Goal: Task Accomplishment & Management: Complete application form

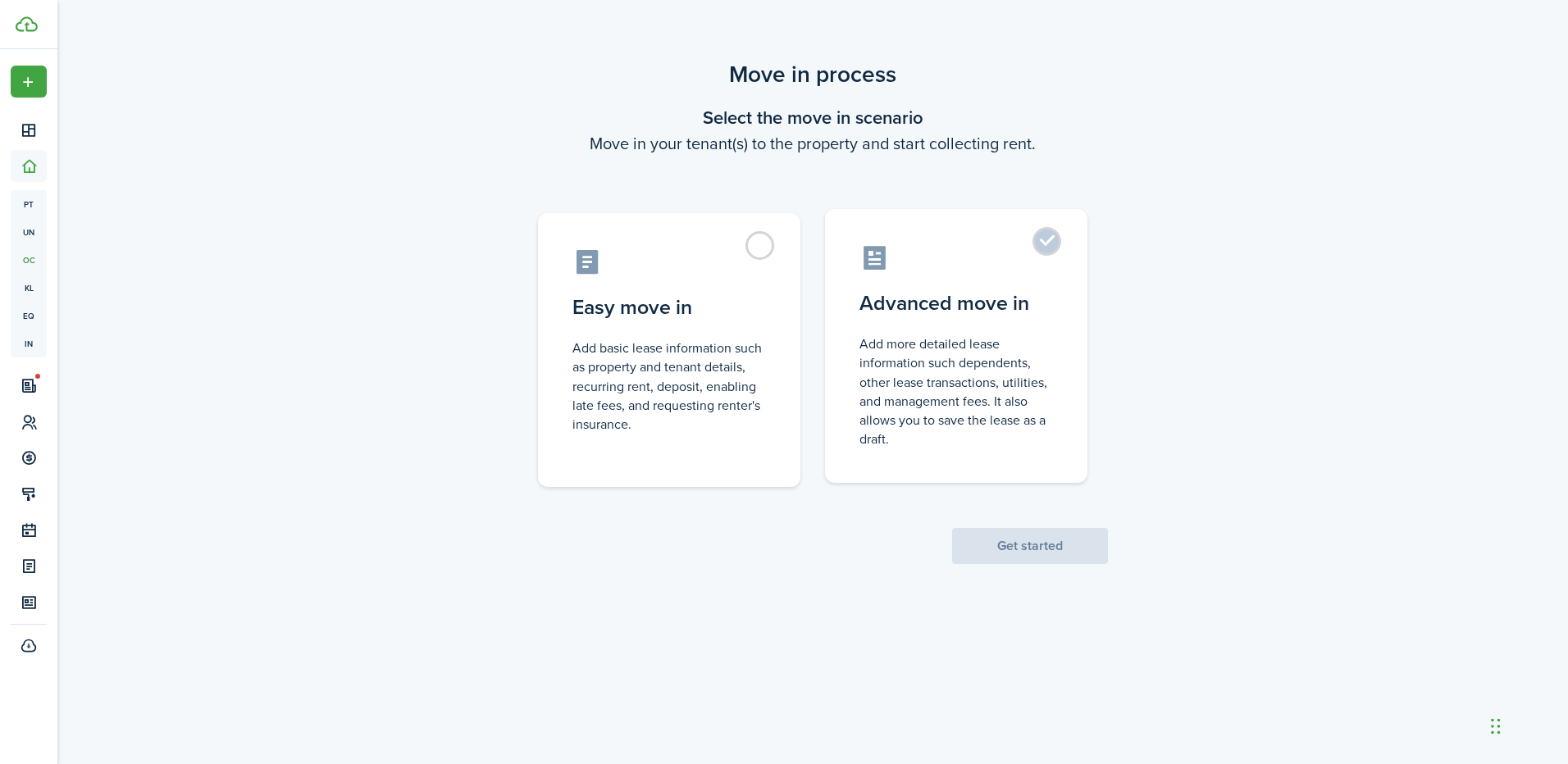
click at [1004, 279] on label "Advanced move in Add more detailed lease information such dependents, other lea…" at bounding box center [957, 346] width 262 height 274
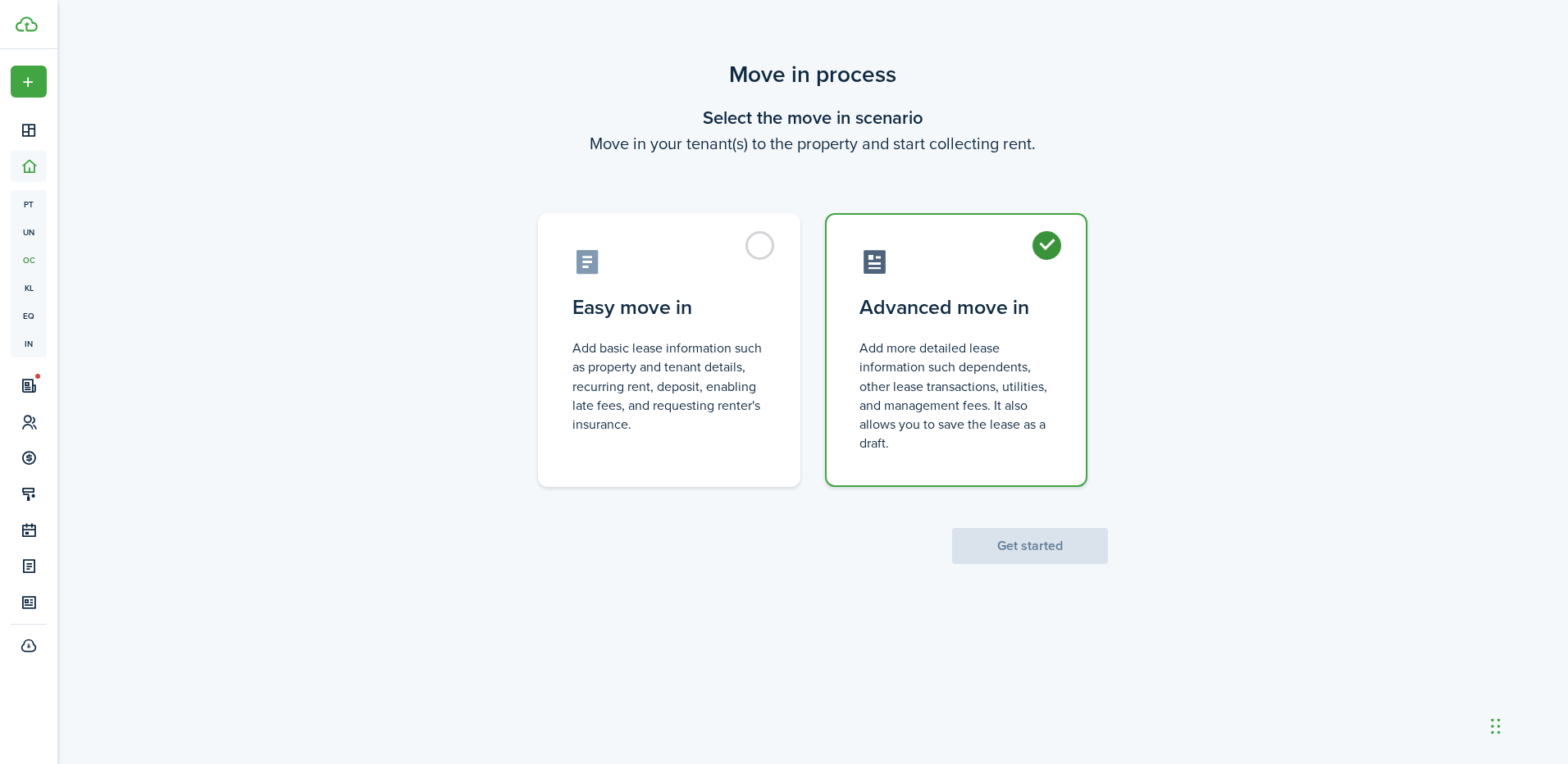
radio input "true"
drag, startPoint x: 1077, startPoint y: 554, endPoint x: 1094, endPoint y: 560, distance: 18.0
click at [1094, 560] on button "Get started" at bounding box center [1030, 546] width 155 height 36
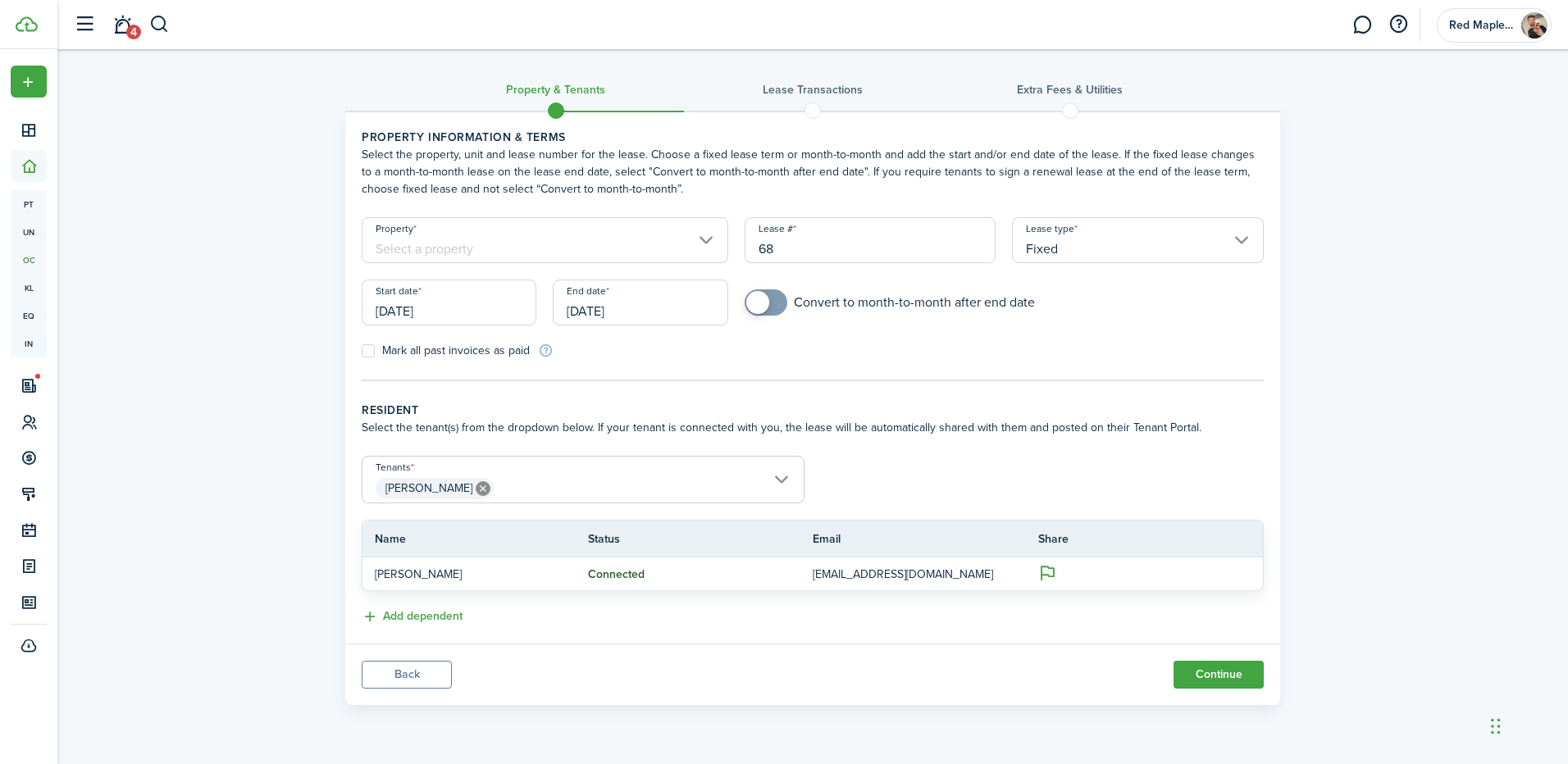
click at [705, 224] on input "Property" at bounding box center [545, 240] width 367 height 46
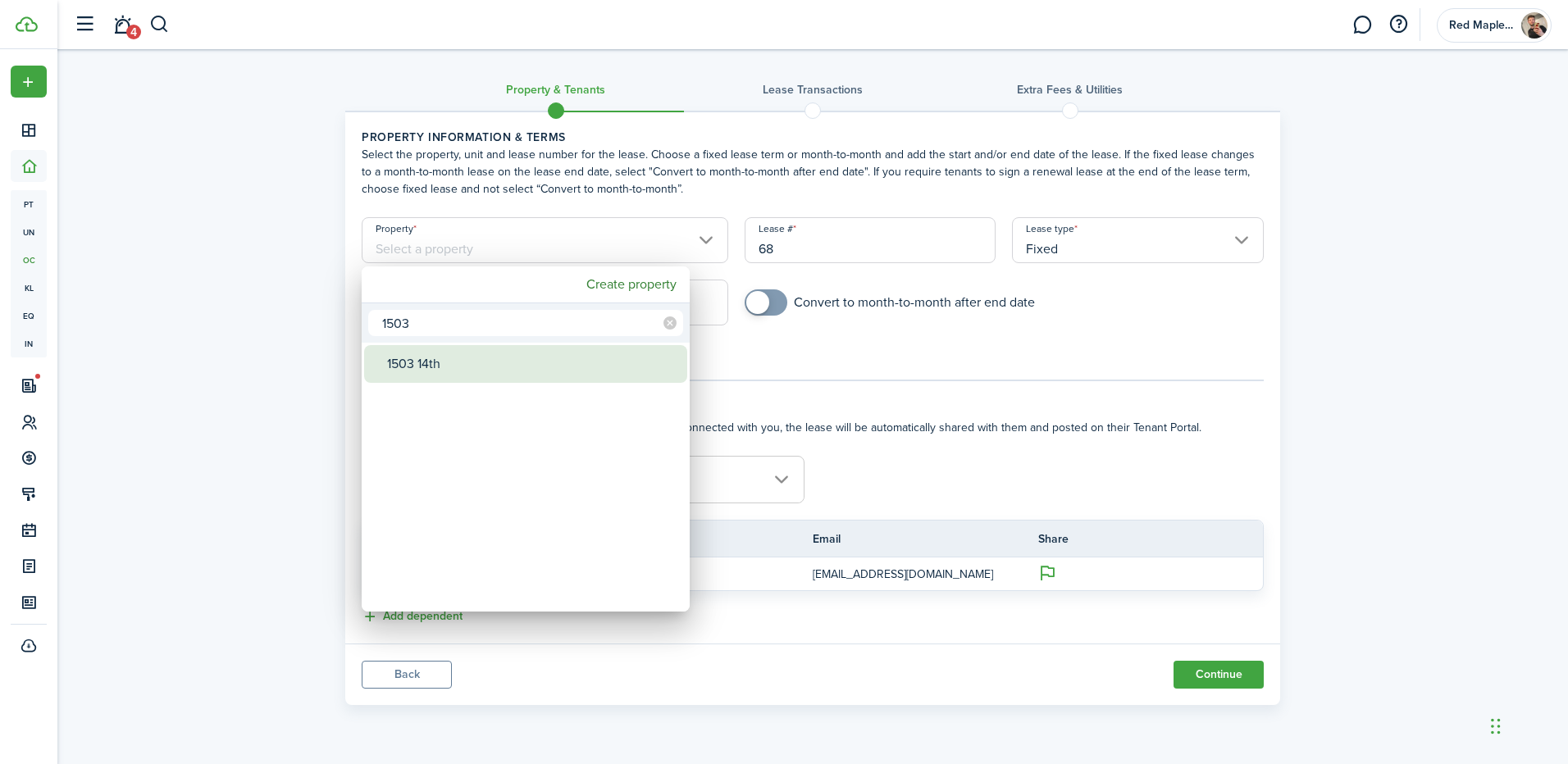
type input "1503"
click at [584, 360] on div "1503 14th" at bounding box center [532, 363] width 290 height 38
type input "1503 14th"
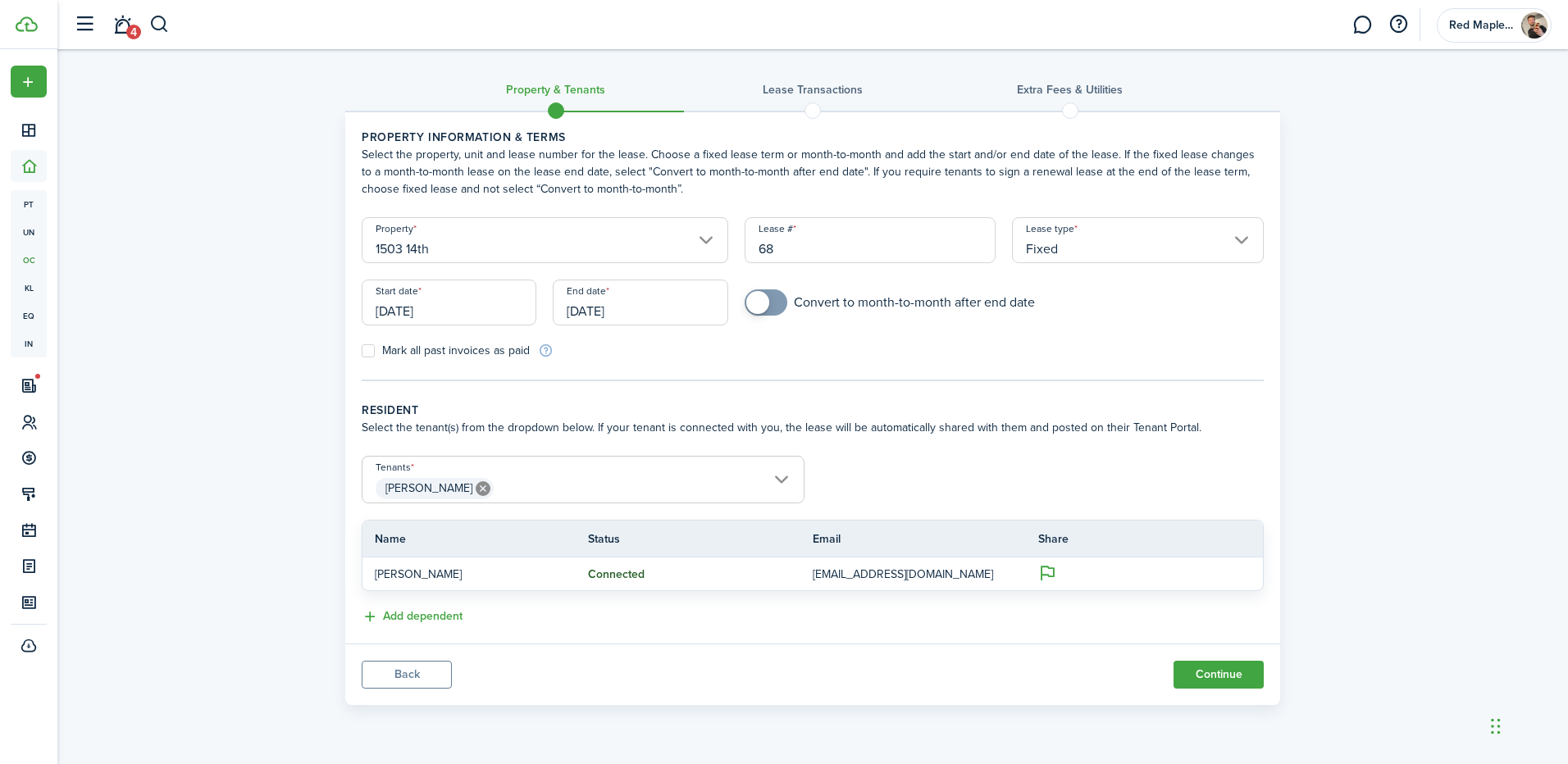
click at [762, 286] on form "Property 1503 14th Lease # 68 Lease type Fixed Start date [DATE] End date [DATE…" at bounding box center [813, 288] width 919 height 141
click at [759, 303] on span at bounding box center [757, 302] width 23 height 23
click at [759, 303] on span at bounding box center [766, 302] width 17 height 26
click at [759, 303] on span at bounding box center [757, 302] width 23 height 23
checkbox input "false"
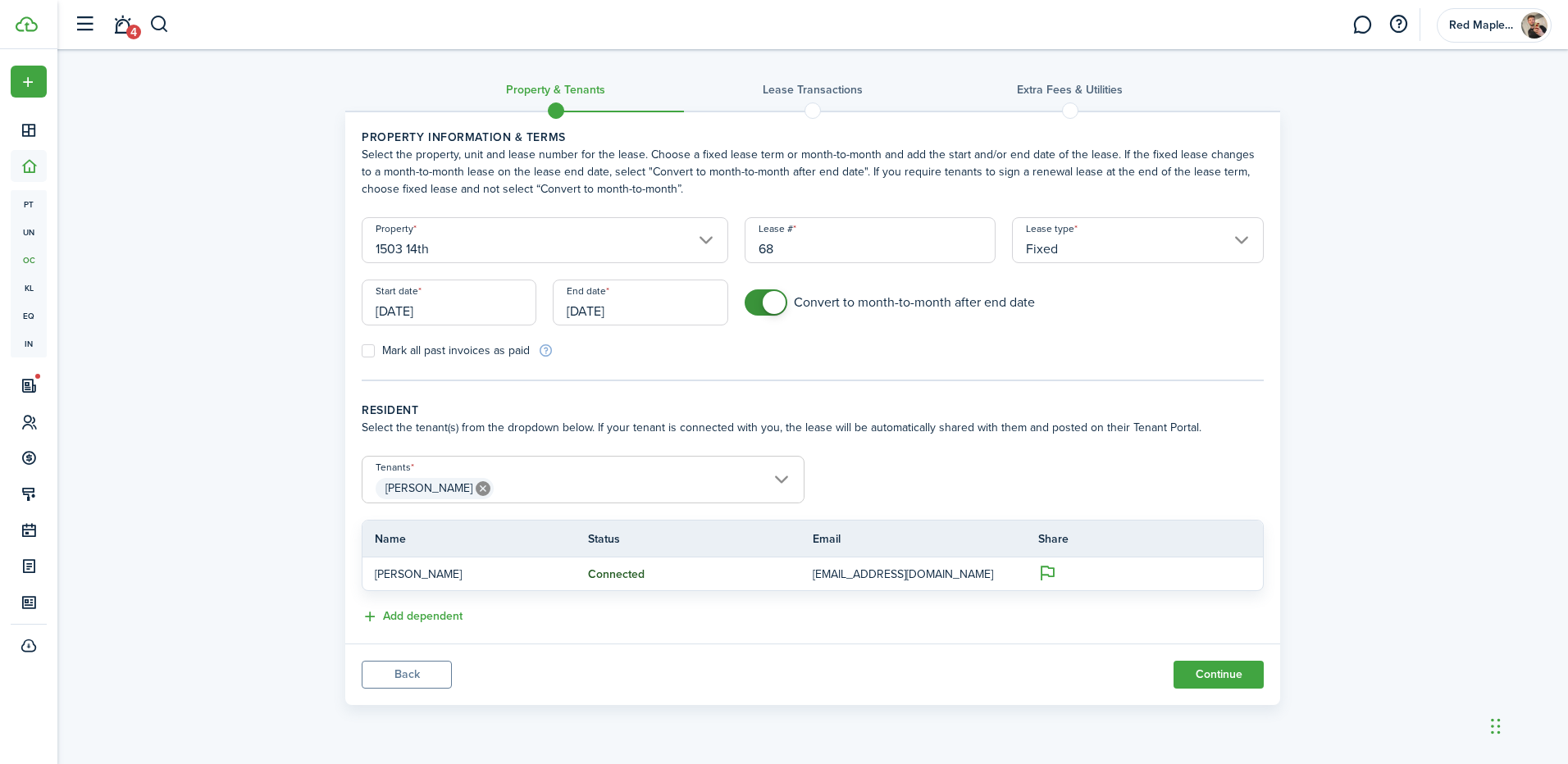
click at [765, 306] on span at bounding box center [766, 302] width 17 height 26
click at [442, 618] on button "Add dependent" at bounding box center [411, 617] width 100 height 19
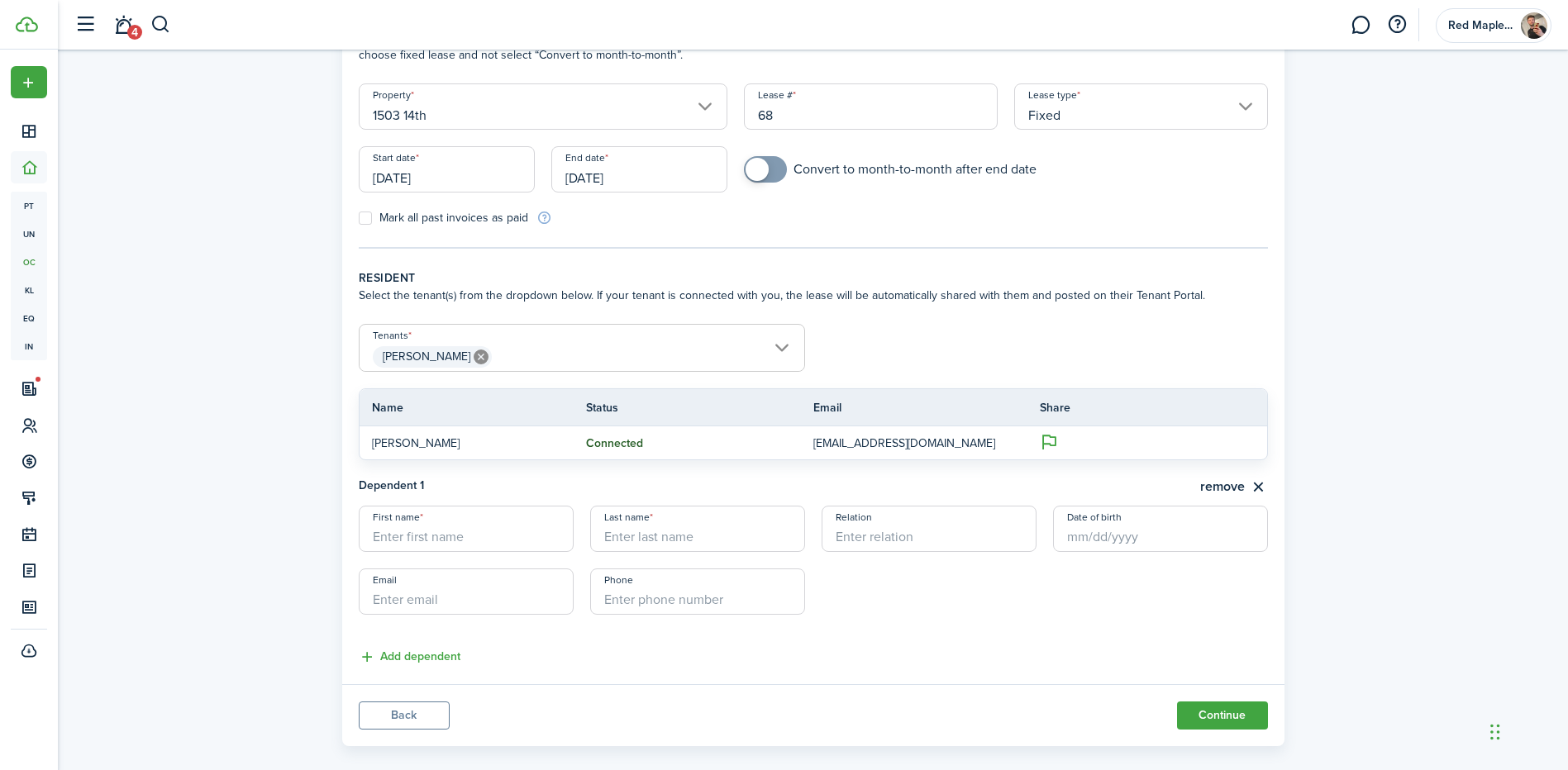
scroll to position [157, 0]
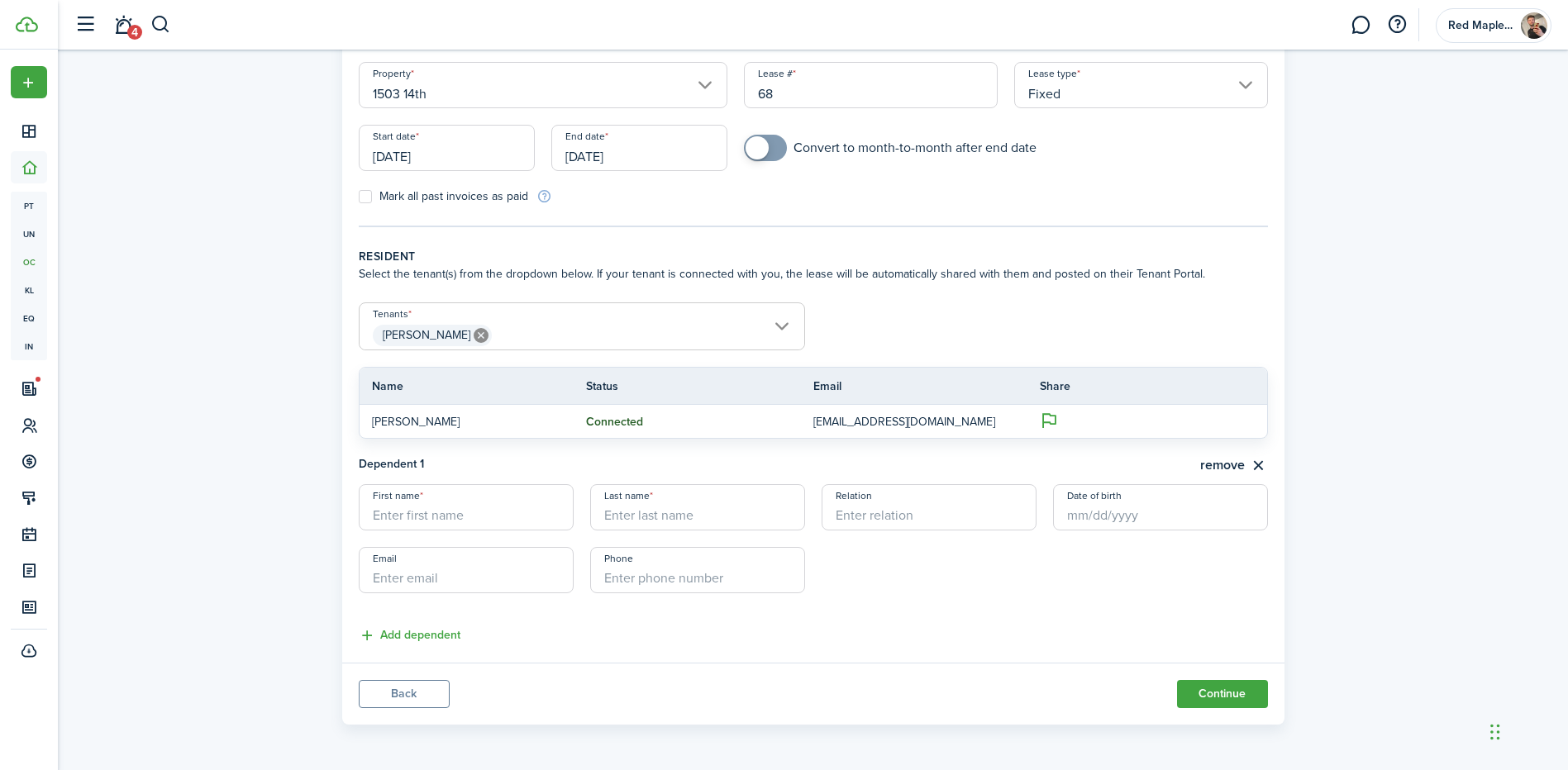
click at [1242, 455] on button "remove" at bounding box center [1233, 465] width 68 height 20
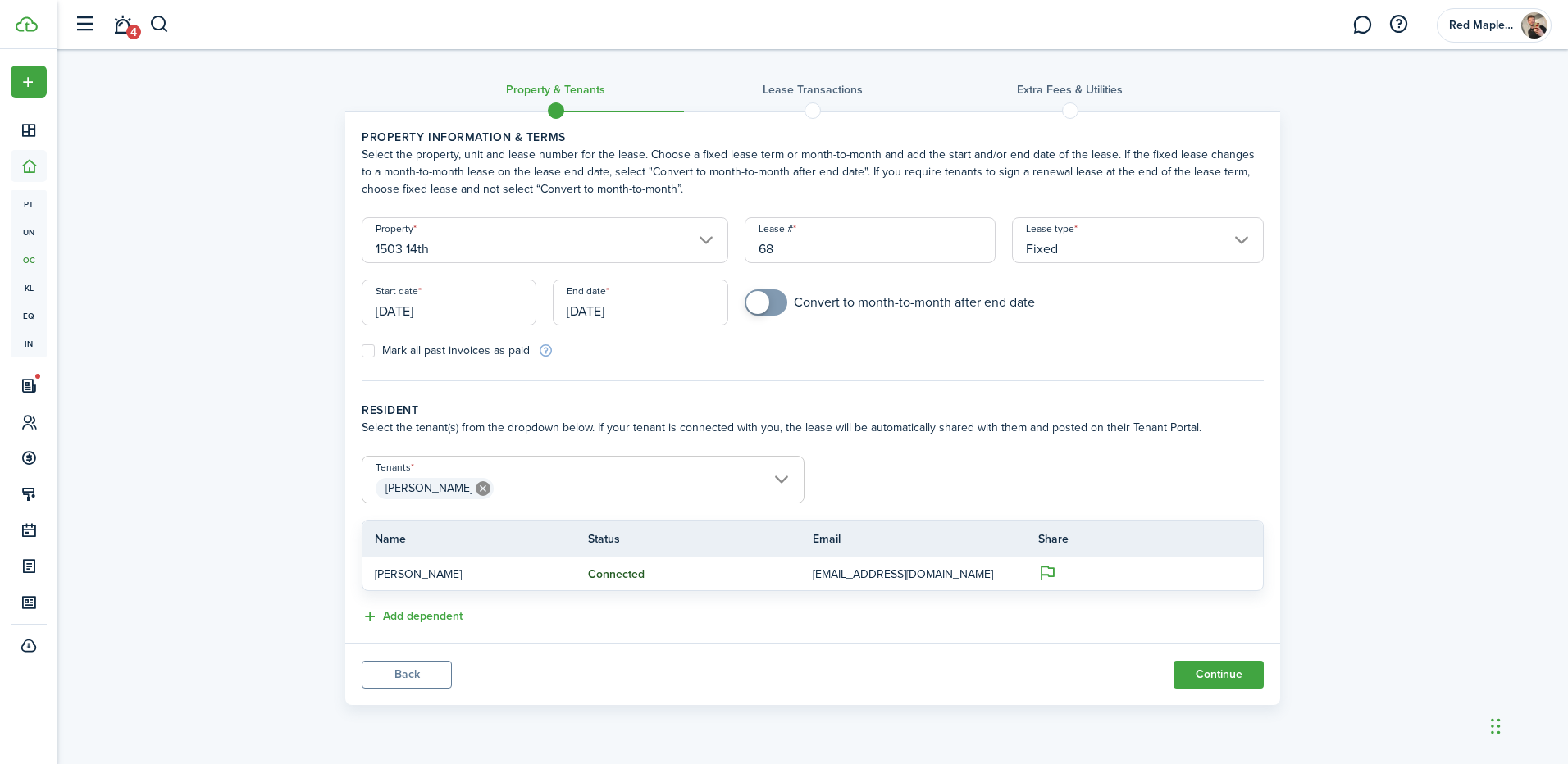
click at [784, 485] on span "[PERSON_NAME]" at bounding box center [583, 489] width 441 height 28
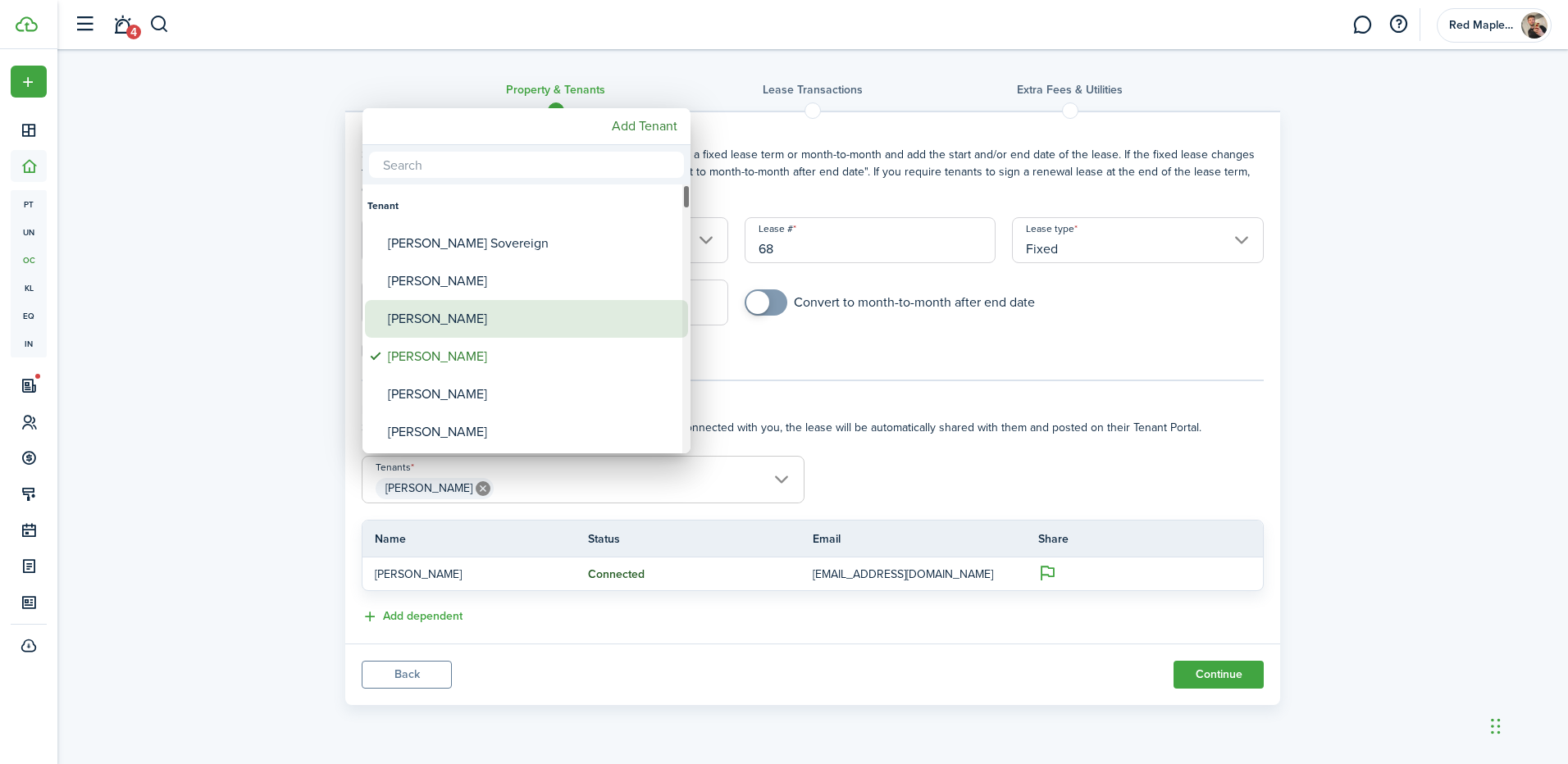
click at [477, 311] on div "[PERSON_NAME]" at bounding box center [533, 319] width 290 height 38
type input "[PERSON_NAME], [PERSON_NAME]"
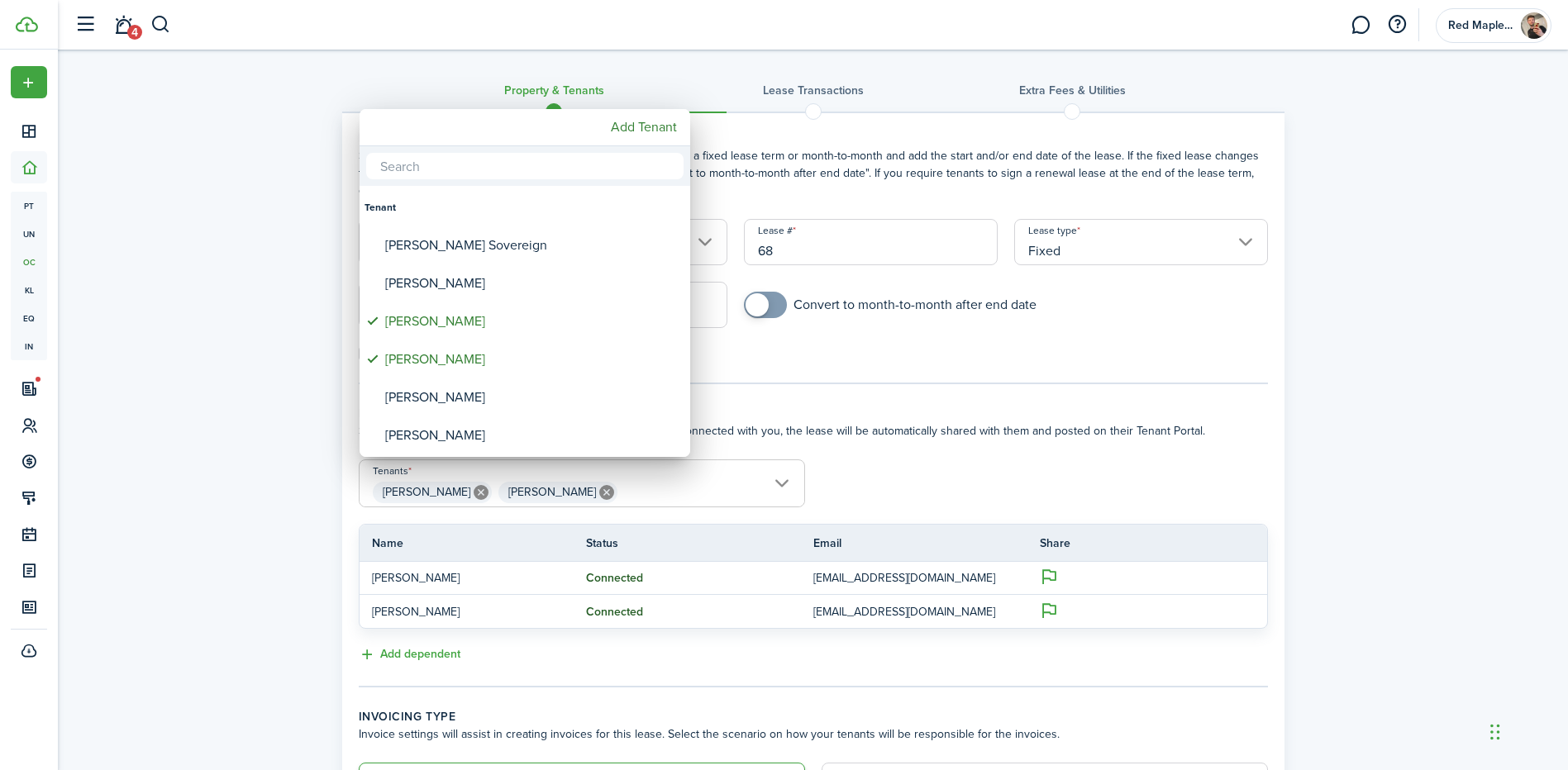
click at [917, 413] on div at bounding box center [784, 385] width 1832 height 1034
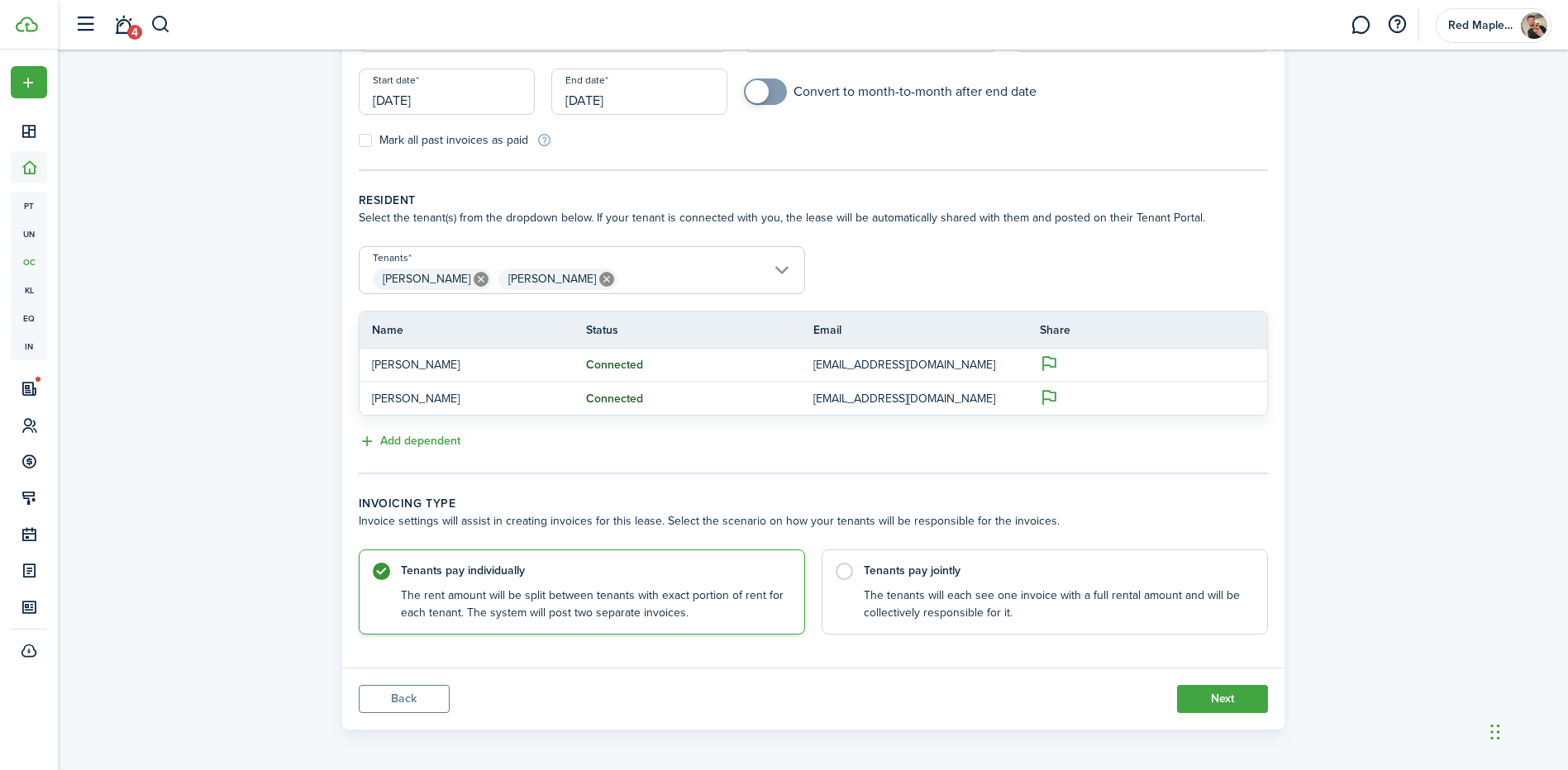
scroll to position [218, 0]
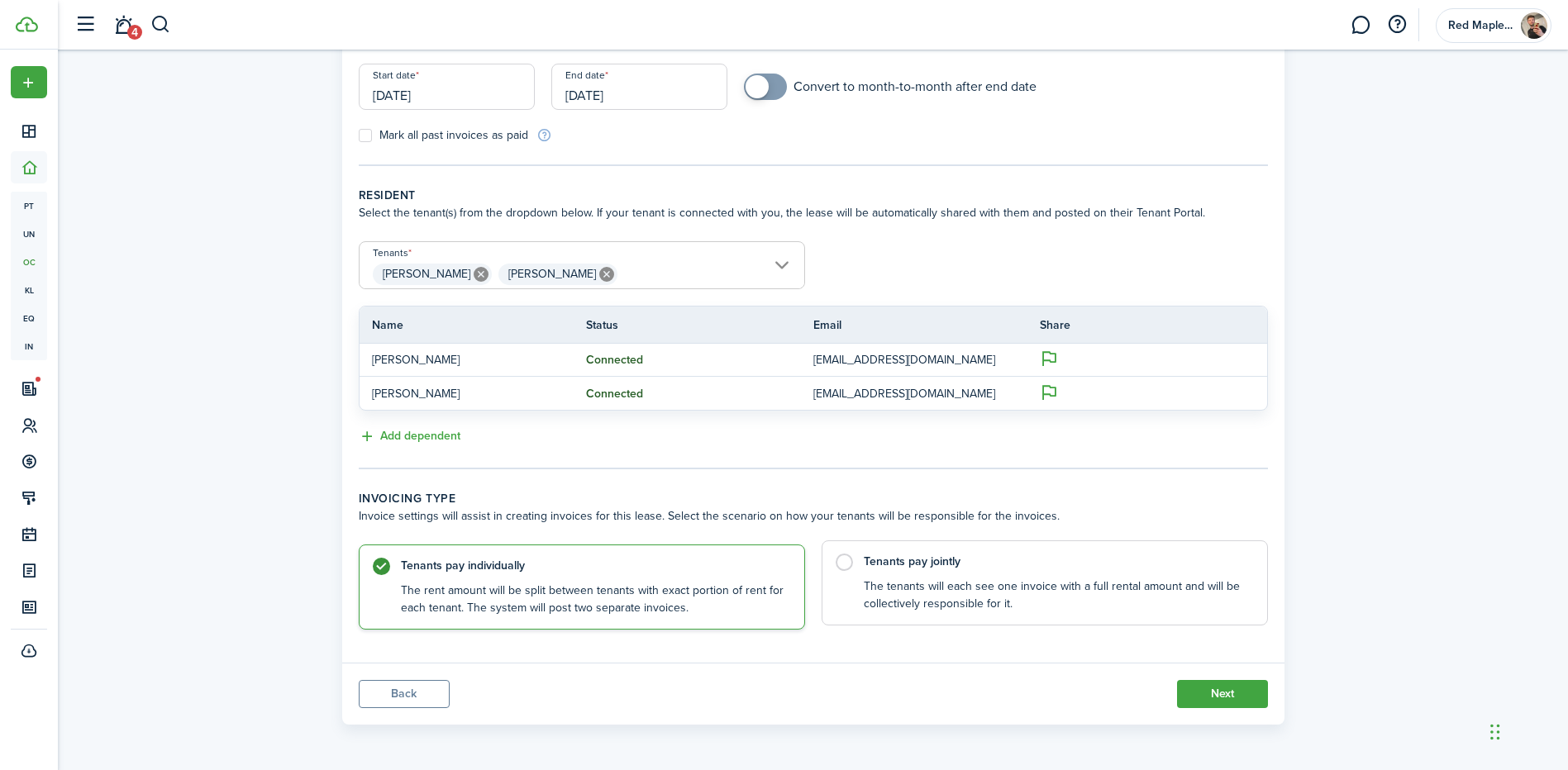
click at [930, 589] on control-radio-card-description "The tenants will each see one invoice with a full rental amount and will be col…" at bounding box center [1056, 595] width 386 height 33
radio input "false"
radio input "true"
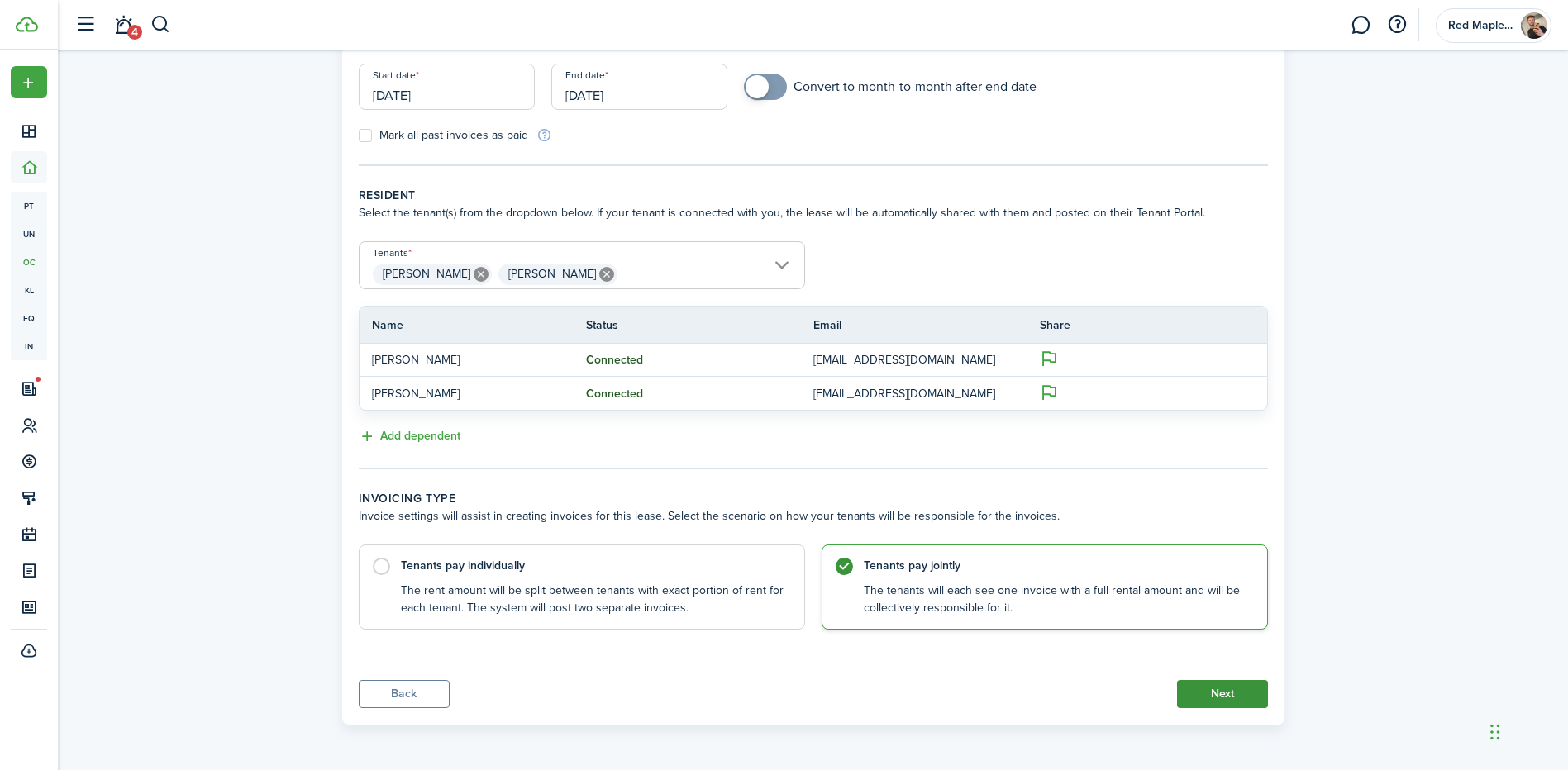
drag, startPoint x: 1201, startPoint y: 683, endPoint x: 1208, endPoint y: 693, distance: 12.2
click at [1208, 693] on button "Next" at bounding box center [1222, 694] width 91 height 28
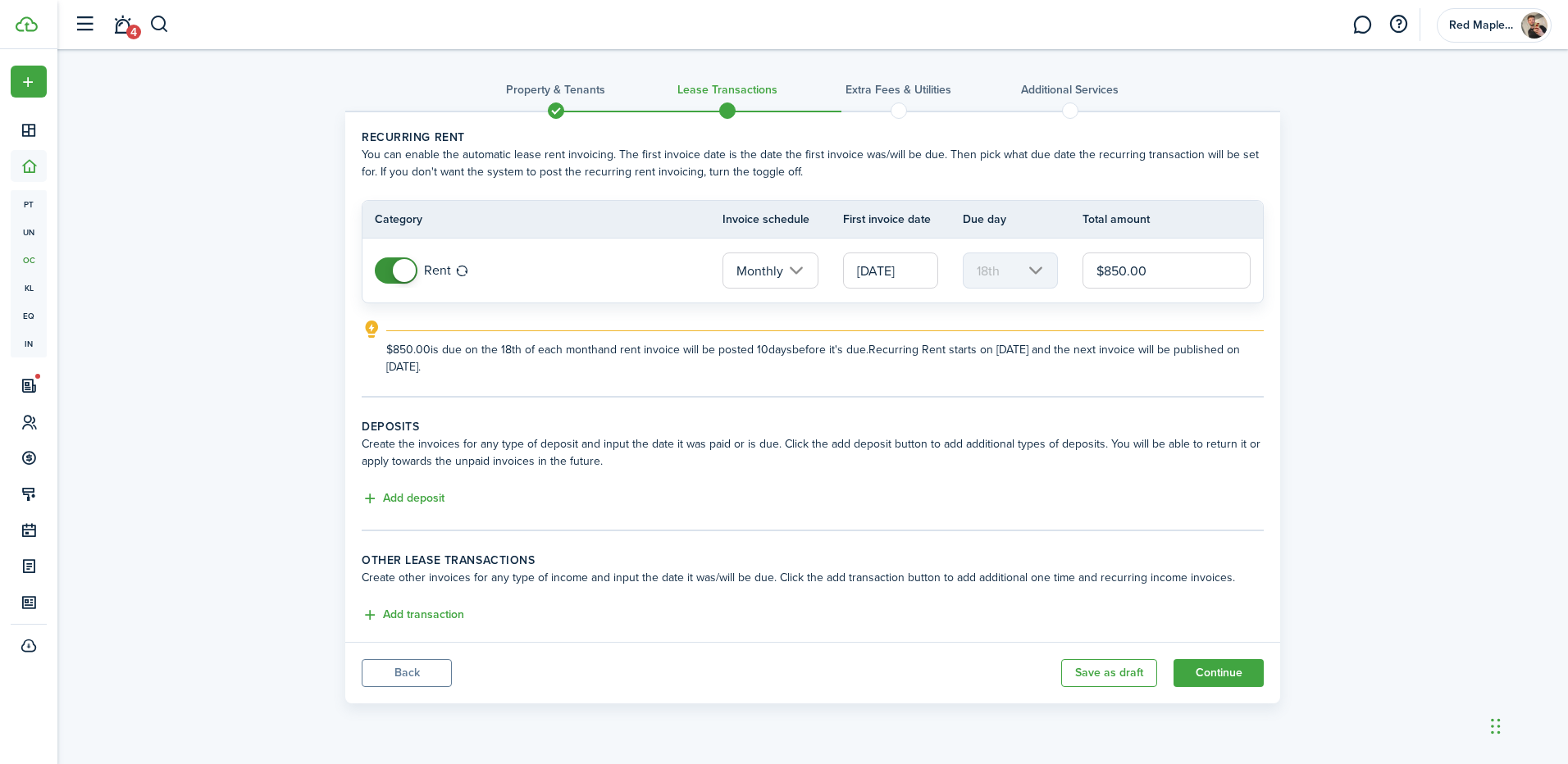
click at [1173, 257] on input "$850.00" at bounding box center [1166, 270] width 168 height 36
click at [403, 510] on tc-wizard-step "Deposits Create the invoices for any type of deposit and input the date it was …" at bounding box center [812, 475] width 902 height 114
click at [400, 499] on button "Add deposit" at bounding box center [403, 499] width 83 height 19
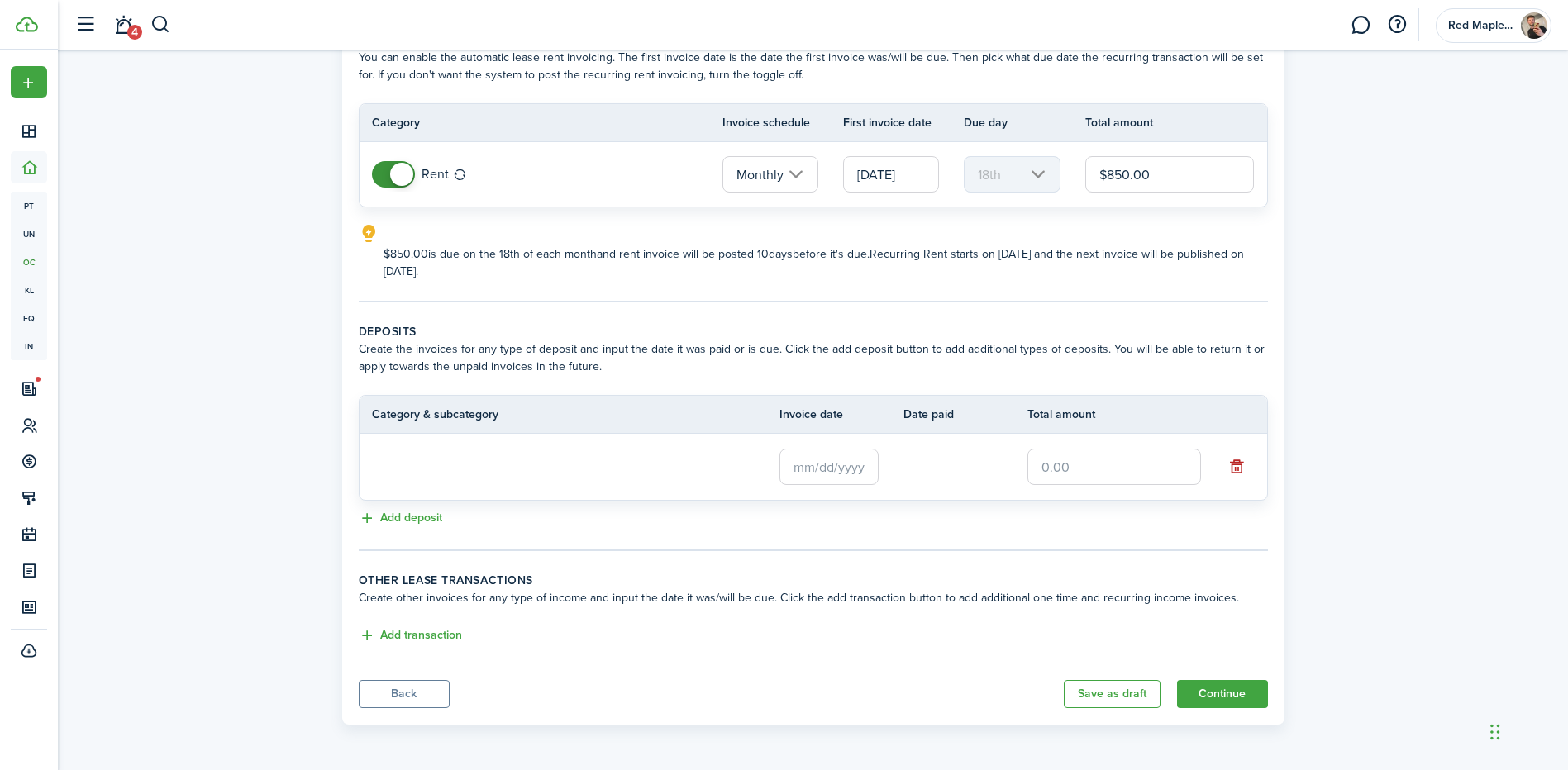
scroll to position [97, 0]
click at [620, 470] on input "Deposit" at bounding box center [537, 467] width 331 height 36
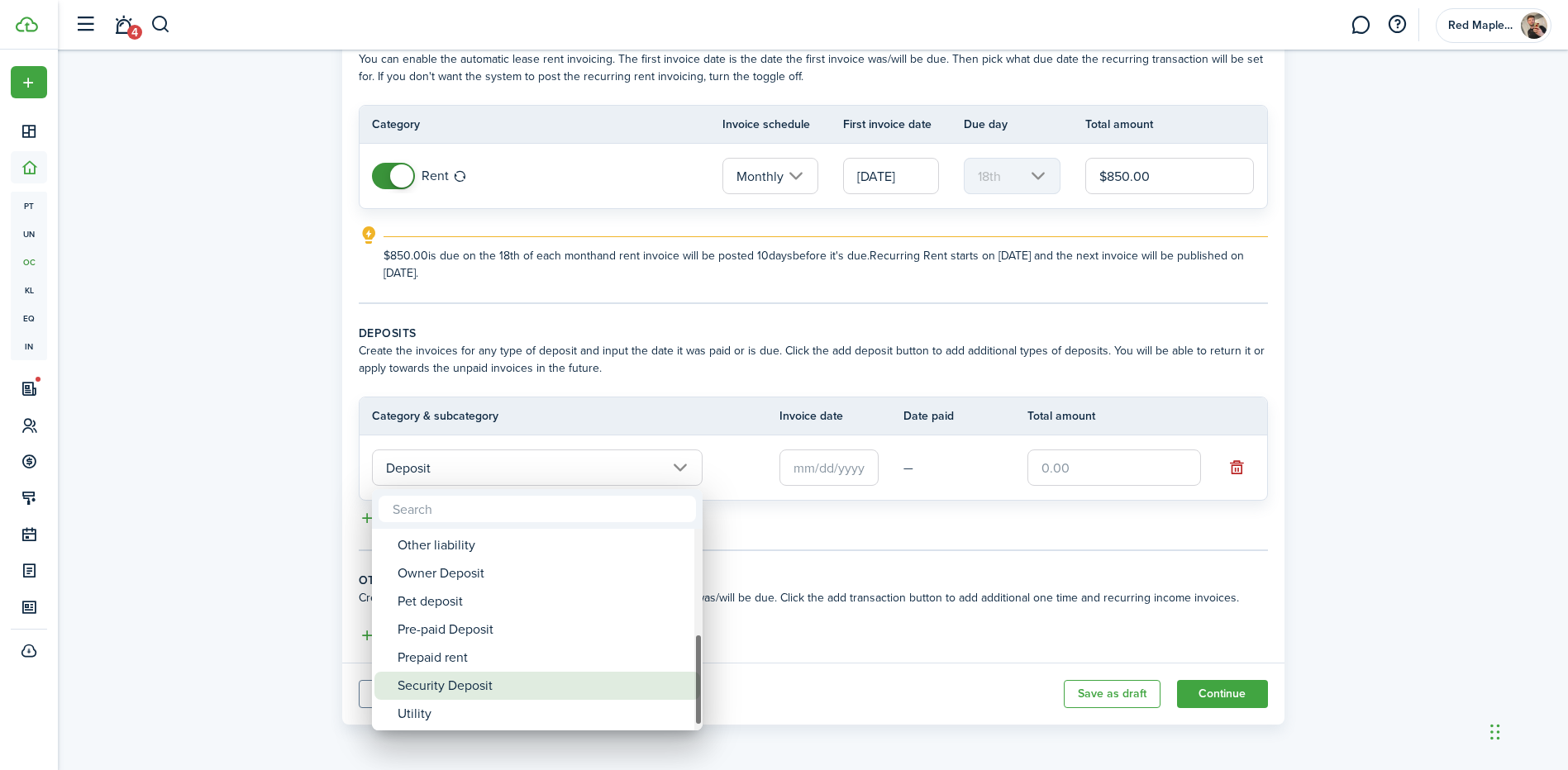
click at [461, 683] on div "Security Deposit" at bounding box center [544, 686] width 292 height 28
type input "Deposit / Security Deposit"
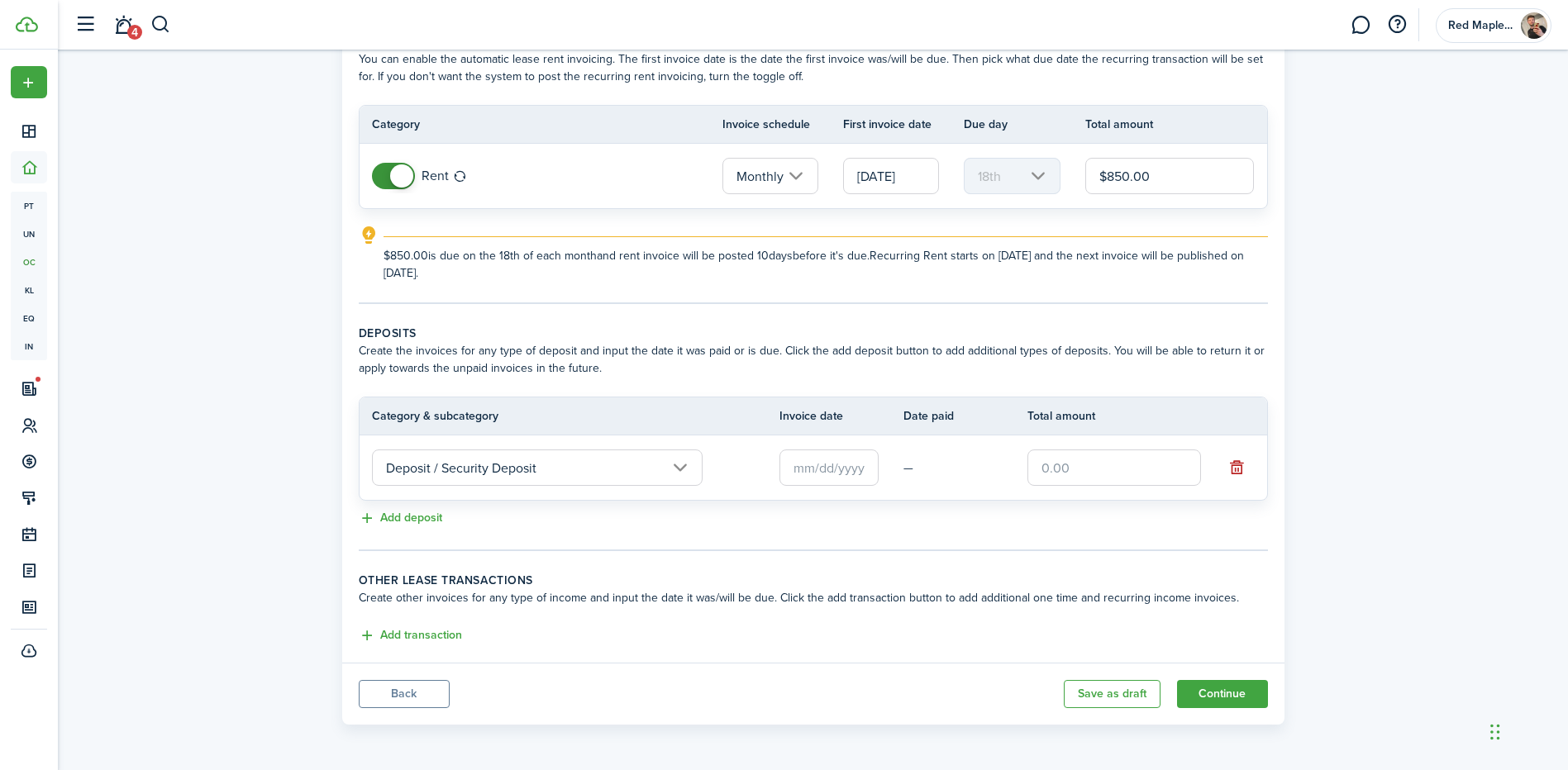
click at [861, 483] on input "text" at bounding box center [828, 467] width 99 height 36
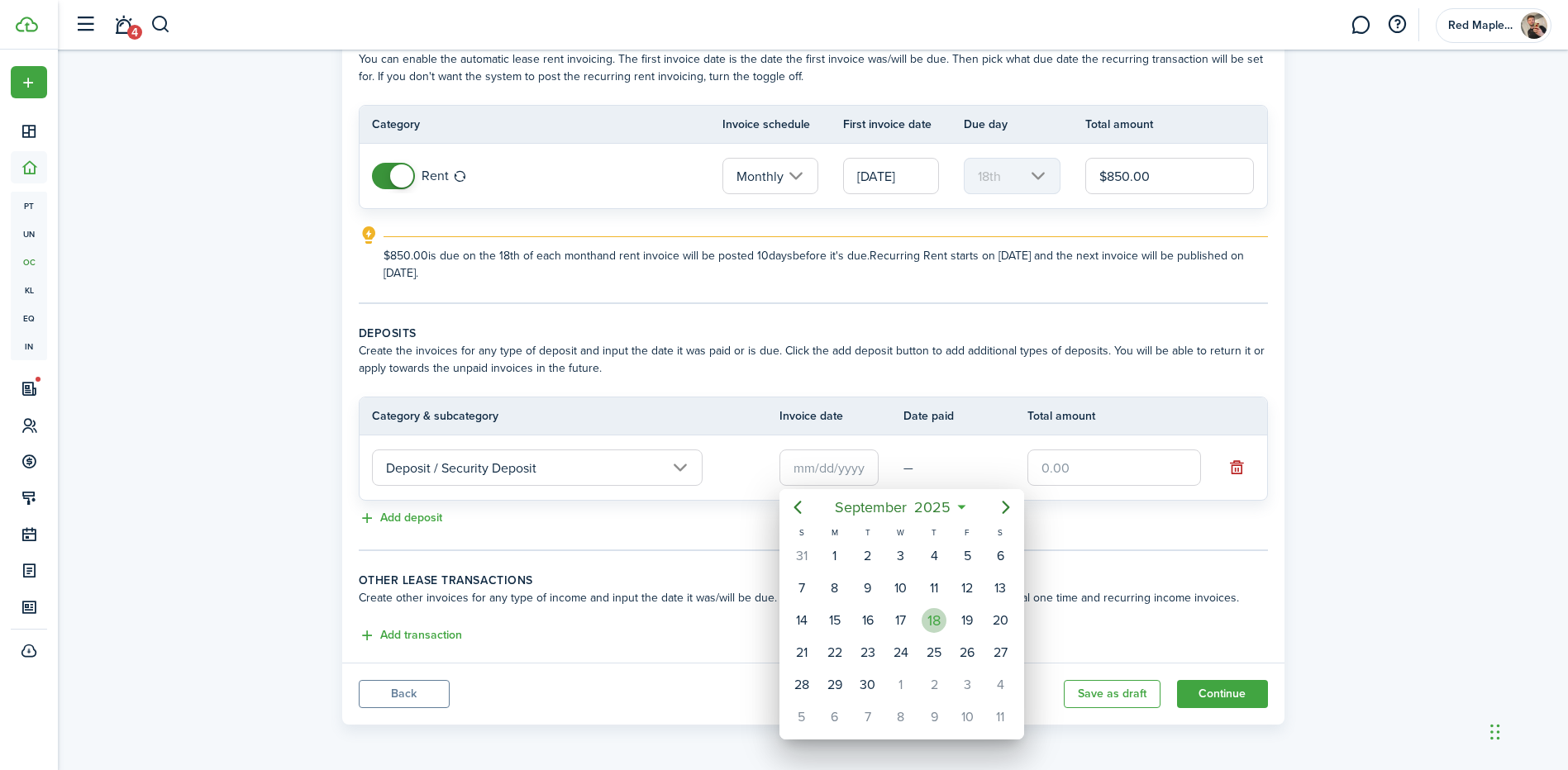
click at [929, 615] on div "18" at bounding box center [934, 620] width 25 height 25
type input "[DATE]"
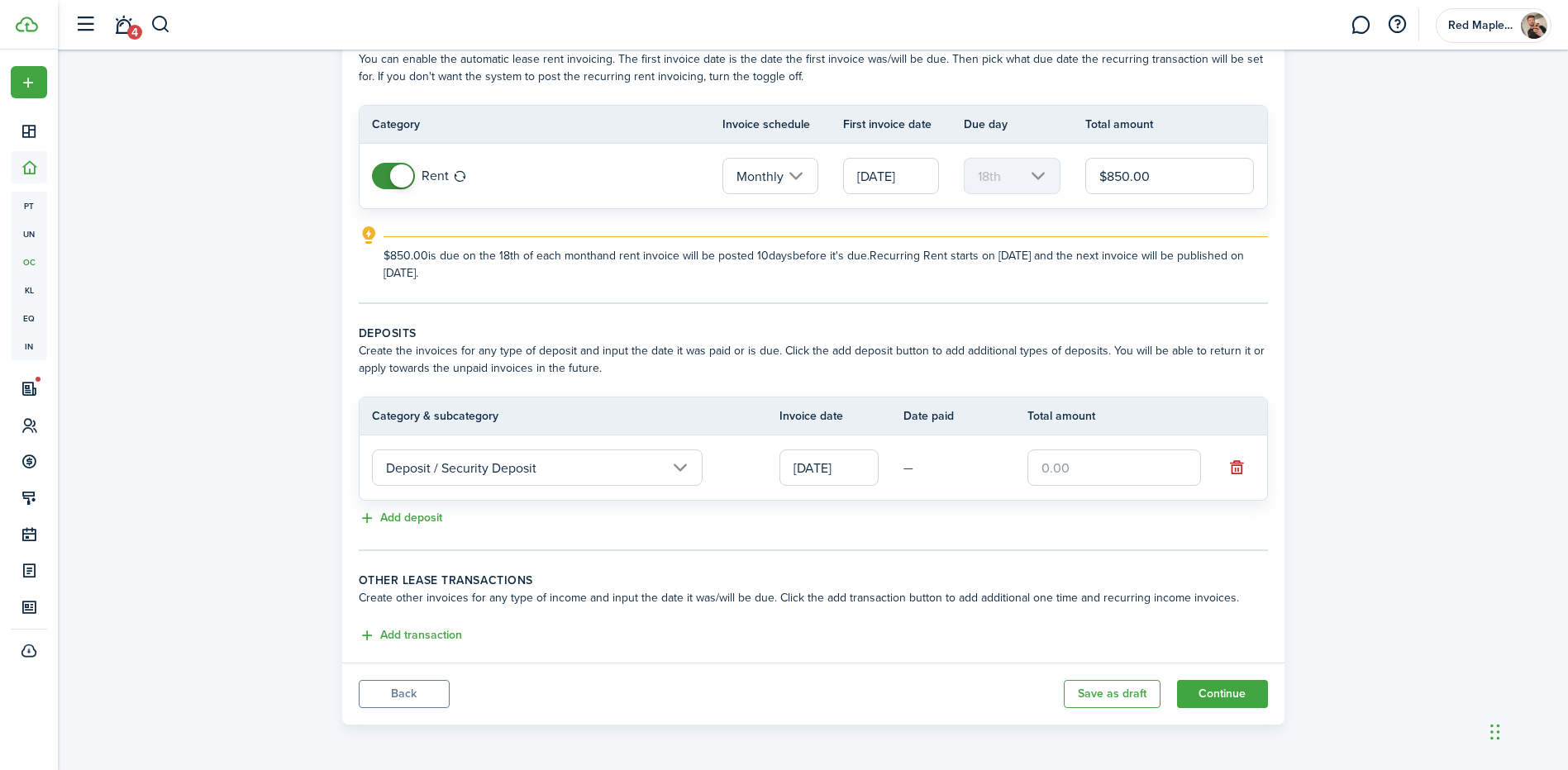
click at [1097, 474] on input "text" at bounding box center [1114, 467] width 173 height 36
drag, startPoint x: 1101, startPoint y: 471, endPoint x: 1046, endPoint y: 465, distance: 55.3
click at [1050, 466] on input "$850.00" at bounding box center [1114, 467] width 173 height 36
type input "$900.00"
click at [431, 635] on button "Add transaction" at bounding box center [409, 636] width 103 height 19
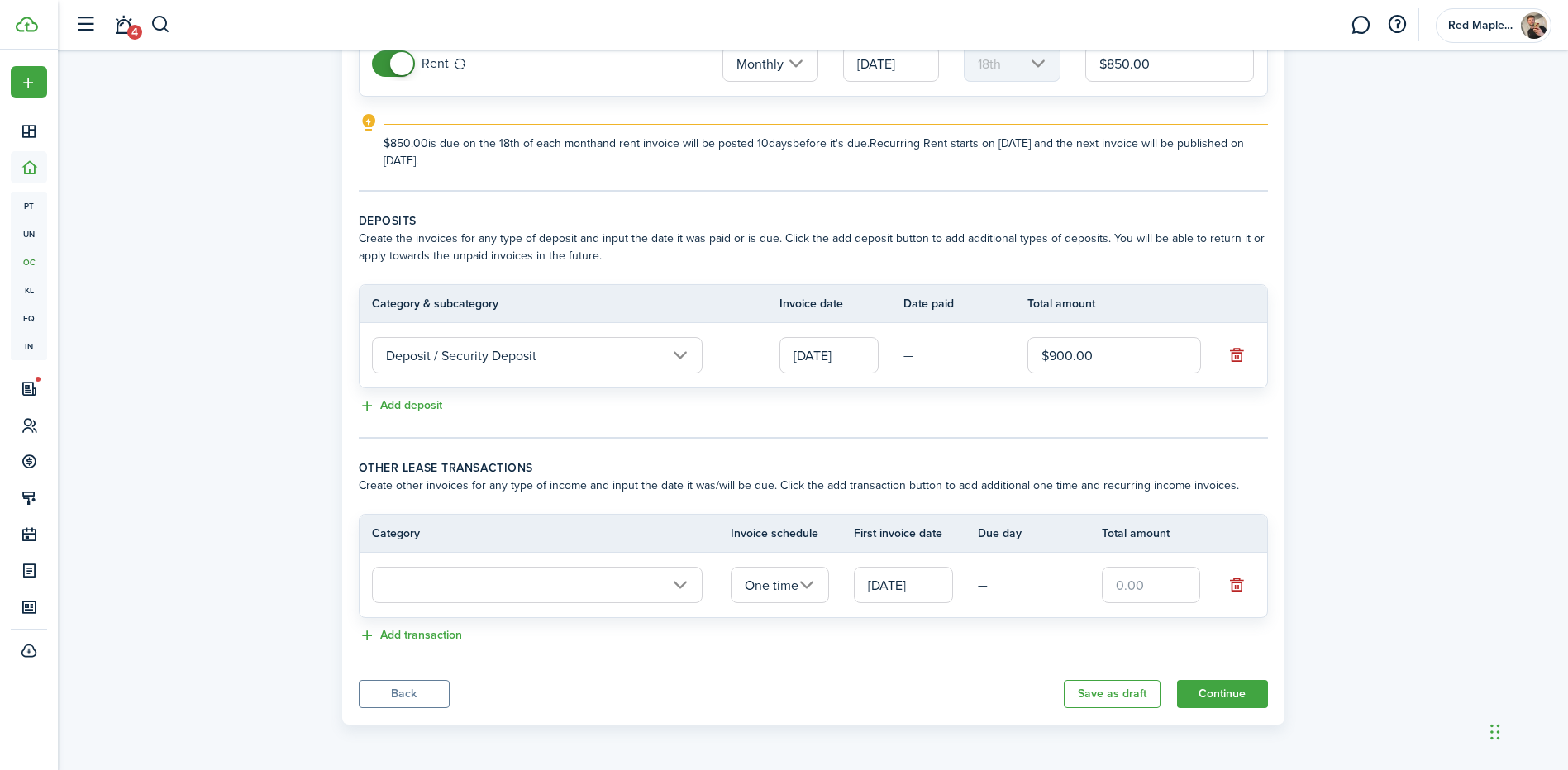
scroll to position [209, 0]
click at [535, 603] on td at bounding box center [545, 584] width 372 height 45
click at [545, 579] on input "text" at bounding box center [537, 584] width 331 height 36
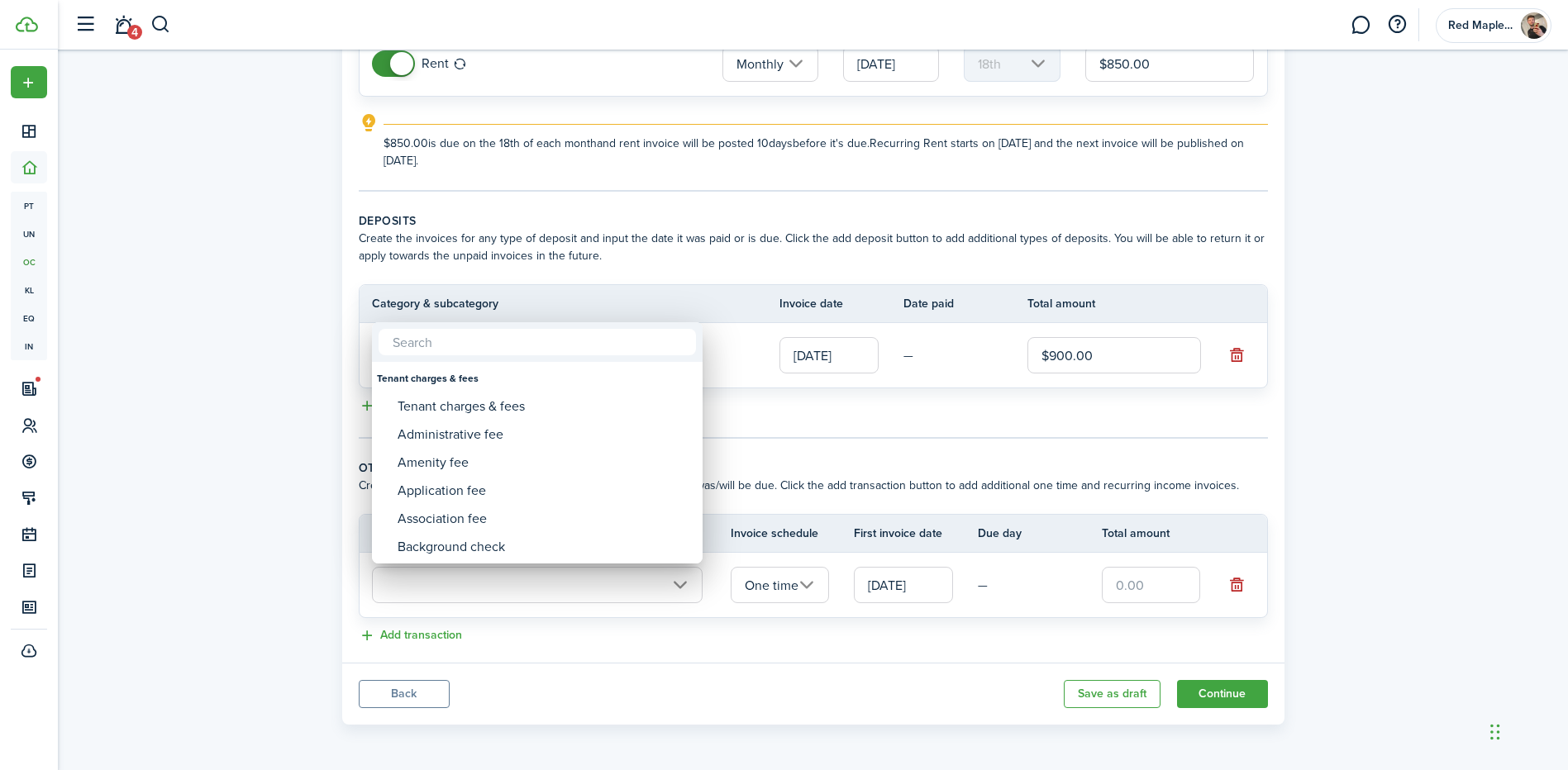
click at [545, 579] on div at bounding box center [784, 385] width 1832 height 1034
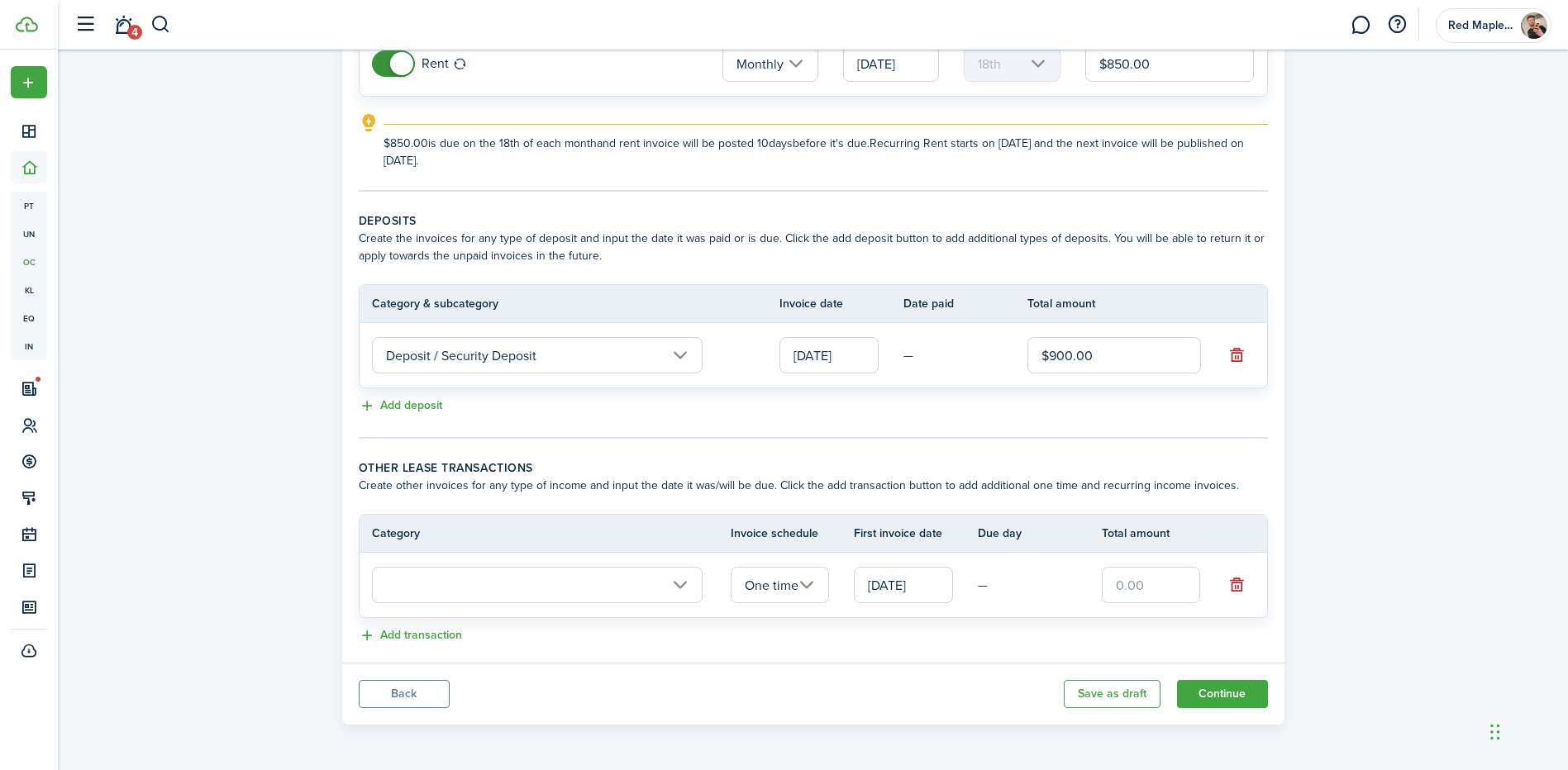
click at [545, 579] on input "text" at bounding box center [537, 584] width 331 height 36
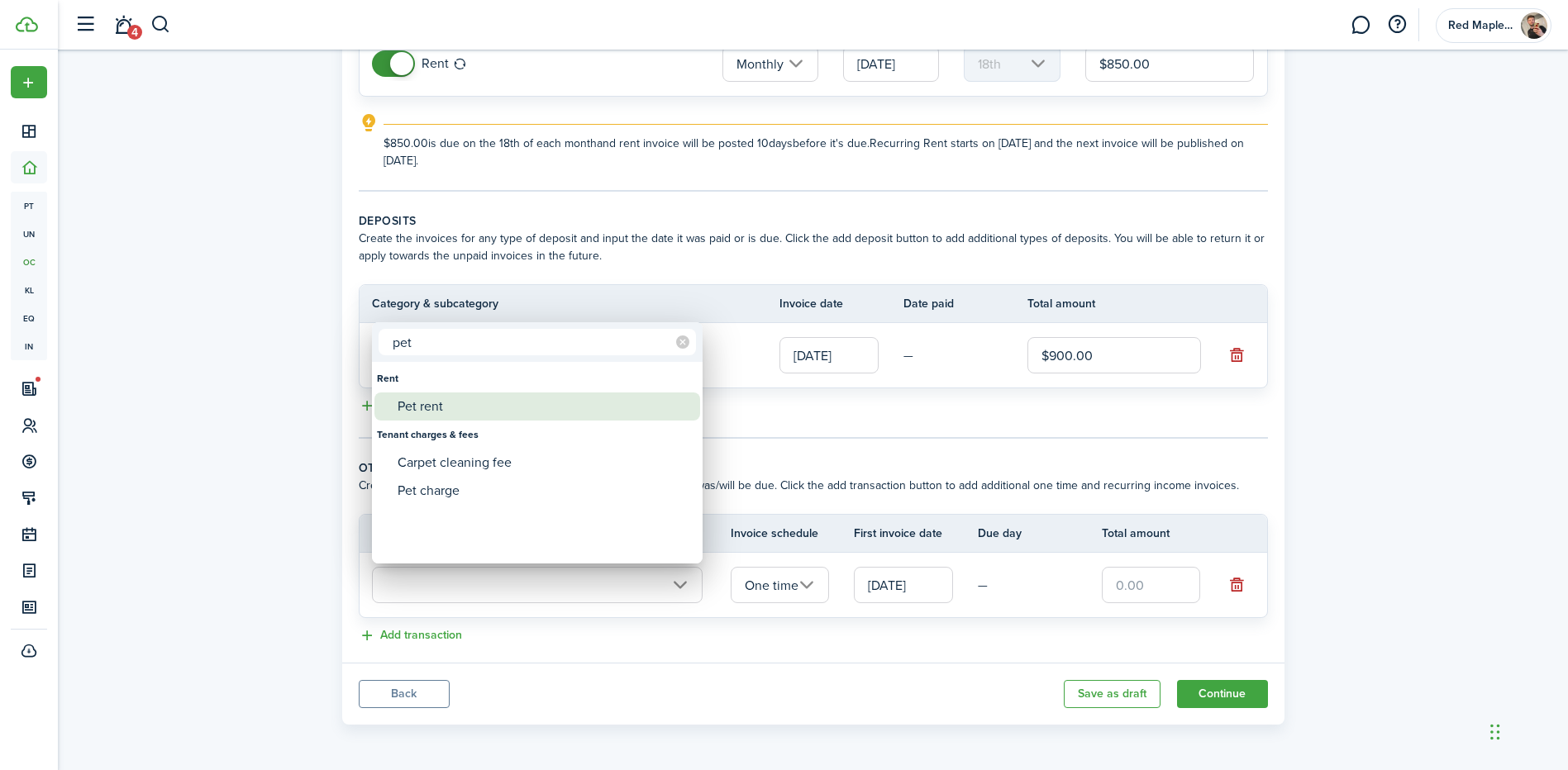
type input "pet"
click at [454, 411] on div "Pet rent" at bounding box center [544, 407] width 292 height 28
type input "Rent / Pet rent"
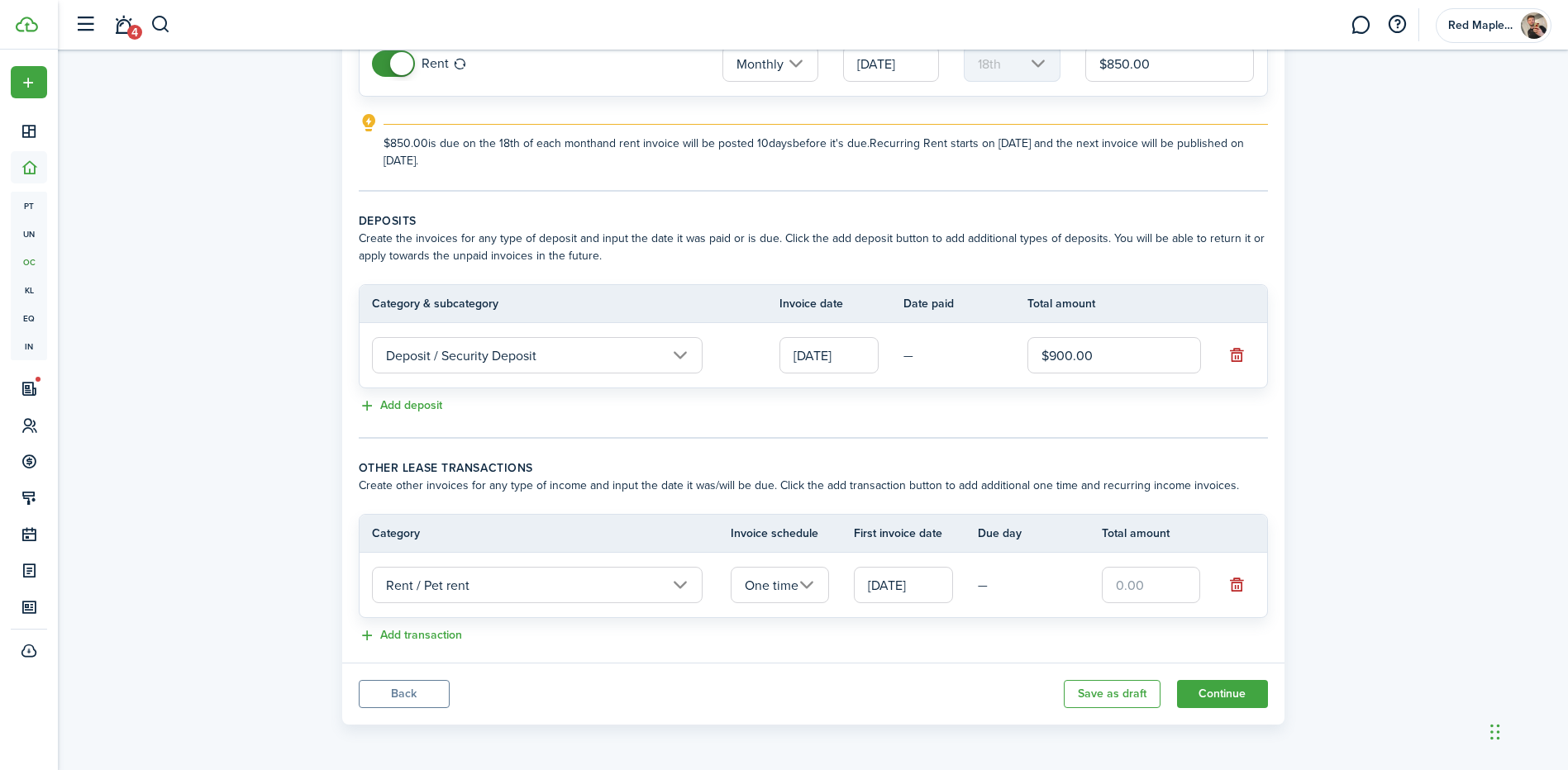
click at [796, 592] on input "One time" at bounding box center [780, 584] width 99 height 36
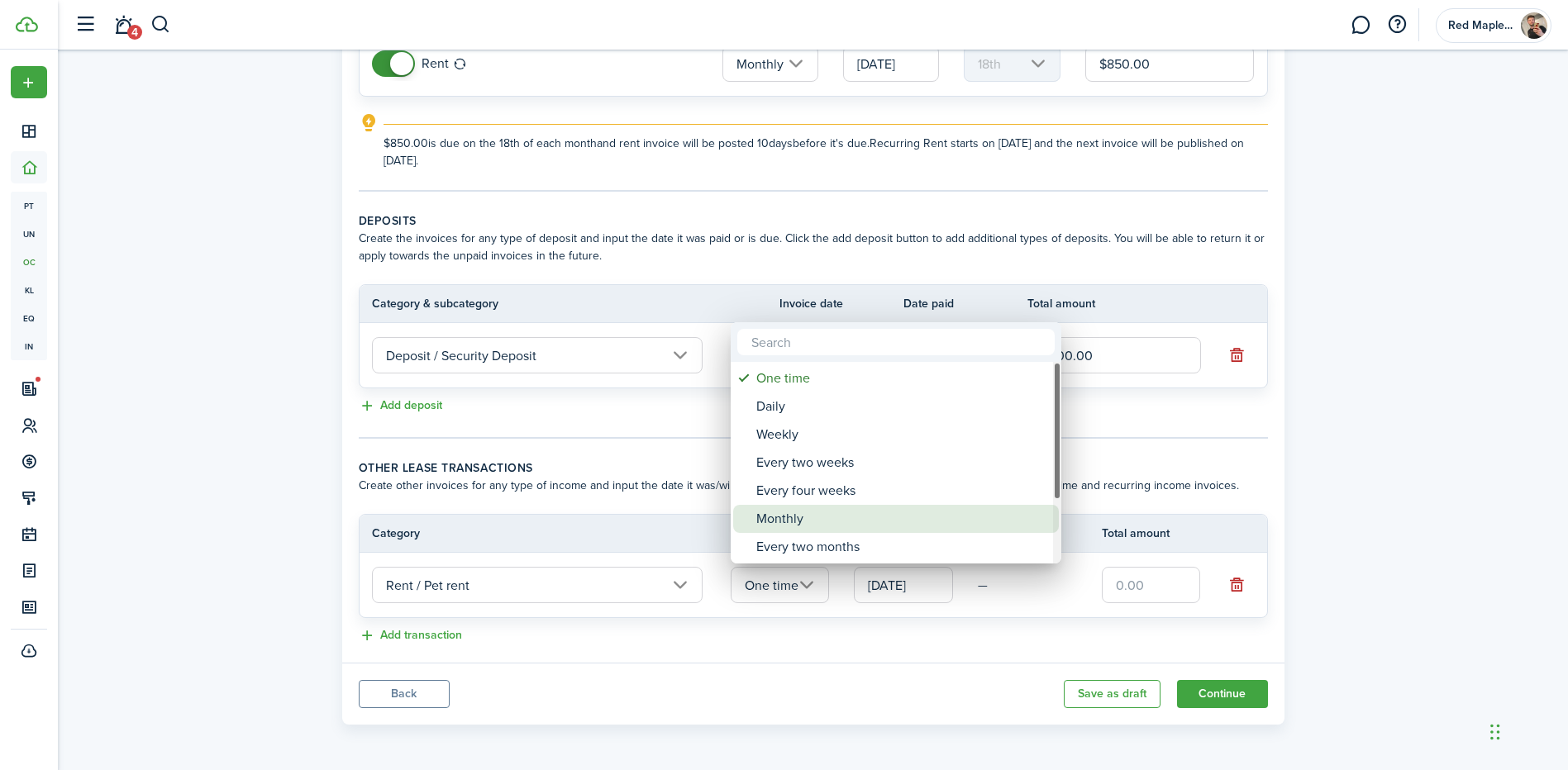
click at [816, 517] on div "Monthly" at bounding box center [902, 519] width 292 height 28
type input "Monthly"
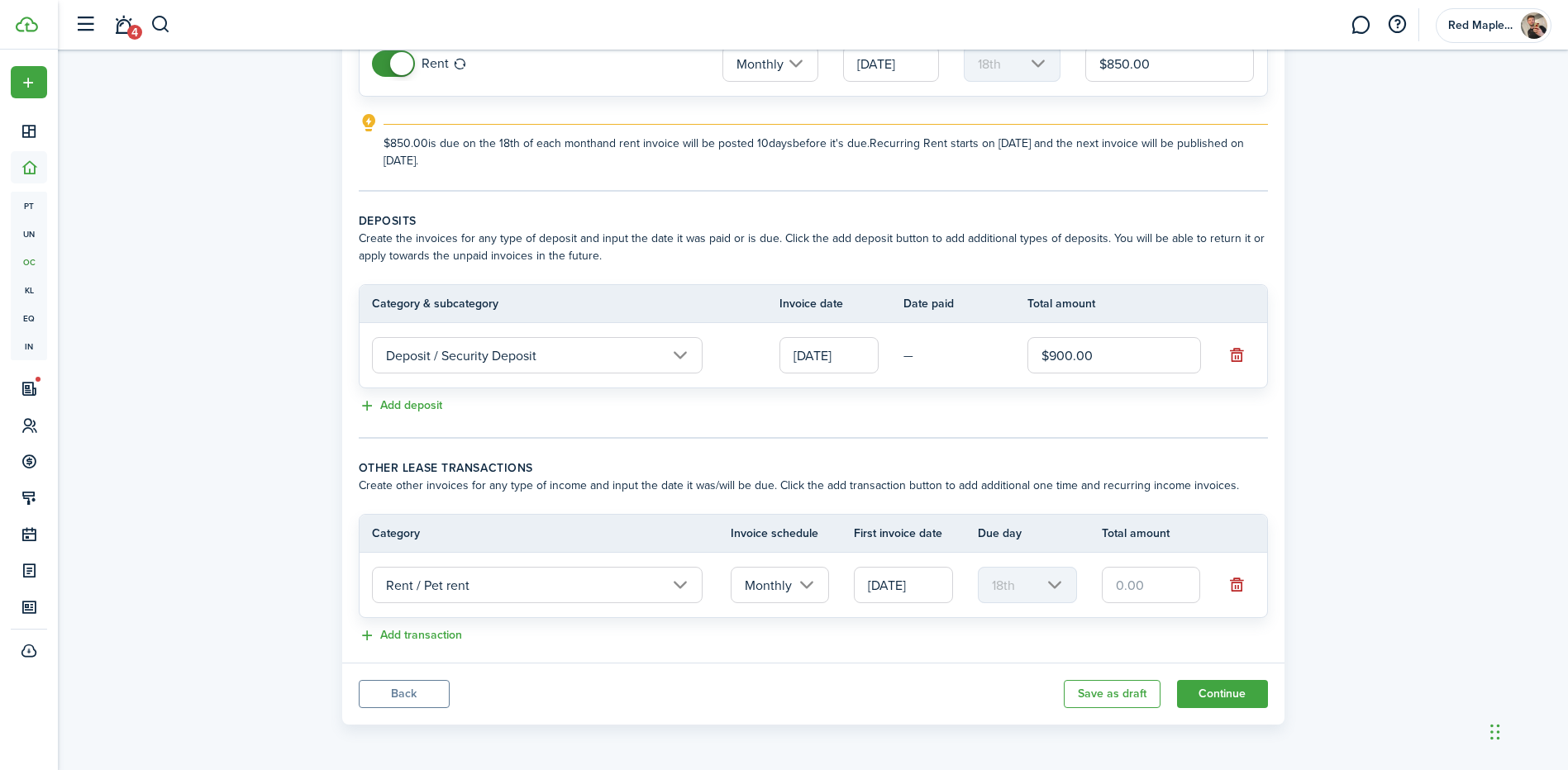
click at [1137, 597] on input "text" at bounding box center [1152, 584] width 99 height 36
type input "$70.00"
click at [1137, 624] on lease-classic-other-transaction "Other lease transactions Create other invoices for any type of income and input…" at bounding box center [813, 553] width 909 height 187
click at [423, 634] on button "Add transaction" at bounding box center [409, 636] width 103 height 19
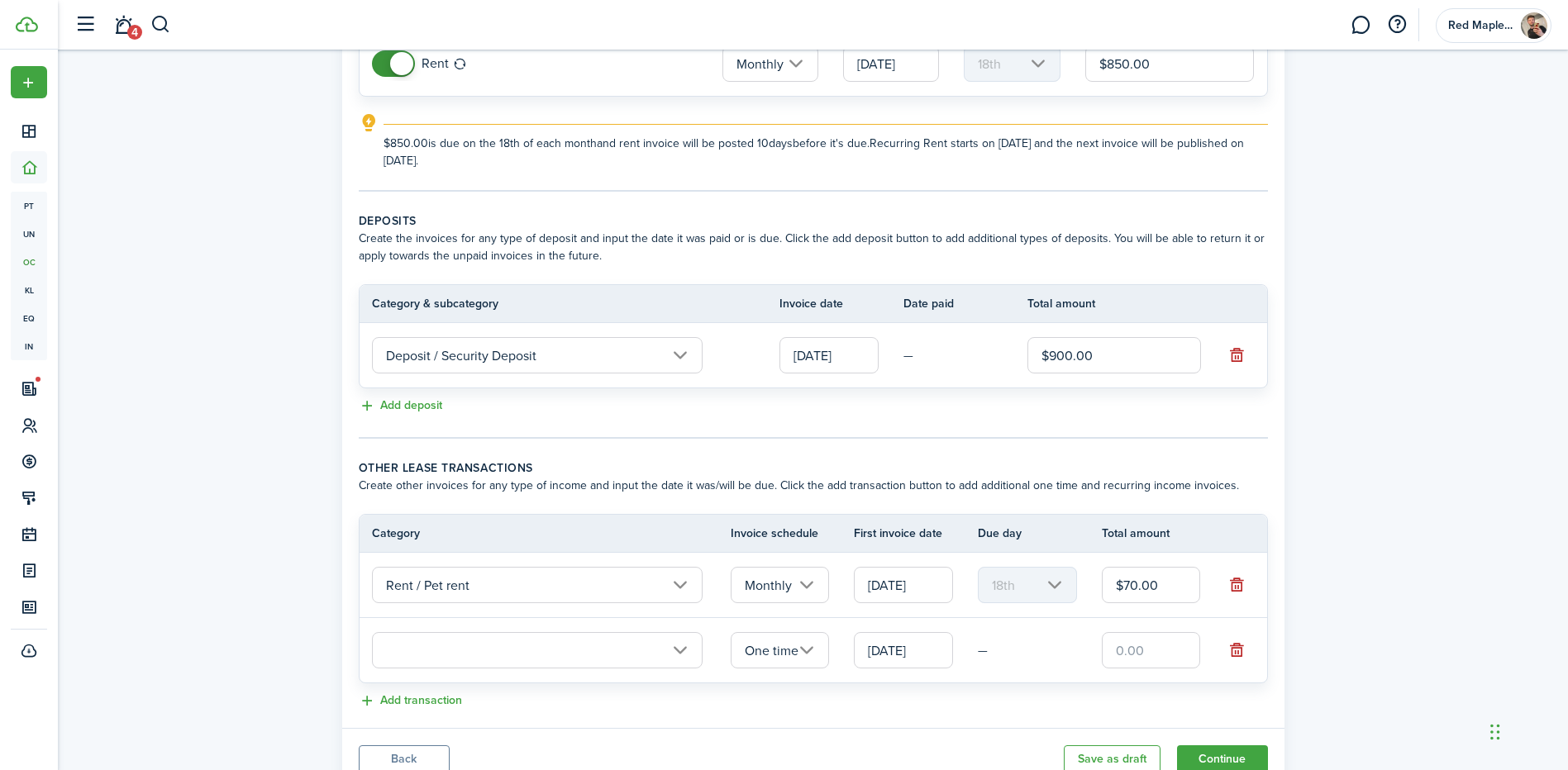
click at [426, 649] on input "text" at bounding box center [537, 649] width 331 height 36
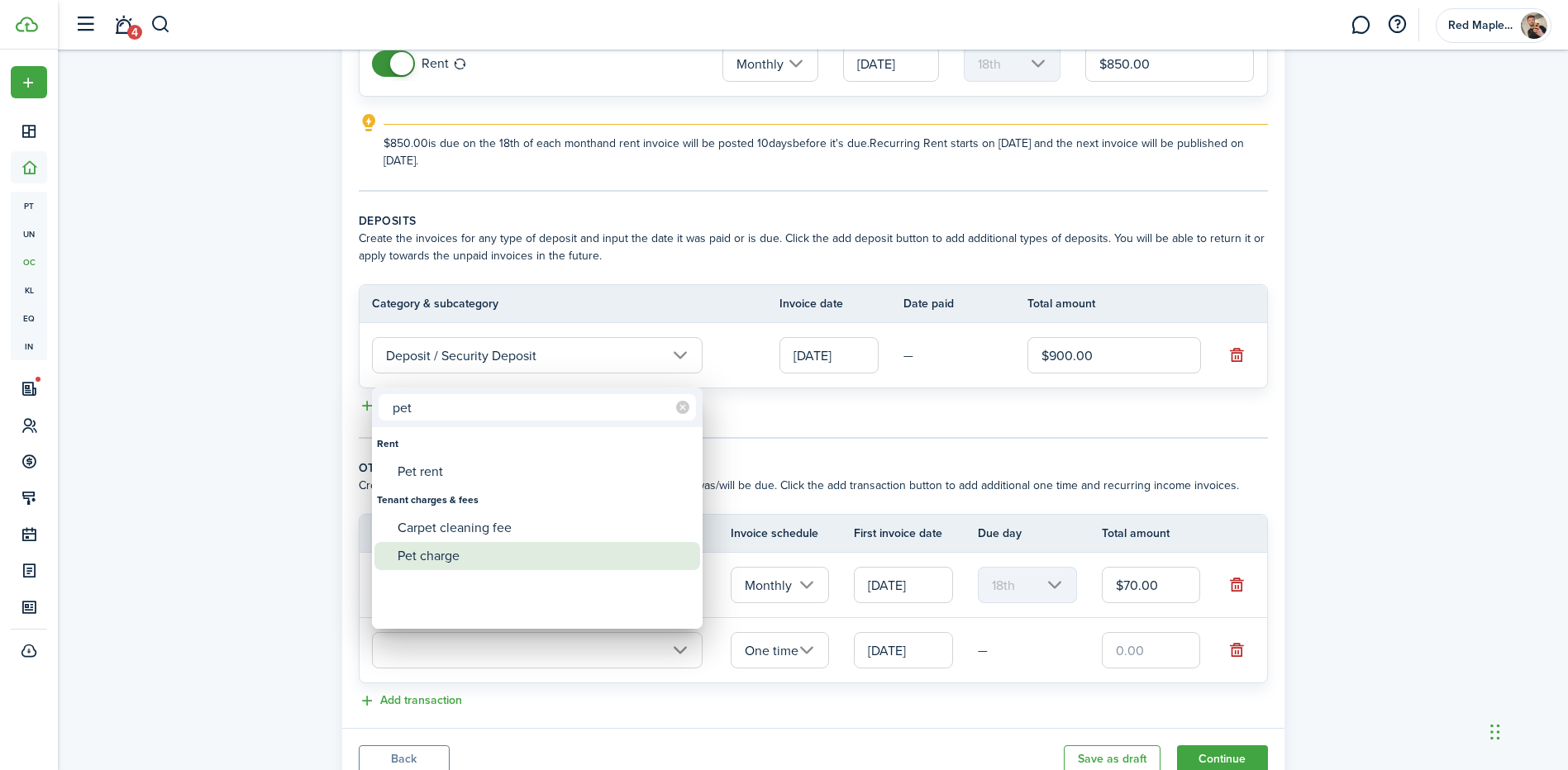
type input "pet"
click at [460, 561] on div "Pet charge" at bounding box center [544, 556] width 292 height 28
type input "Tenant charges & fees / Pet charge"
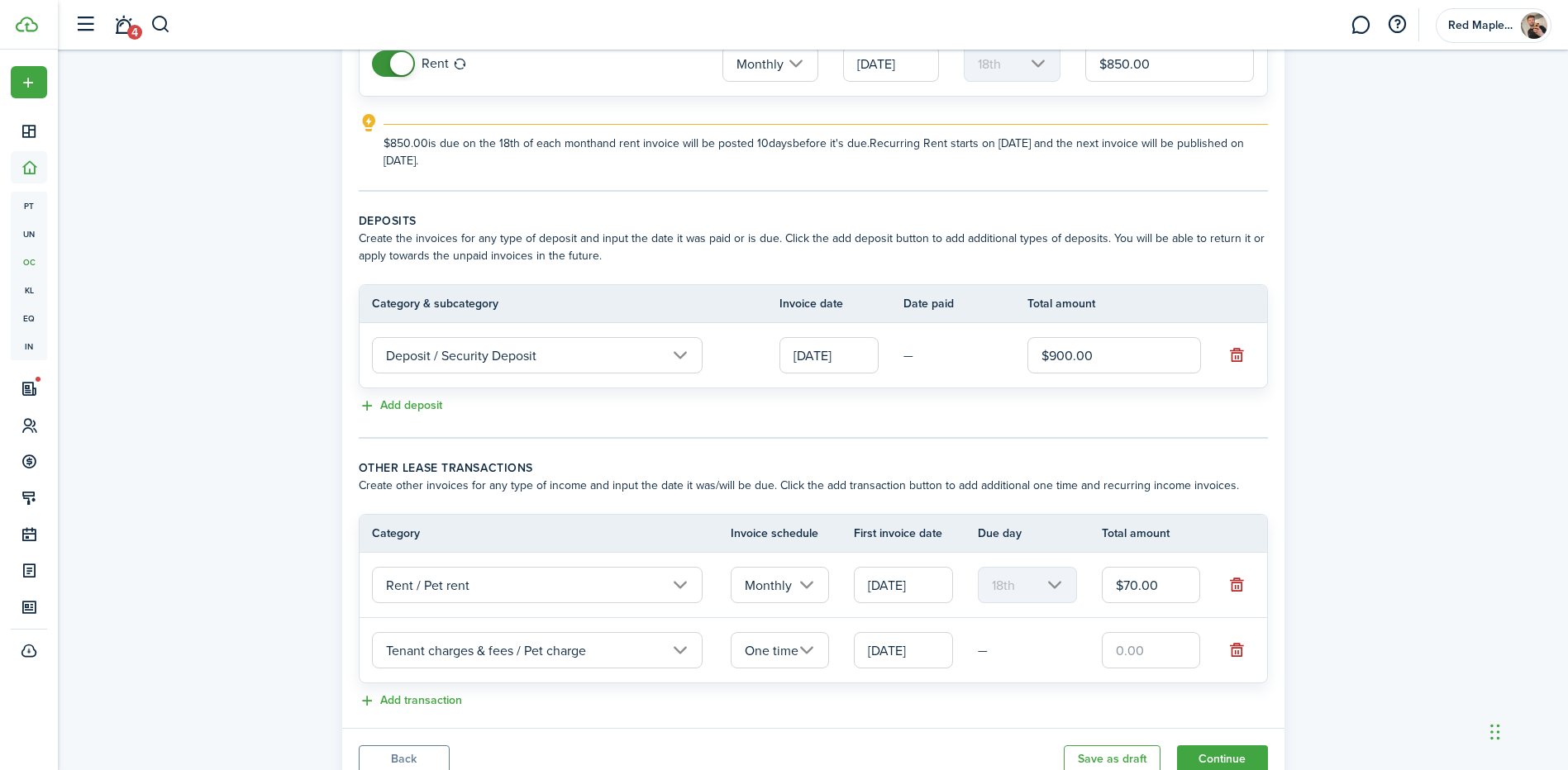
click at [1132, 658] on input "text" at bounding box center [1152, 649] width 99 height 36
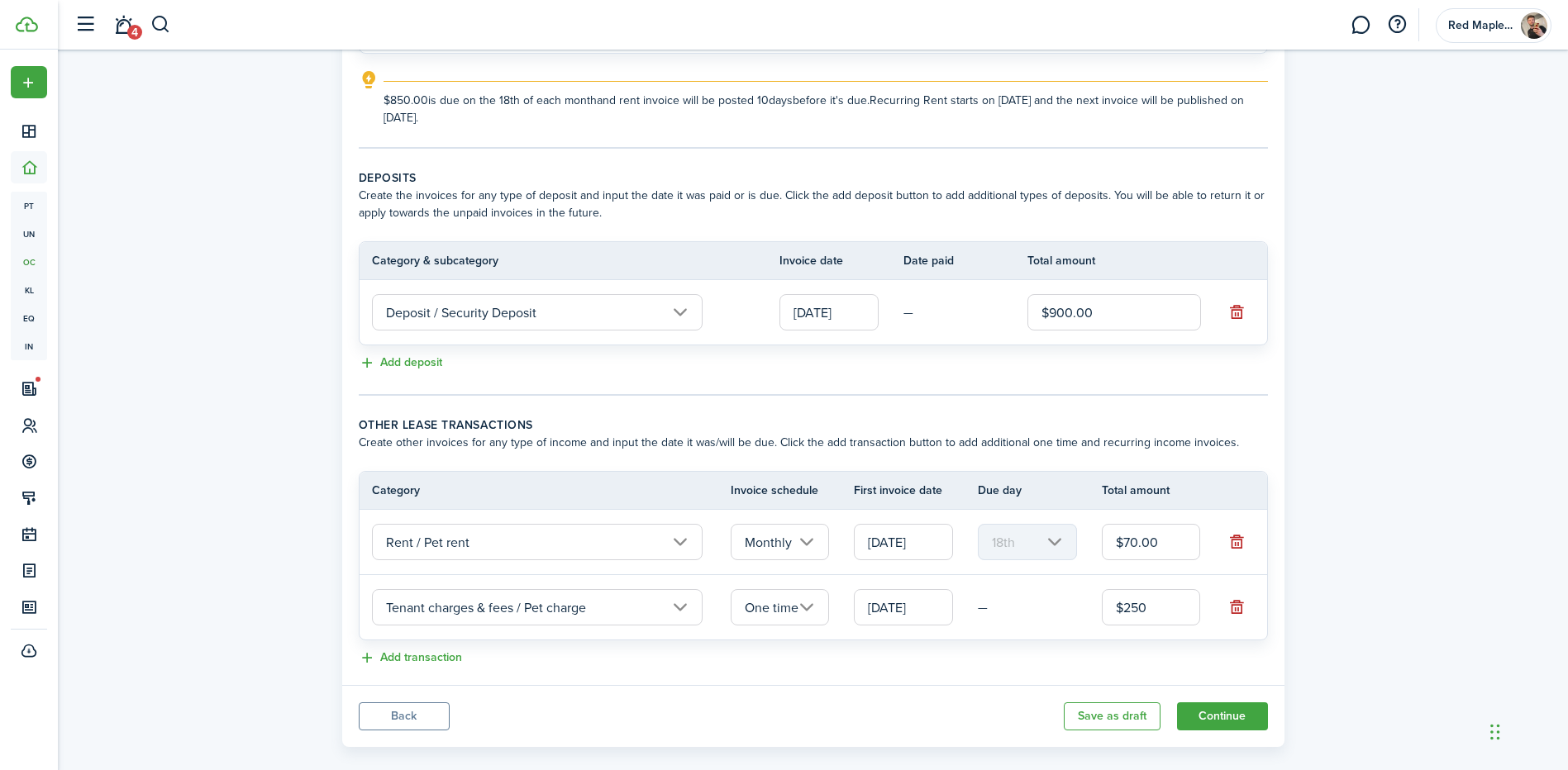
scroll to position [275, 0]
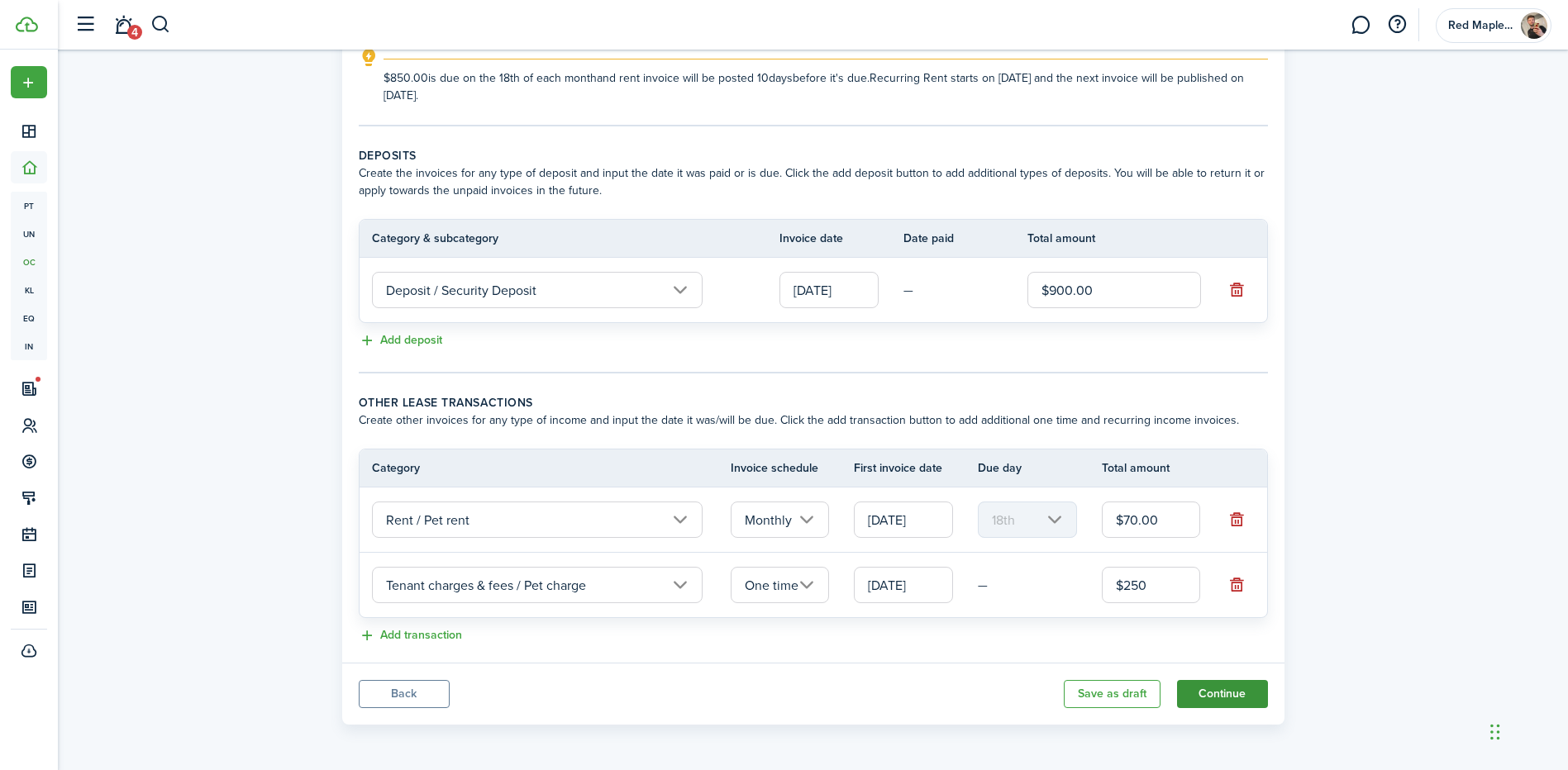
type input "$250.00"
click at [1232, 691] on button "Continue" at bounding box center [1222, 694] width 91 height 28
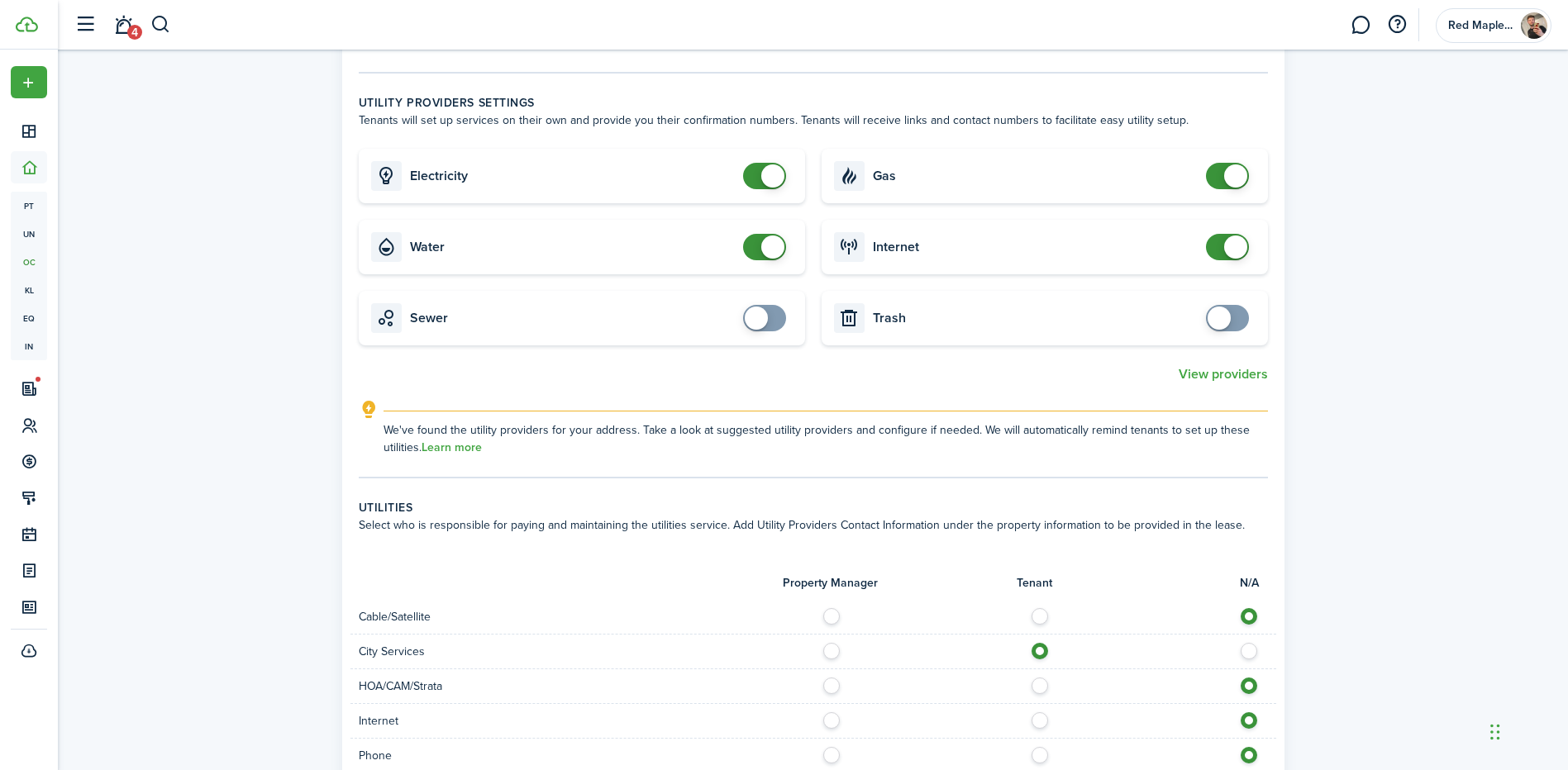
scroll to position [826, 0]
click at [762, 304] on span at bounding box center [756, 316] width 23 height 23
checkbox input "false"
click at [762, 304] on span at bounding box center [773, 316] width 23 height 23
checkbox input "false"
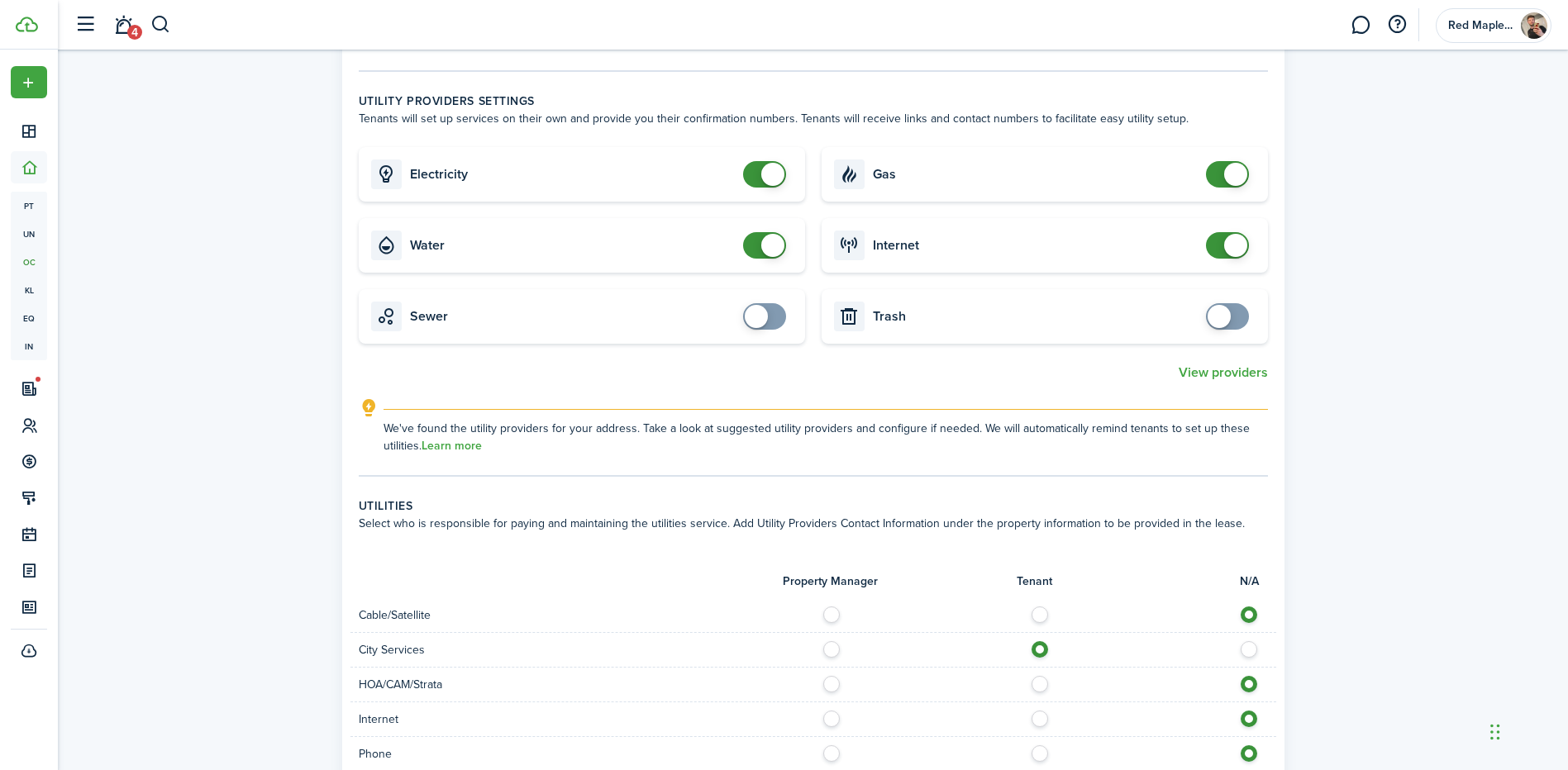
click at [771, 235] on span at bounding box center [773, 246] width 23 height 23
checkbox input "false"
click at [774, 163] on span at bounding box center [773, 174] width 23 height 23
click at [1221, 174] on card "Gas" at bounding box center [1044, 174] width 446 height 55
checkbox input "false"
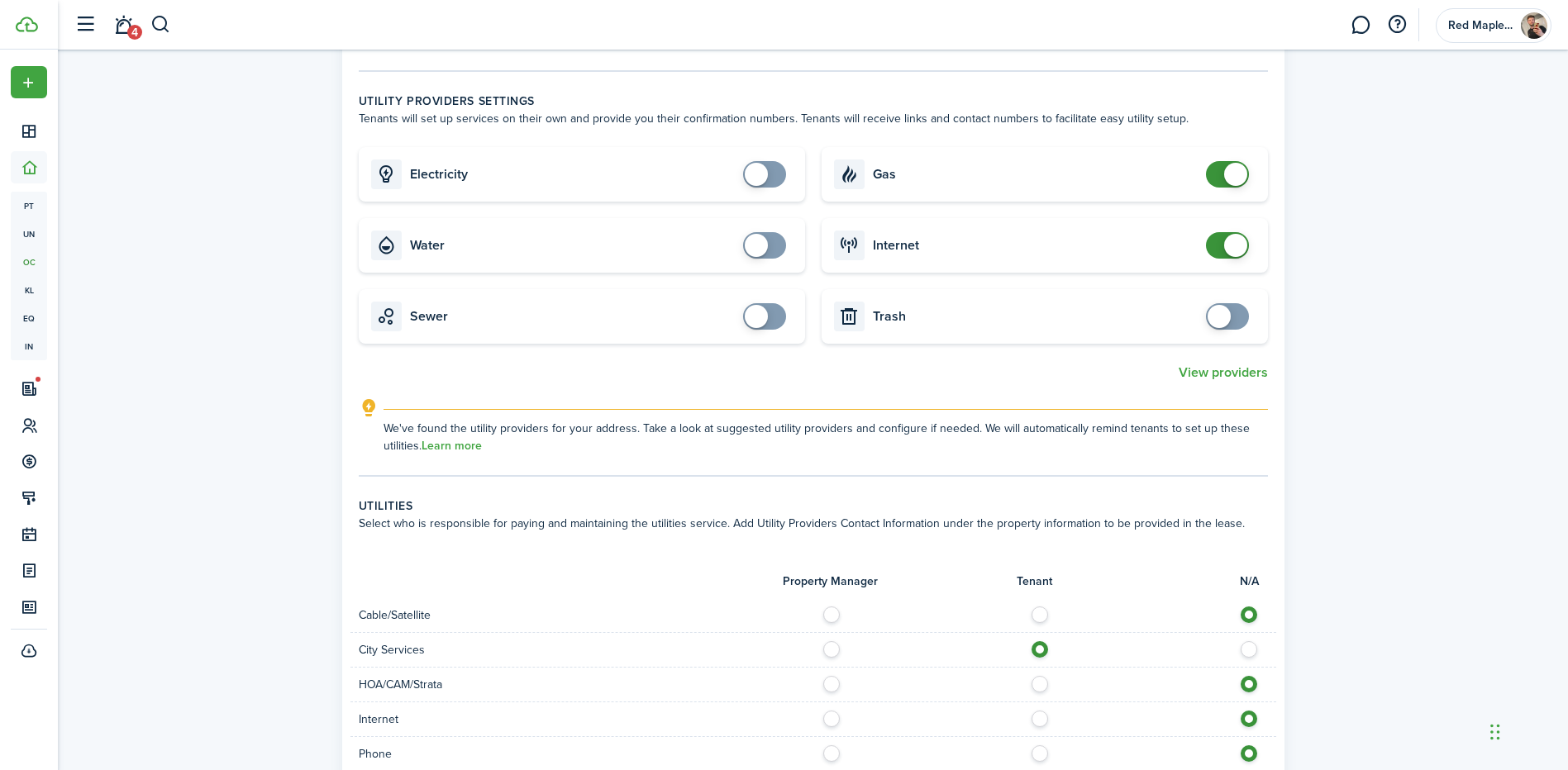
click at [1219, 161] on span at bounding box center [1227, 174] width 17 height 26
checkbox input "false"
click at [1220, 232] on span at bounding box center [1227, 246] width 17 height 26
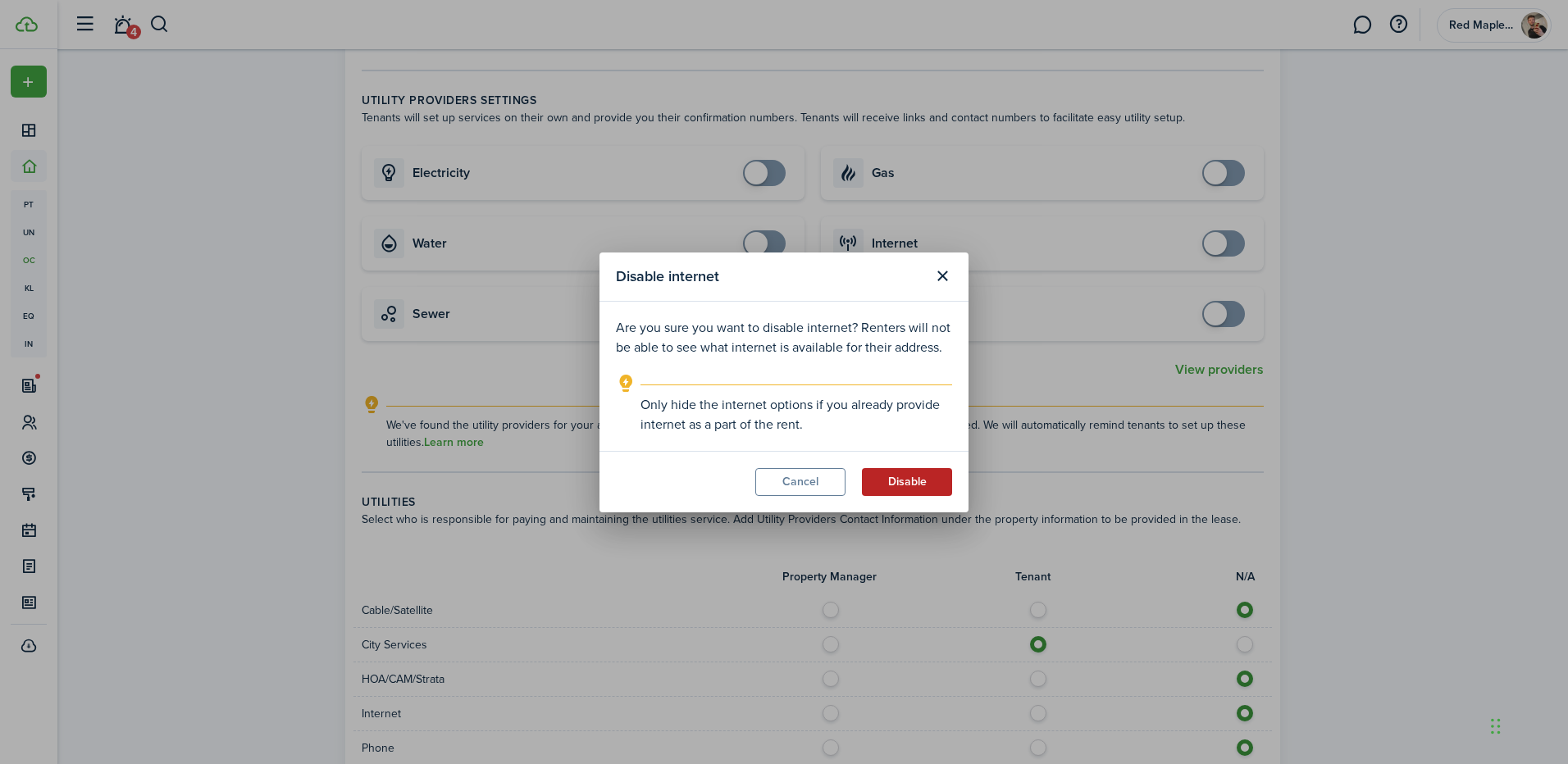
click at [878, 470] on button "Disable" at bounding box center [907, 482] width 90 height 28
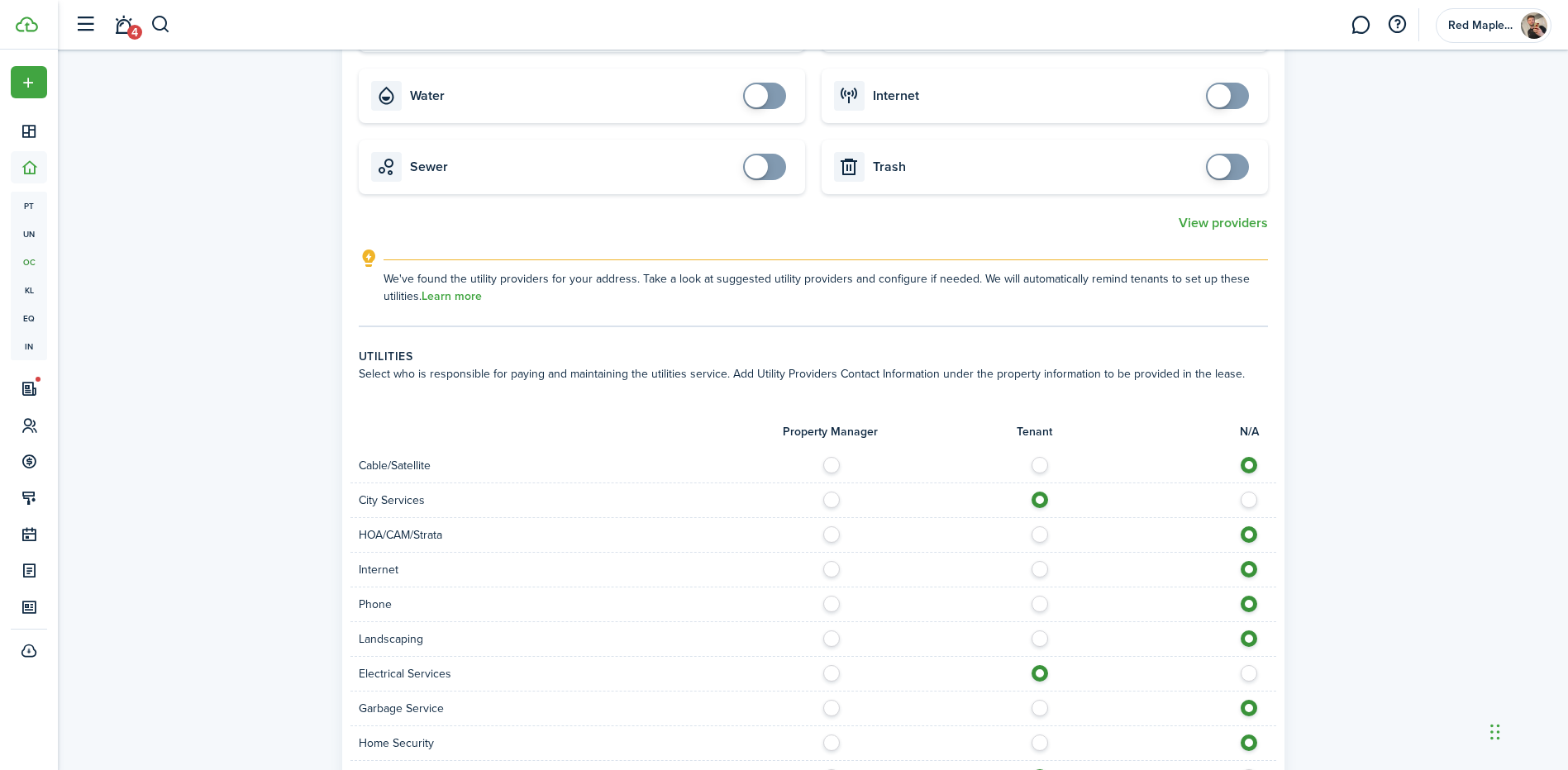
scroll to position [992, 0]
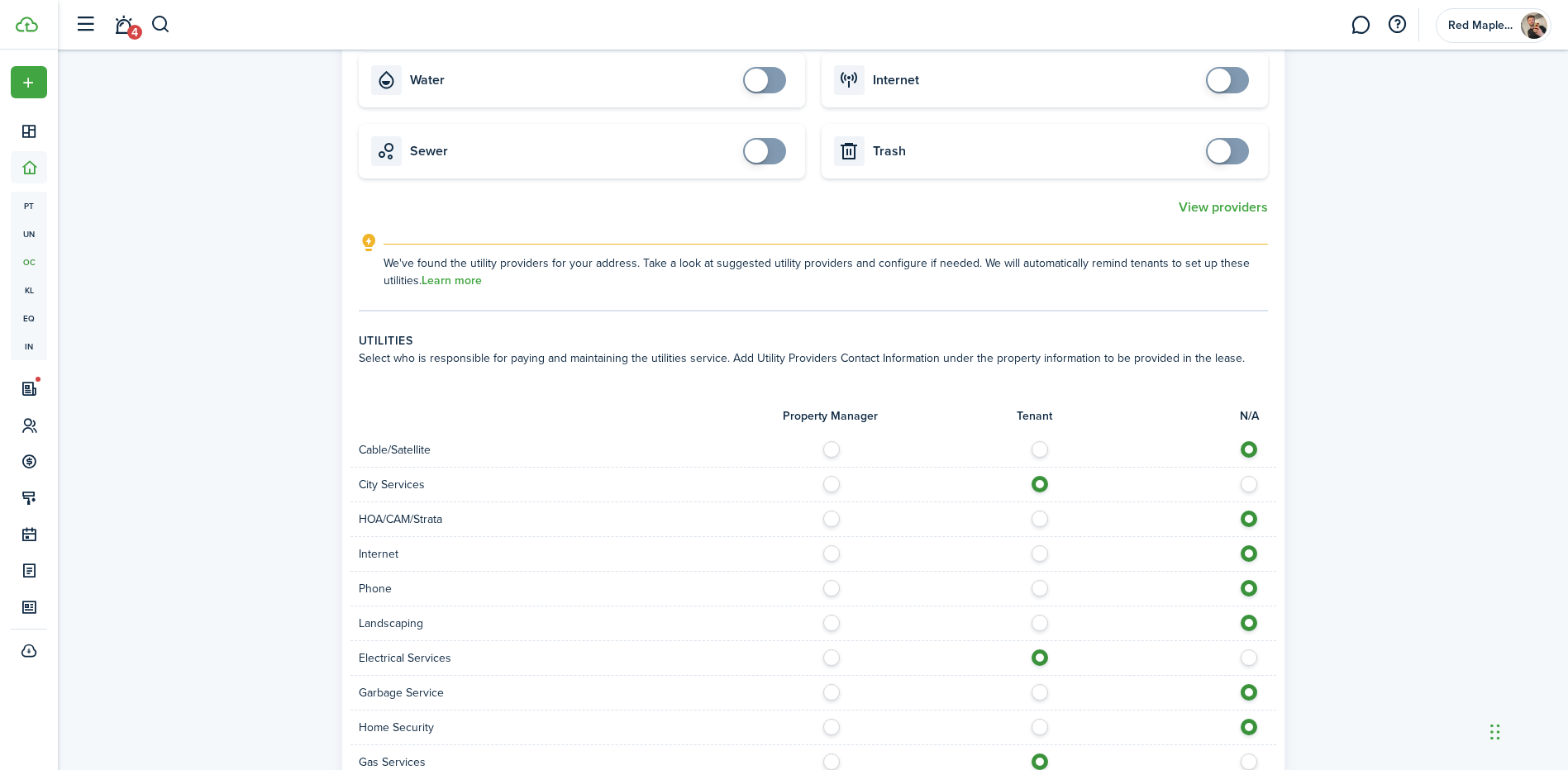
click at [1044, 441] on label at bounding box center [1044, 444] width 29 height 8
radio input "true"
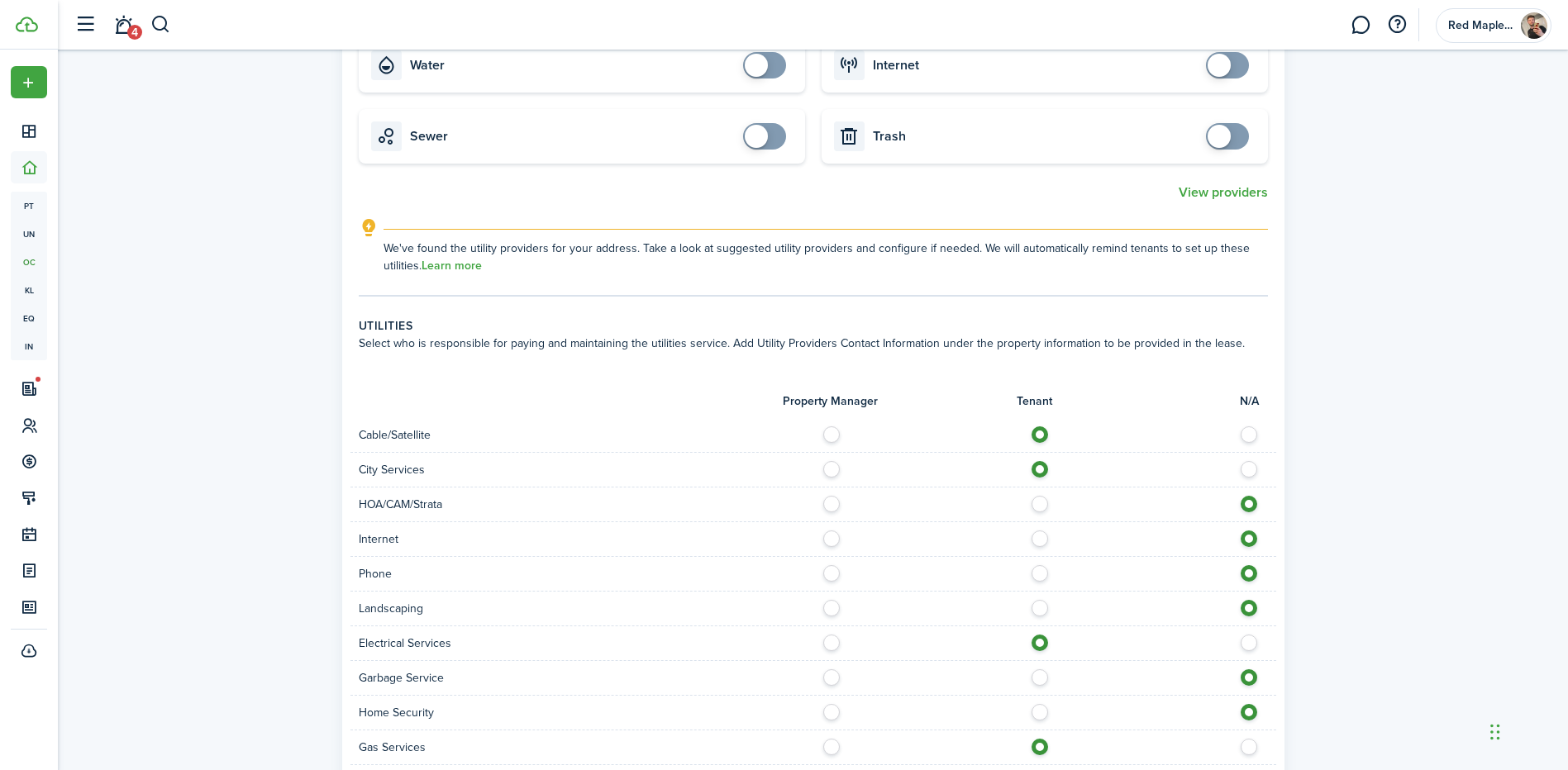
scroll to position [1156, 0]
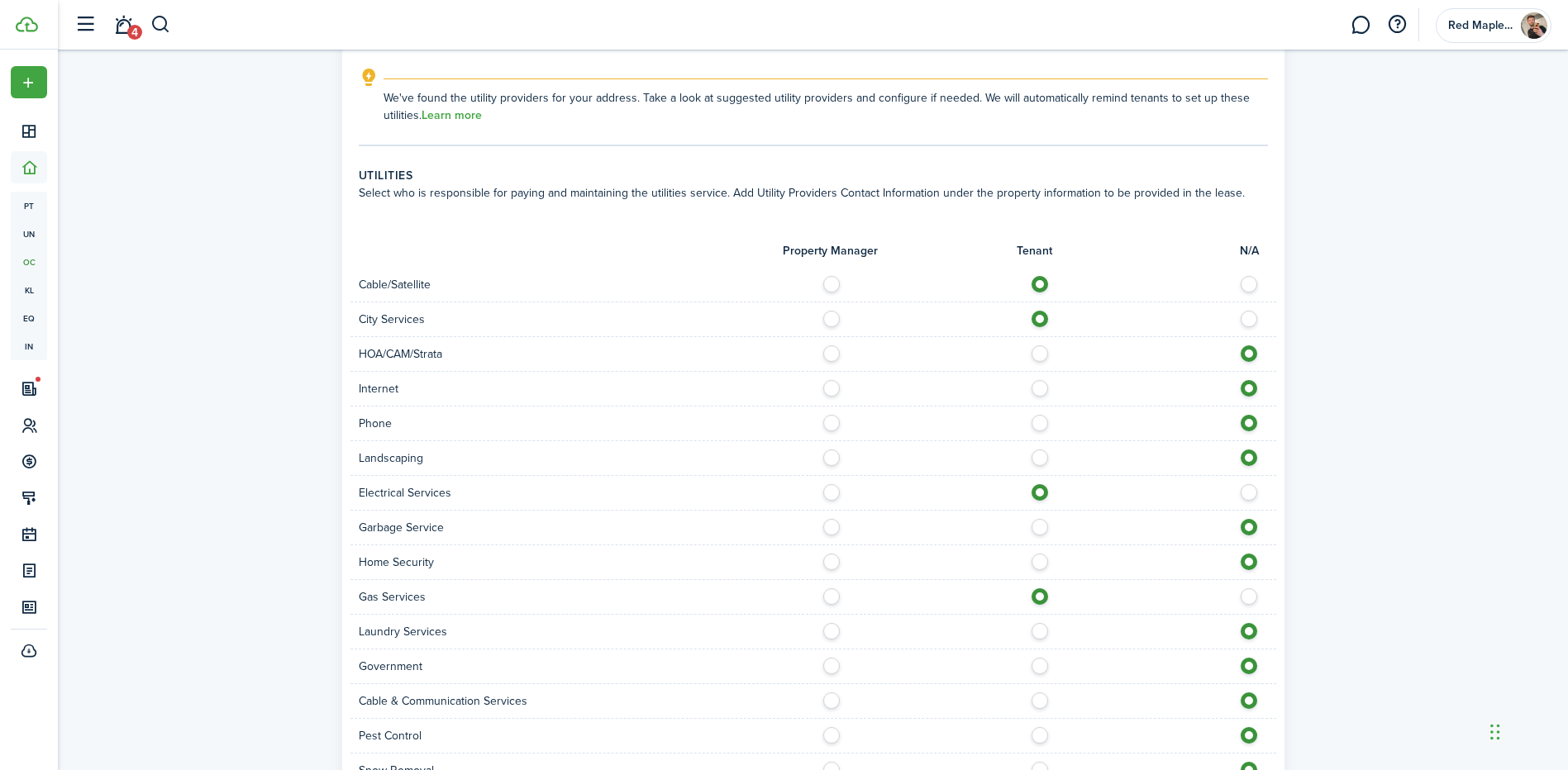
click at [1045, 345] on label at bounding box center [1044, 348] width 29 height 8
radio input "true"
drag, startPoint x: 1042, startPoint y: 378, endPoint x: 1037, endPoint y: 406, distance: 28.4
click at [1041, 380] on label at bounding box center [1044, 384] width 29 height 8
radio input "true"
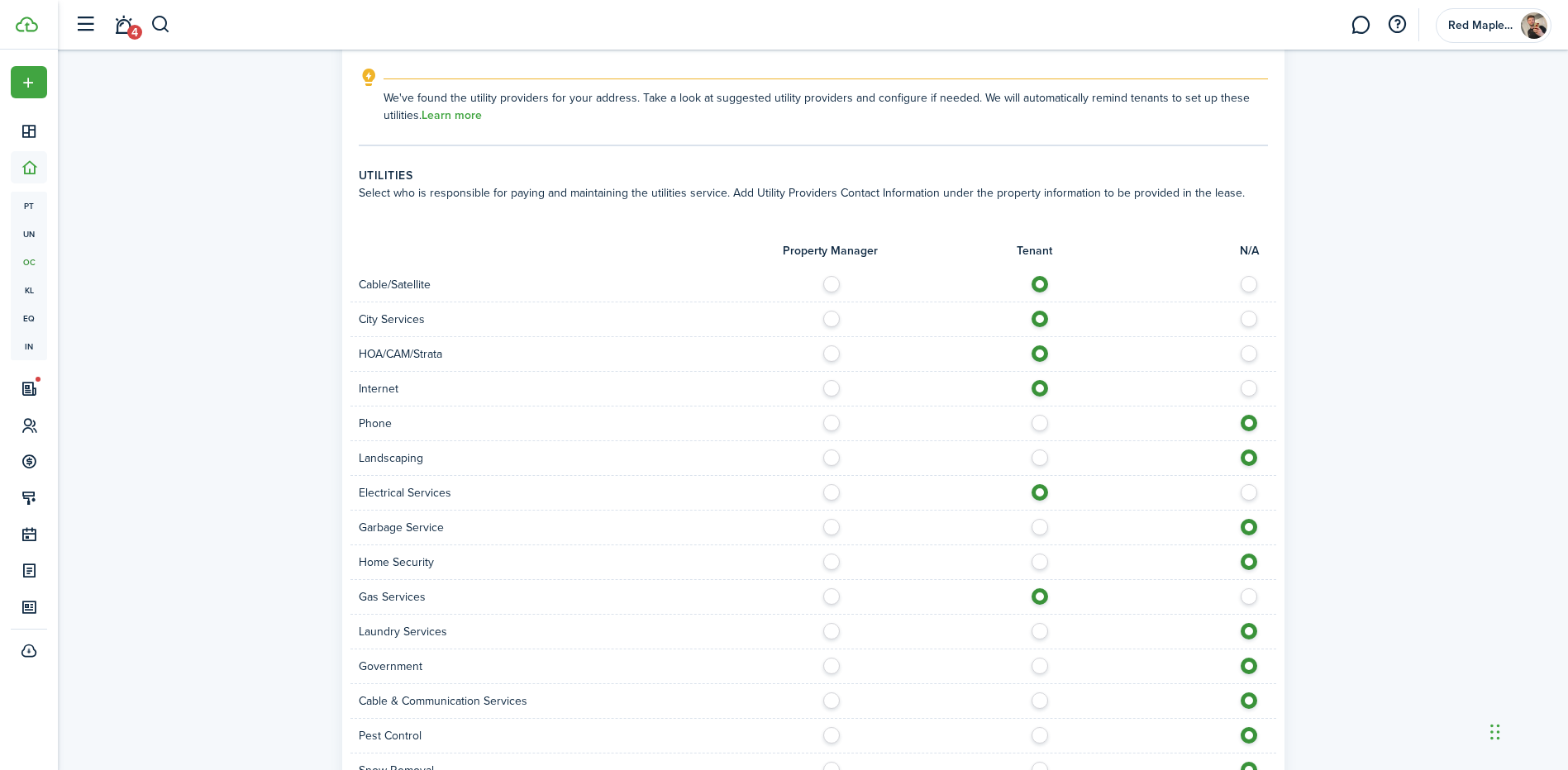
click at [1042, 414] on label at bounding box center [1044, 418] width 29 height 8
radio input "true"
drag, startPoint x: 1041, startPoint y: 437, endPoint x: 1034, endPoint y: 486, distance: 49.5
click at [1040, 450] on label at bounding box center [1044, 453] width 29 height 8
radio input "true"
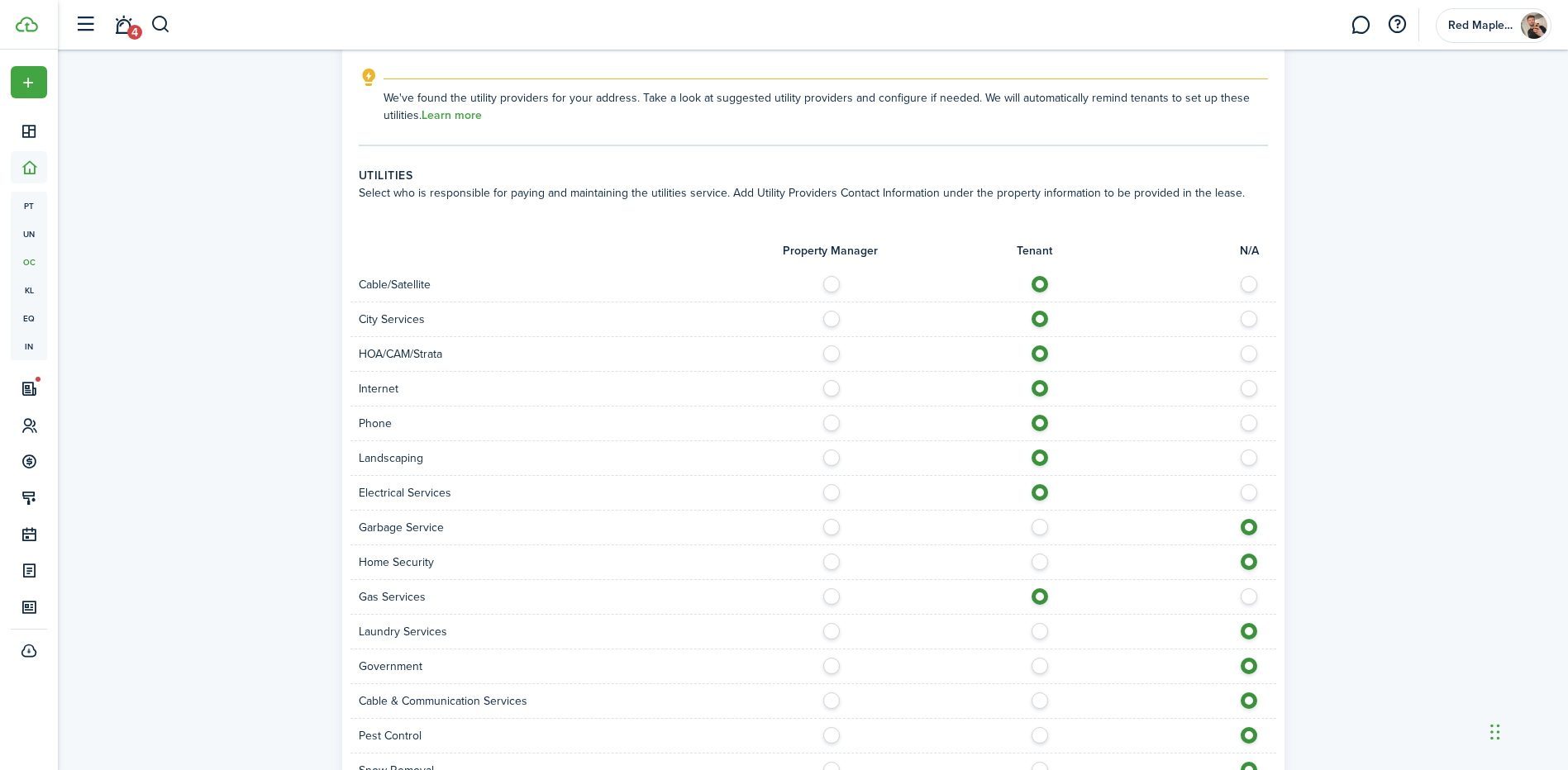
click at [1042, 519] on label at bounding box center [1044, 523] width 29 height 8
radio input "true"
click at [1041, 561] on div "Home Security" at bounding box center [813, 562] width 926 height 34
drag, startPoint x: 1041, startPoint y: 548, endPoint x: 1042, endPoint y: 580, distance: 32.0
click at [1040, 554] on label at bounding box center [1044, 557] width 29 height 8
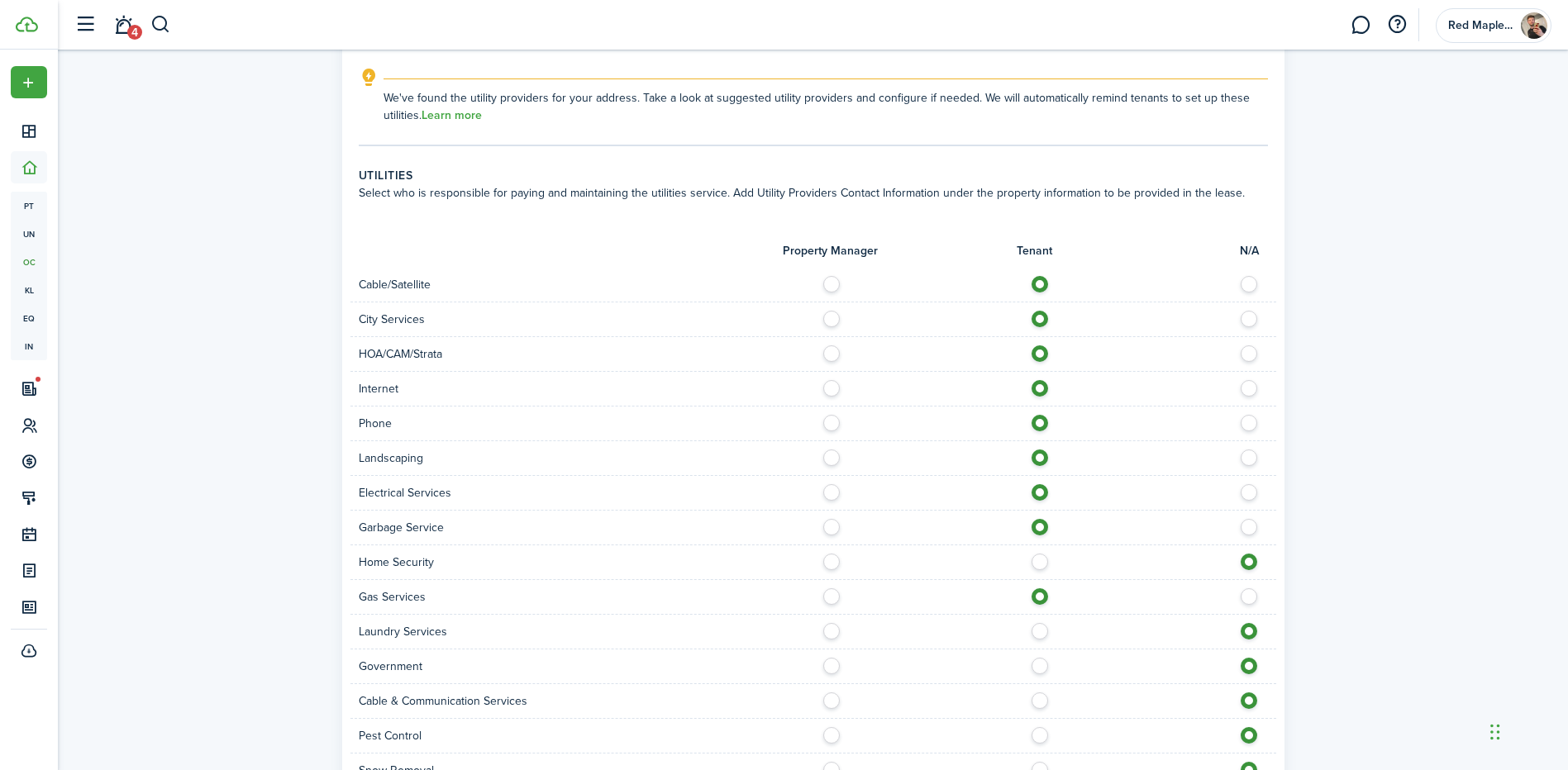
radio input "true"
click at [1042, 623] on label at bounding box center [1044, 627] width 29 height 8
radio input "true"
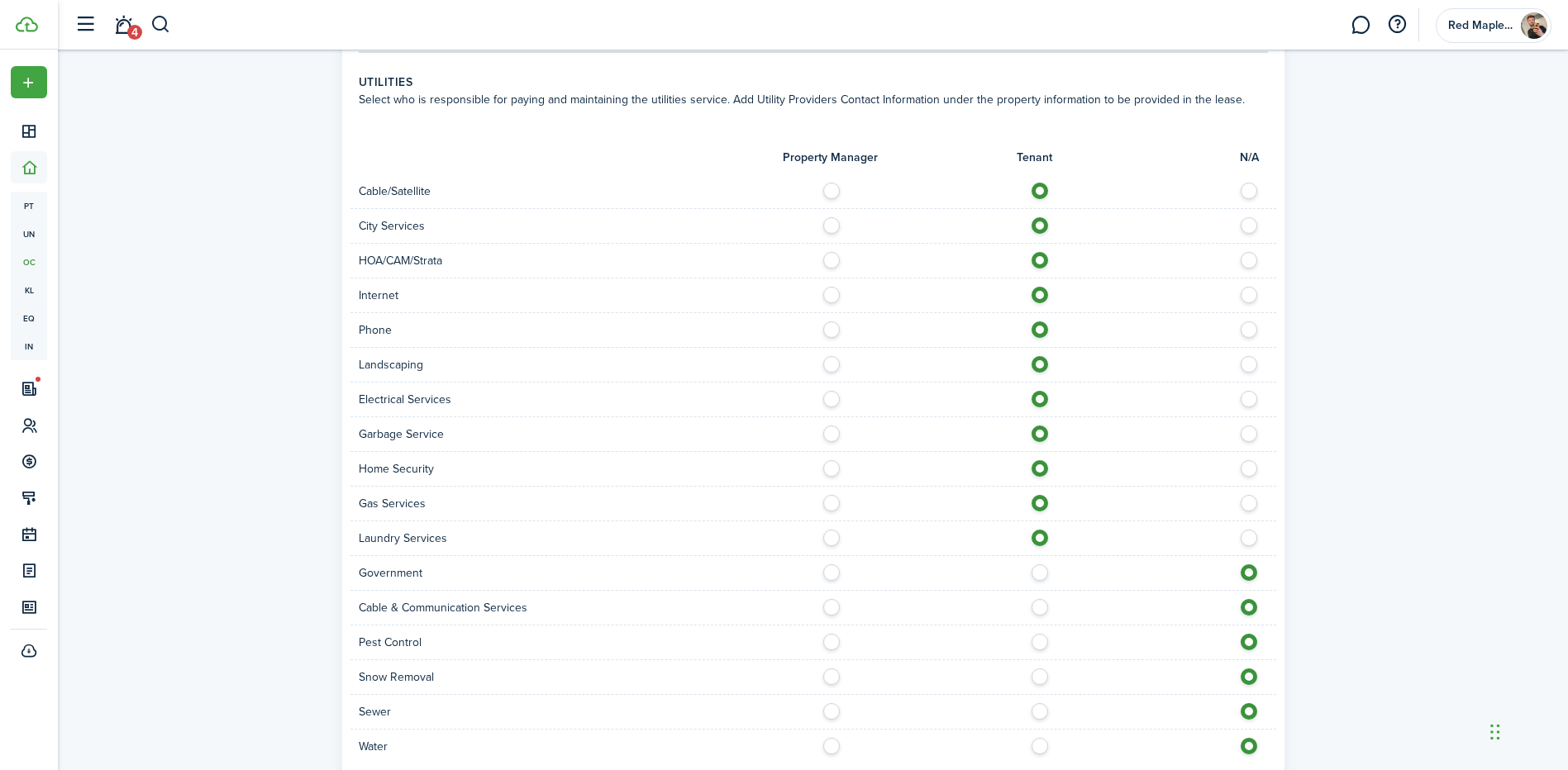
scroll to position [1350, 0]
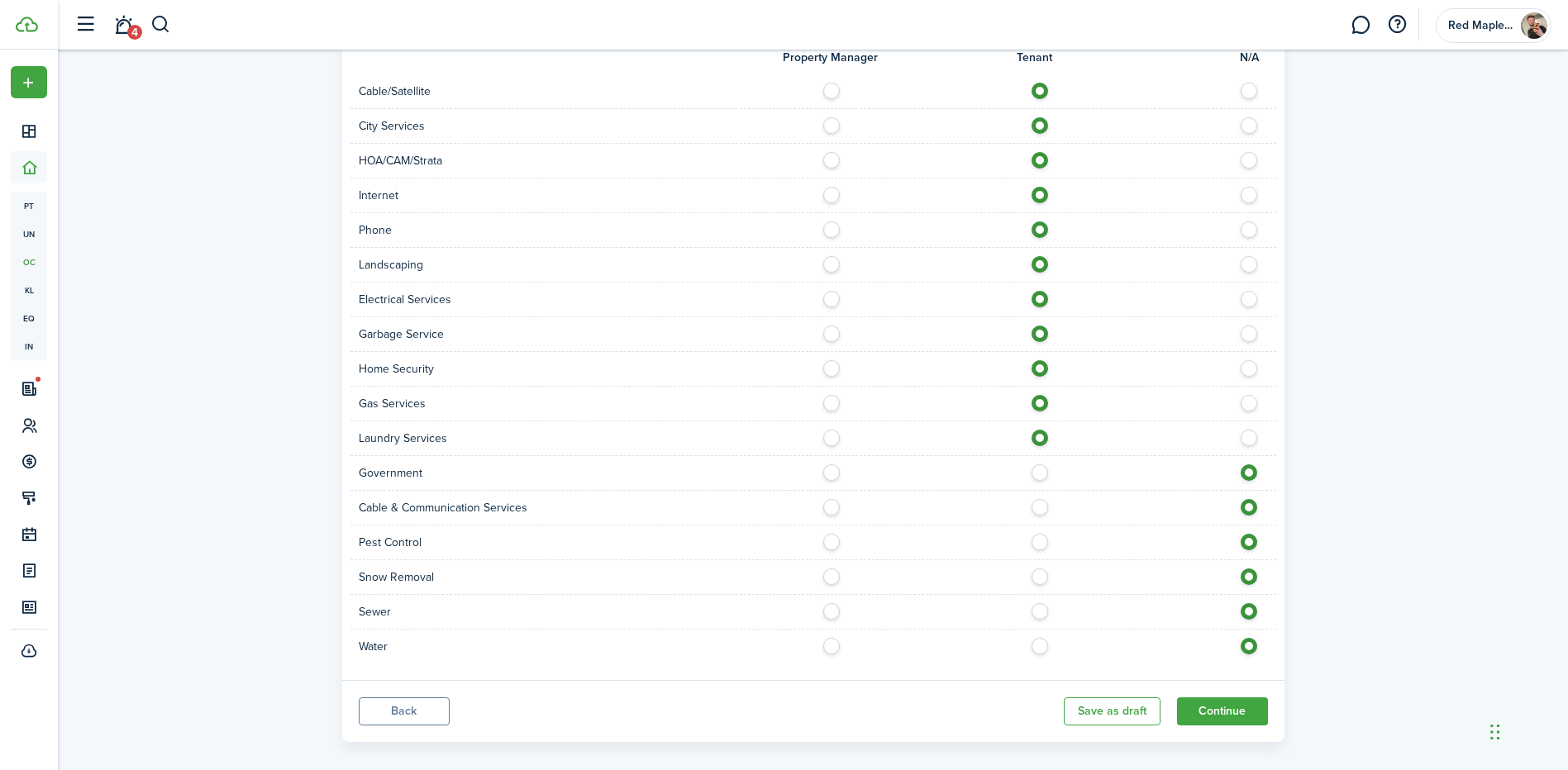
click at [1039, 465] on label at bounding box center [1044, 468] width 29 height 8
radio input "true"
click at [1035, 499] on label at bounding box center [1044, 502] width 29 height 8
radio input "true"
click at [1032, 534] on label at bounding box center [1044, 538] width 29 height 8
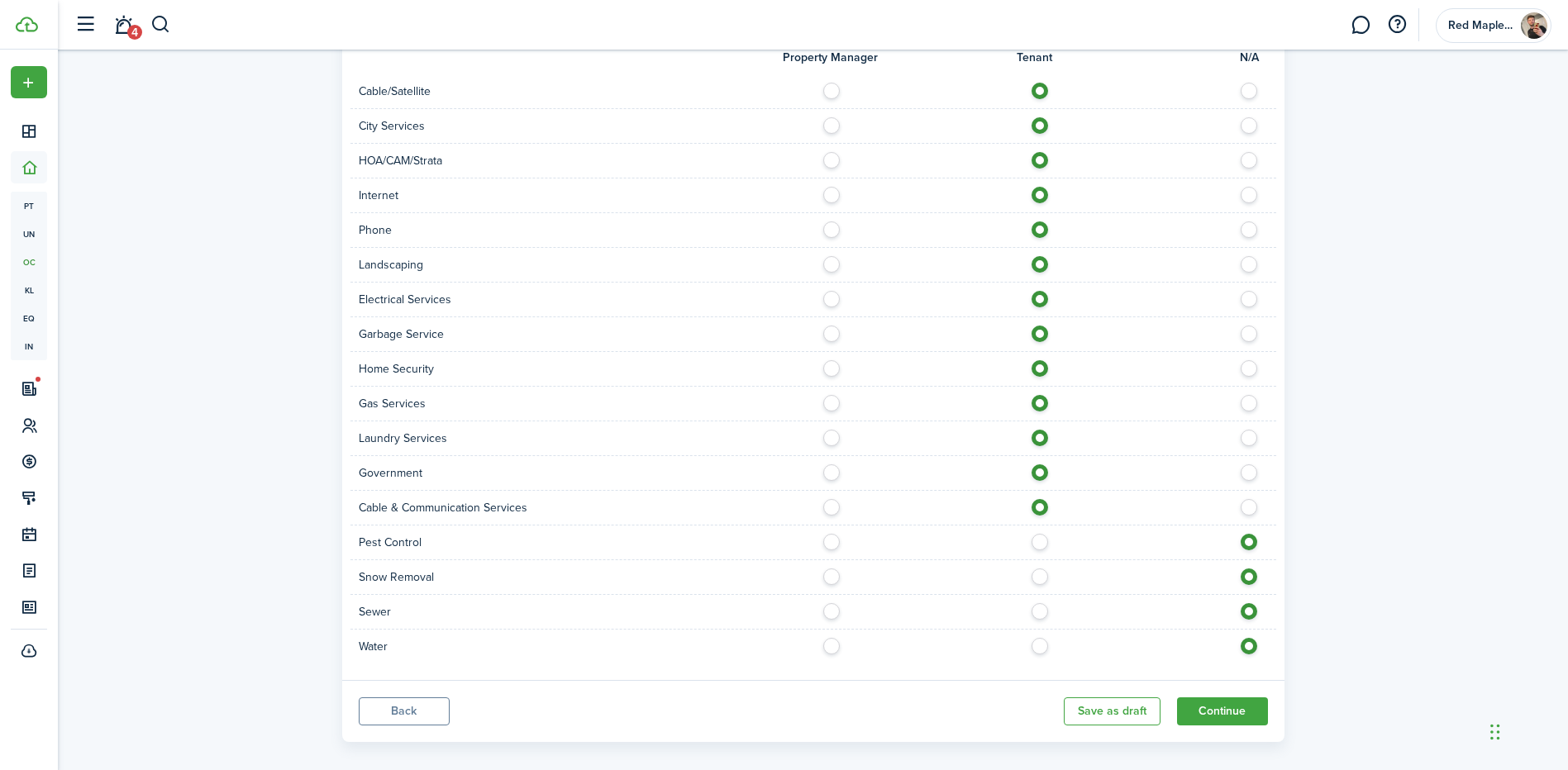
radio input "true"
click at [1037, 568] on label at bounding box center [1044, 572] width 29 height 8
radio input "true"
click at [1035, 603] on label at bounding box center [1044, 606] width 29 height 8
radio input "true"
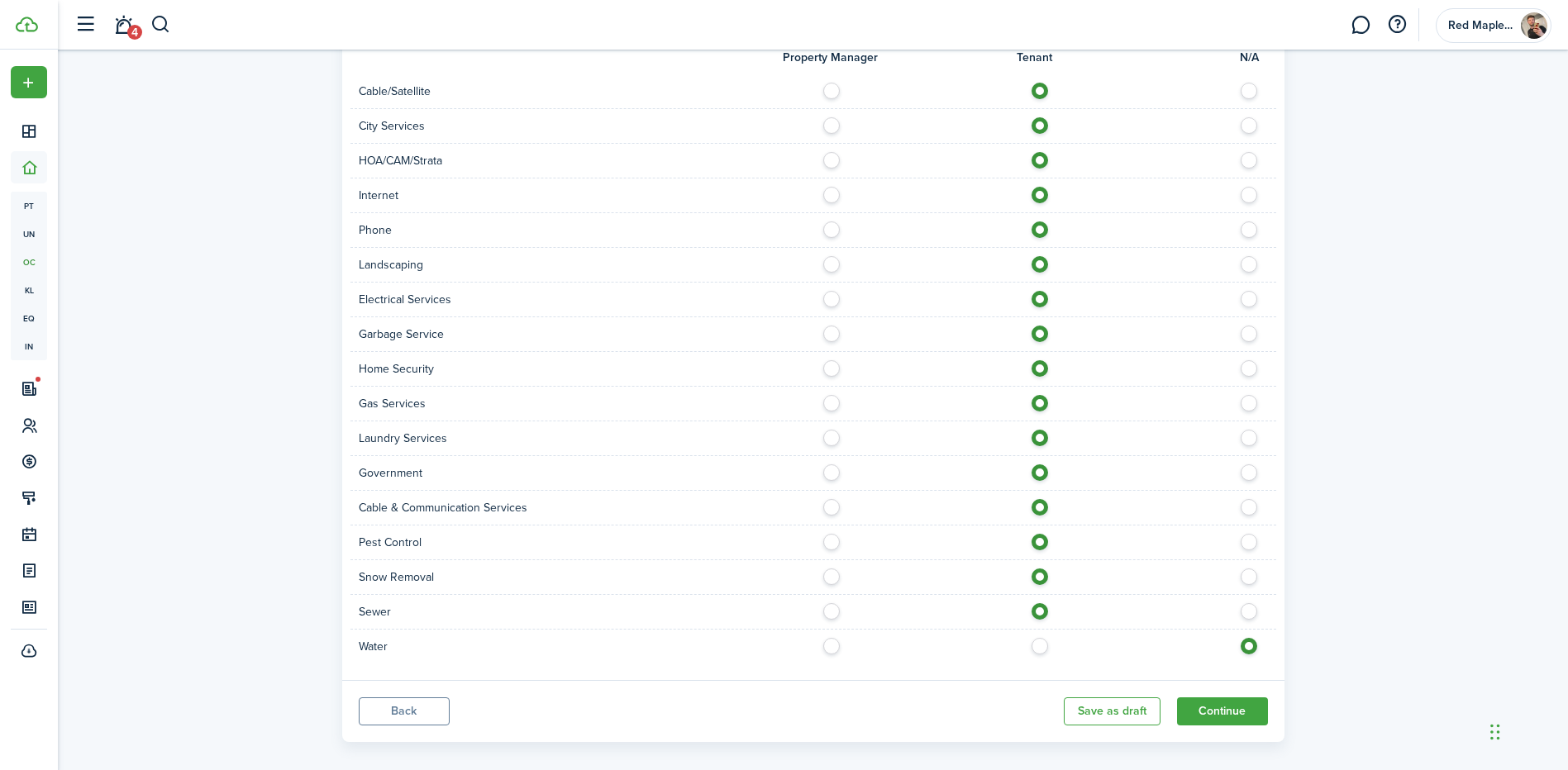
click at [1042, 638] on label at bounding box center [1044, 642] width 29 height 8
radio input "true"
click at [1237, 703] on button "Continue" at bounding box center [1222, 711] width 91 height 28
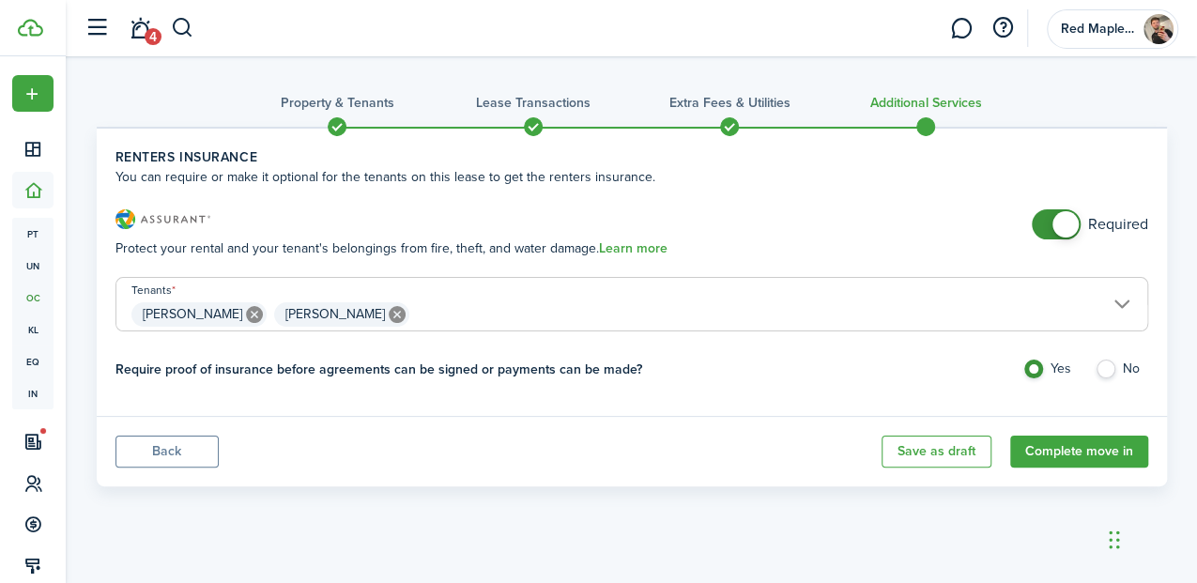
drag, startPoint x: 1794, startPoint y: 2, endPoint x: 832, endPoint y: 72, distance: 964.9
click at [832, 72] on tc-wizard-header "Property & Tenants Lease Transactions Extra fees & Utilities Additional Services" at bounding box center [632, 108] width 1070 height 84
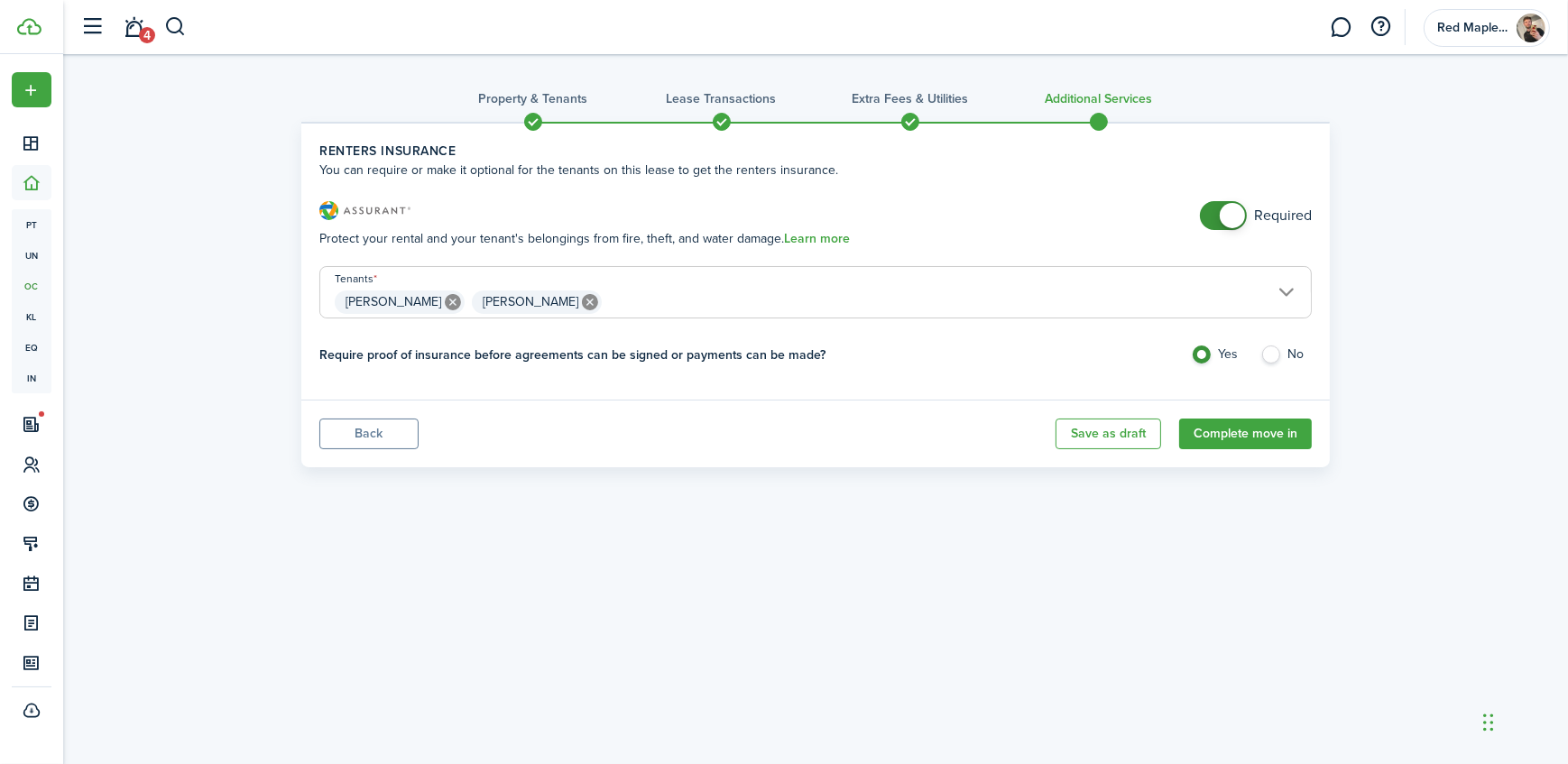
drag, startPoint x: 1099, startPoint y: 0, endPoint x: 1055, endPoint y: 498, distance: 499.9
click at [1055, 498] on div "Property & Tenants Lease Transactions Extra fees & Utilities Additional Service…" at bounding box center [816, 388] width 1505 height 670
checkbox input "false"
click at [1237, 214] on span at bounding box center [1232, 215] width 25 height 25
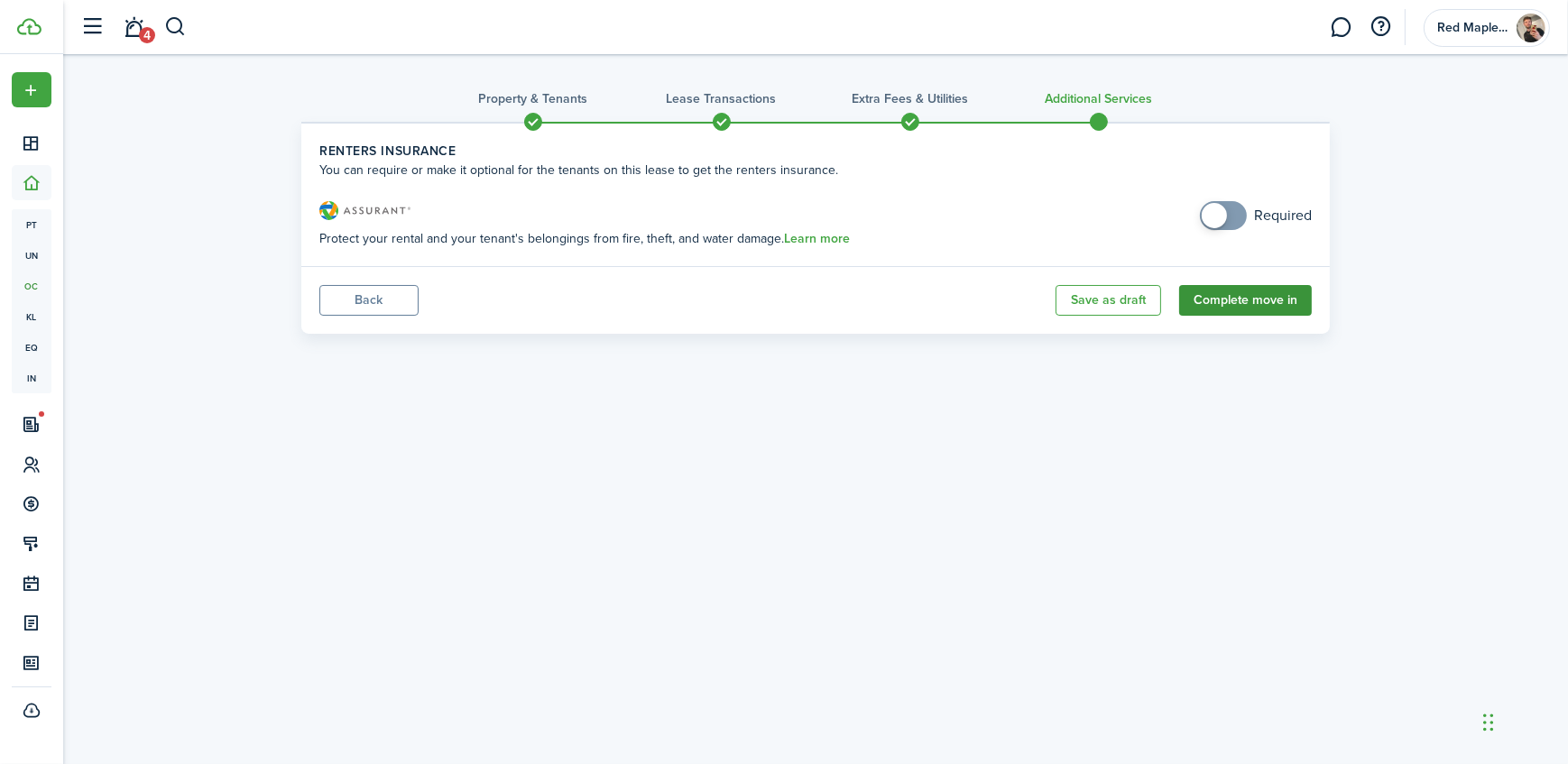
click at [1274, 303] on button "Complete move in" at bounding box center [1245, 301] width 133 height 31
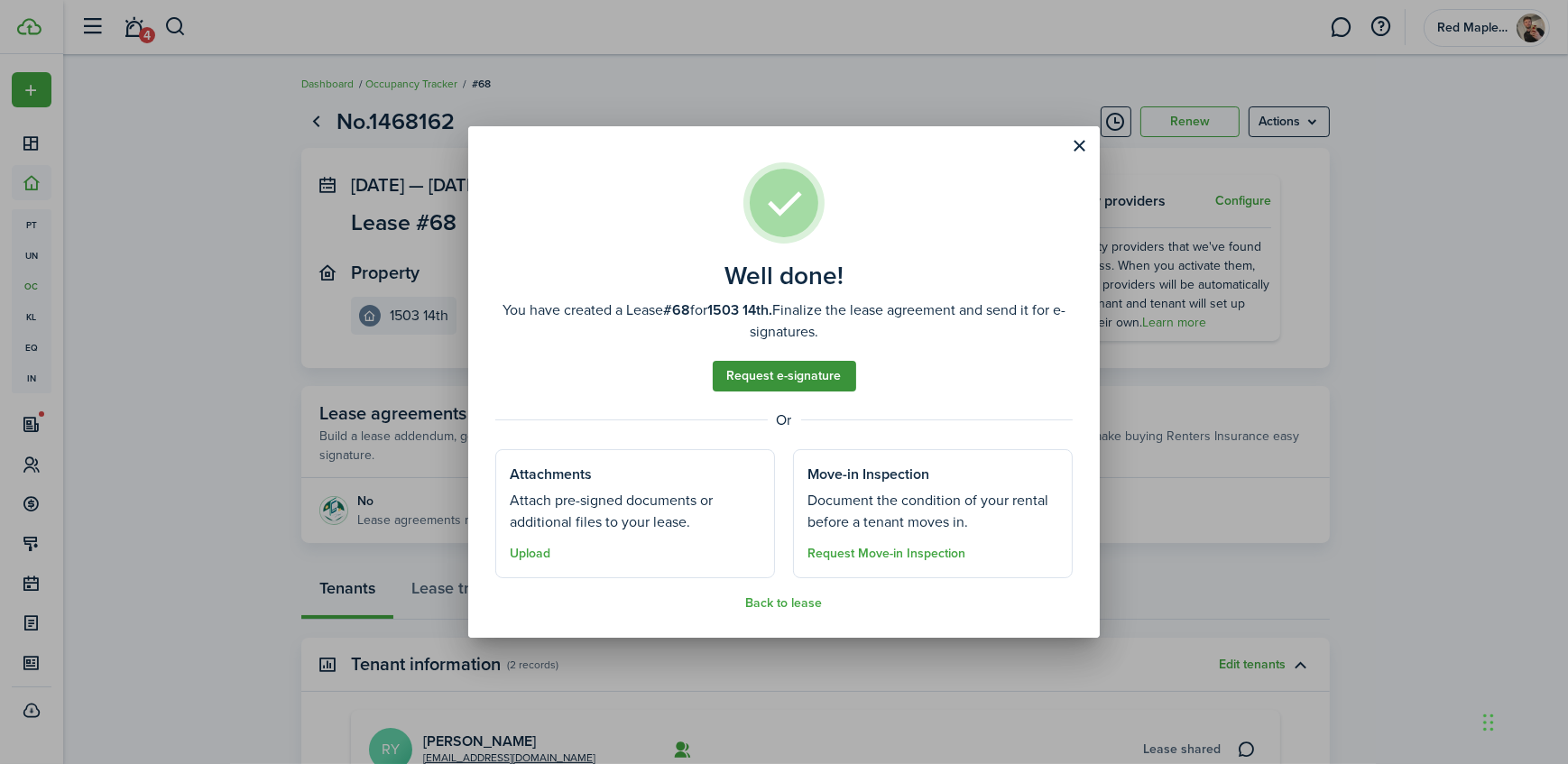
click at [802, 374] on link "Request e-signature" at bounding box center [784, 377] width 143 height 31
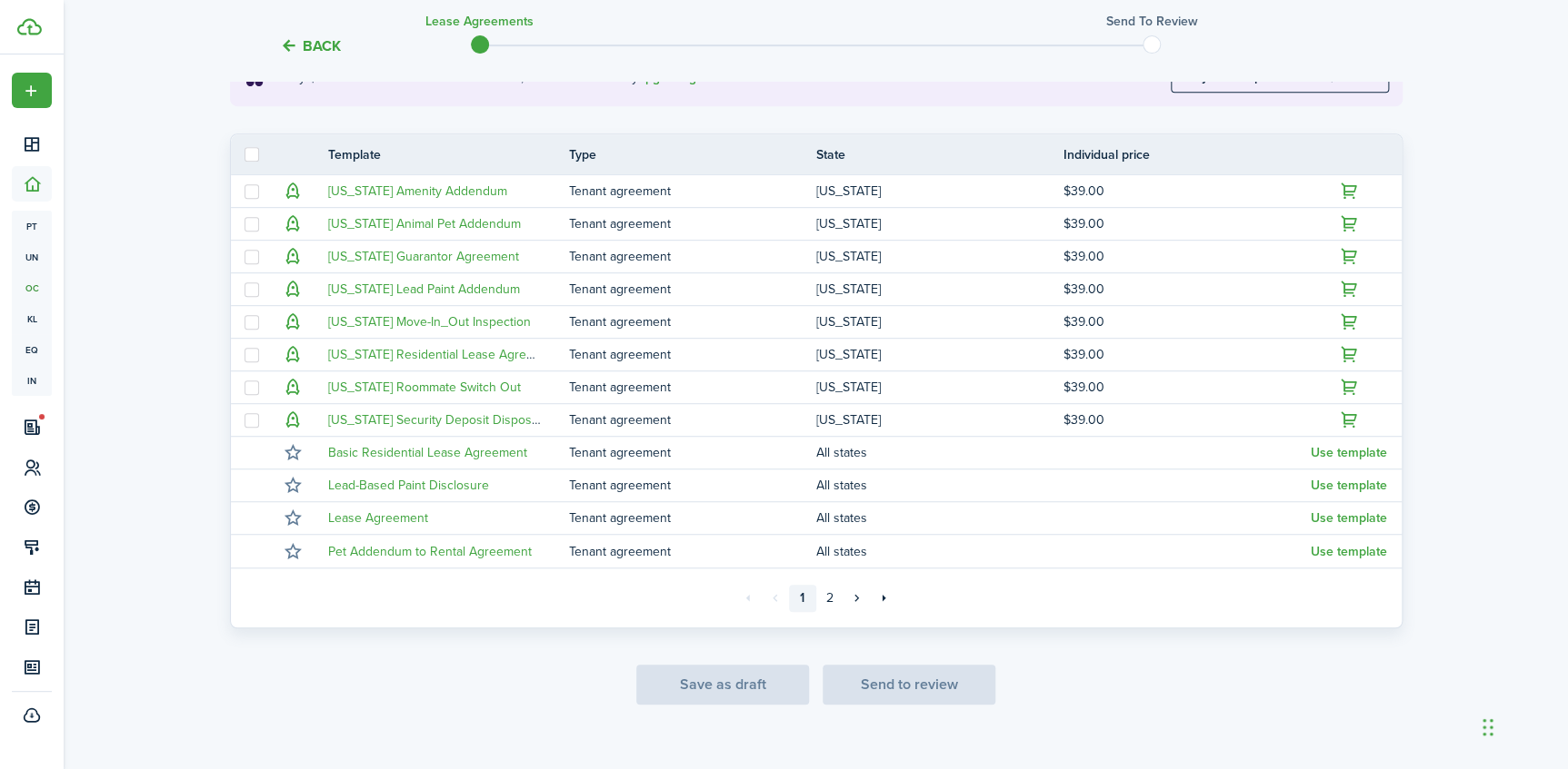
scroll to position [377, 0]
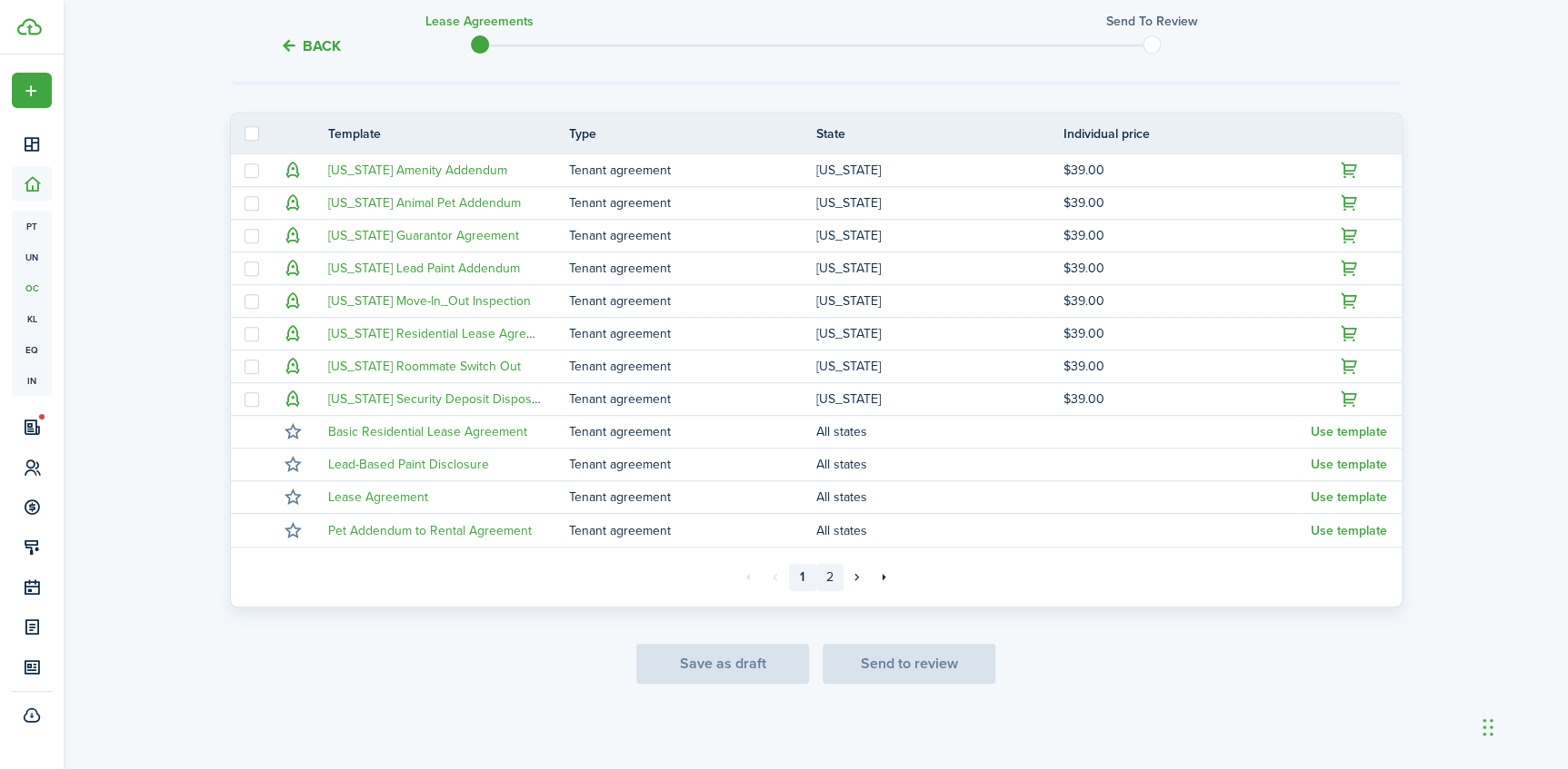
click at [833, 574] on link "2" at bounding box center [829, 577] width 27 height 27
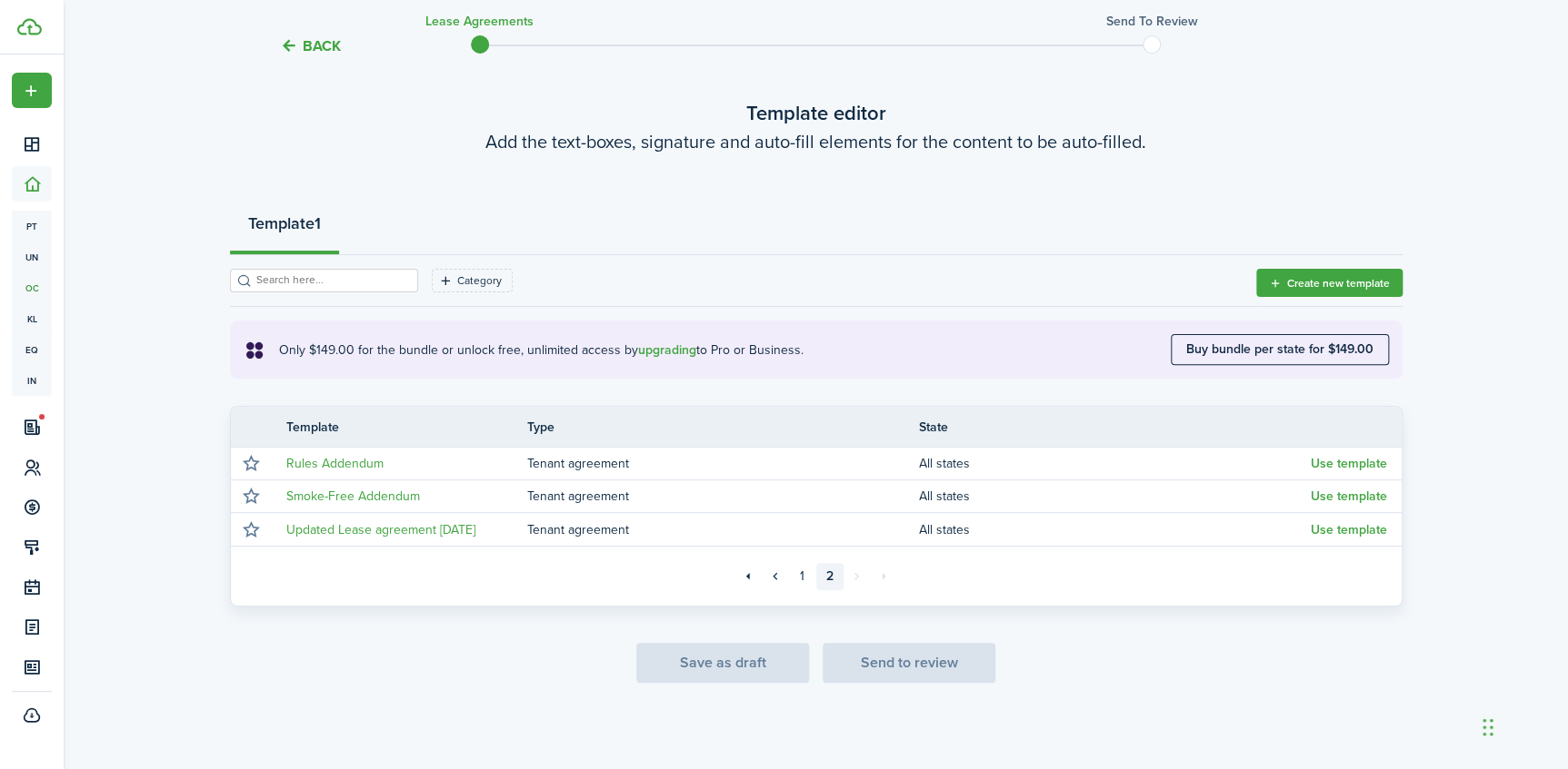
scroll to position [81, 0]
click at [1267, 281] on button "Create new template" at bounding box center [1329, 284] width 146 height 28
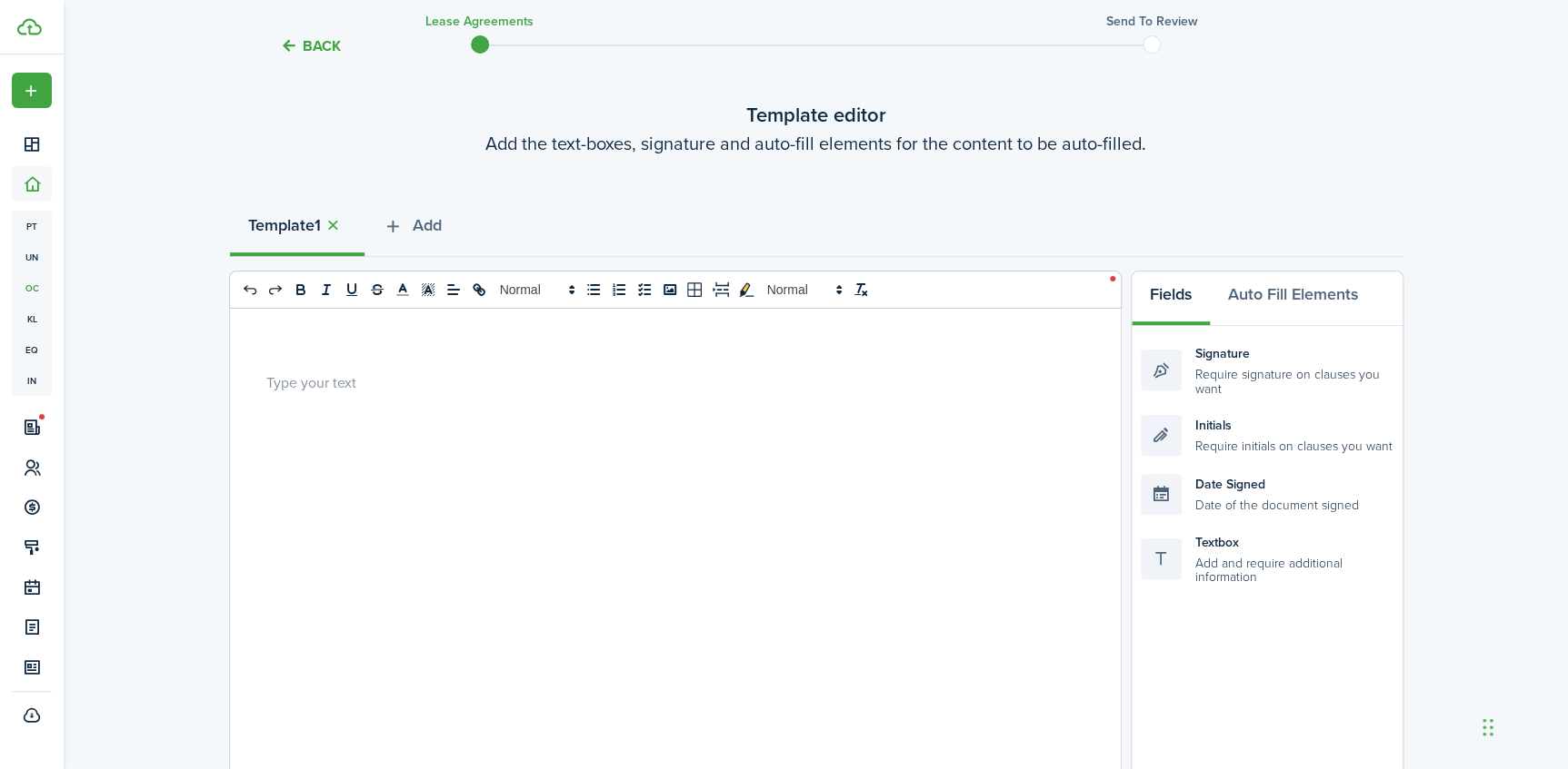
click at [238, 381] on div at bounding box center [669, 665] width 877 height 713
click at [368, 397] on div at bounding box center [669, 665] width 877 height 713
click at [347, 394] on div at bounding box center [669, 665] width 877 height 713
click at [247, 358] on div at bounding box center [669, 665] width 877 height 713
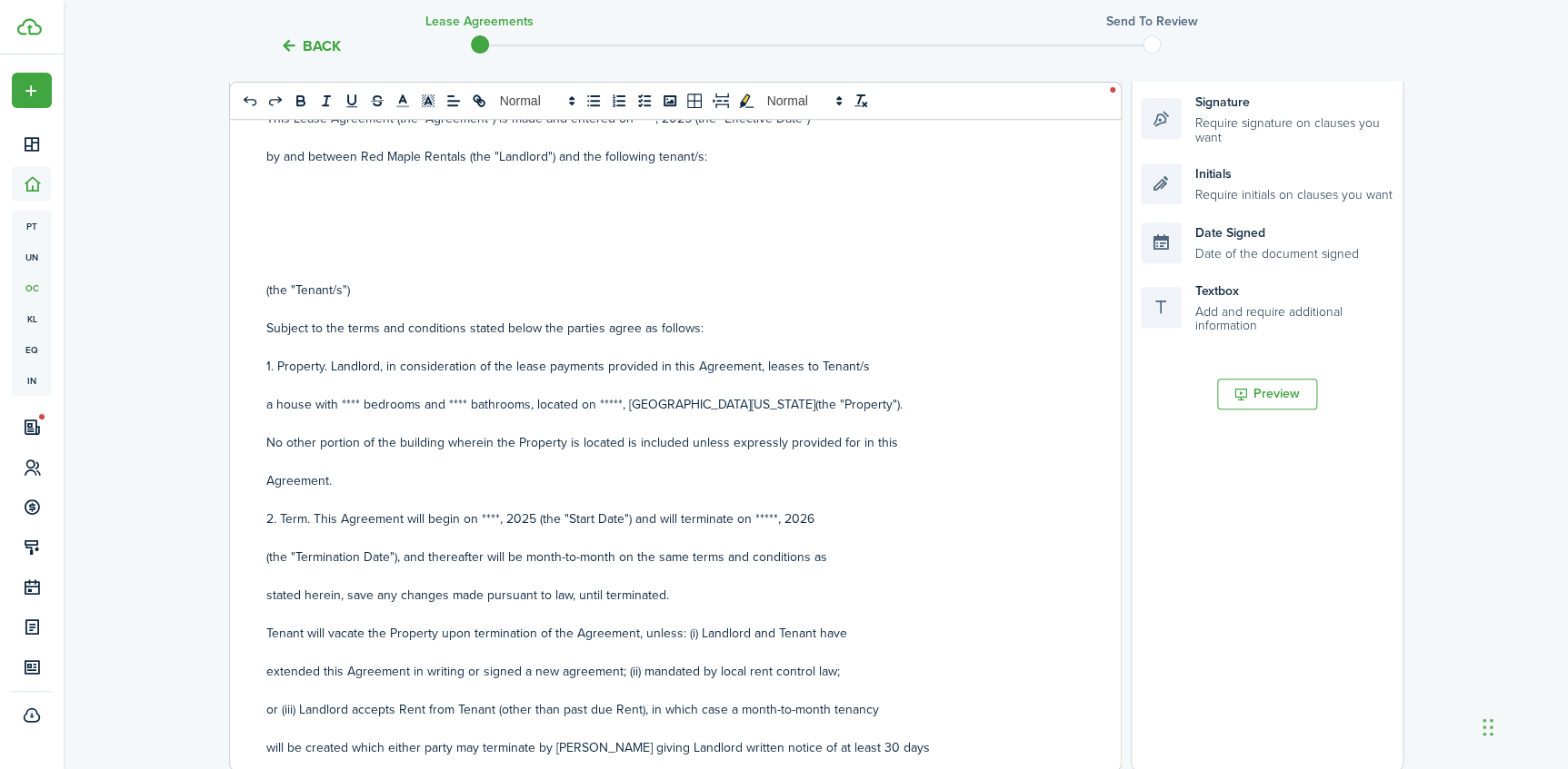
scroll to position [0, 0]
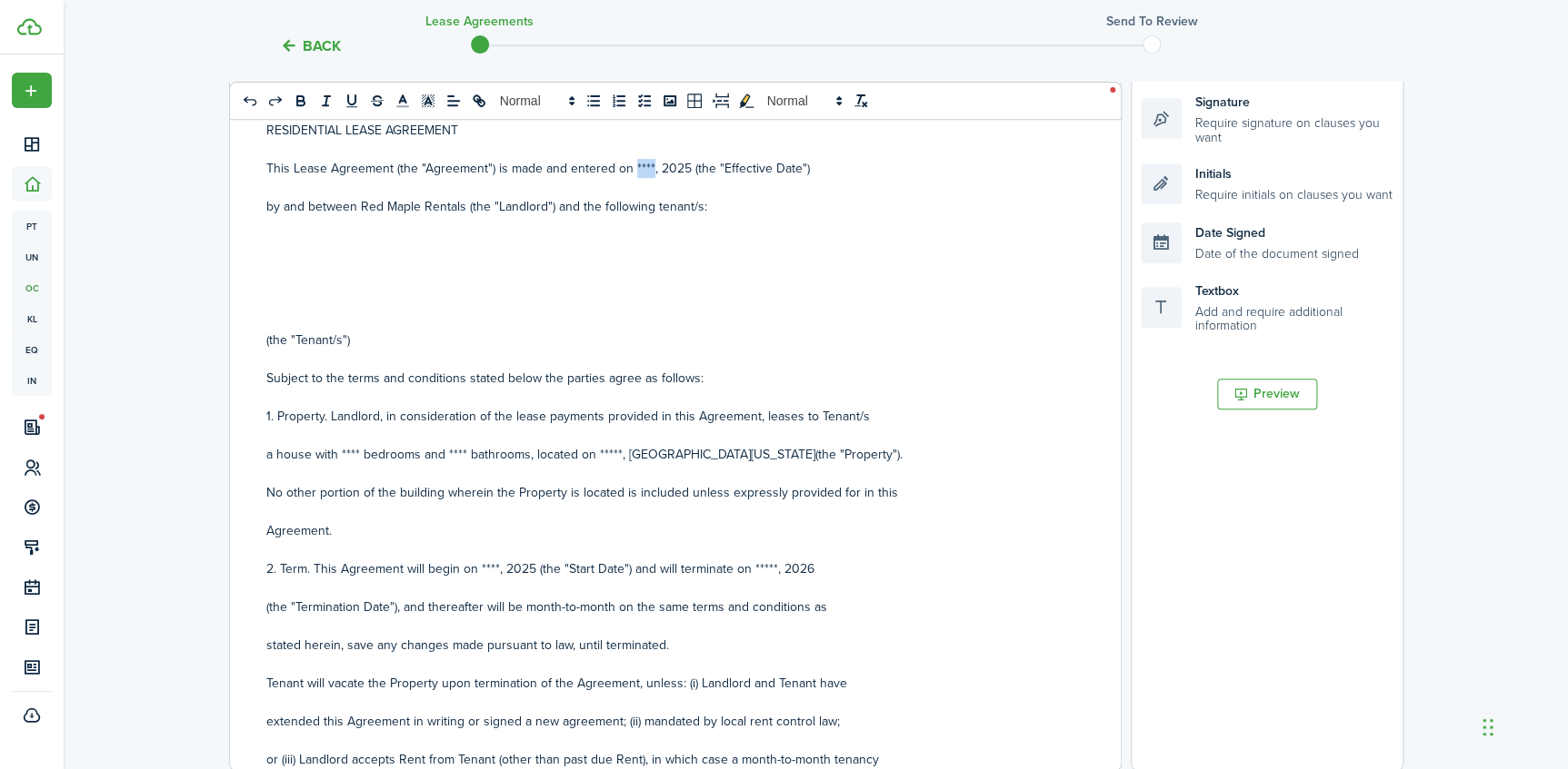
drag, startPoint x: 647, startPoint y: 171, endPoint x: 632, endPoint y: 168, distance: 15.3
click at [632, 168] on p "This Lease Agreement (the "Agreement") is made and entered on ****, 2025 (the "…" at bounding box center [668, 168] width 804 height 19
click at [727, 200] on p "by and between Red Maple Rentals (the "Landlord") and the following tenant/s:" at bounding box center [668, 207] width 804 height 19
click at [282, 277] on p at bounding box center [668, 283] width 804 height 19
click at [364, 274] on p at bounding box center [668, 283] width 804 height 19
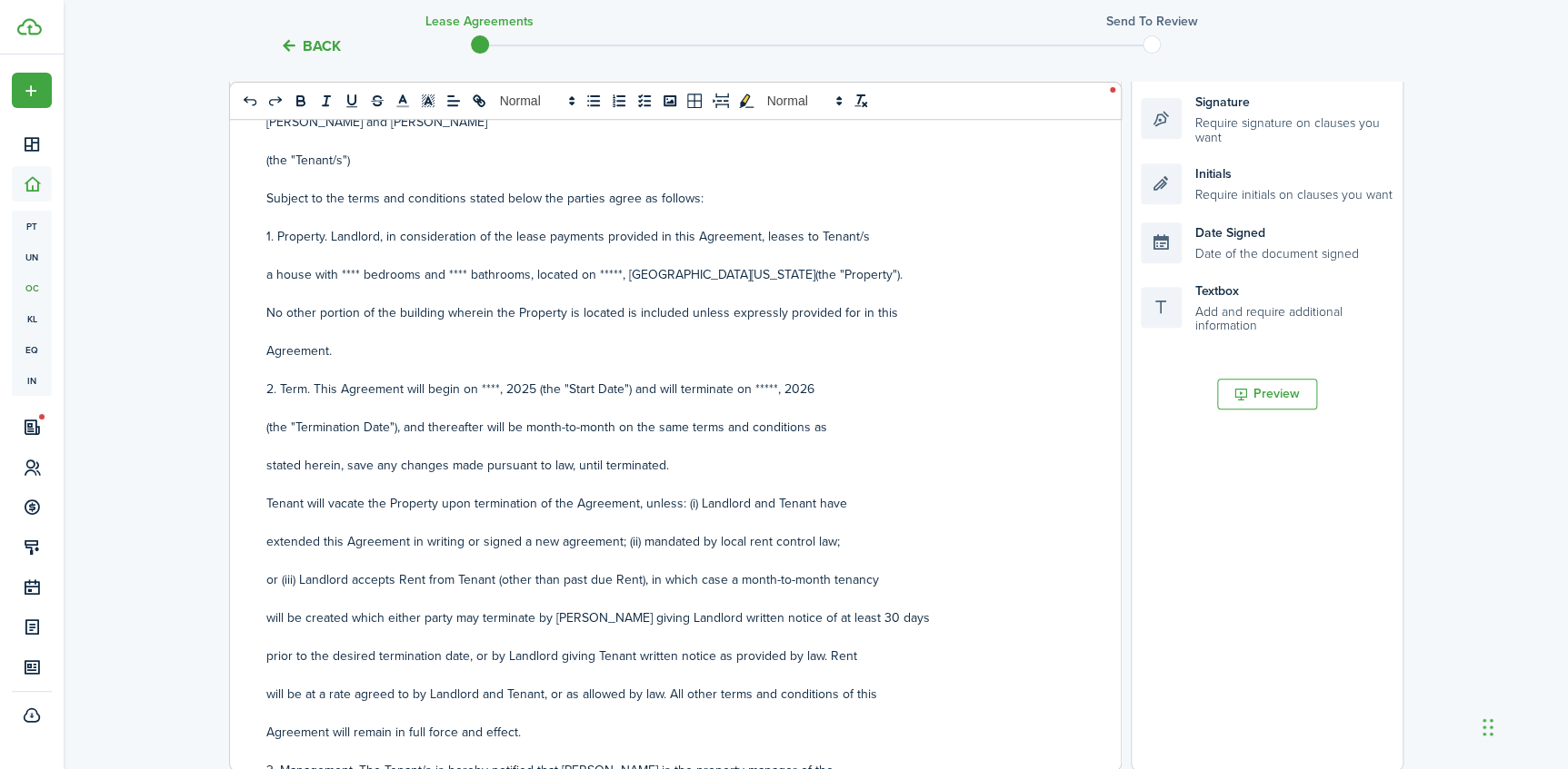
scroll to position [164, 0]
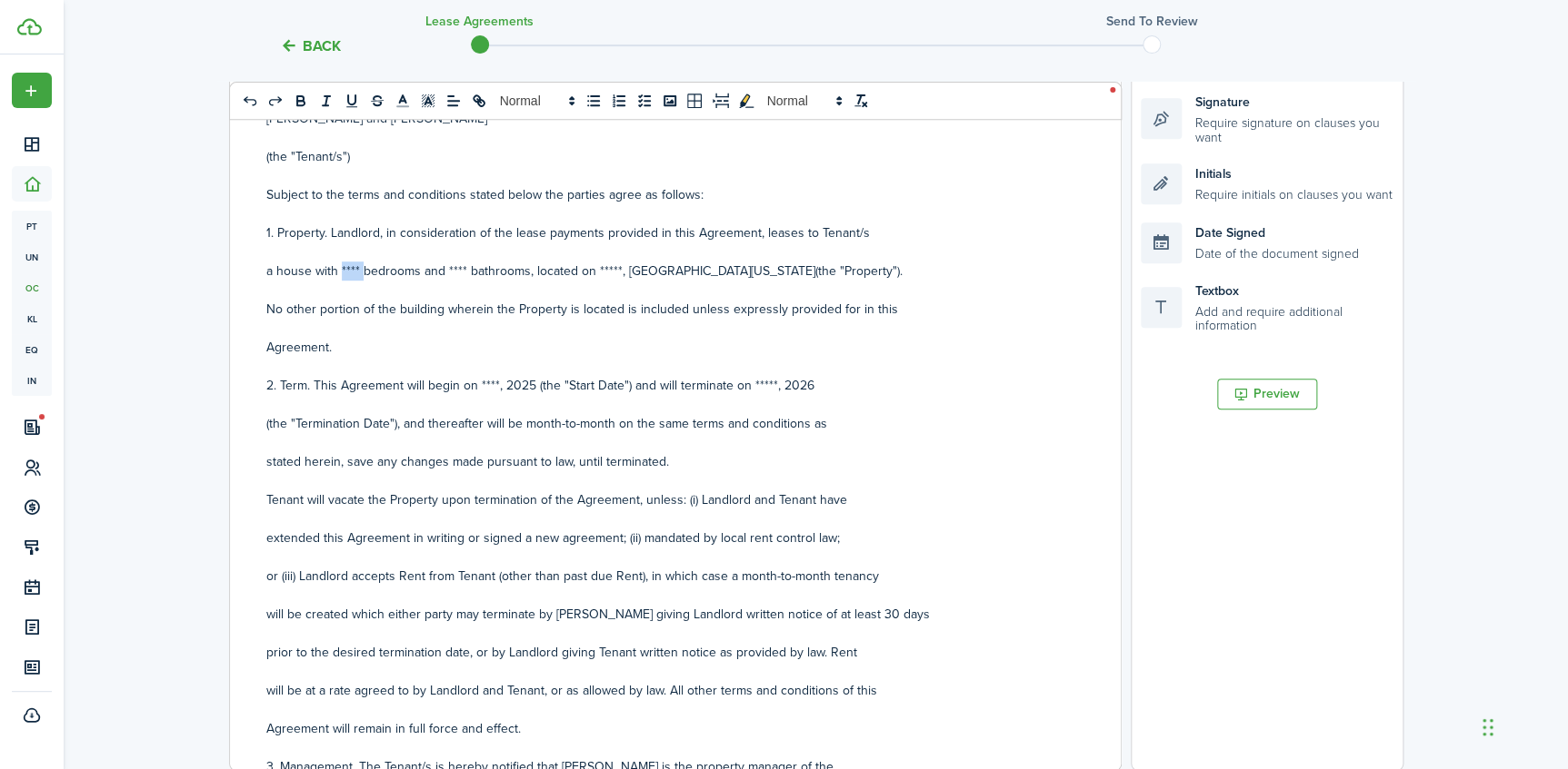
drag, startPoint x: 359, startPoint y: 266, endPoint x: 337, endPoint y: 268, distance: 22.1
click at [337, 268] on p "a house with **** bedrooms and **** bathrooms, located on *****, [GEOGRAPHIC_DA…" at bounding box center [668, 271] width 804 height 19
drag, startPoint x: 457, startPoint y: 267, endPoint x: 431, endPoint y: 271, distance: 26.3
click at [431, 271] on p "a house with 2 bedrooms and **** bathrooms, located on *****, [GEOGRAPHIC_DATA]…" at bounding box center [668, 271] width 804 height 19
drag, startPoint x: 585, startPoint y: 275, endPoint x: 563, endPoint y: 266, distance: 23.8
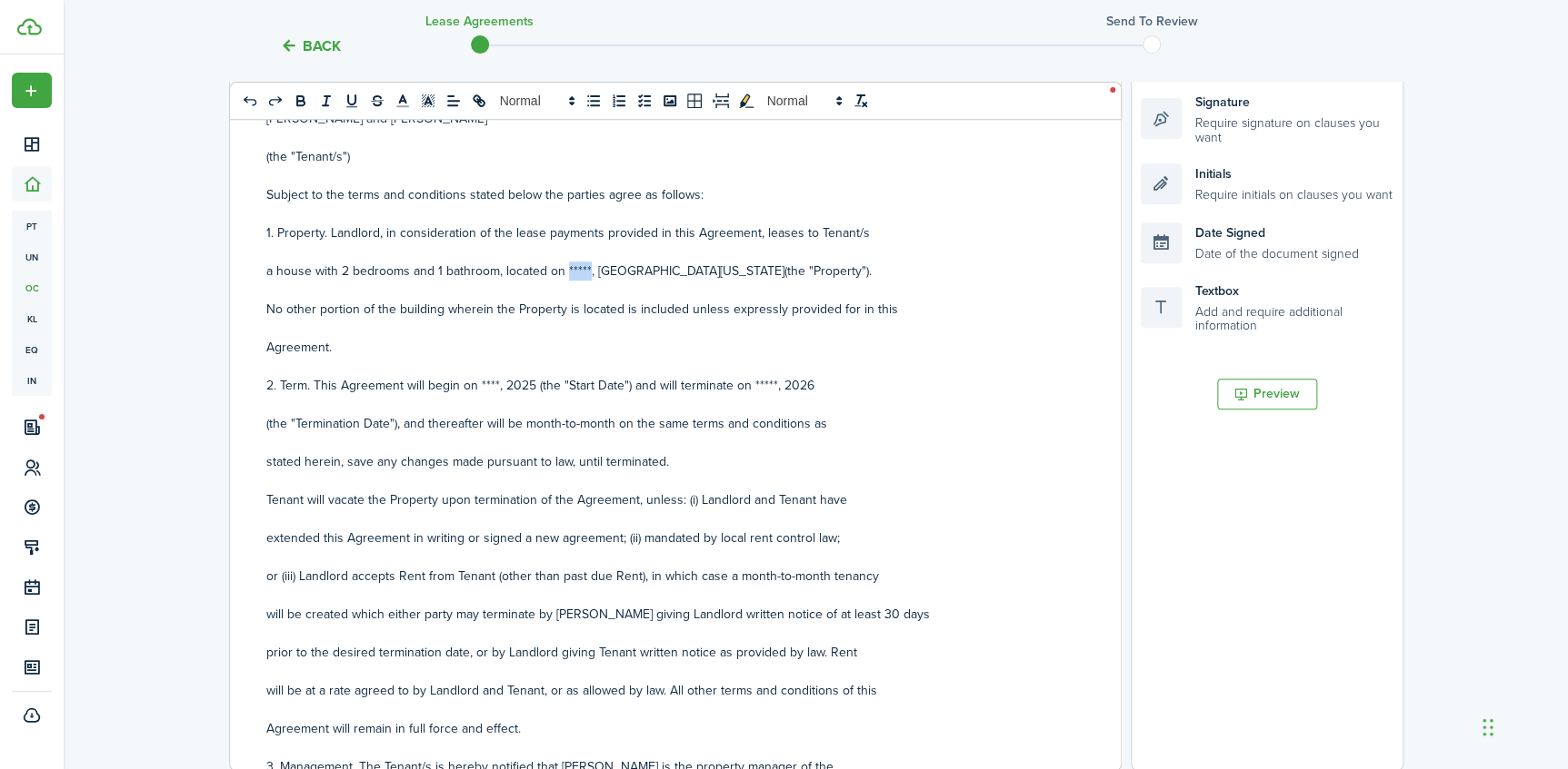
click at [563, 266] on p "a house with 2 bedrooms and 1 bathroom, located on *****, [GEOGRAPHIC_DATA][US_…" at bounding box center [668, 271] width 804 height 19
click at [820, 275] on p "a house with 2 bedrooms and 1 bathroom, located on [STREET_ADDRESS][US_STATE](t…" at bounding box center [668, 271] width 804 height 19
click at [498, 372] on p at bounding box center [668, 367] width 804 height 19
click at [498, 379] on p "2. Term. This Agreement will begin on ****, 2025 (the "Start Date") and will te…" at bounding box center [668, 386] width 804 height 19
click at [499, 387] on p "2. Term. This Agreement will begin on 09/`8/2025 (the "Start Date") and will te…" at bounding box center [668, 386] width 804 height 19
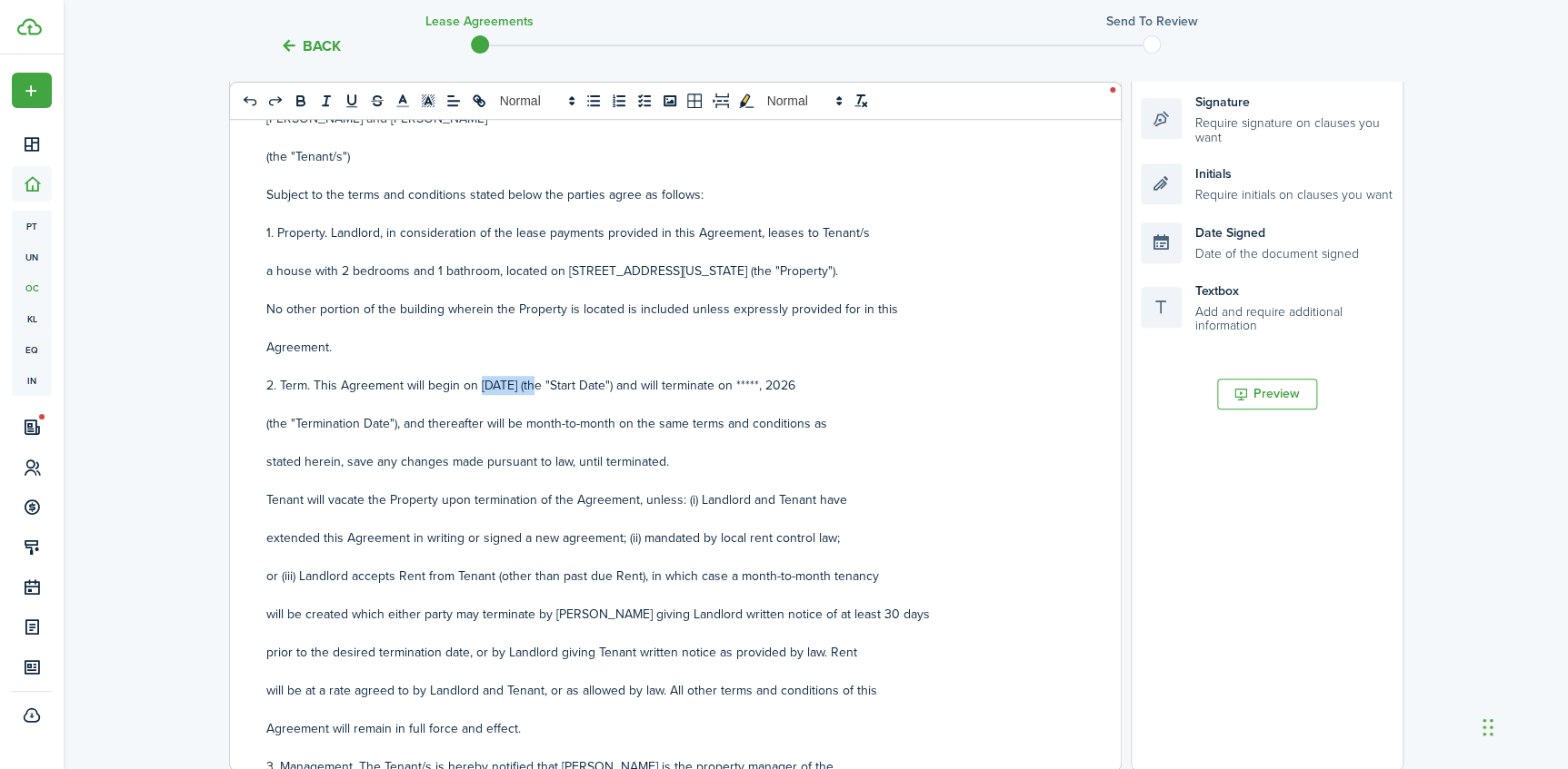
drag, startPoint x: 478, startPoint y: 384, endPoint x: 540, endPoint y: 389, distance: 62.2
click at [540, 389] on p "2. Term. This Agreement will begin on [DATE] (the "Start Date") and will termin…" at bounding box center [668, 386] width 804 height 19
copy p "[DATE]"
drag, startPoint x: 826, startPoint y: 380, endPoint x: 762, endPoint y: 379, distance: 64.0
click at [762, 379] on p "2. Term. This Agreement will begin on [DATE] (the "Start Date") and will termin…" at bounding box center [668, 386] width 804 height 19
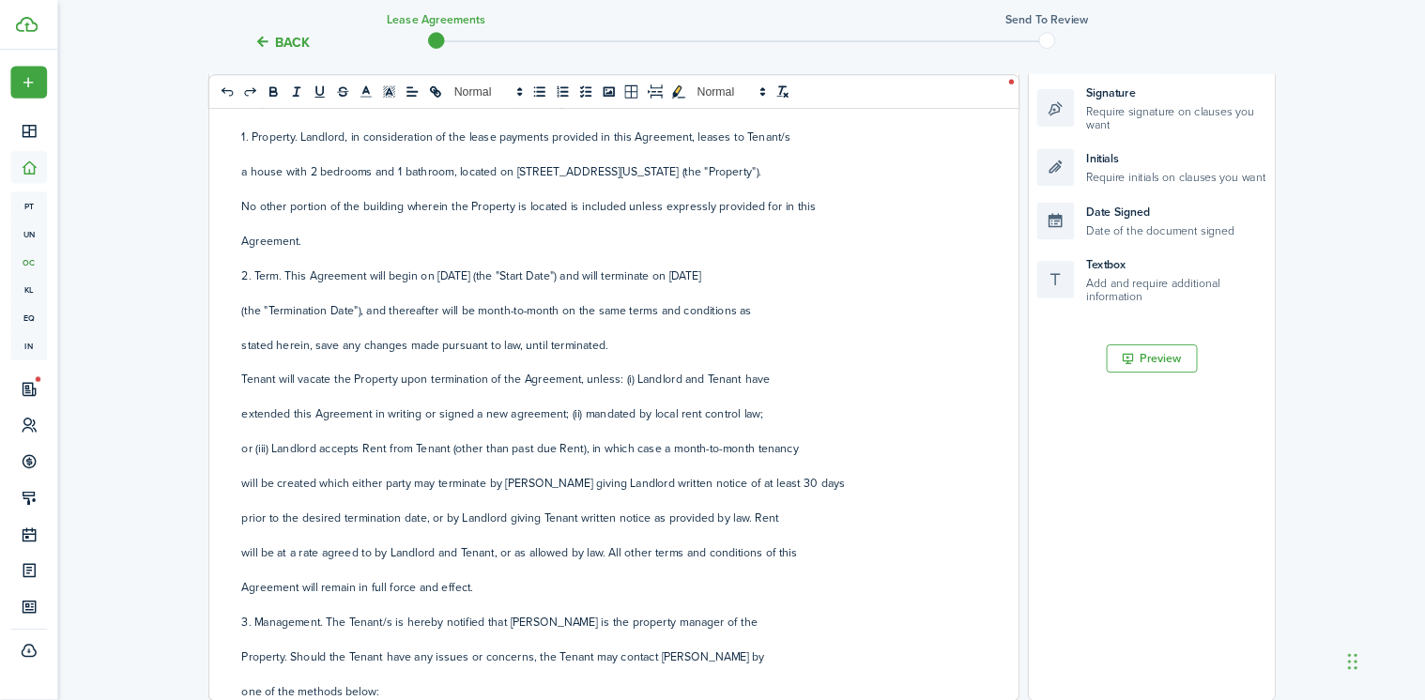
scroll to position [255, 0]
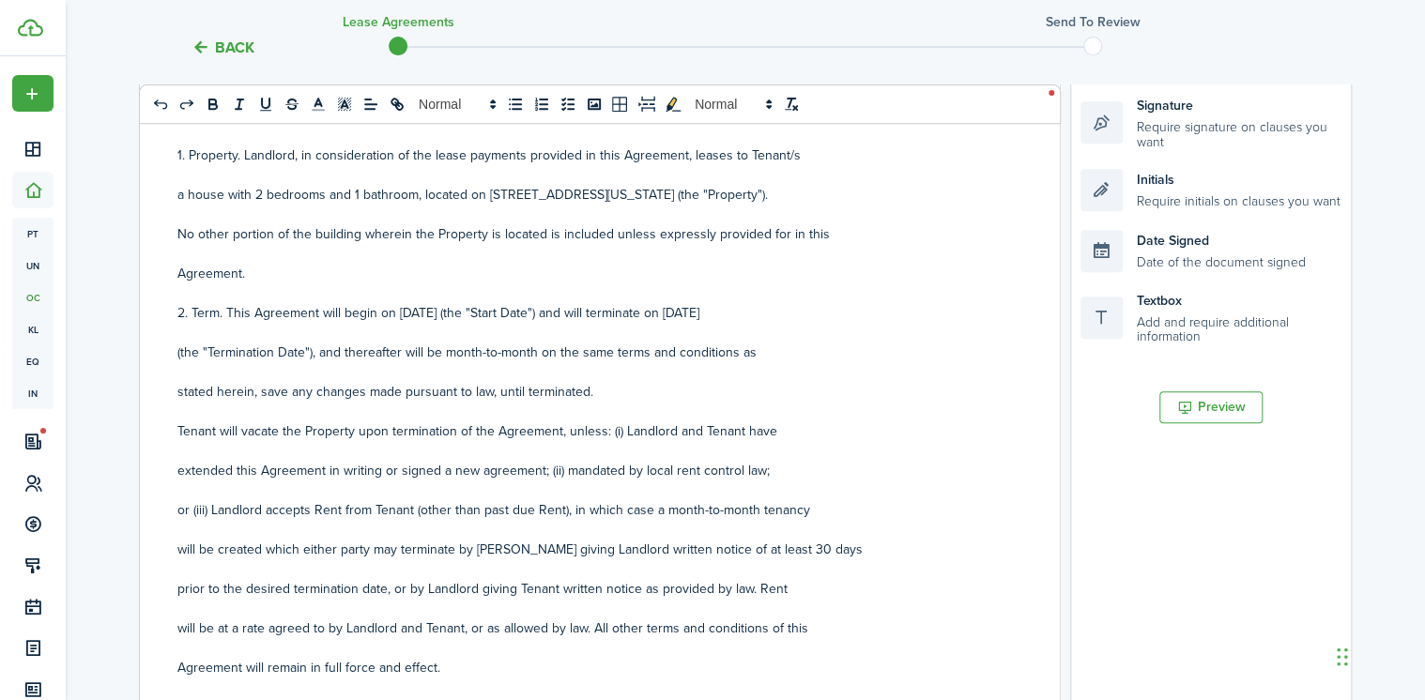
drag, startPoint x: 1274, startPoint y: 0, endPoint x: 420, endPoint y: 307, distance: 907.9
click at [420, 307] on p "2. Term. This Agreement will begin on [DATE] (the "Start Date") and will termin…" at bounding box center [592, 313] width 831 height 20
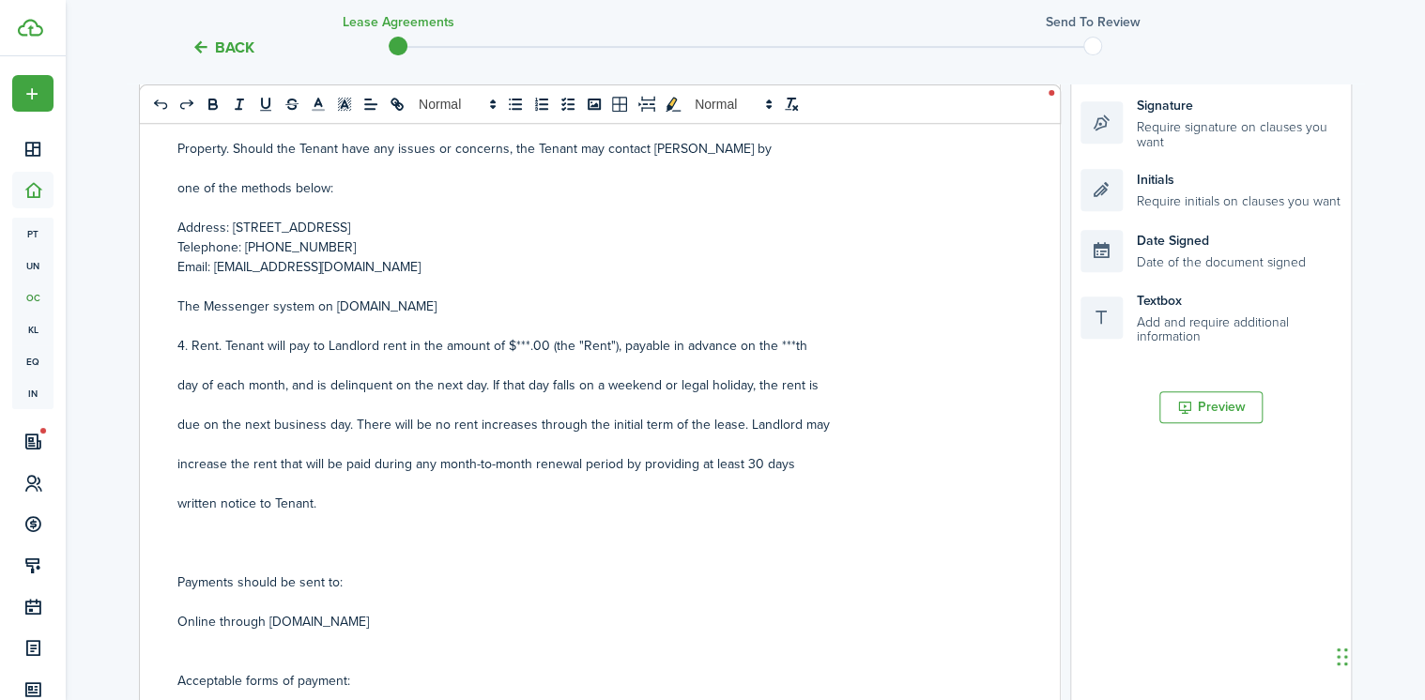
scroll to position [856, 0]
drag, startPoint x: 525, startPoint y: 346, endPoint x: 512, endPoint y: 340, distance: 14.3
click at [512, 340] on p "4. Rent. Tenant will pay to Landlord rent in the amount of $***.00 (the "Rent")…" at bounding box center [592, 343] width 831 height 20
drag, startPoint x: 796, startPoint y: 336, endPoint x: 782, endPoint y: 338, distance: 14.2
click at [782, 338] on p "4. Rent. Tenant will pay to Landlord rent in the amount of $850.00 (the "Rent")…" at bounding box center [592, 343] width 831 height 20
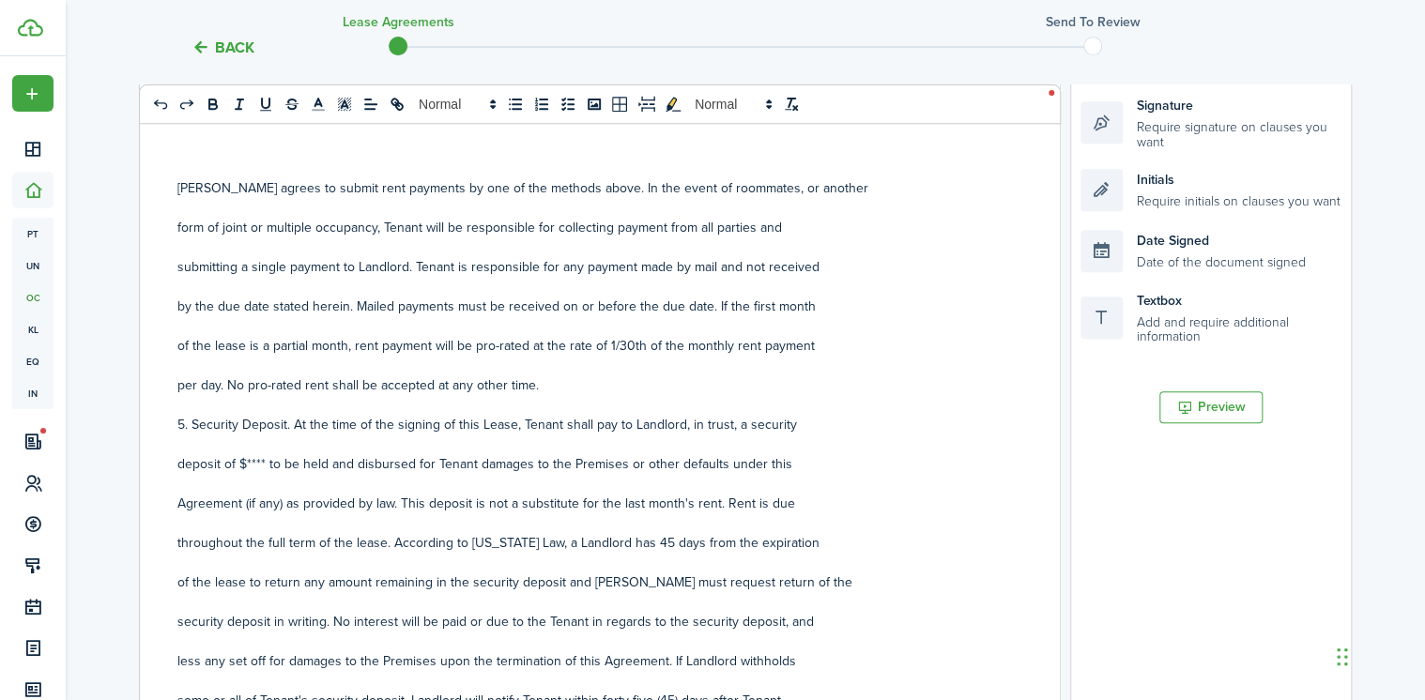
scroll to position [1607, 0]
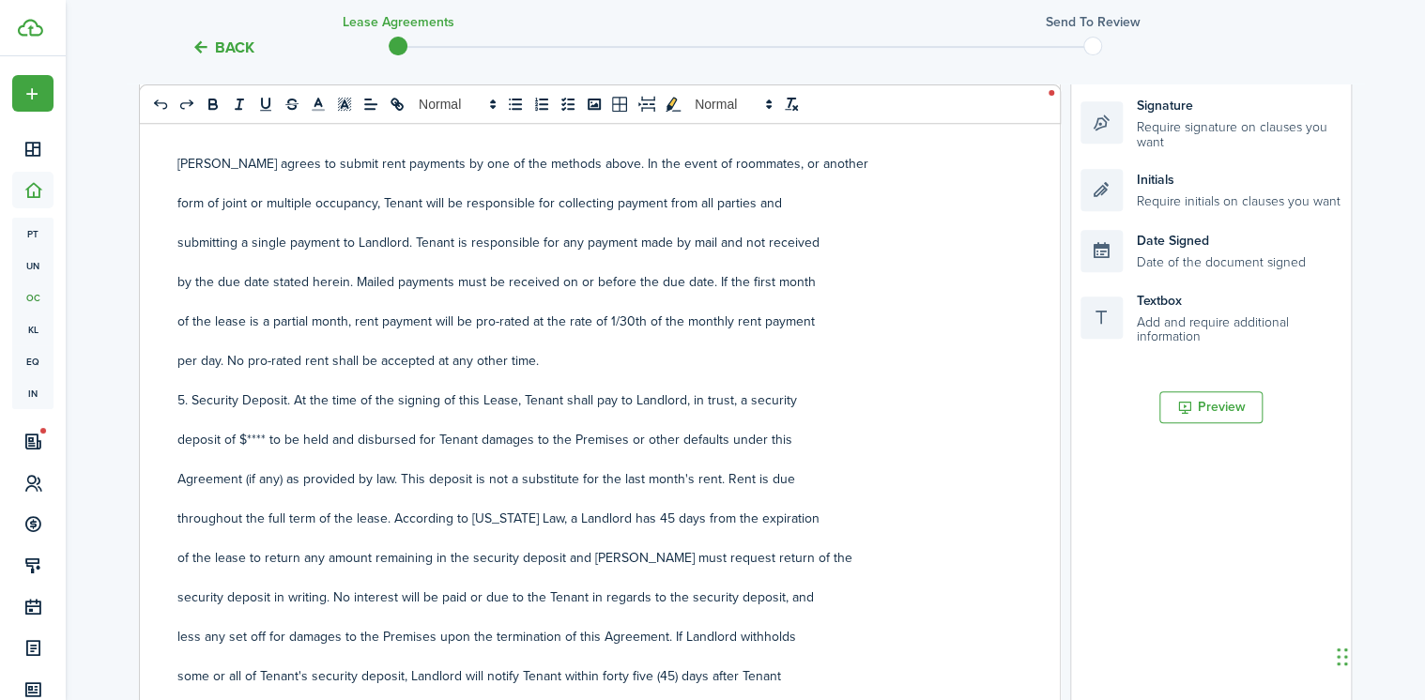
click at [269, 432] on p "deposit of $**** to be held and disbursed for Tenant damages to the Premises or…" at bounding box center [592, 440] width 831 height 20
drag, startPoint x: 266, startPoint y: 432, endPoint x: 246, endPoint y: 434, distance: 19.8
click at [246, 434] on p "deposit of $**** to be held and disbursed for Tenant damages to the Premises or…" at bounding box center [592, 440] width 831 height 20
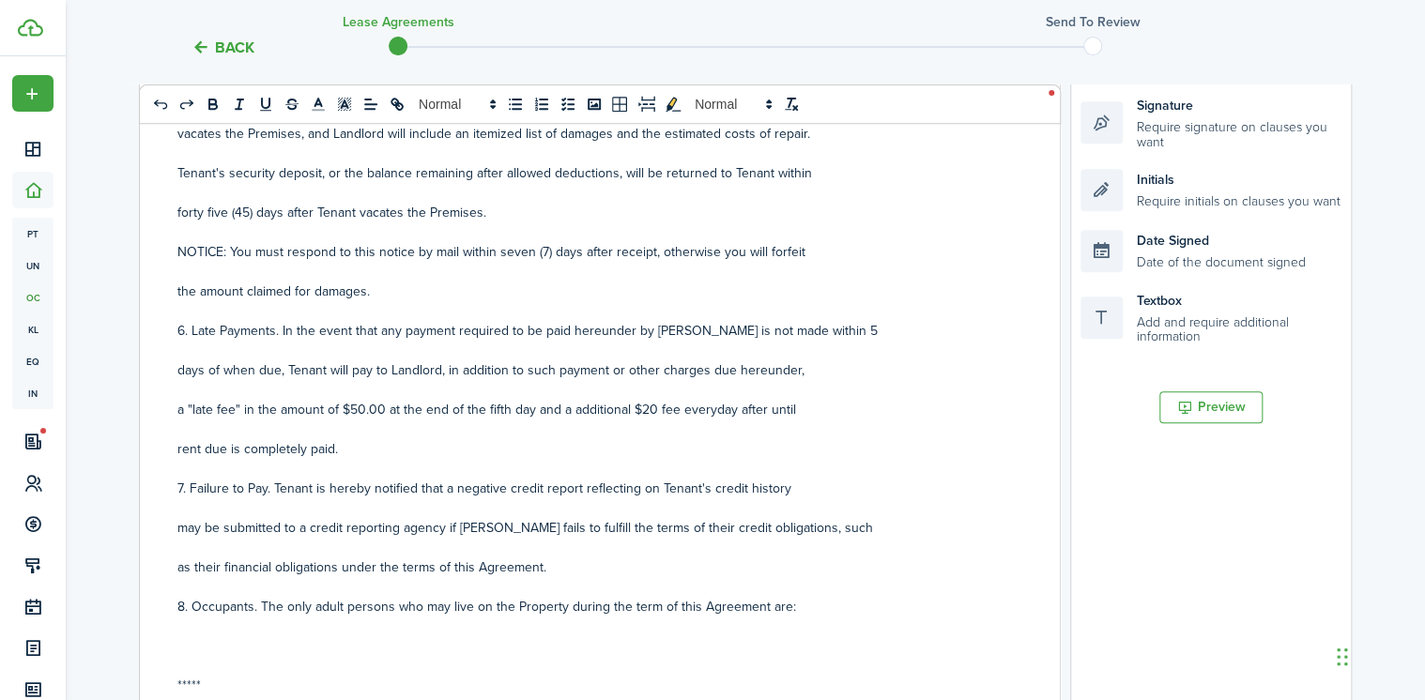
scroll to position [2208, 0]
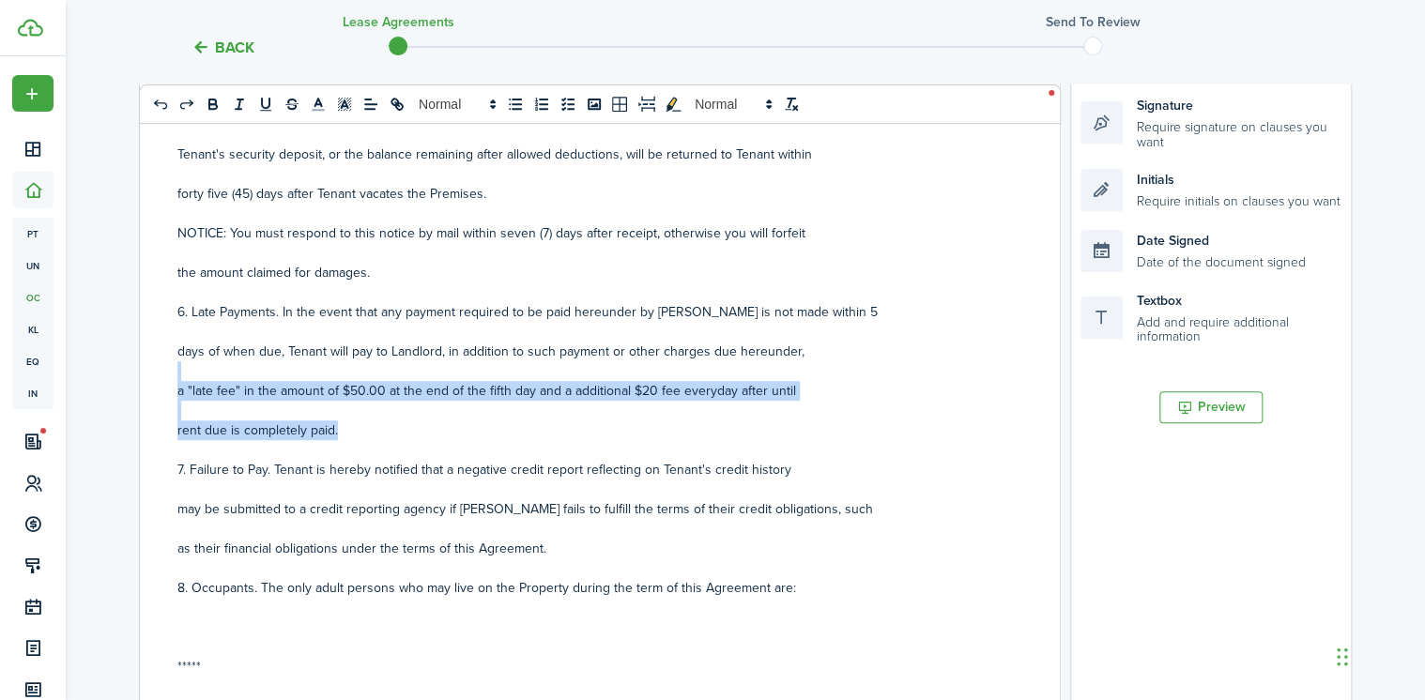
drag, startPoint x: 274, startPoint y: 371, endPoint x: 512, endPoint y: 425, distance: 243.7
click at [512, 425] on div "RESIDENTIAL LEASE AGREEMENT This Lease Agreement (the "Agreement") is made and …" at bounding box center [593, 427] width 906 height 737
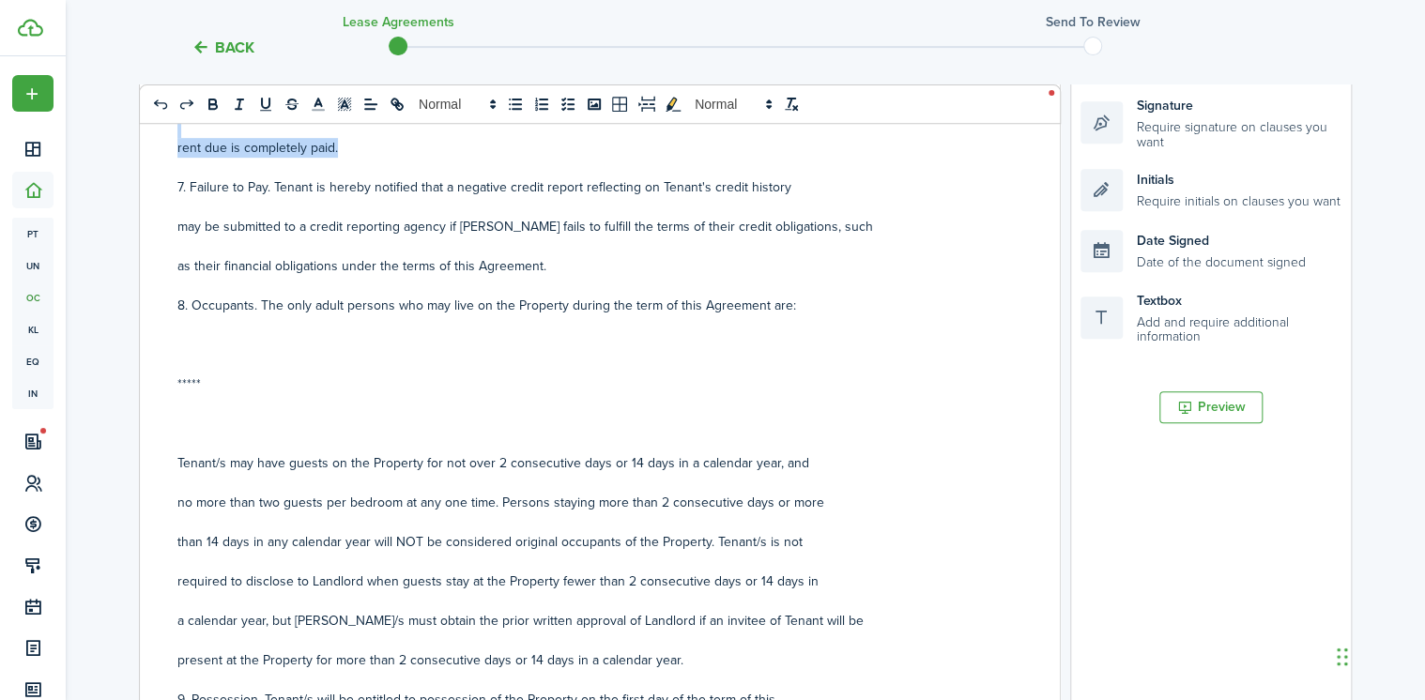
scroll to position [2584, 0]
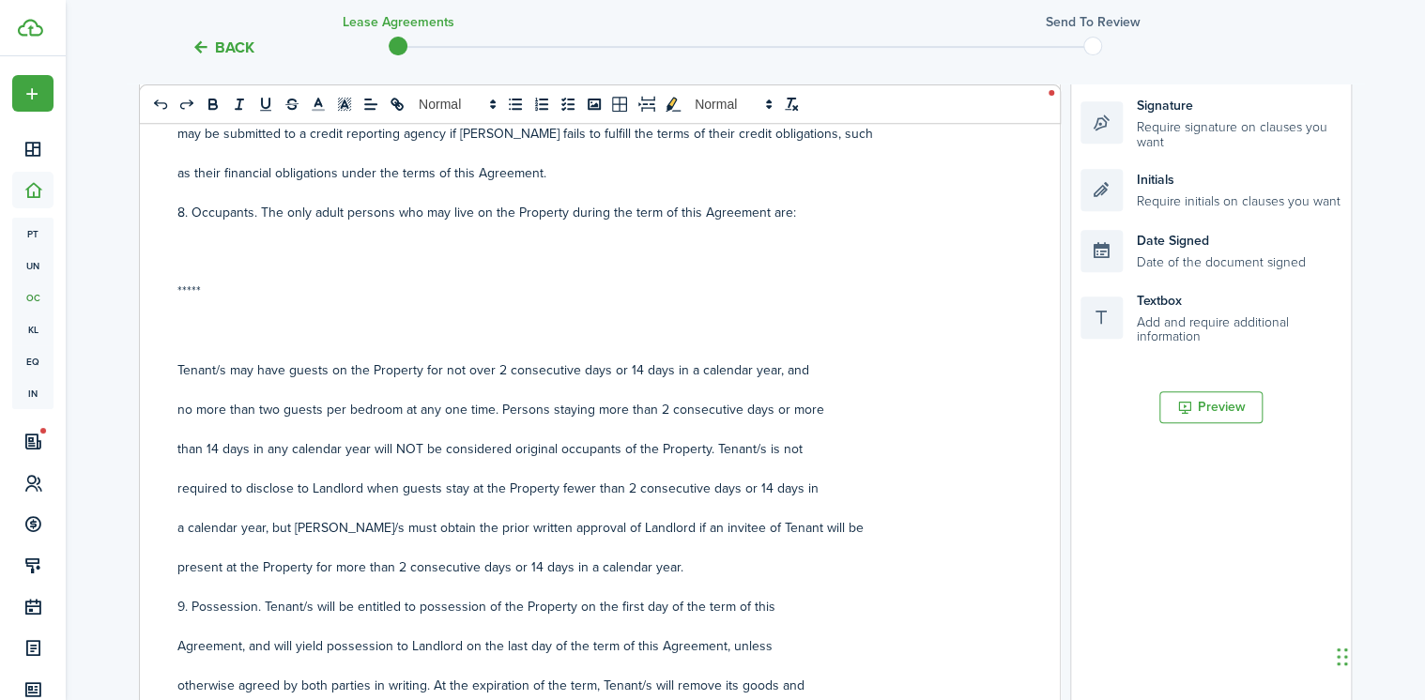
click at [219, 307] on p at bounding box center [592, 311] width 831 height 20
drag, startPoint x: 214, startPoint y: 280, endPoint x: 161, endPoint y: 279, distance: 52.6
click at [161, 279] on div "RESIDENTIAL LEASE AGREEMENT This Lease Agreement (the "Agreement") is made and …" at bounding box center [593, 427] width 906 height 737
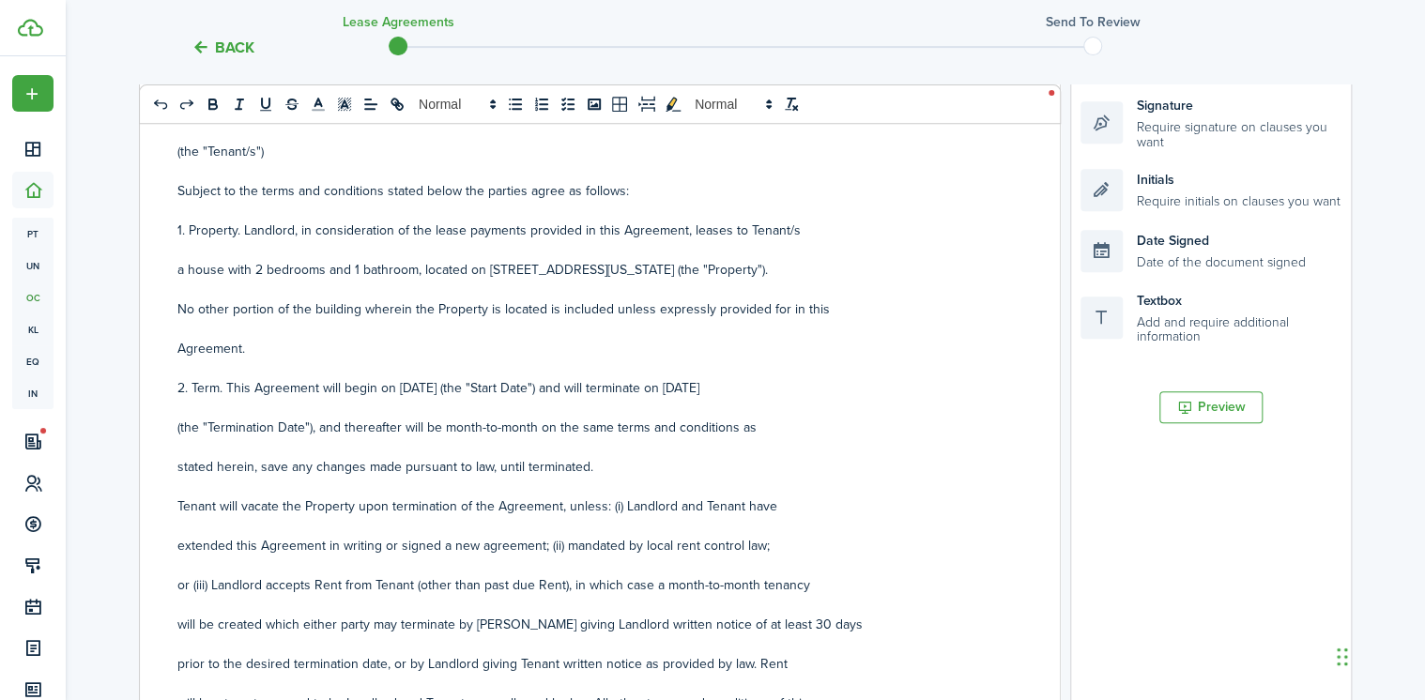
scroll to position [0, 0]
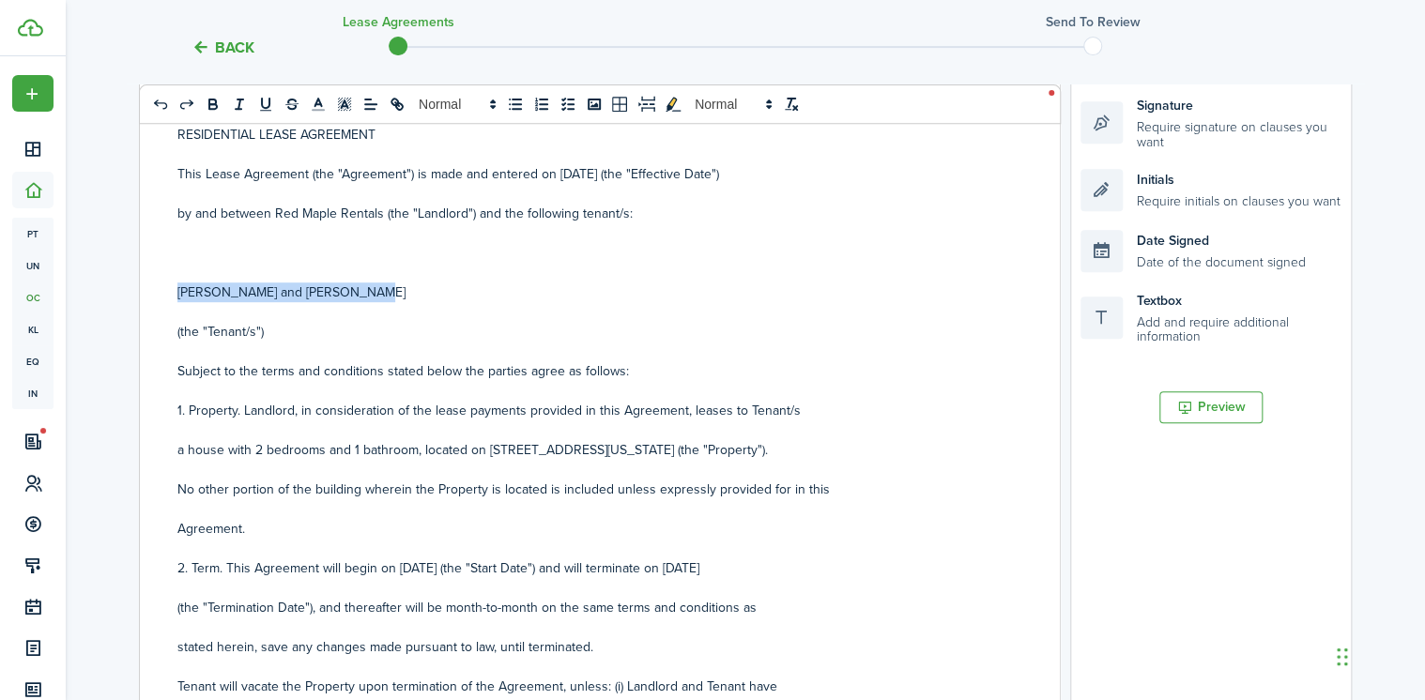
drag, startPoint x: 386, startPoint y: 300, endPoint x: 153, endPoint y: 291, distance: 233.0
click at [153, 291] on div "RESIDENTIAL LEASE AGREEMENT This Lease Agreement (the "Agreement") is made and …" at bounding box center [593, 427] width 906 height 737
copy p "[PERSON_NAME] and [PERSON_NAME]"
click at [210, 257] on p at bounding box center [592, 253] width 831 height 20
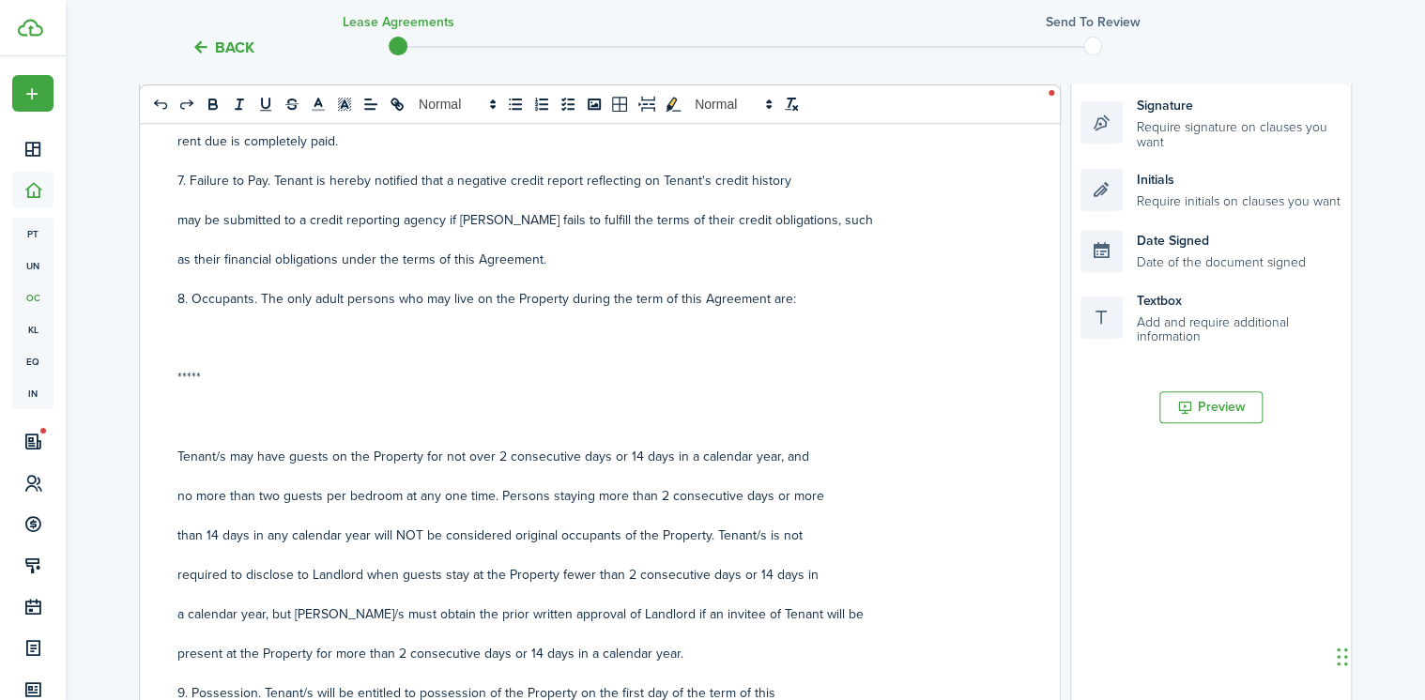
scroll to position [2479, 0]
drag, startPoint x: 234, startPoint y: 372, endPoint x: 164, endPoint y: 372, distance: 69.5
click at [164, 372] on div "RESIDENTIAL LEASE AGREEMENT This Lease Agreement (the "Agreement") is made and …" at bounding box center [593, 427] width 906 height 737
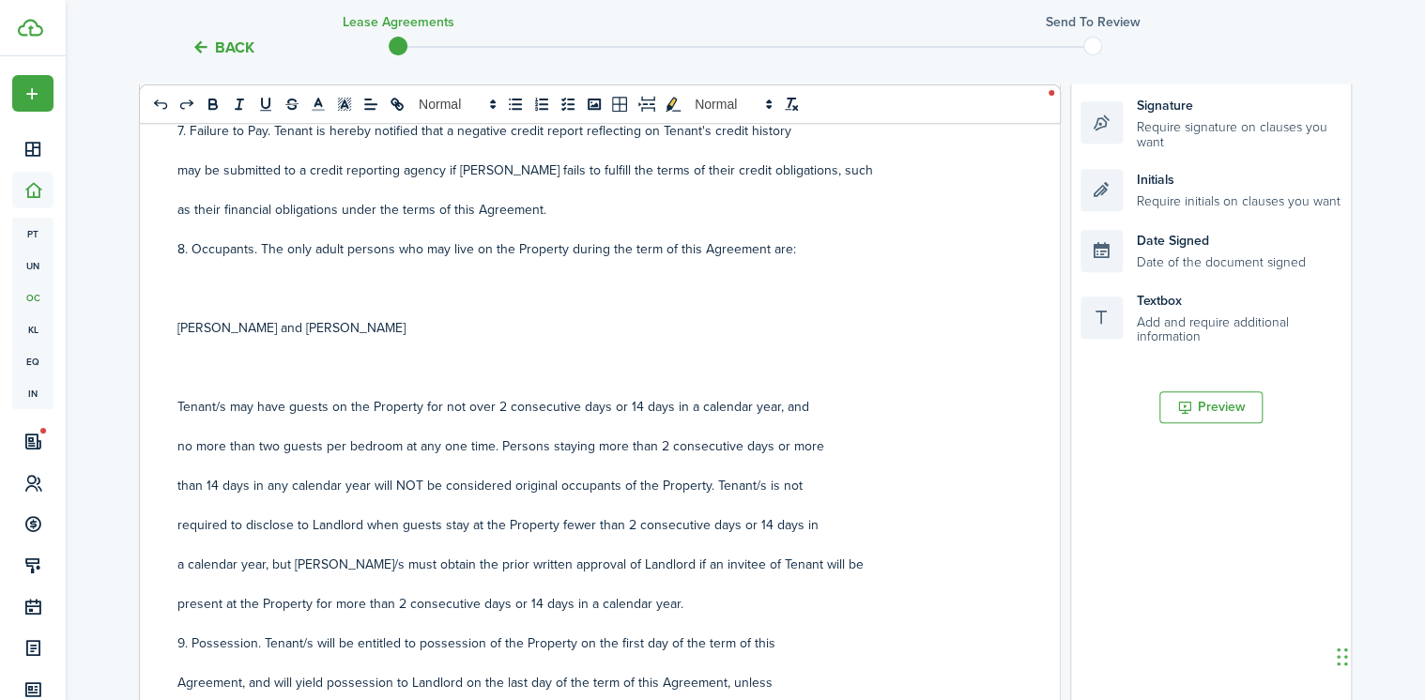
scroll to position [2554, 0]
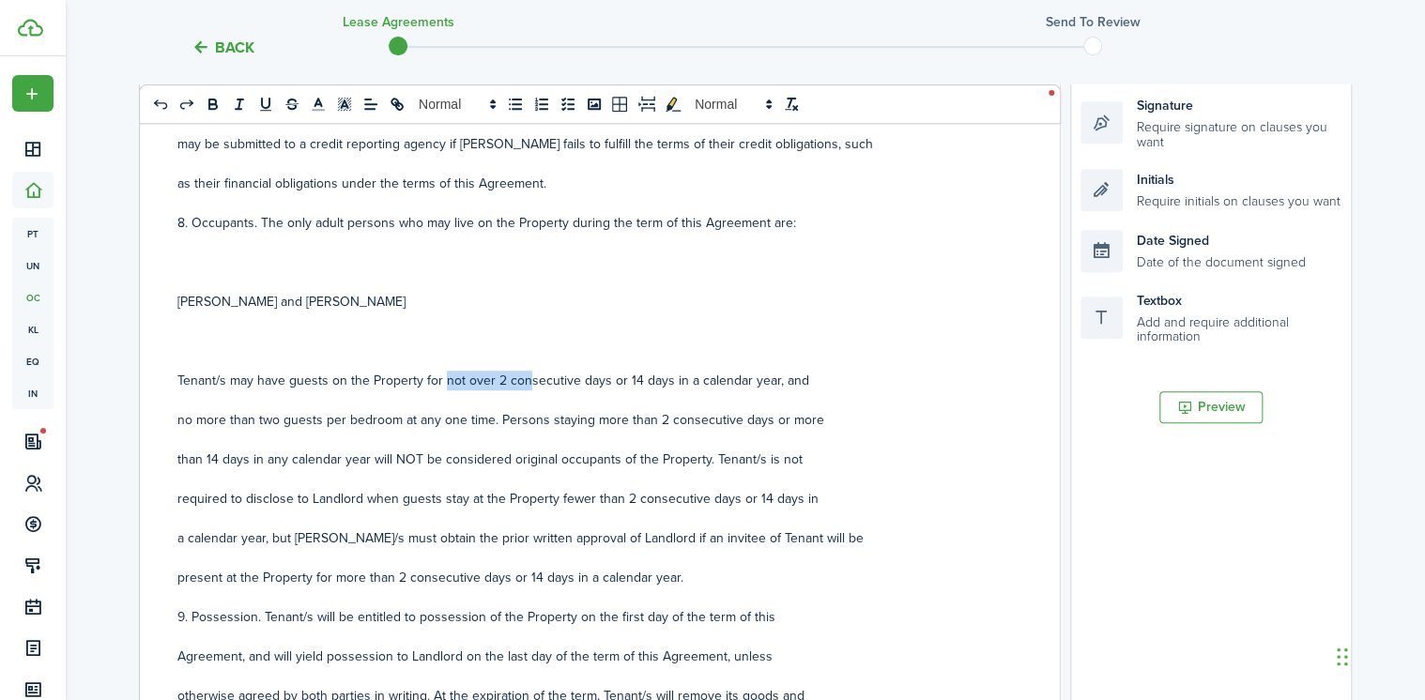
drag, startPoint x: 444, startPoint y: 374, endPoint x: 522, endPoint y: 387, distance: 79.0
click at [522, 387] on p "Tenant/s may have guests on the Property for not over 2 consecutive days or 14 …" at bounding box center [592, 381] width 831 height 20
click at [585, 378] on p "Tenant/s may have guests on the Property for not over 2 consecutive days or 14 …" at bounding box center [592, 381] width 831 height 20
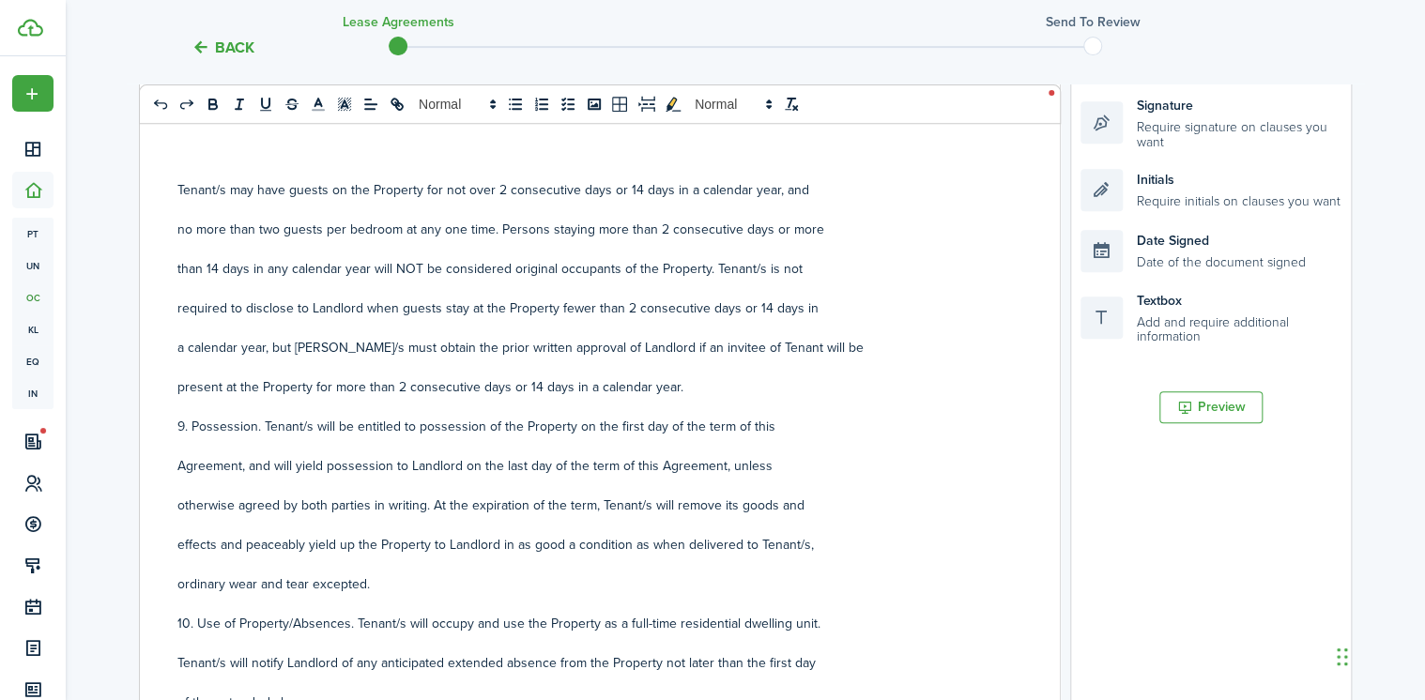
scroll to position [2779, 0]
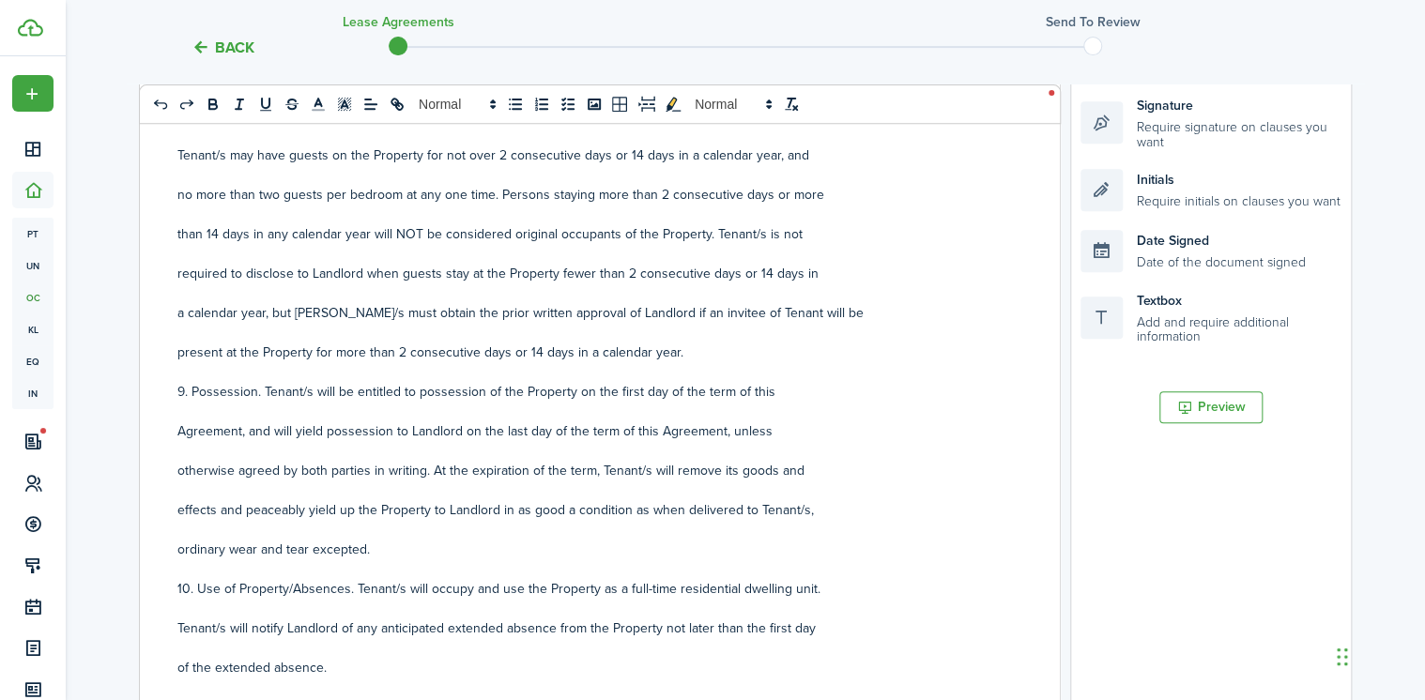
drag, startPoint x: 407, startPoint y: 285, endPoint x: 653, endPoint y: 285, distance: 246.0
click at [653, 285] on p at bounding box center [592, 294] width 831 height 20
drag, startPoint x: 630, startPoint y: 270, endPoint x: 724, endPoint y: 280, distance: 94.4
click at [724, 280] on p "required to disclose to Landlord when guests stay at the Property fewer than 2 …" at bounding box center [592, 274] width 831 height 20
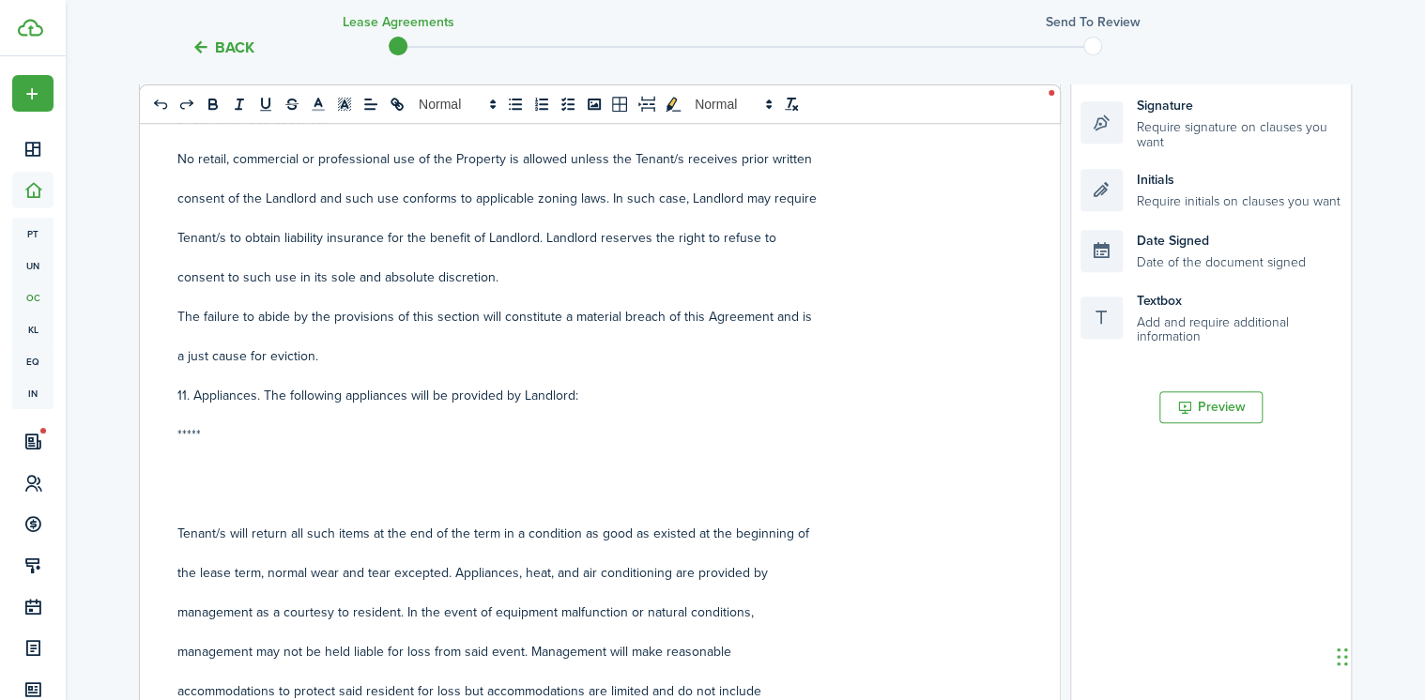
scroll to position [3455, 0]
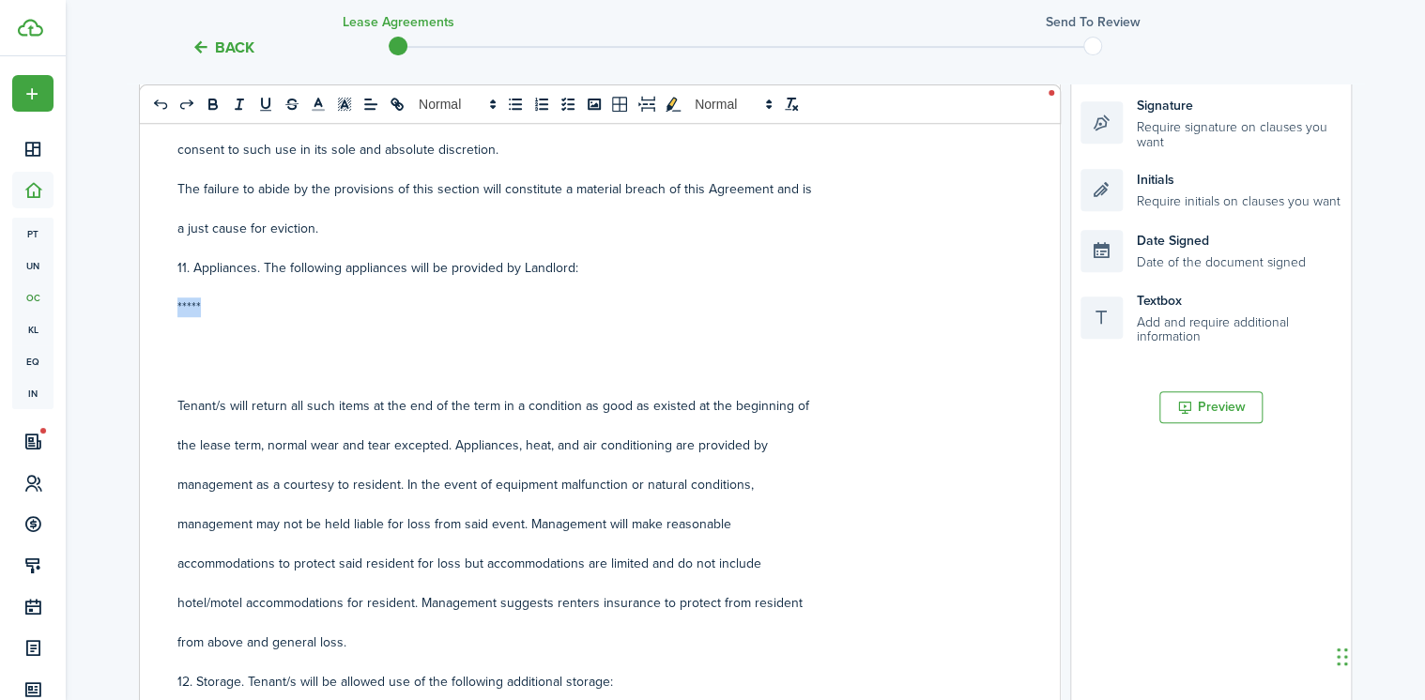
drag, startPoint x: 216, startPoint y: 301, endPoint x: 167, endPoint y: 304, distance: 48.9
click at [167, 304] on div "RESIDENTIAL LEASE AGREEMENT This Lease Agreement (the "Agreement") is made and …" at bounding box center [593, 427] width 906 height 737
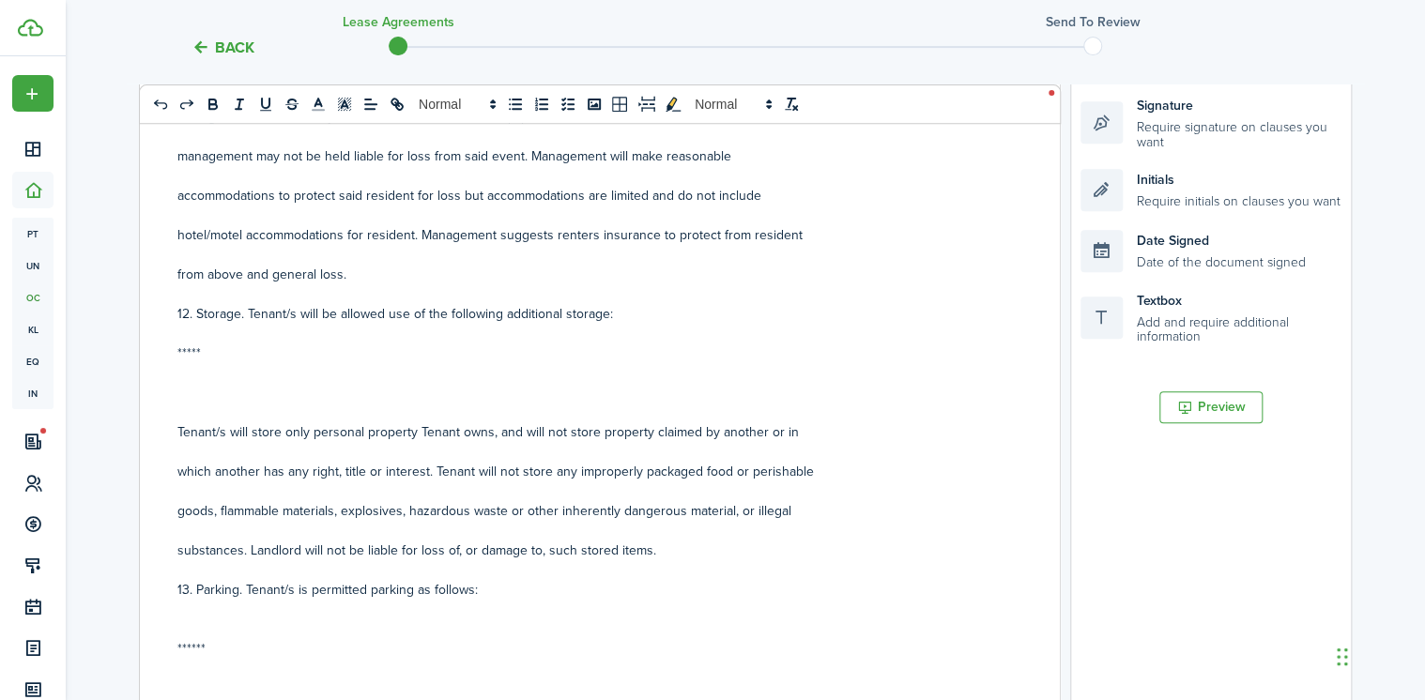
scroll to position [3831, 0]
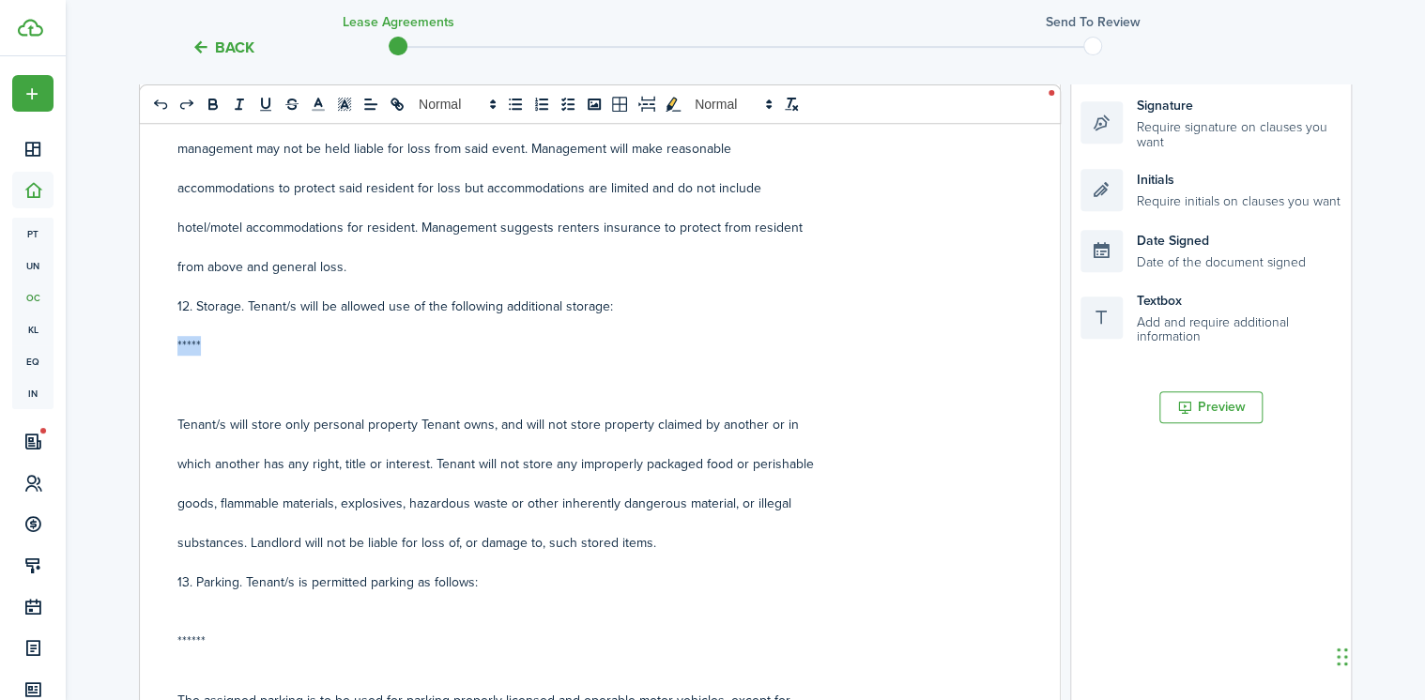
drag, startPoint x: 225, startPoint y: 338, endPoint x: 174, endPoint y: 346, distance: 52.3
click at [174, 346] on div "RESIDENTIAL LEASE AGREEMENT This Lease Agreement (the "Agreement") is made and …" at bounding box center [593, 427] width 906 height 737
click at [274, 351] on p "Storage Garage/ Storage" at bounding box center [592, 346] width 831 height 20
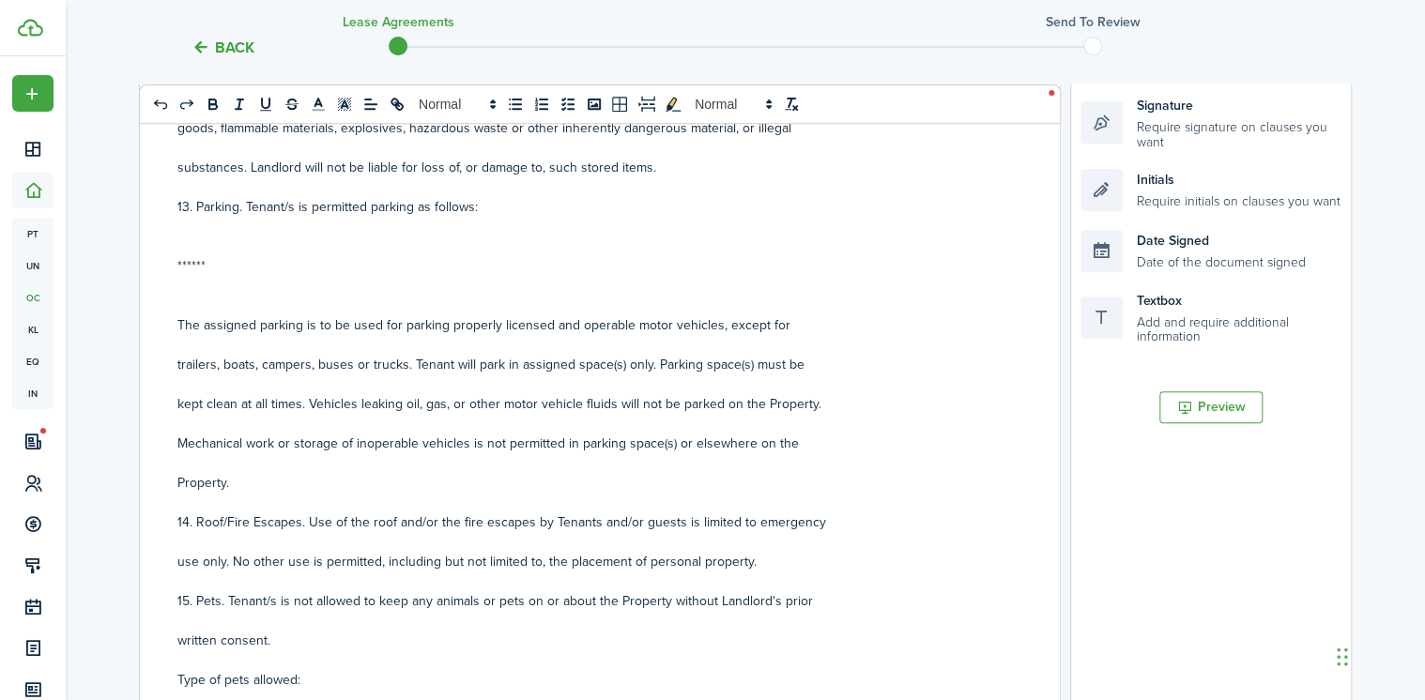
scroll to position [4131, 0]
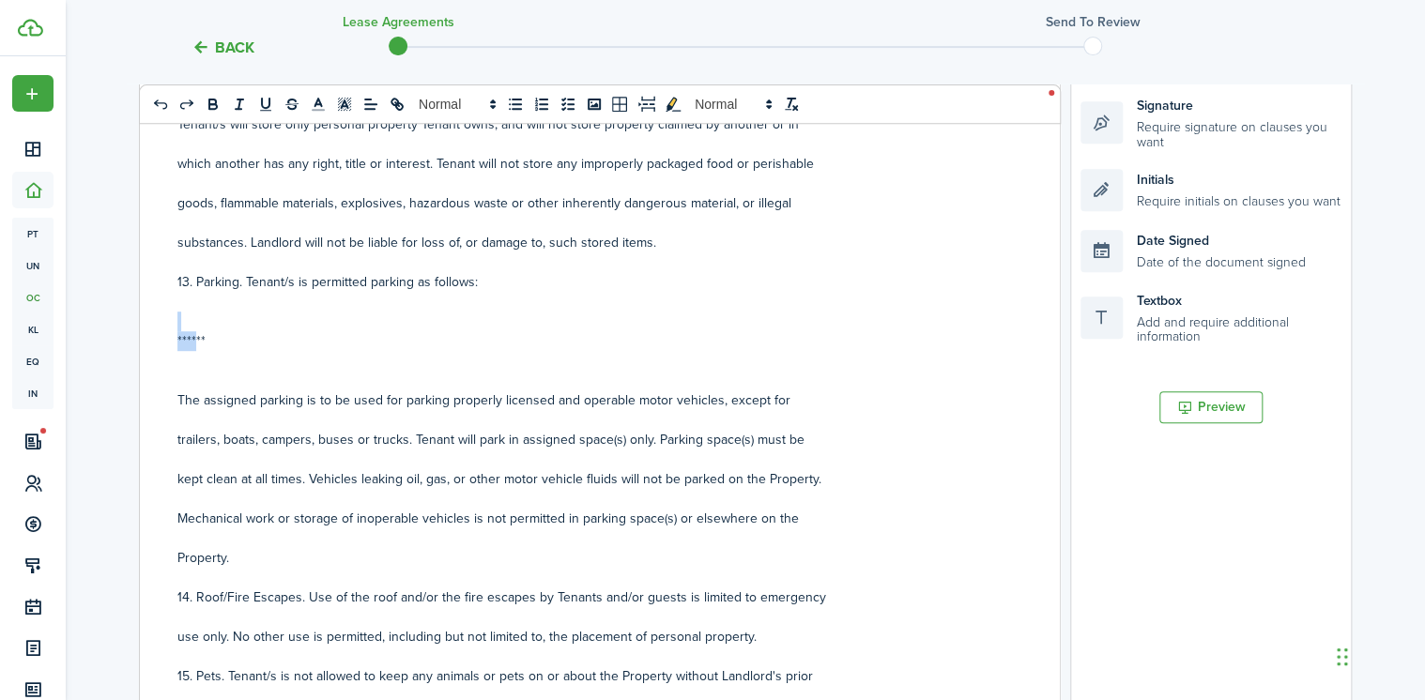
drag, startPoint x: 230, startPoint y: 327, endPoint x: 196, endPoint y: 337, distance: 35.3
click at [196, 337] on div "RESIDENTIAL LEASE AGREEMENT This Lease Agreement (the "Agreement") is made and …" at bounding box center [593, 427] width 906 height 737
click at [222, 356] on p at bounding box center [592, 361] width 831 height 20
drag, startPoint x: 205, startPoint y: 345, endPoint x: 166, endPoint y: 339, distance: 38.9
click at [166, 339] on div "RESIDENTIAL LEASE AGREEMENT This Lease Agreement (the "Agreement") is made and …" at bounding box center [593, 427] width 906 height 737
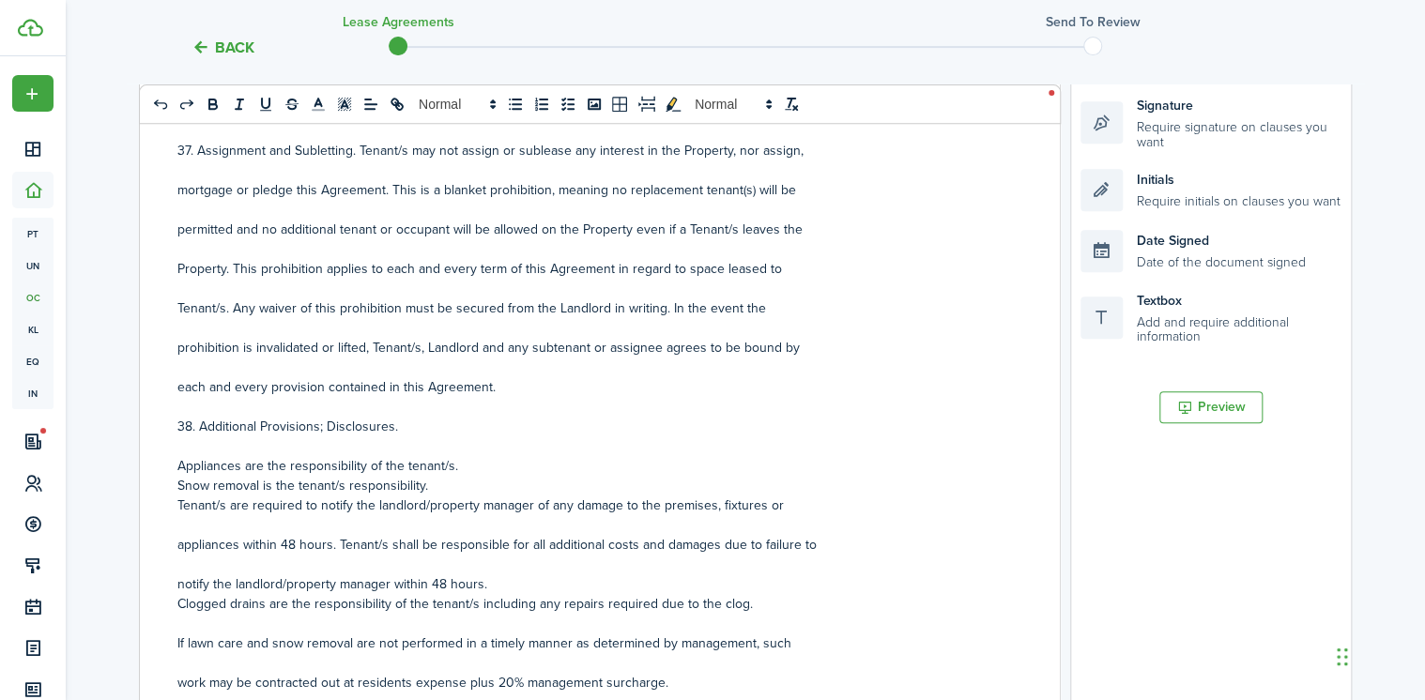
scroll to position [9764, 0]
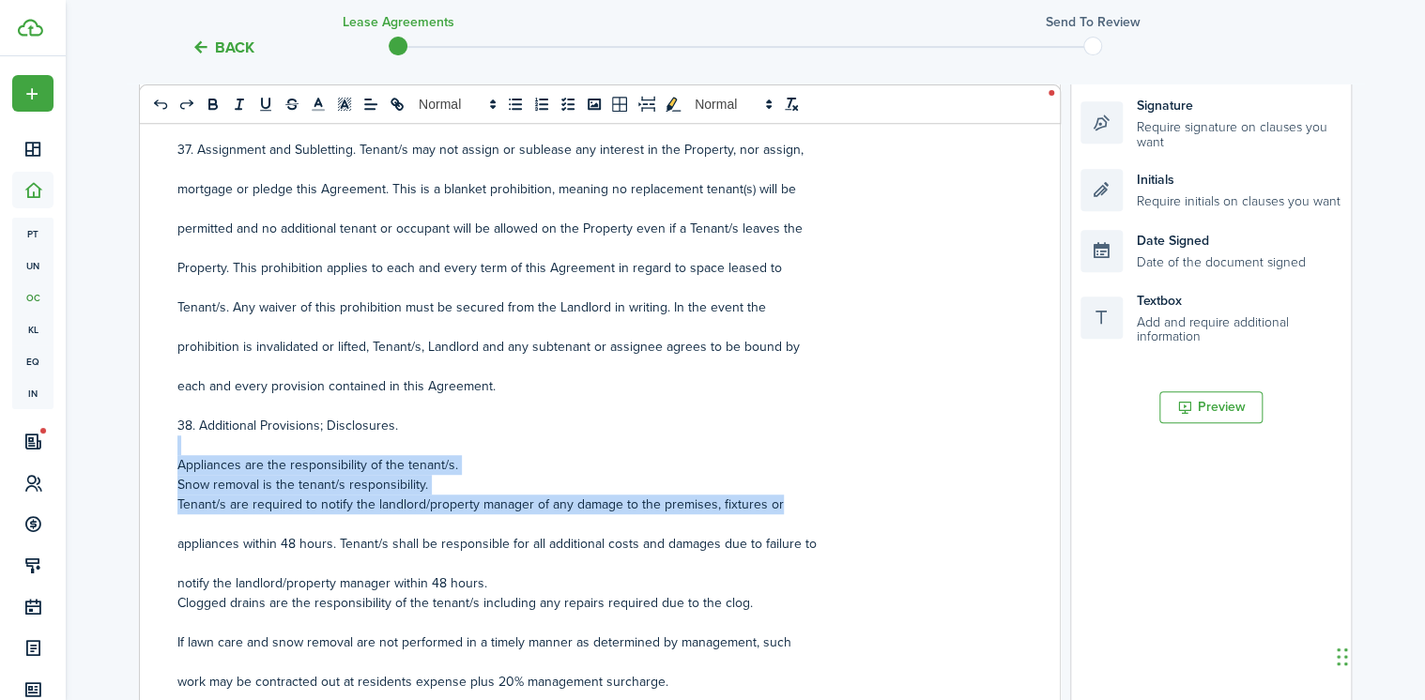
drag, startPoint x: 176, startPoint y: 452, endPoint x: 862, endPoint y: 512, distance: 688.9
click at [862, 512] on div "RESIDENTIAL LEASE AGREEMENT This Lease Agreement (the "Agreement") is made and …" at bounding box center [593, 427] width 906 height 737
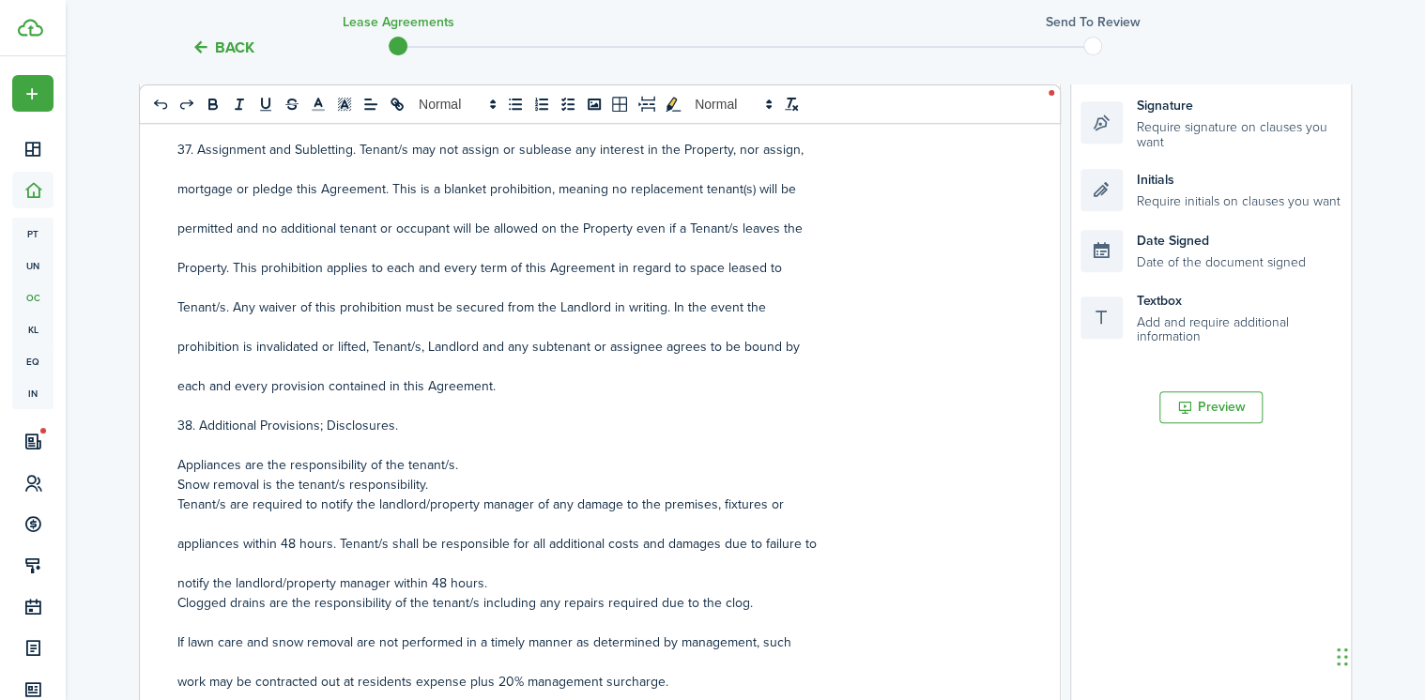
click at [401, 407] on p at bounding box center [592, 406] width 831 height 20
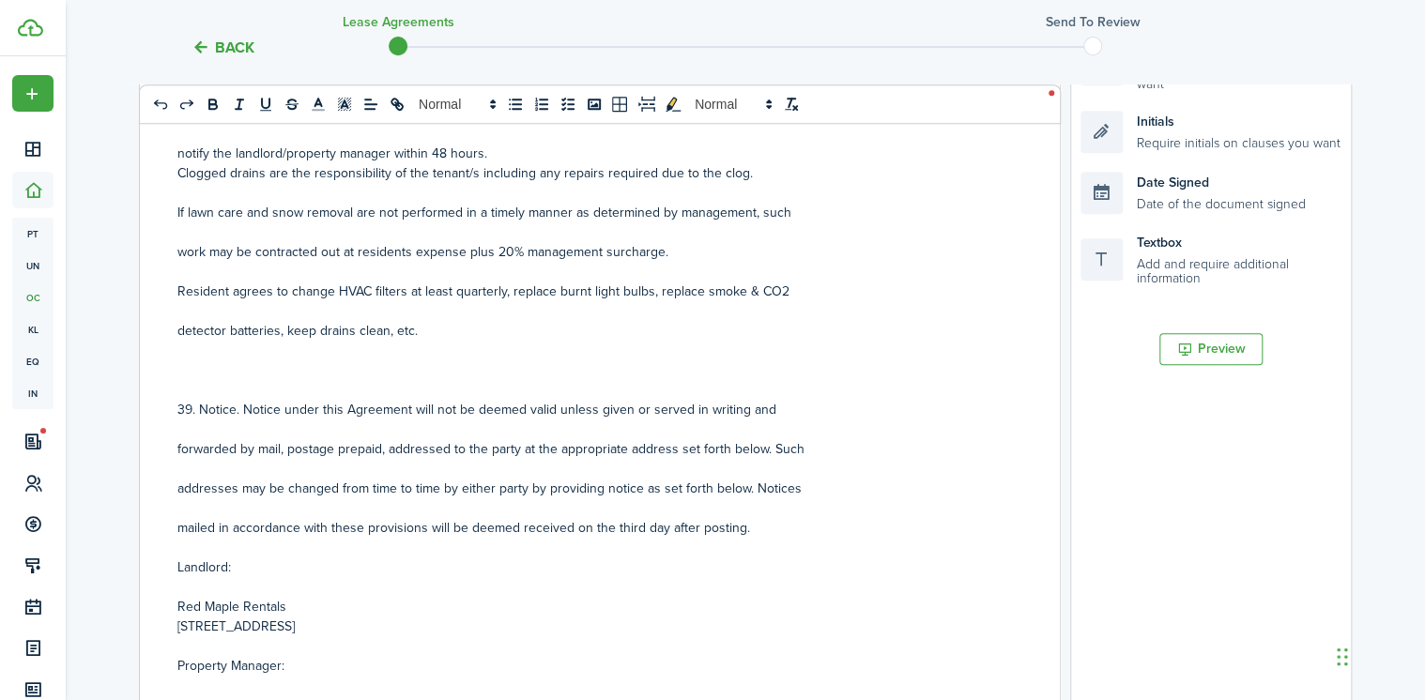
scroll to position [9853, 0]
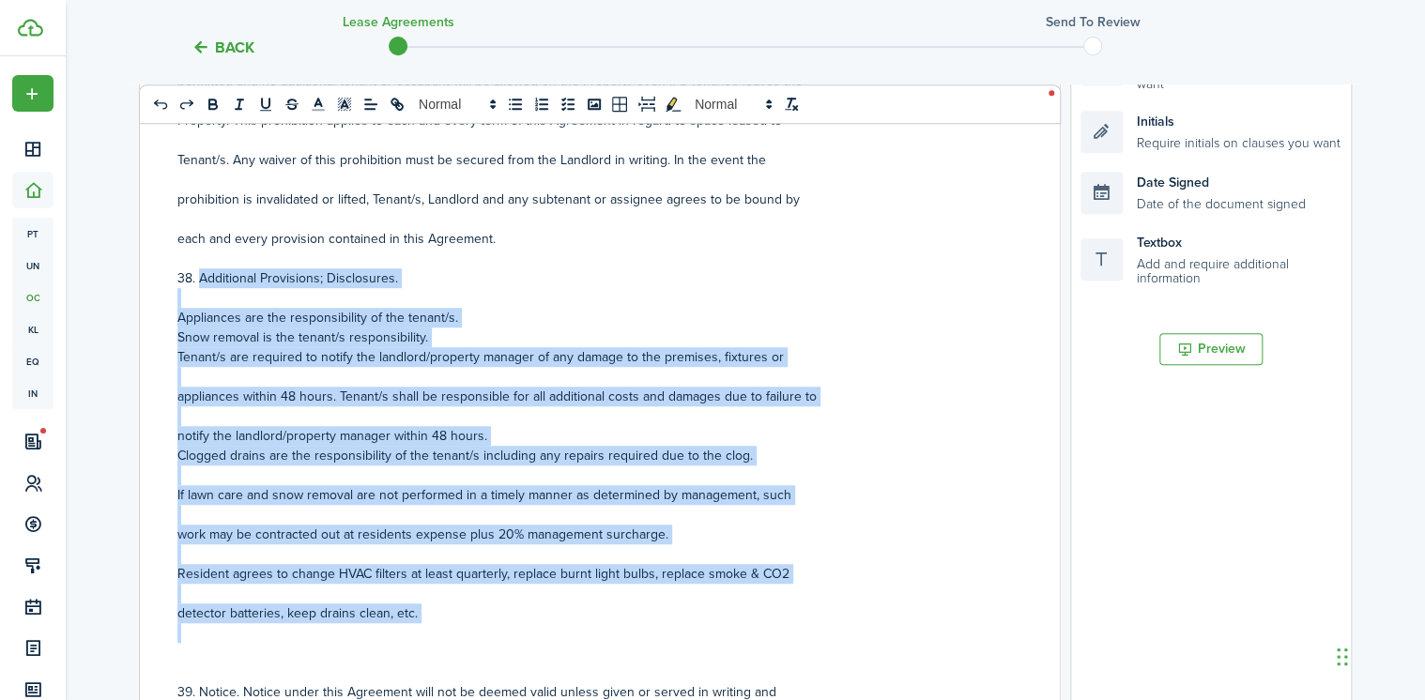
drag, startPoint x: 202, startPoint y: 422, endPoint x: 488, endPoint y: 627, distance: 352.0
click at [488, 627] on div "RESIDENTIAL LEASE AGREEMENT This Lease Agreement (the "Agreement") is made and …" at bounding box center [593, 369] width 906 height 737
click at [209, 100] on icon "bold" at bounding box center [212, 102] width 7 height 5
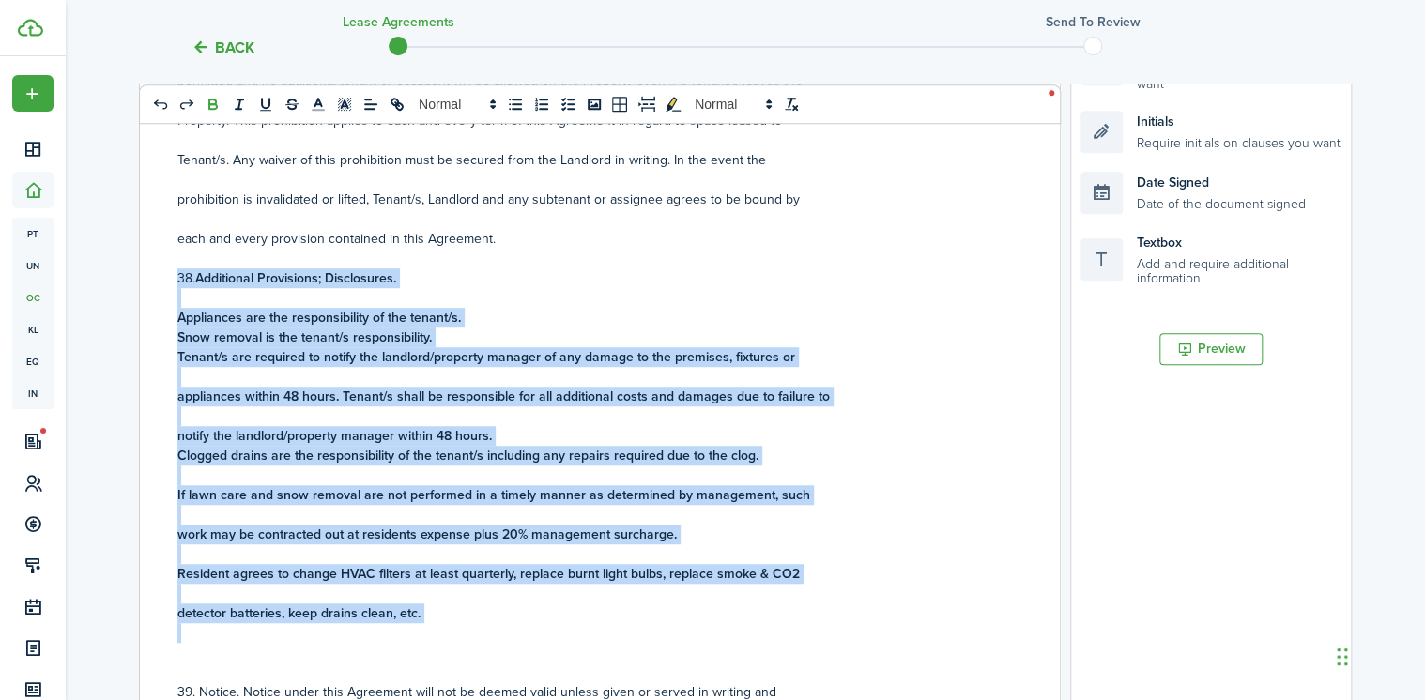
click at [330, 315] on strong "Appliances are the responsibility of the tenant/s." at bounding box center [319, 318] width 284 height 20
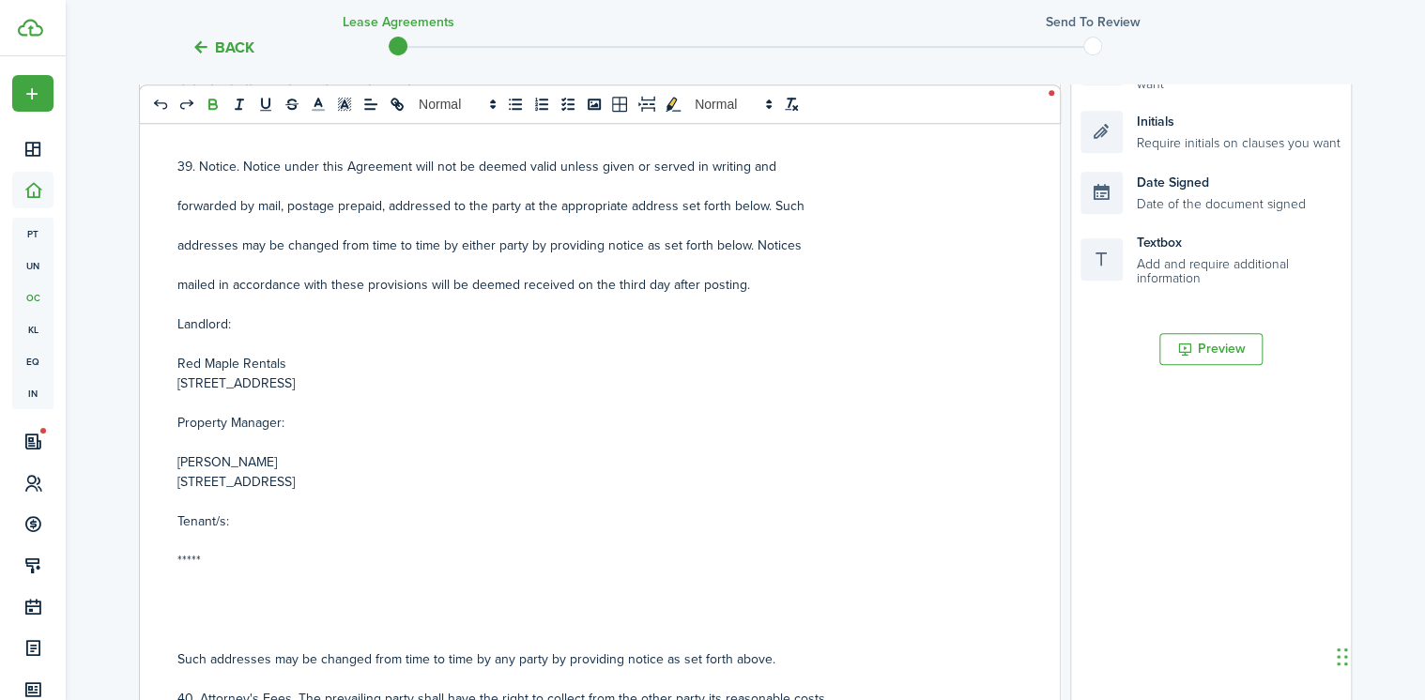
scroll to position [10454, 0]
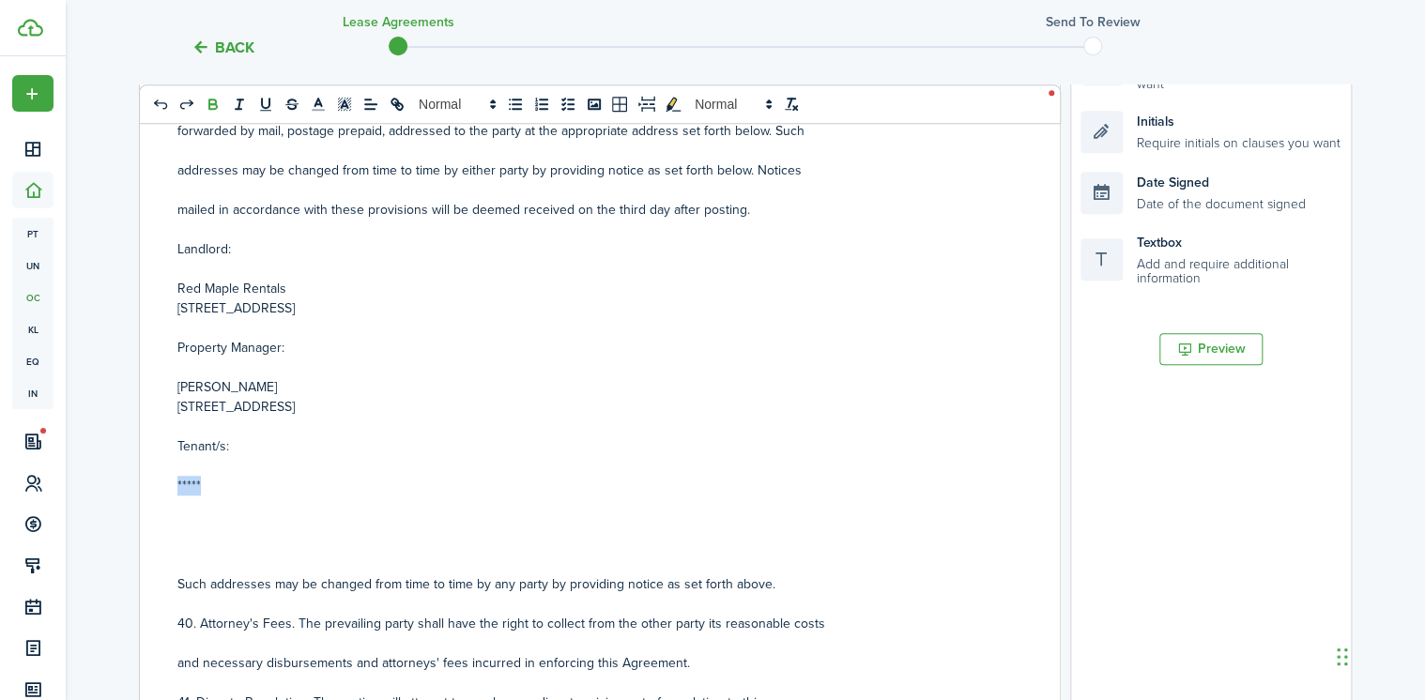
drag, startPoint x: 196, startPoint y: 491, endPoint x: 162, endPoint y: 484, distance: 34.4
click at [162, 484] on div "RESIDENTIAL LEASE AGREEMENT This Lease Agreement (the "Agreement") is made and …" at bounding box center [593, 369] width 906 height 737
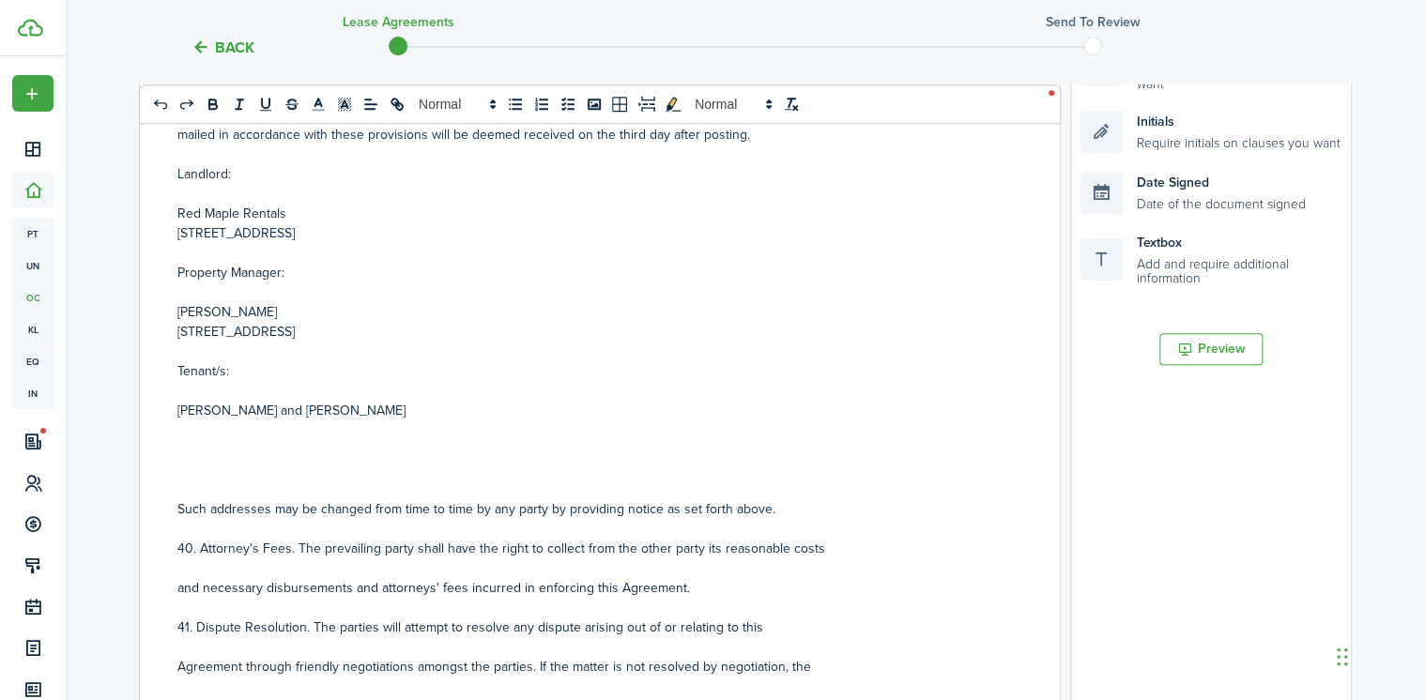
scroll to position [10605, 0]
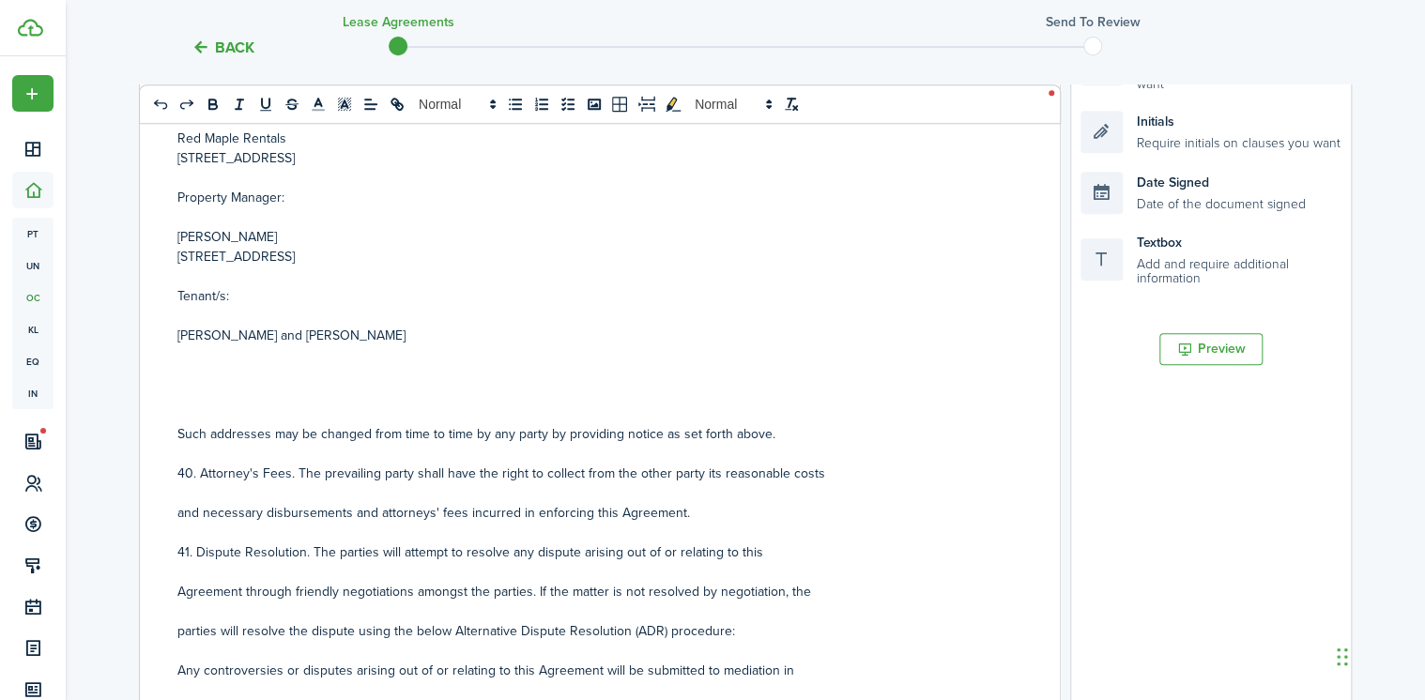
click at [203, 365] on p at bounding box center [592, 375] width 831 height 20
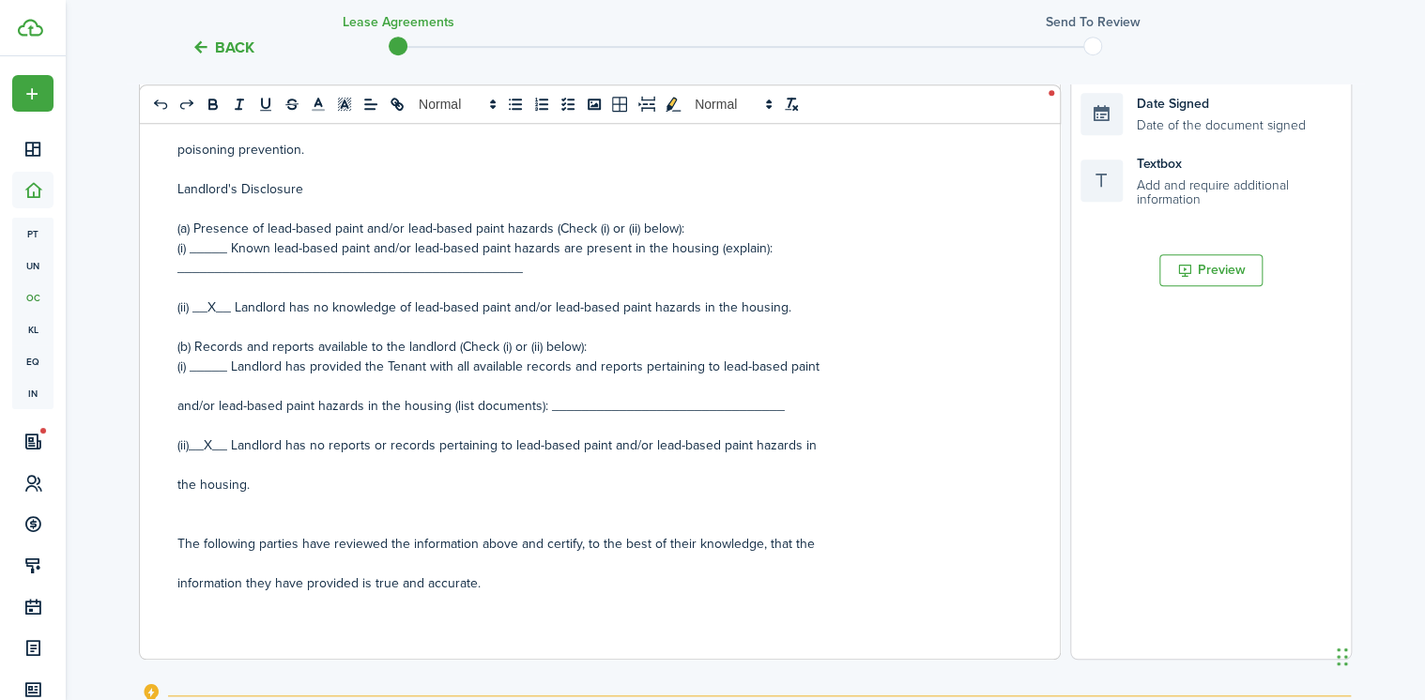
scroll to position [703, 0]
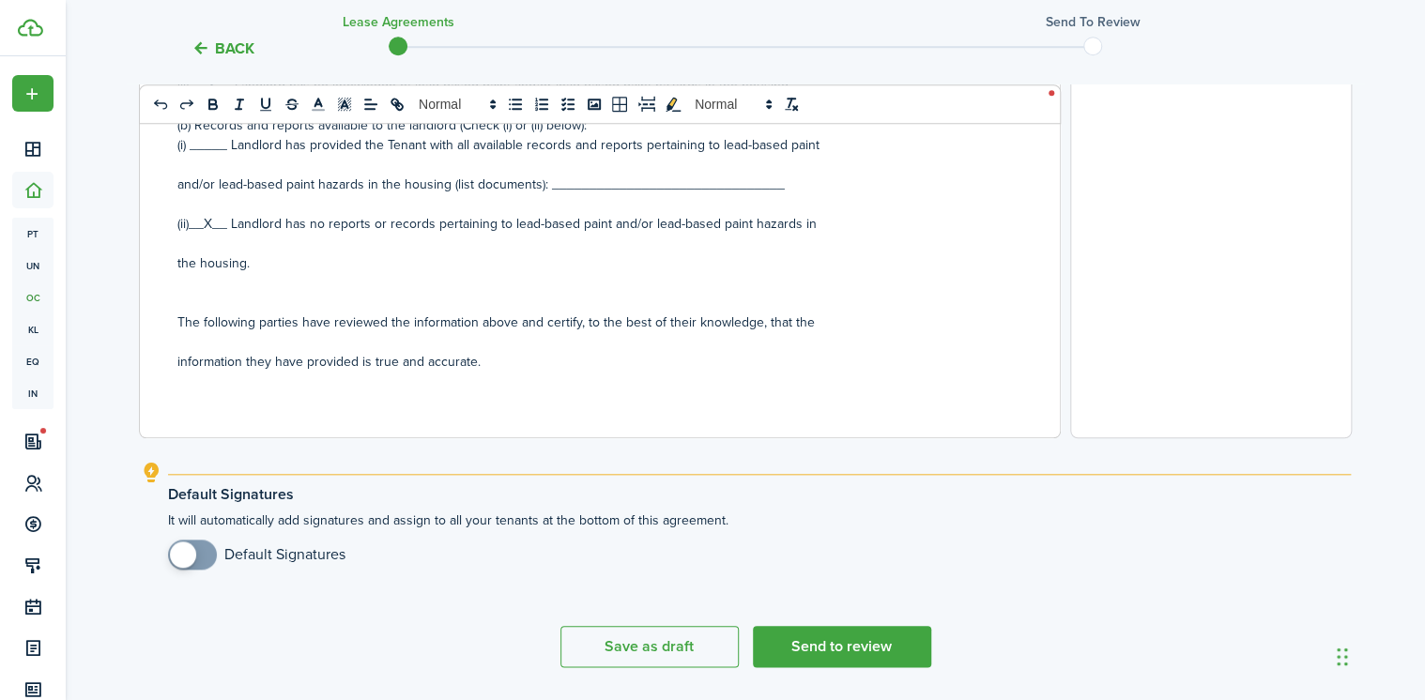
checkbox input "true"
click at [195, 548] on span at bounding box center [183, 555] width 26 height 26
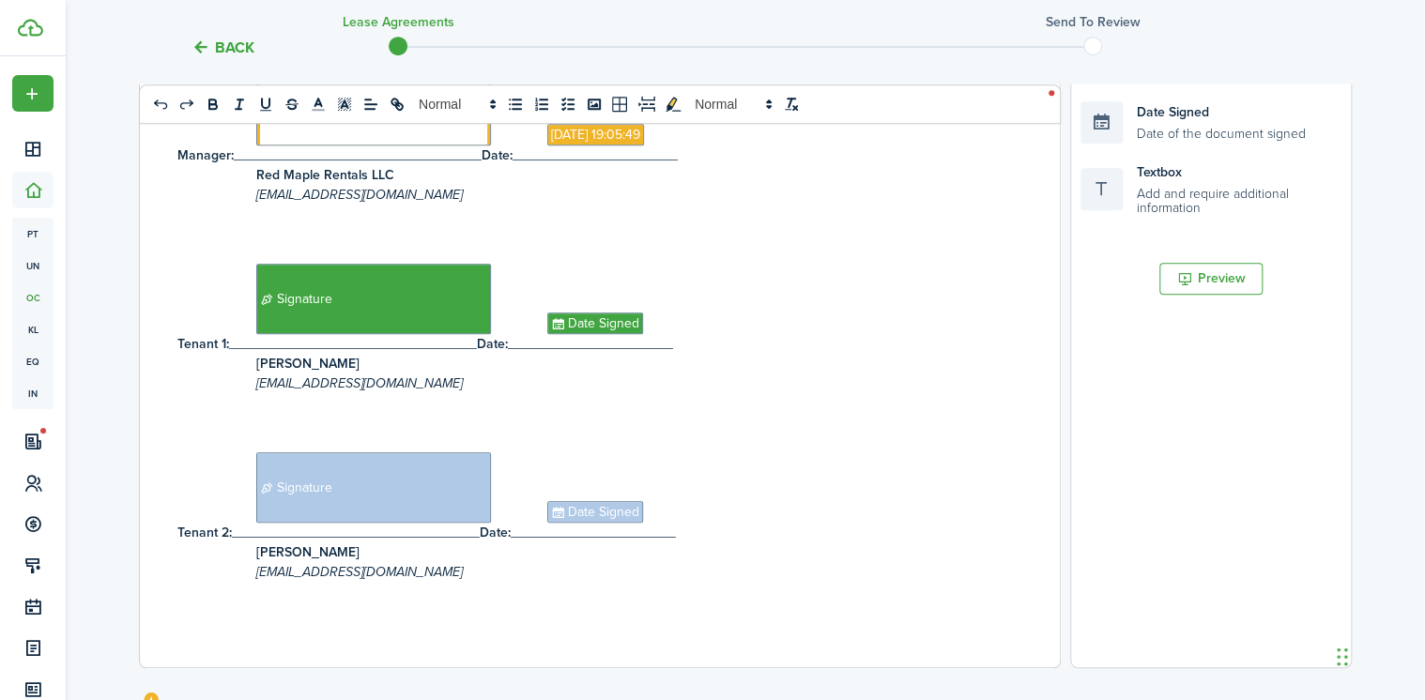
scroll to position [759, 0]
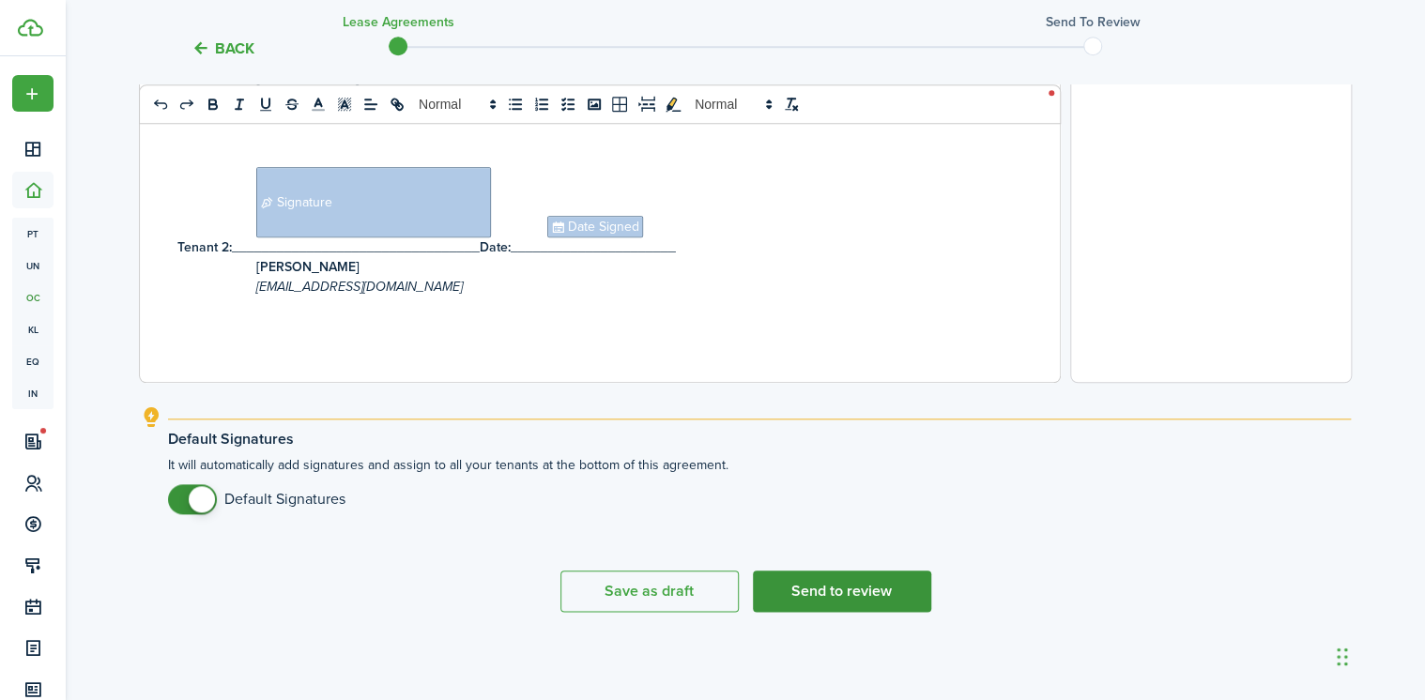
click at [886, 586] on button "Send to review" at bounding box center [842, 591] width 178 height 41
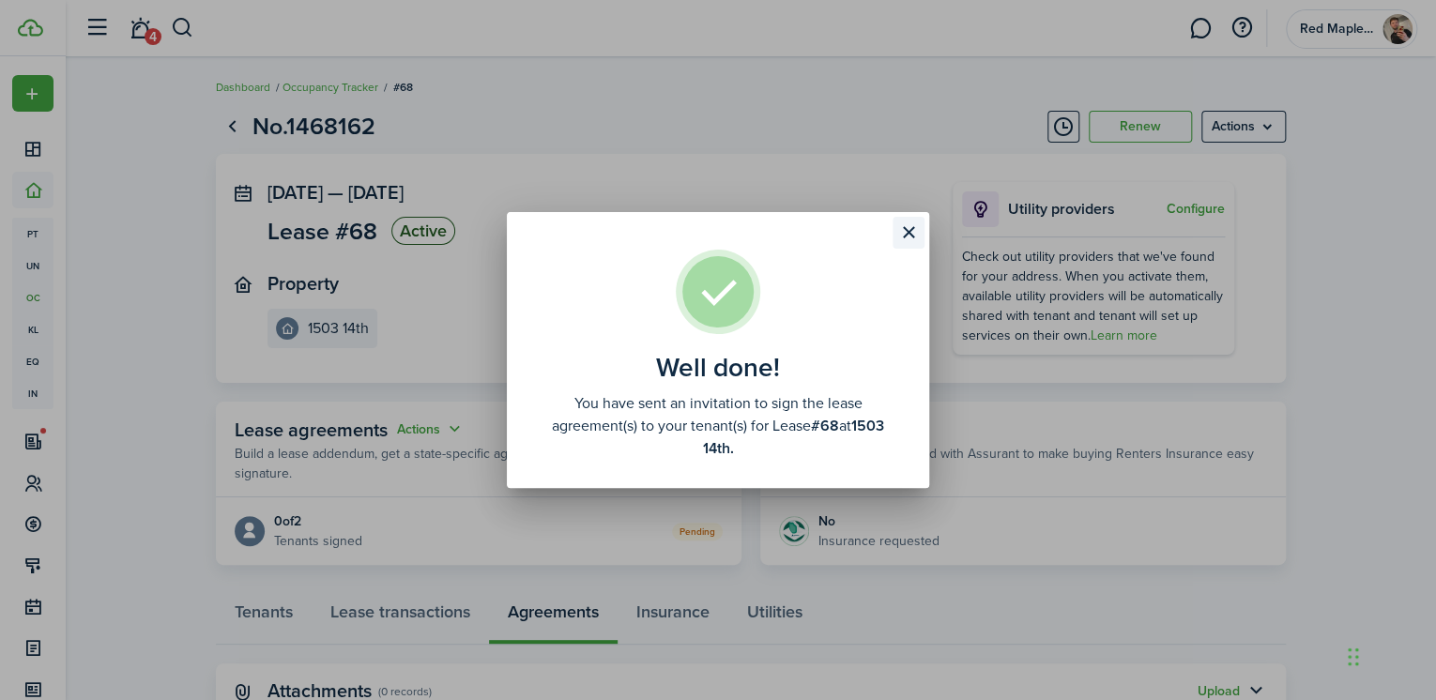
click at [909, 232] on button "Close modal" at bounding box center [909, 233] width 32 height 32
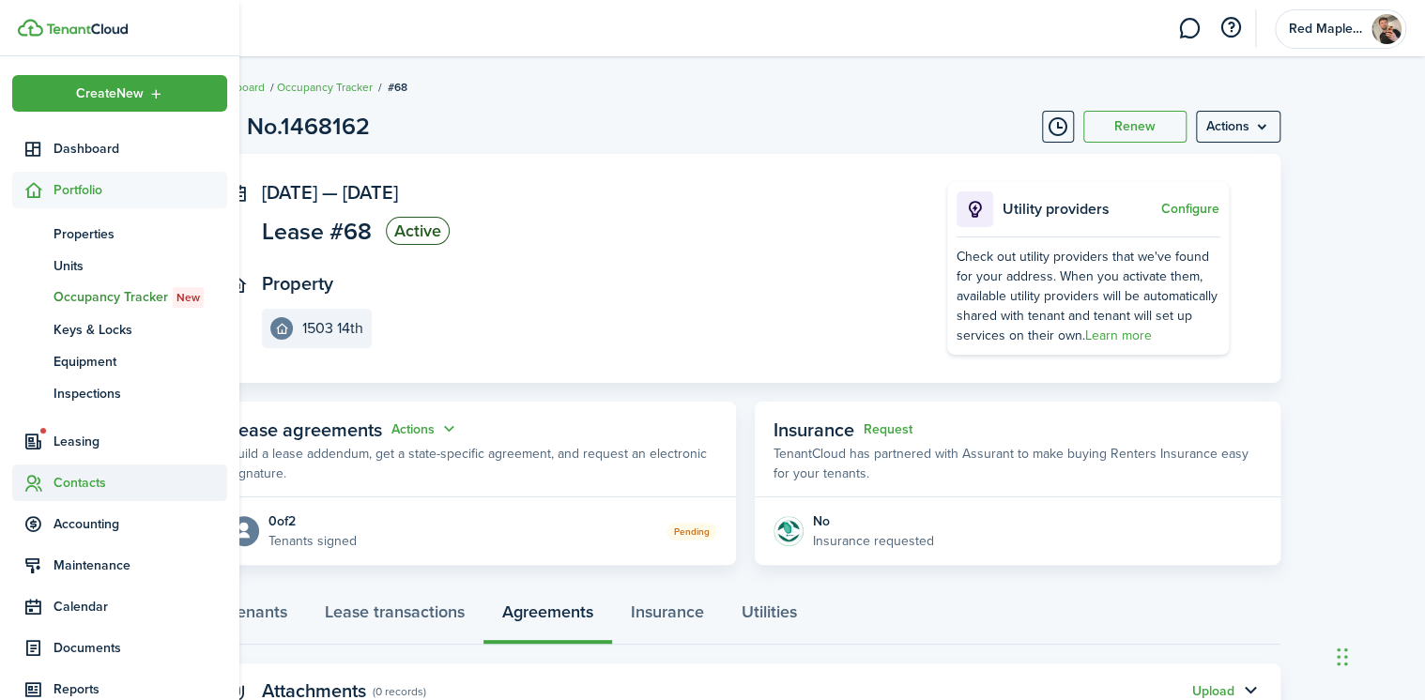
click at [91, 474] on span "Contacts" at bounding box center [141, 483] width 174 height 20
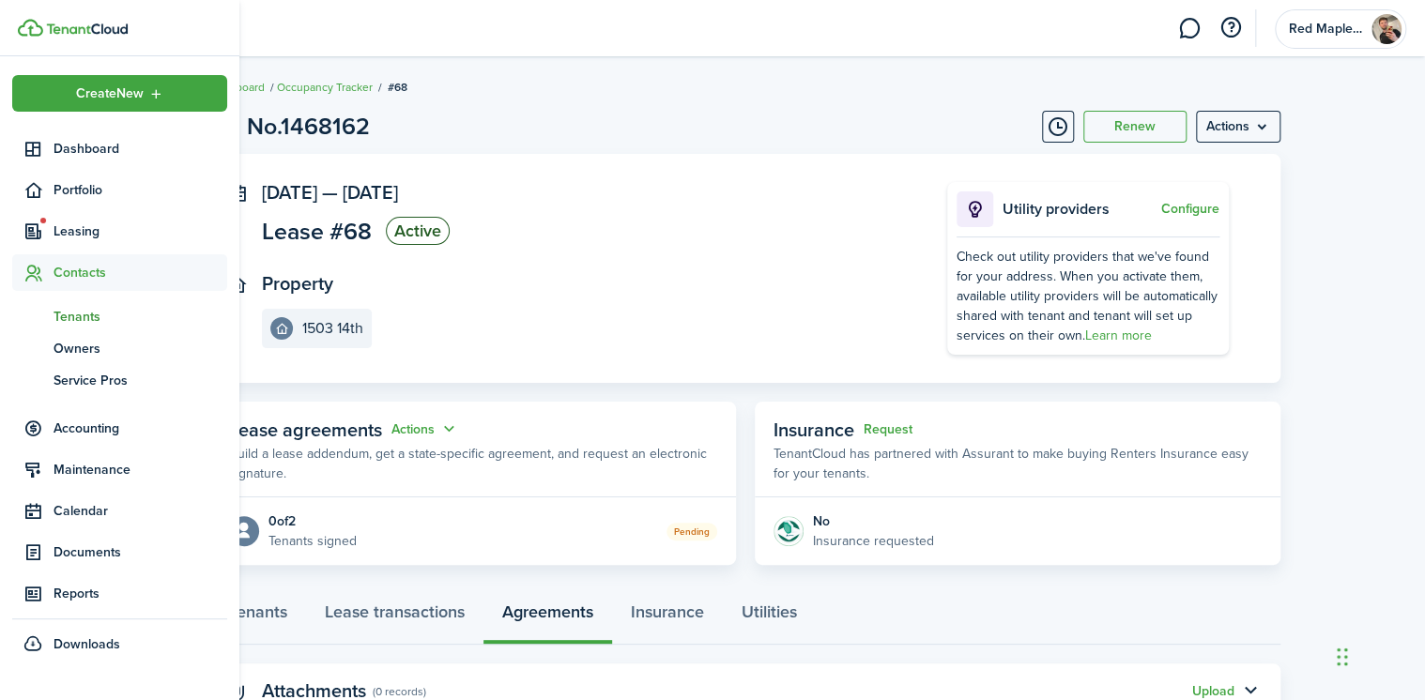
click at [88, 301] on link "tn Tenants" at bounding box center [119, 316] width 215 height 32
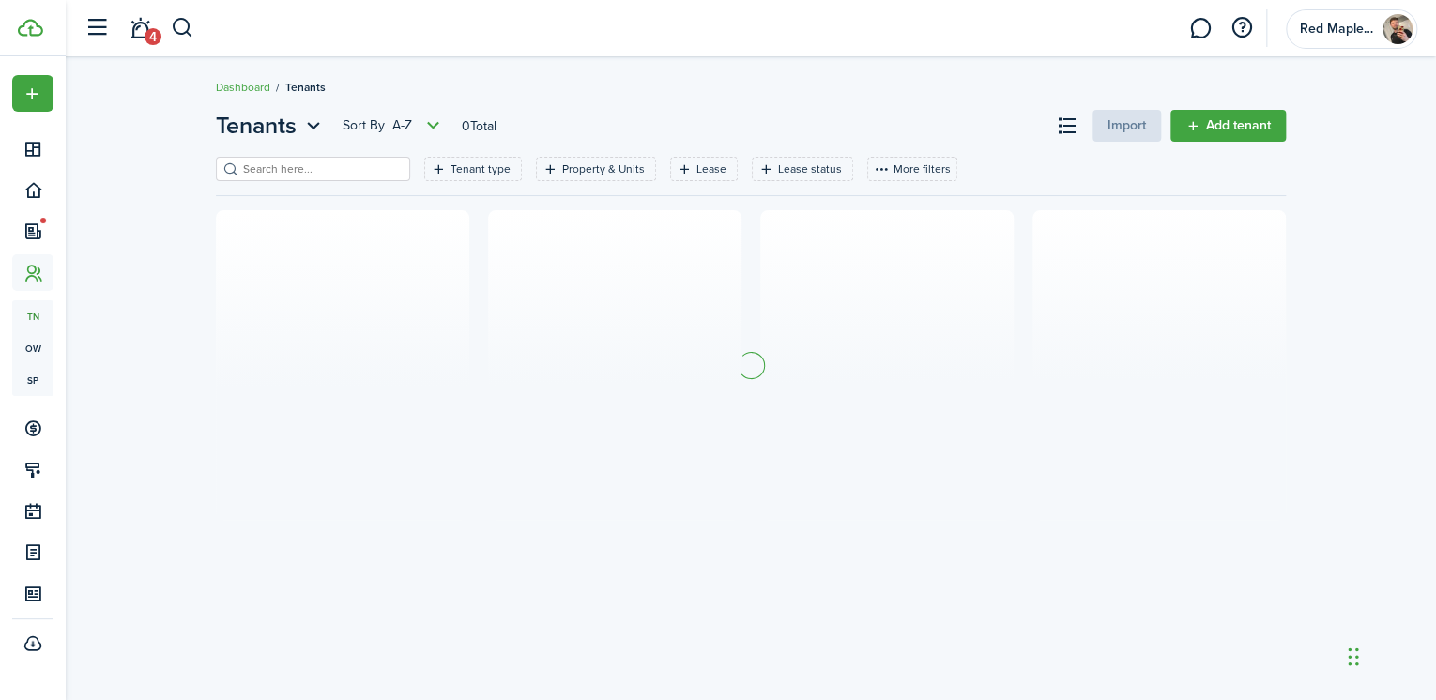
click at [319, 161] on input "search" at bounding box center [320, 170] width 165 height 18
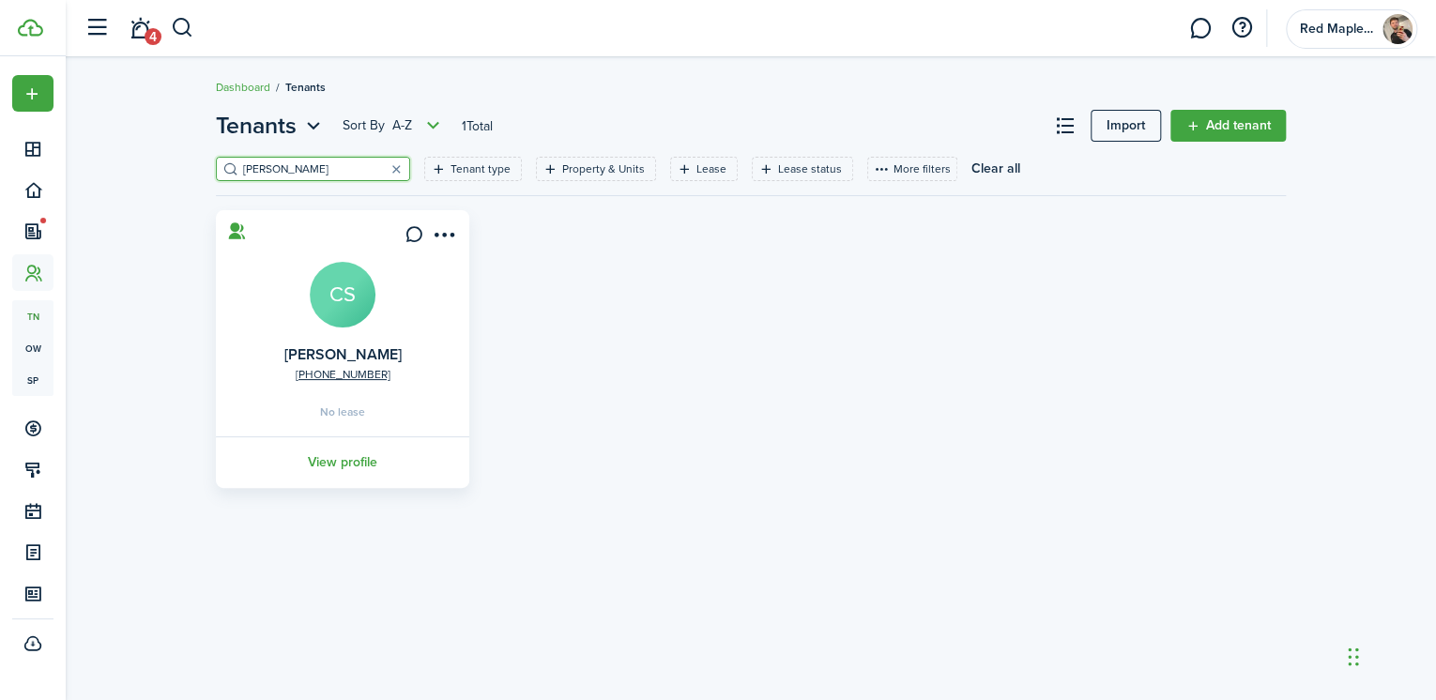
type input "[PERSON_NAME]"
click at [331, 341] on card "[PHONE_NUMBER] [PERSON_NAME] CS No lease View profile" at bounding box center [342, 349] width 253 height 278
click at [334, 353] on link "[PERSON_NAME]" at bounding box center [342, 355] width 117 height 22
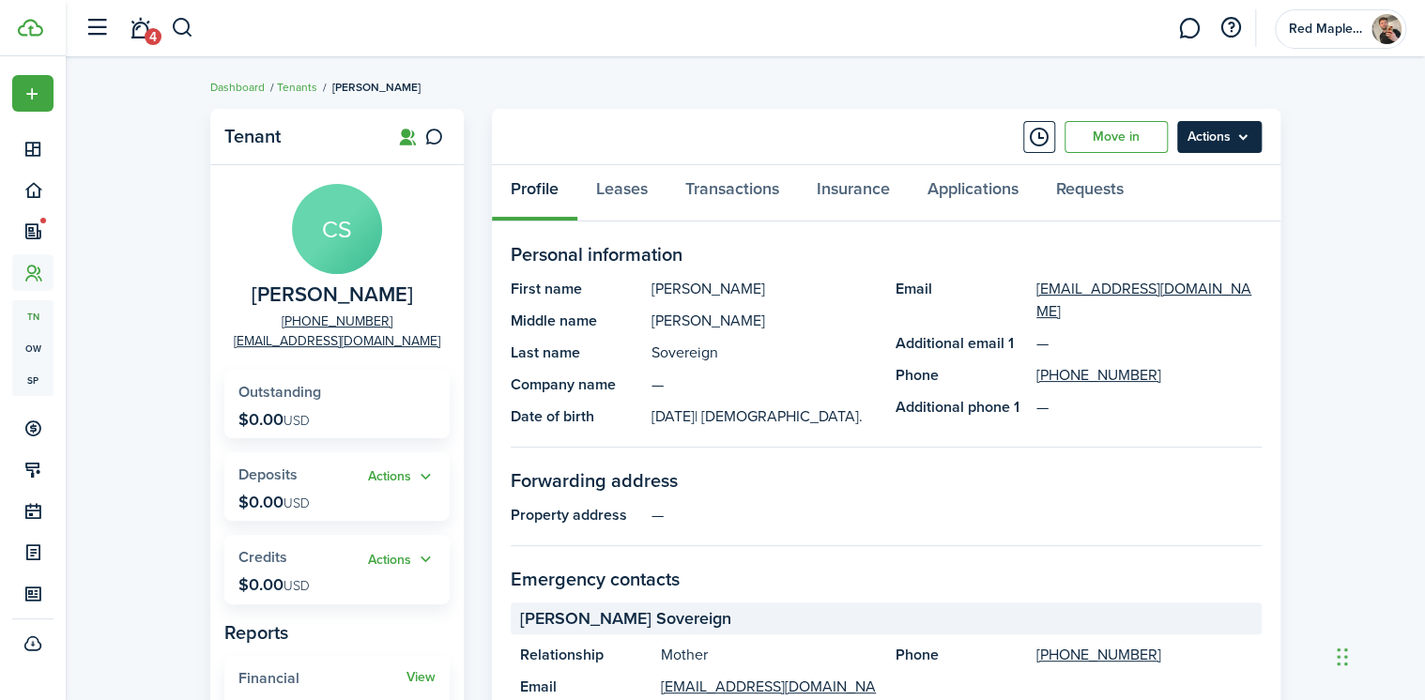
click at [1211, 150] on menu-btn "Actions" at bounding box center [1219, 137] width 84 height 32
click at [1097, 139] on link "Move in" at bounding box center [1116, 137] width 103 height 32
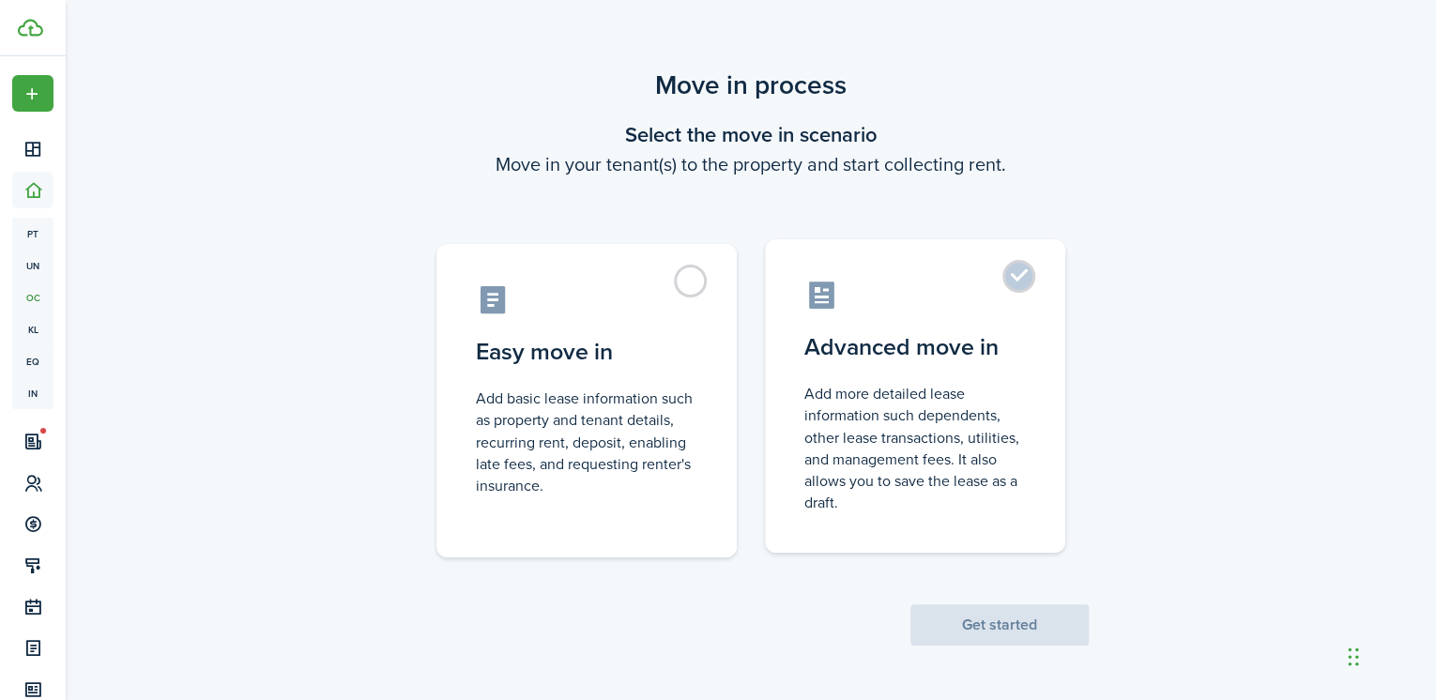
click at [958, 297] on control-radio-card-icon at bounding box center [916, 295] width 222 height 33
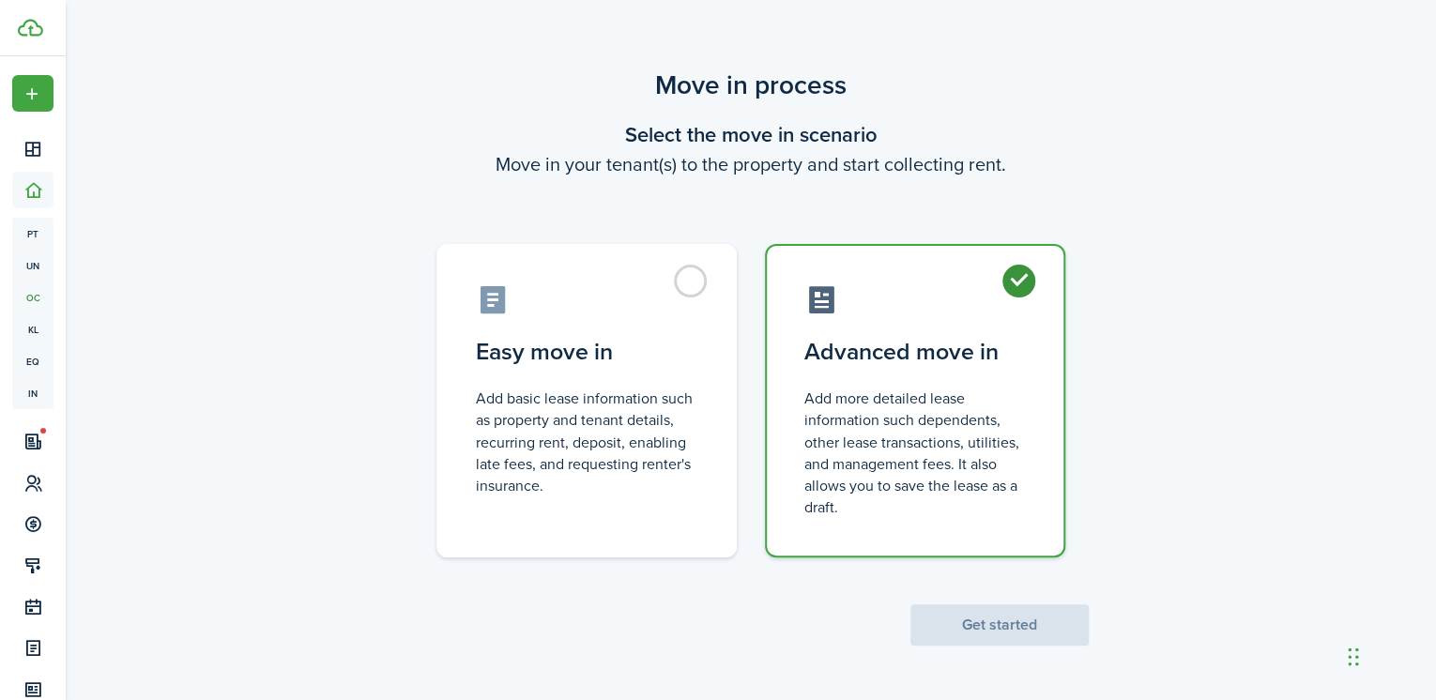
radio input "true"
click at [961, 616] on button "Get started" at bounding box center [1000, 625] width 178 height 41
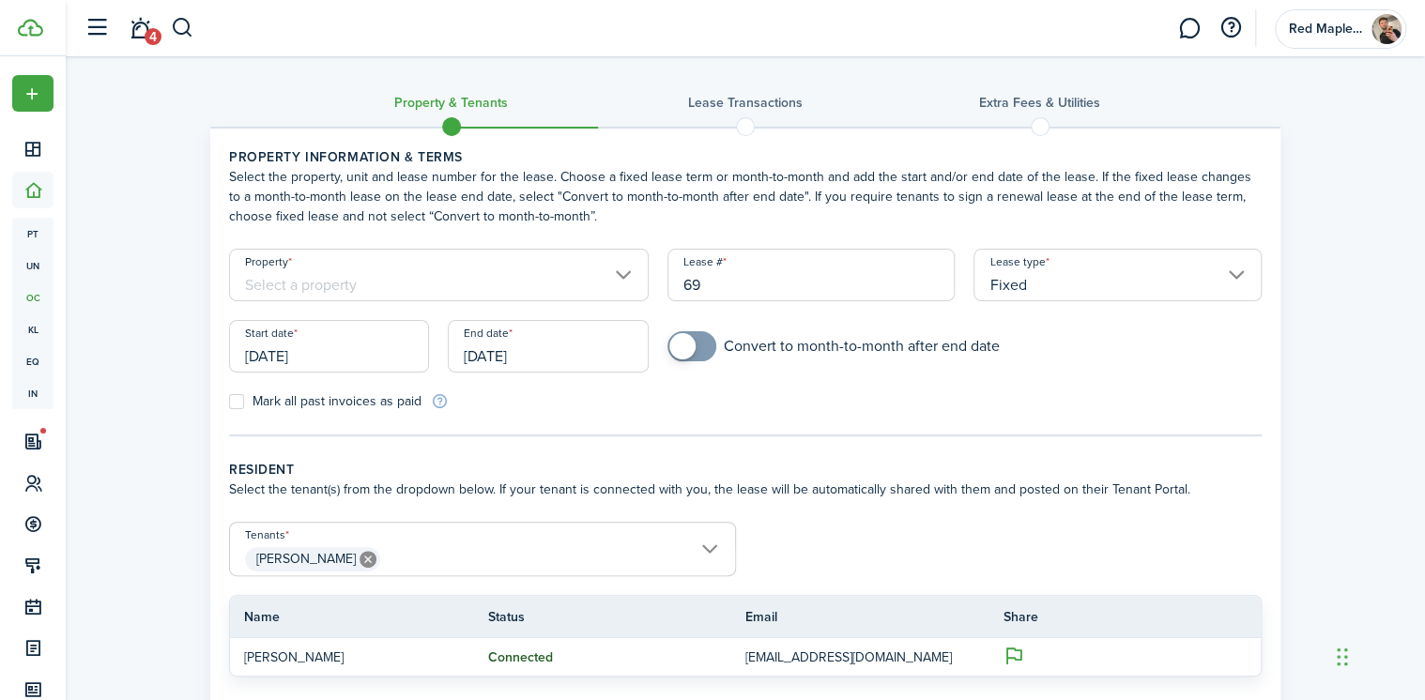
click at [500, 301] on div "Property" at bounding box center [439, 284] width 438 height 71
click at [591, 280] on input "Property" at bounding box center [439, 275] width 420 height 53
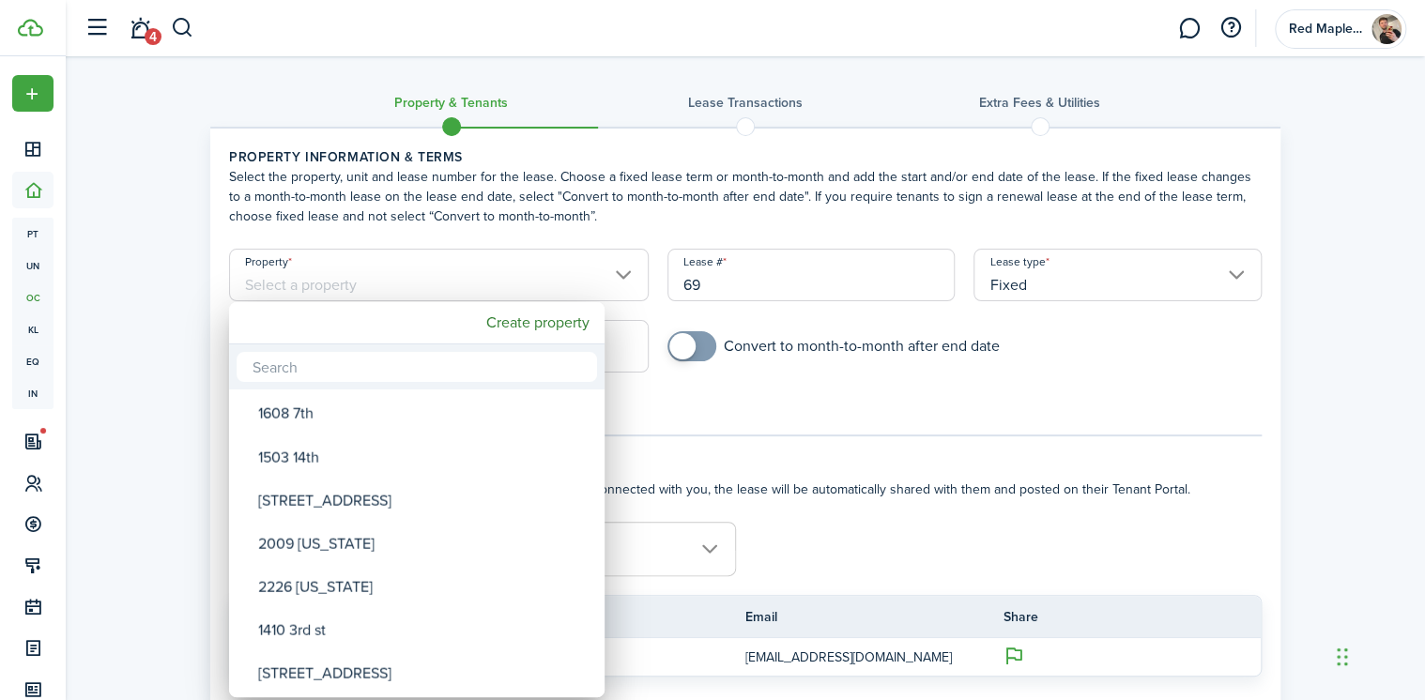
drag, startPoint x: 676, startPoint y: 396, endPoint x: 459, endPoint y: 386, distance: 217.1
click at [676, 396] on div at bounding box center [713, 350] width 1726 height 1001
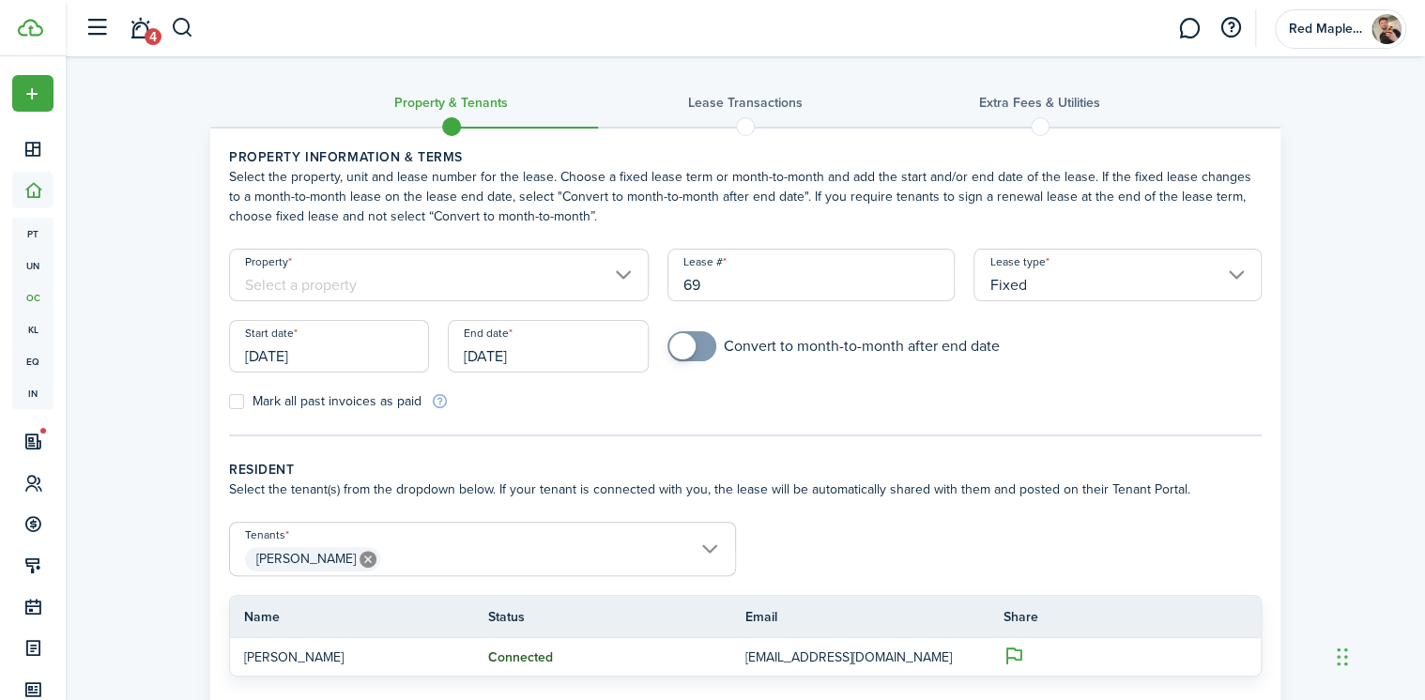
click at [330, 357] on input "[DATE]" at bounding box center [329, 346] width 200 height 53
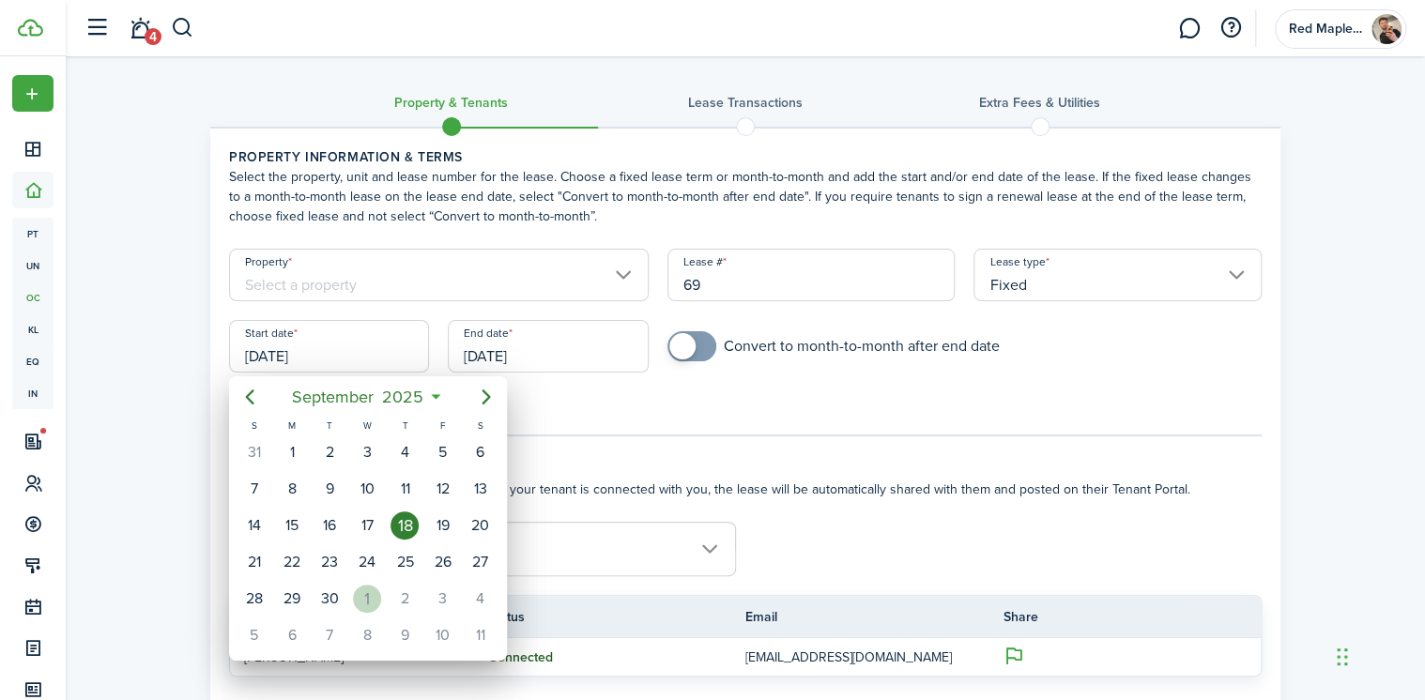
click at [368, 593] on div "1" at bounding box center [367, 599] width 28 height 28
type input "[DATE]"
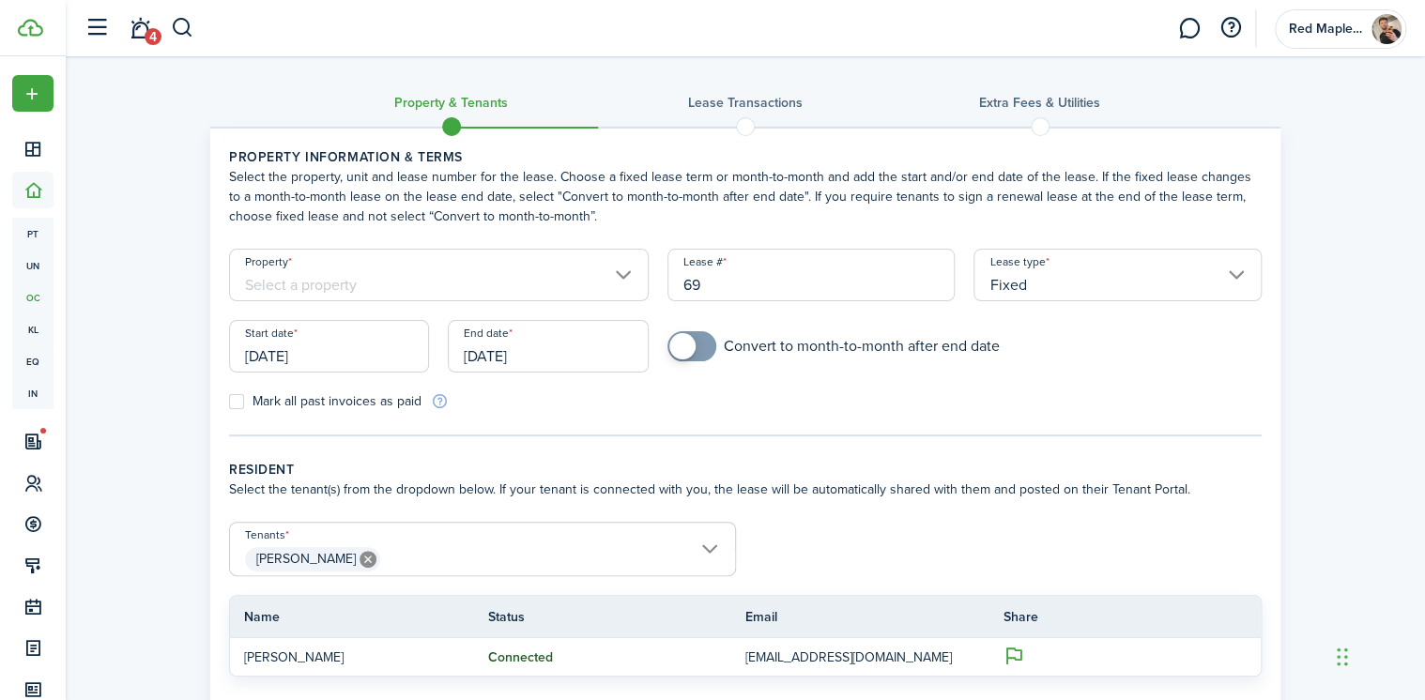
click at [483, 353] on input "[DATE]" at bounding box center [548, 346] width 200 height 53
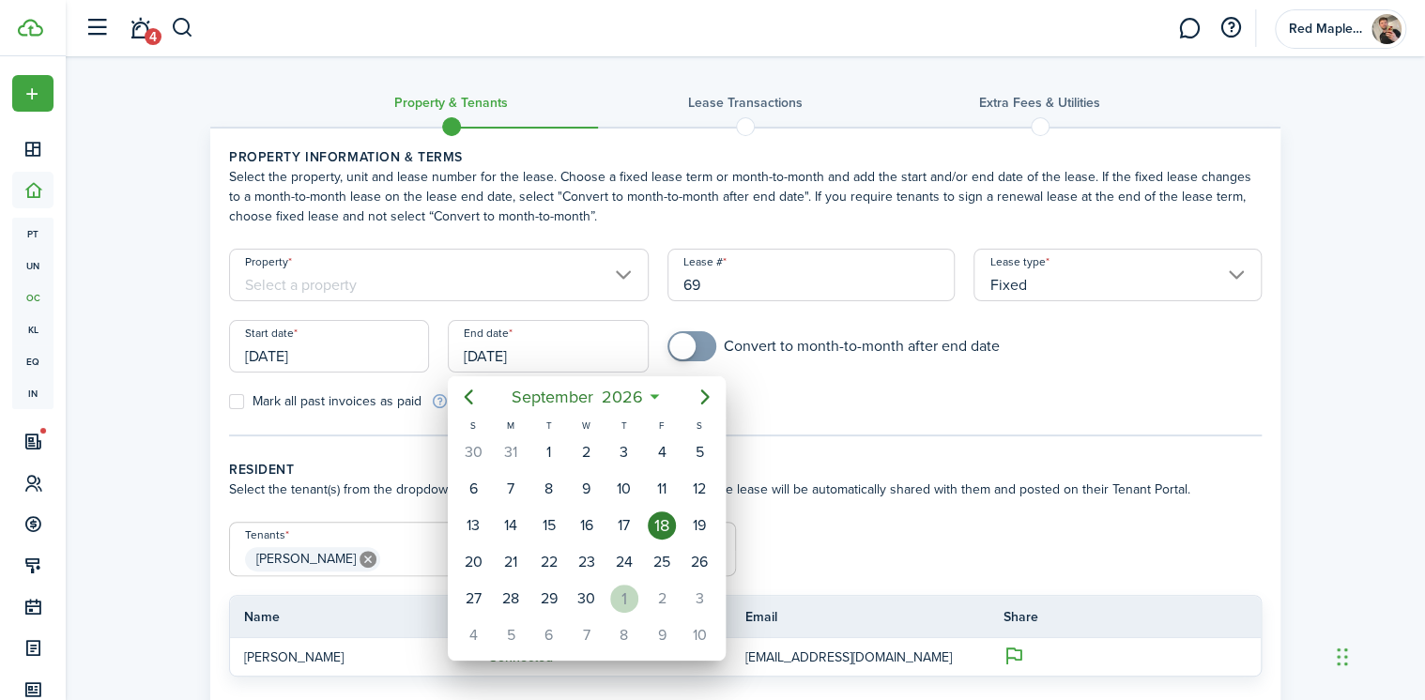
click at [627, 608] on div "[DATE]" at bounding box center [625, 599] width 38 height 36
type input "[DATE]"
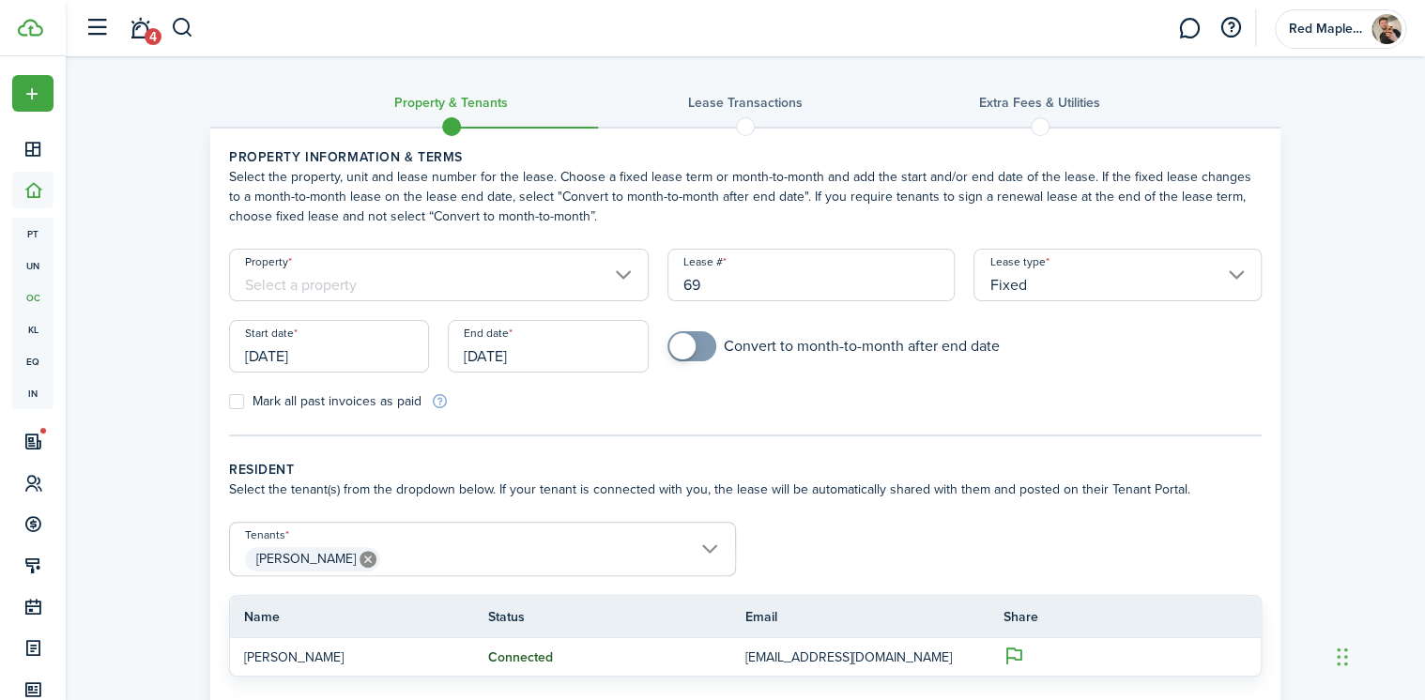
click at [453, 298] on input "Property" at bounding box center [439, 275] width 420 height 53
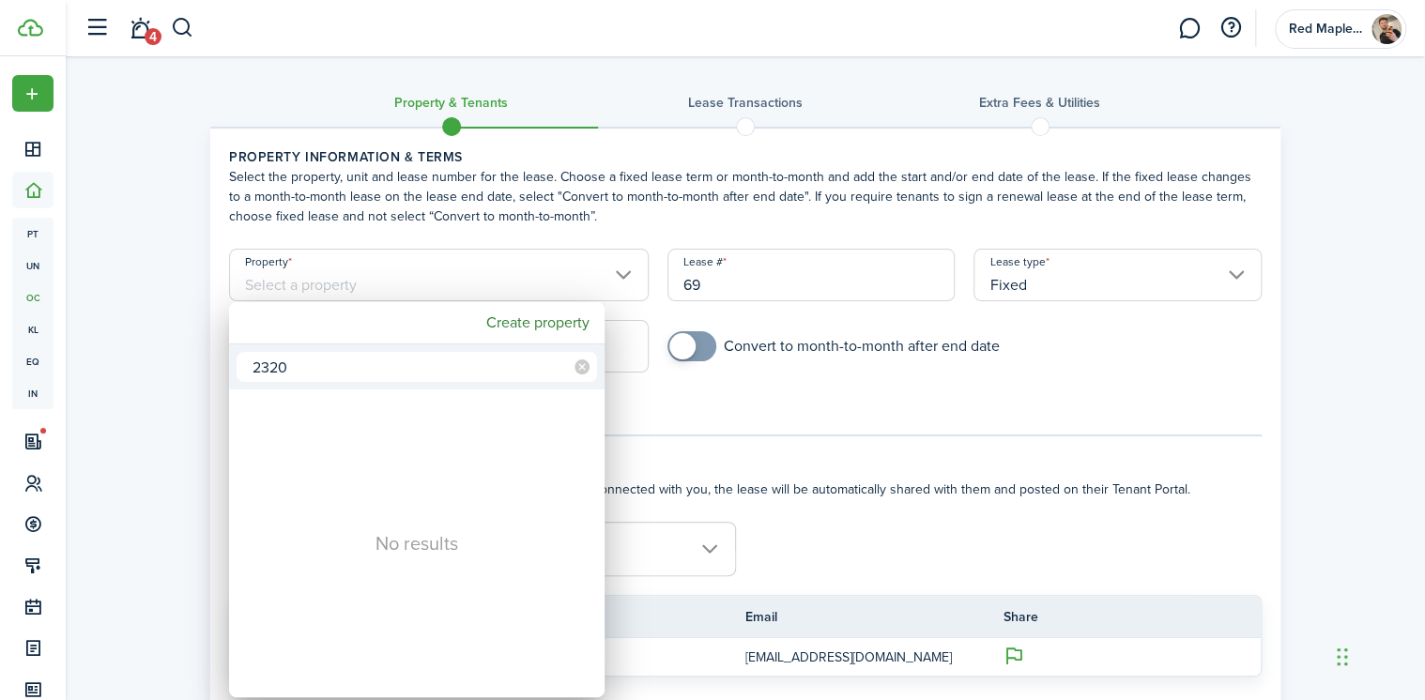
type input "2320"
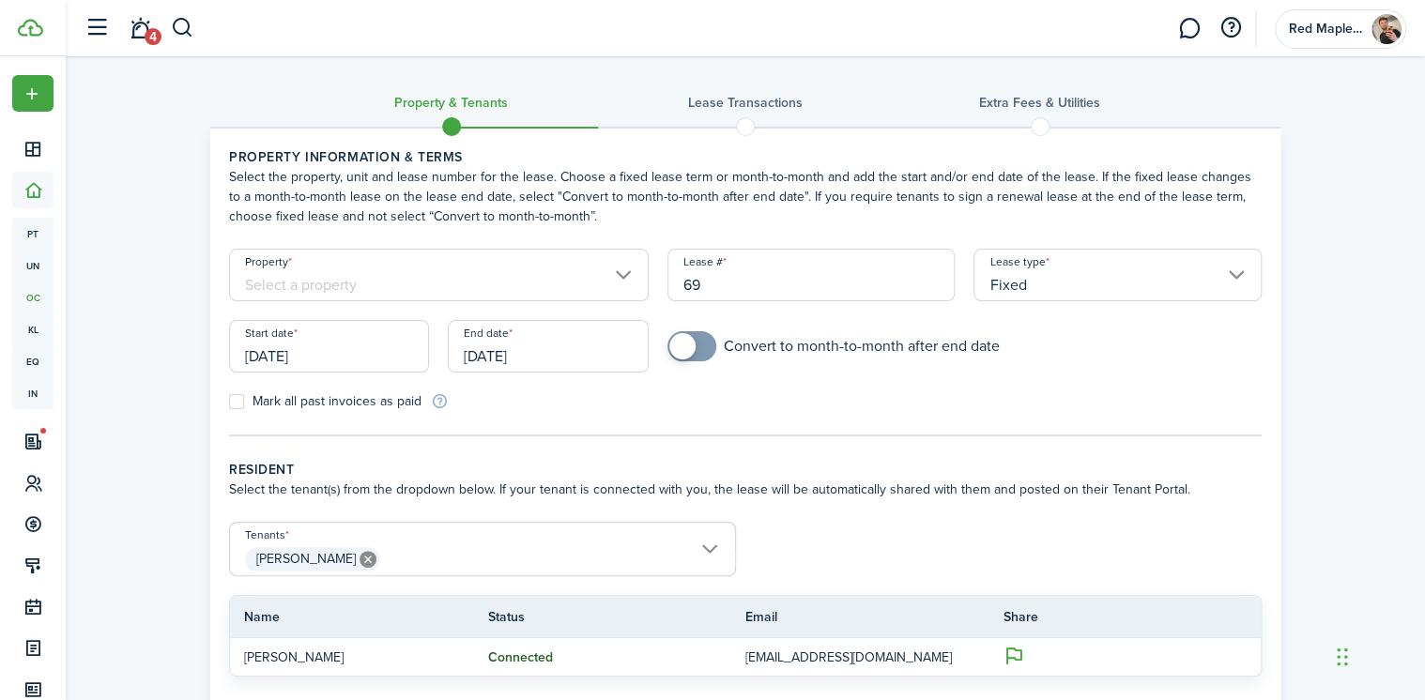
click at [402, 279] on input "Property" at bounding box center [439, 275] width 420 height 53
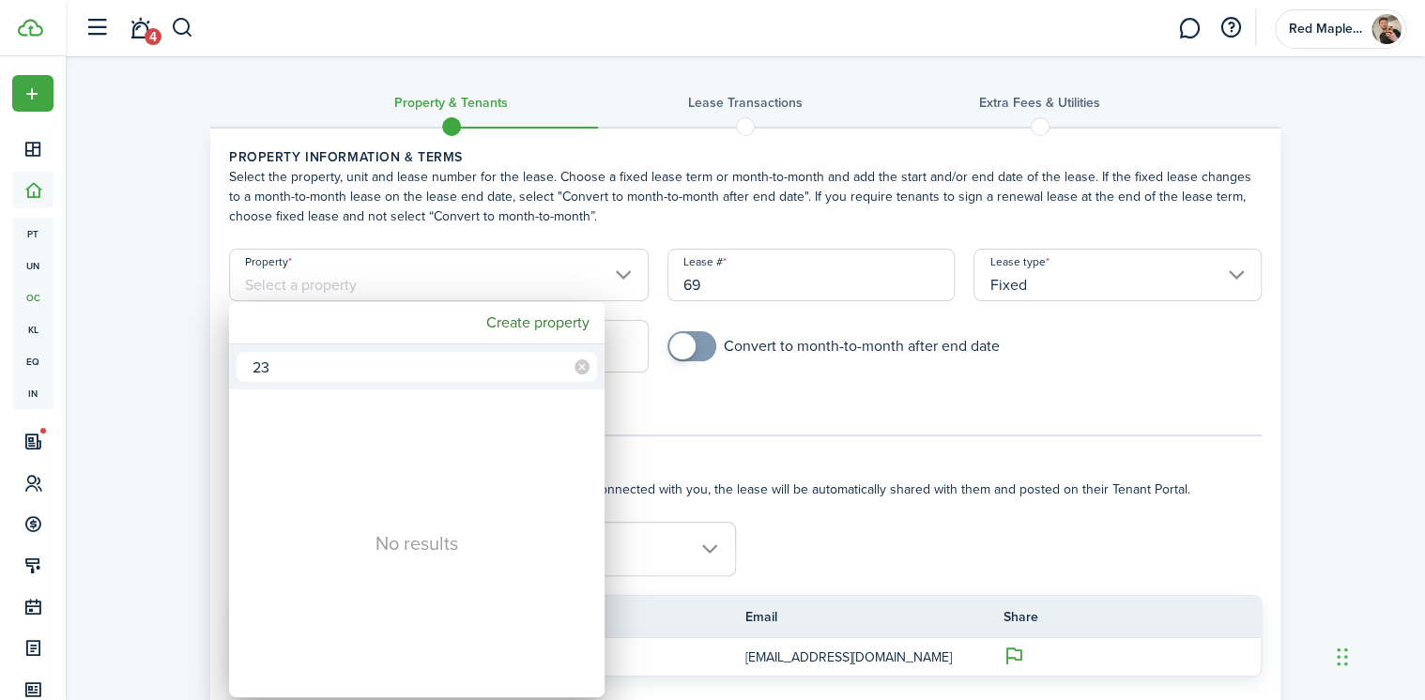
type input "2"
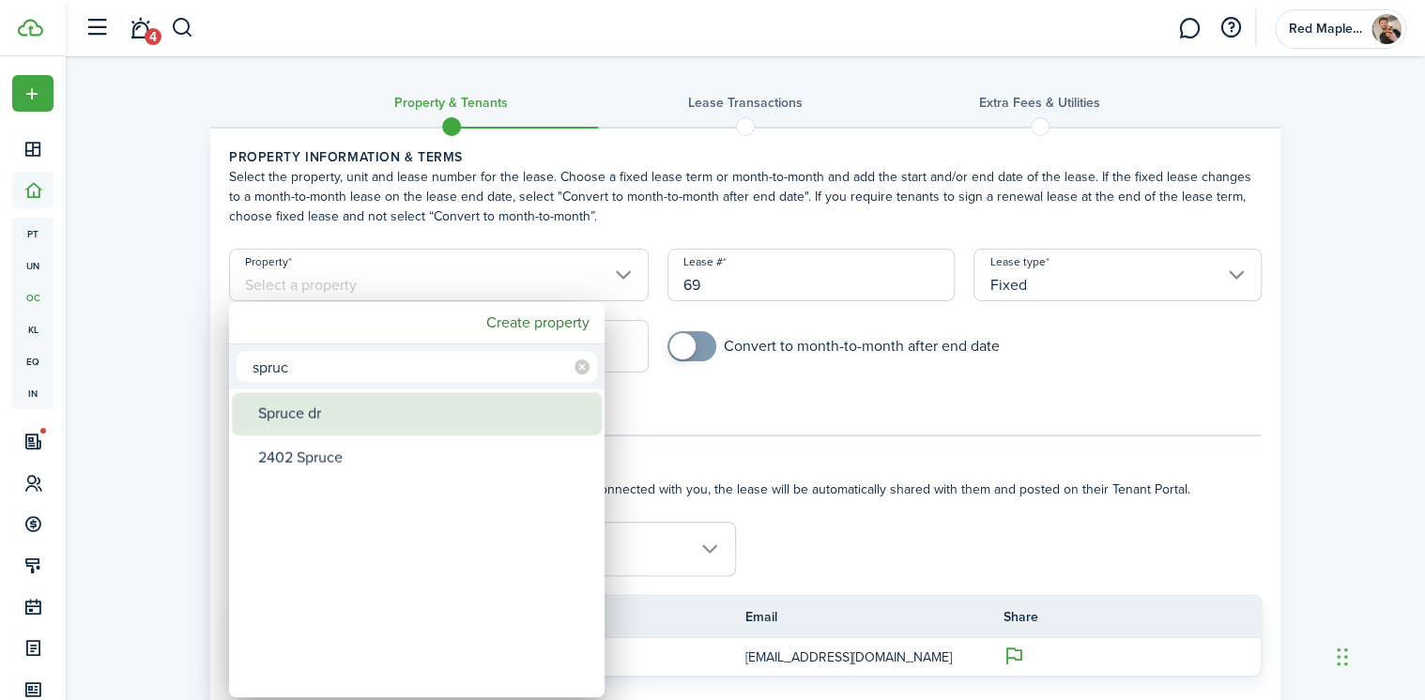
type input "spruc"
click at [397, 426] on div "Spruce dr" at bounding box center [424, 413] width 332 height 43
type input "Spruce dr"
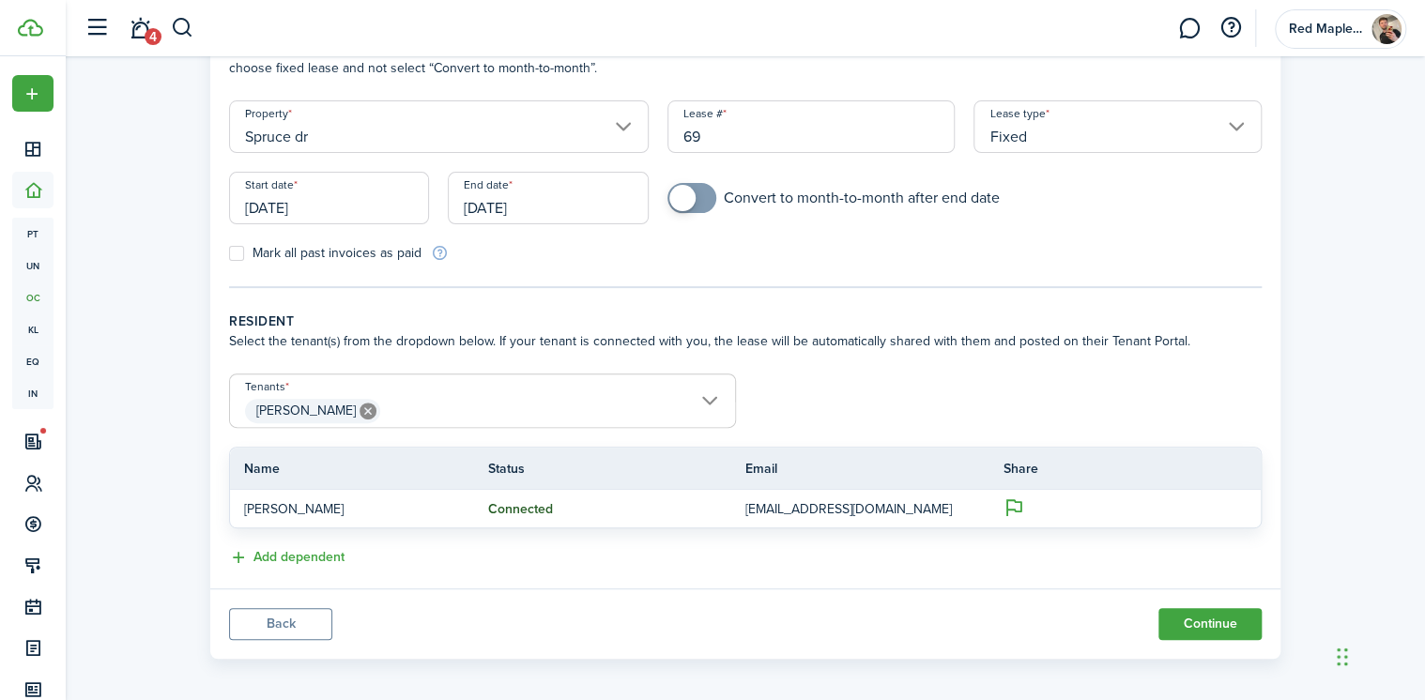
scroll to position [150, 0]
click at [429, 394] on span "[PERSON_NAME]" at bounding box center [482, 409] width 505 height 32
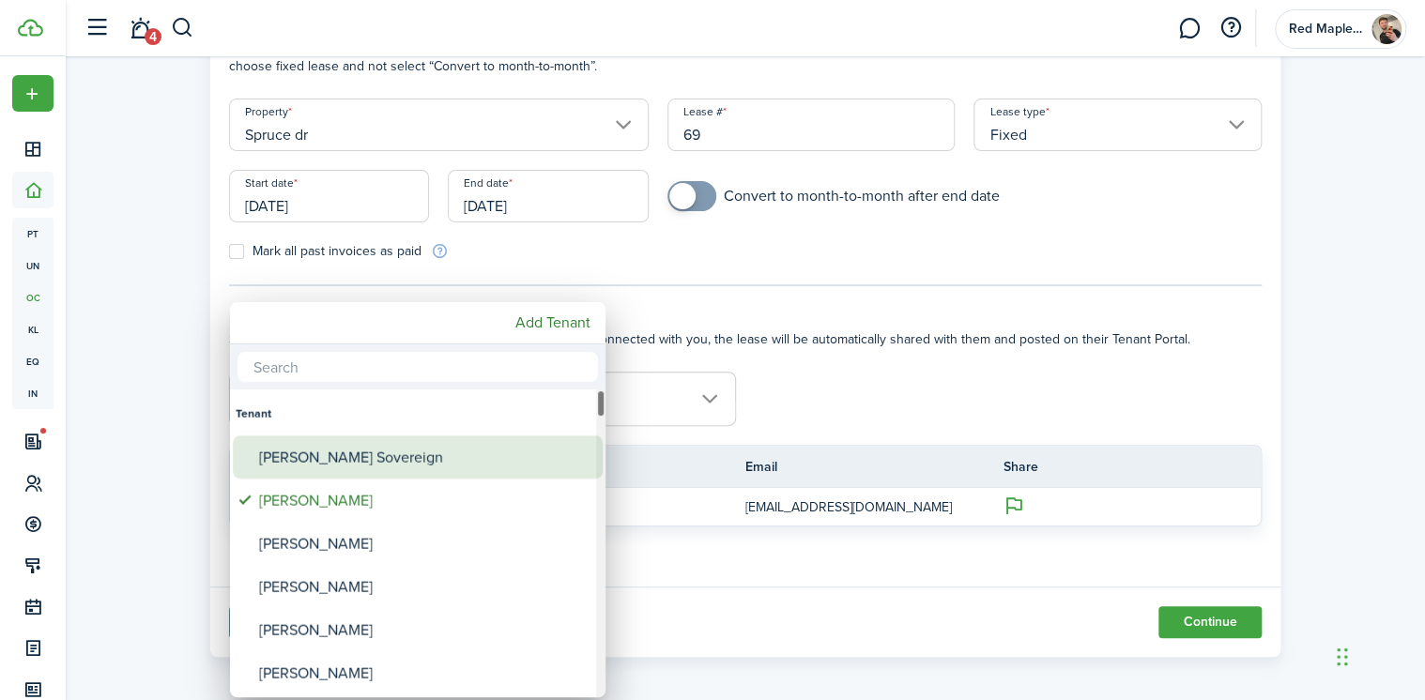
click at [408, 461] on div "[PERSON_NAME] Sovereign" at bounding box center [425, 457] width 332 height 43
type input "[PERSON_NAME], [PERSON_NAME]"
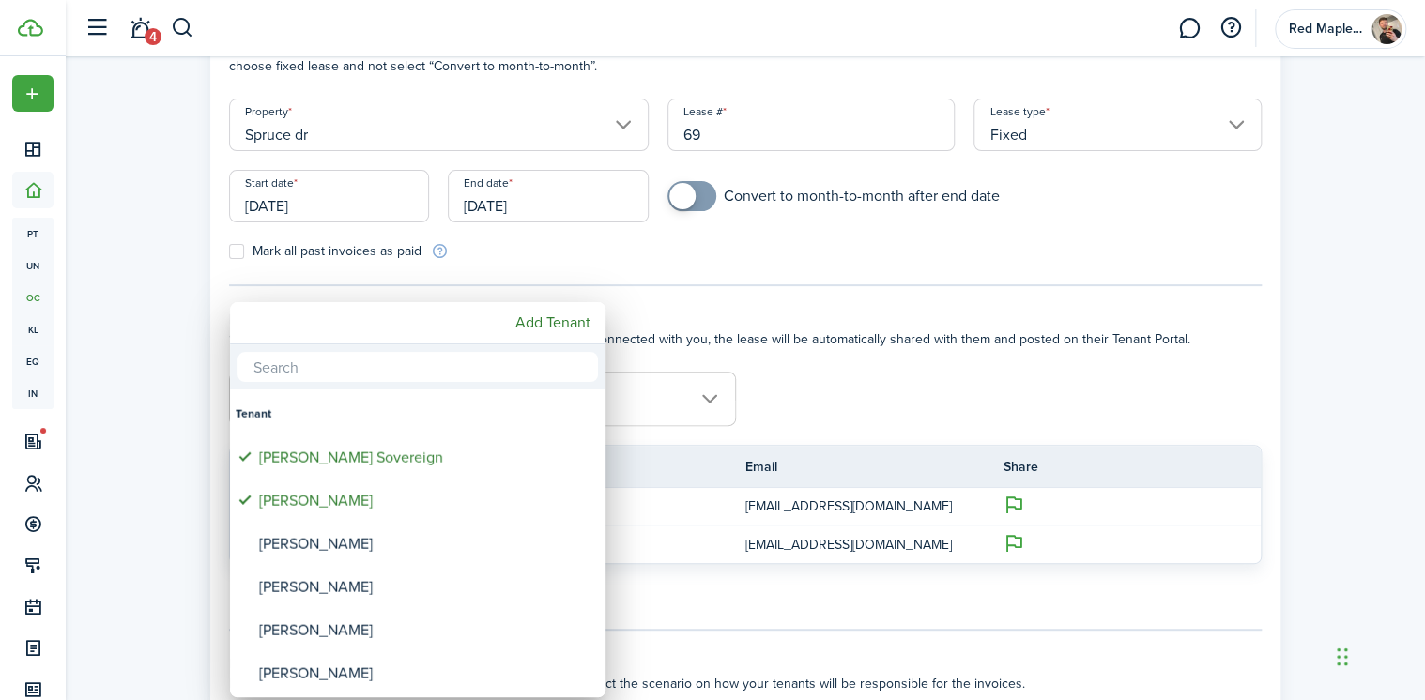
click at [852, 428] on div at bounding box center [713, 350] width 1726 height 1001
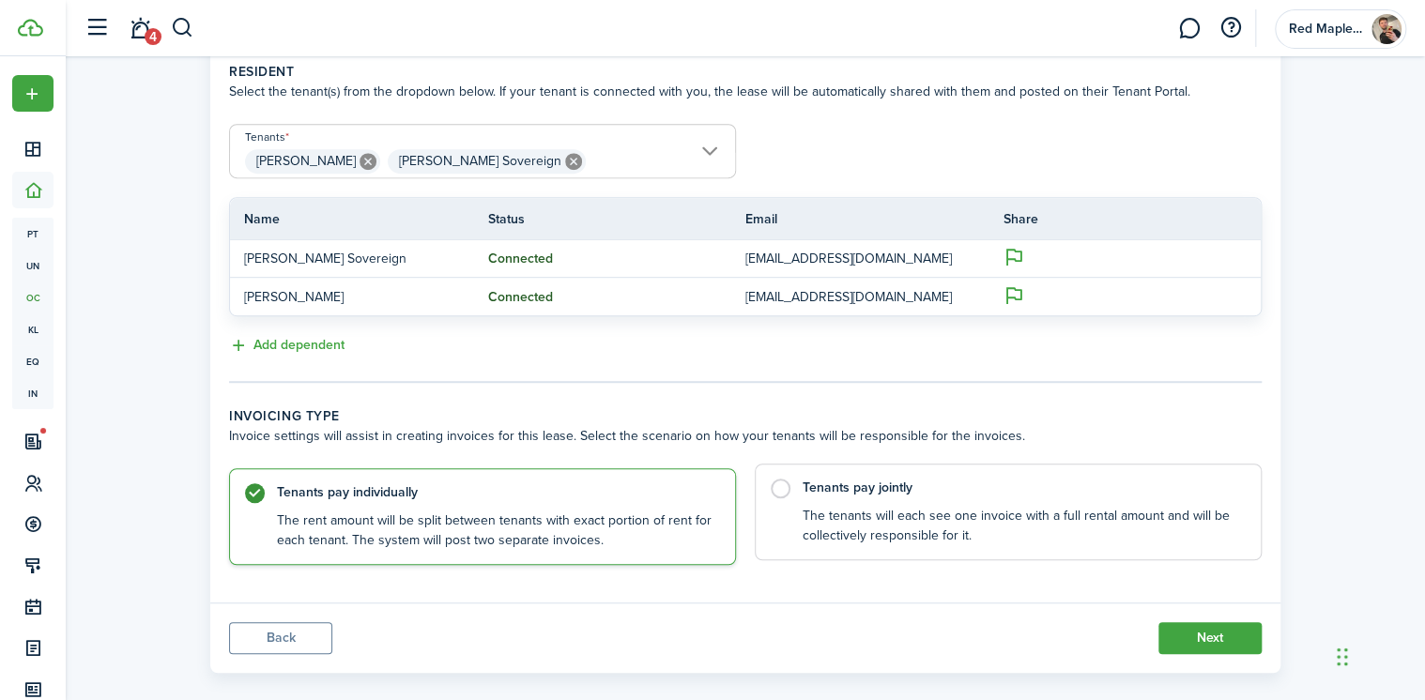
scroll to position [420, 0]
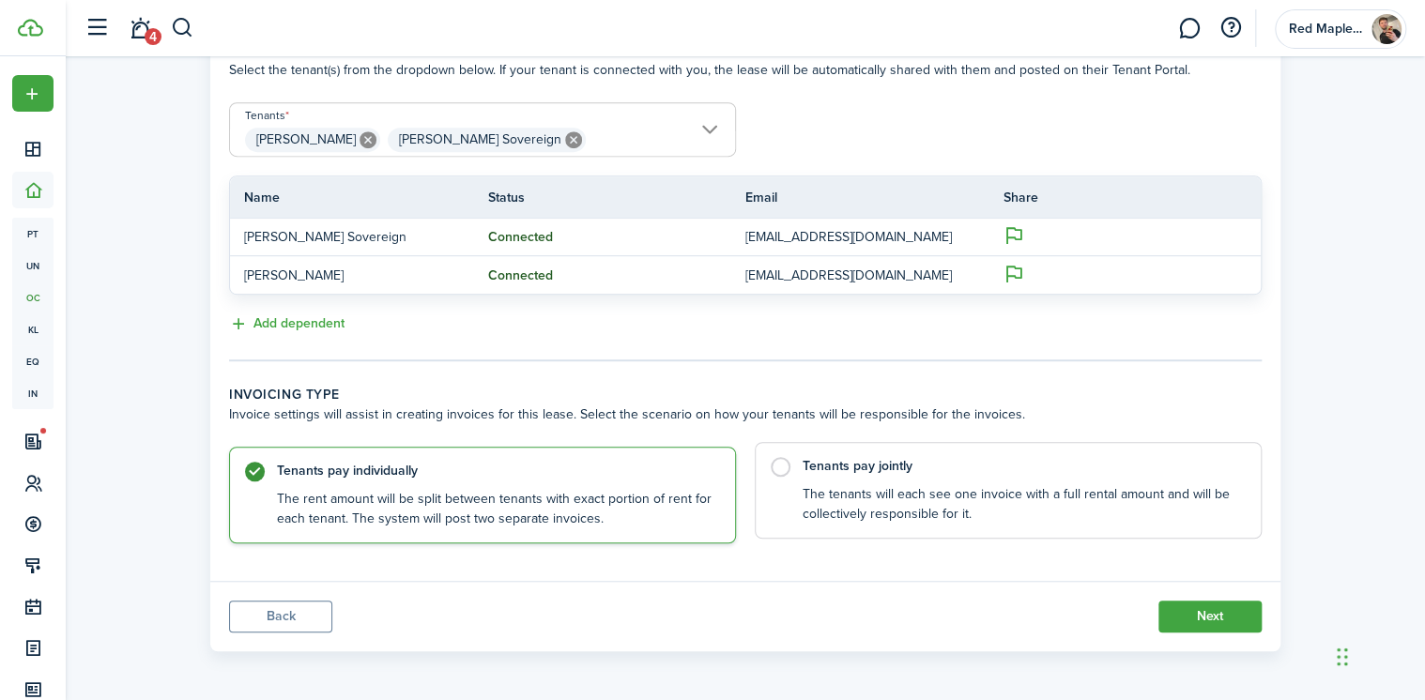
click at [779, 454] on label "Tenants pay jointly The tenants will each see one invoice with a full rental am…" at bounding box center [1008, 490] width 507 height 97
radio input "false"
radio input "true"
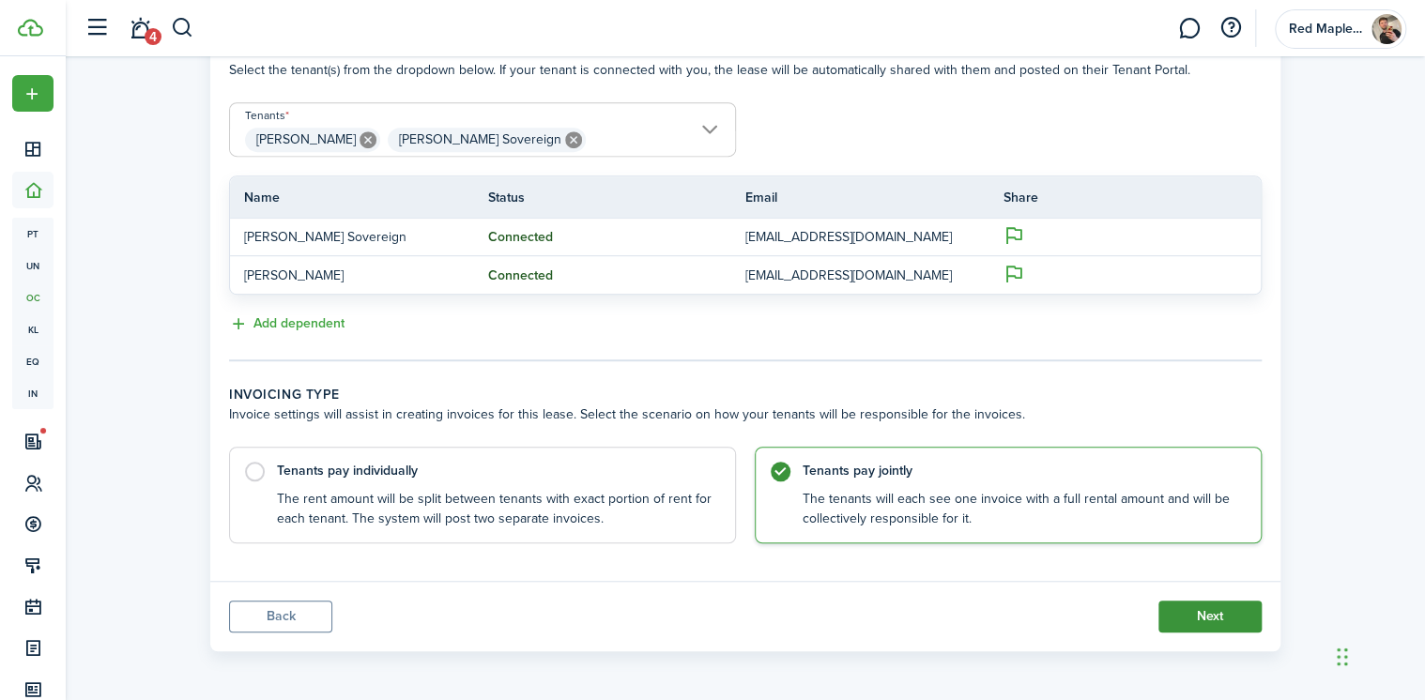
click at [1208, 623] on button "Next" at bounding box center [1210, 617] width 103 height 32
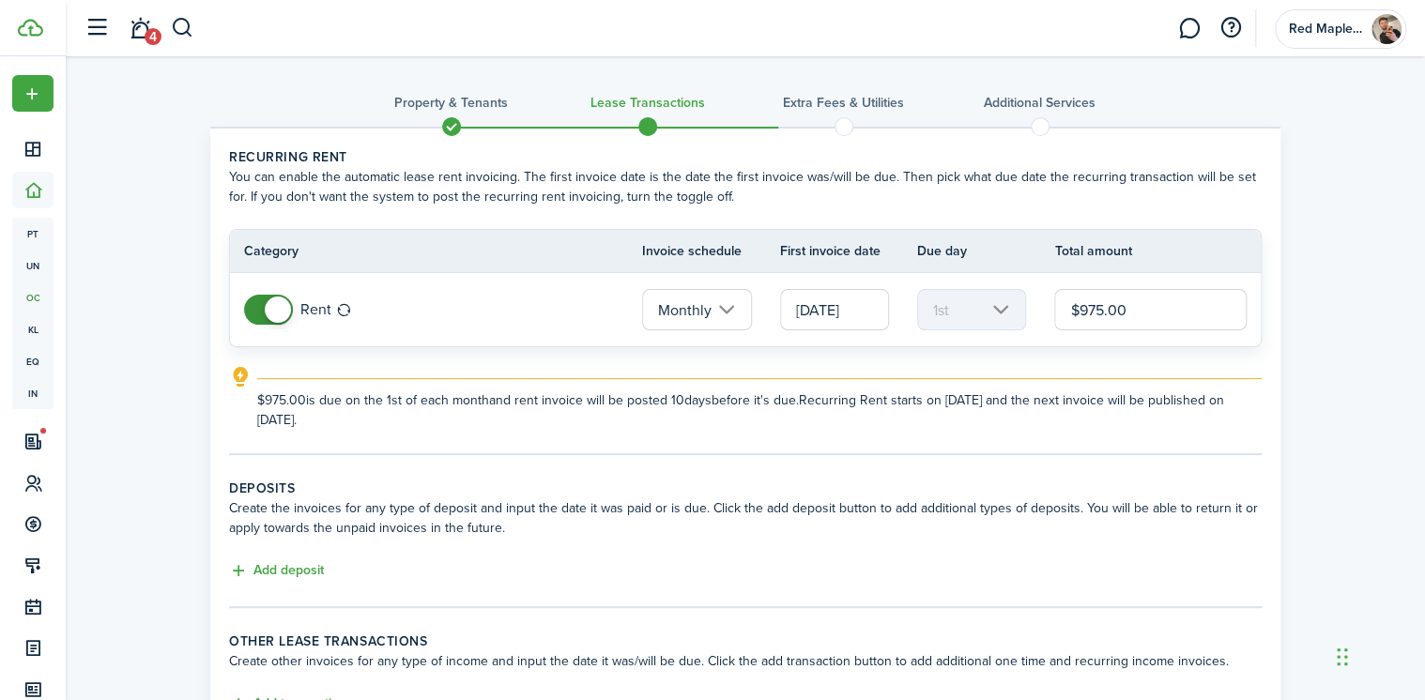
drag, startPoint x: 1136, startPoint y: 306, endPoint x: 1067, endPoint y: 307, distance: 69.5
click at [1067, 307] on input "$975.00" at bounding box center [1150, 309] width 192 height 41
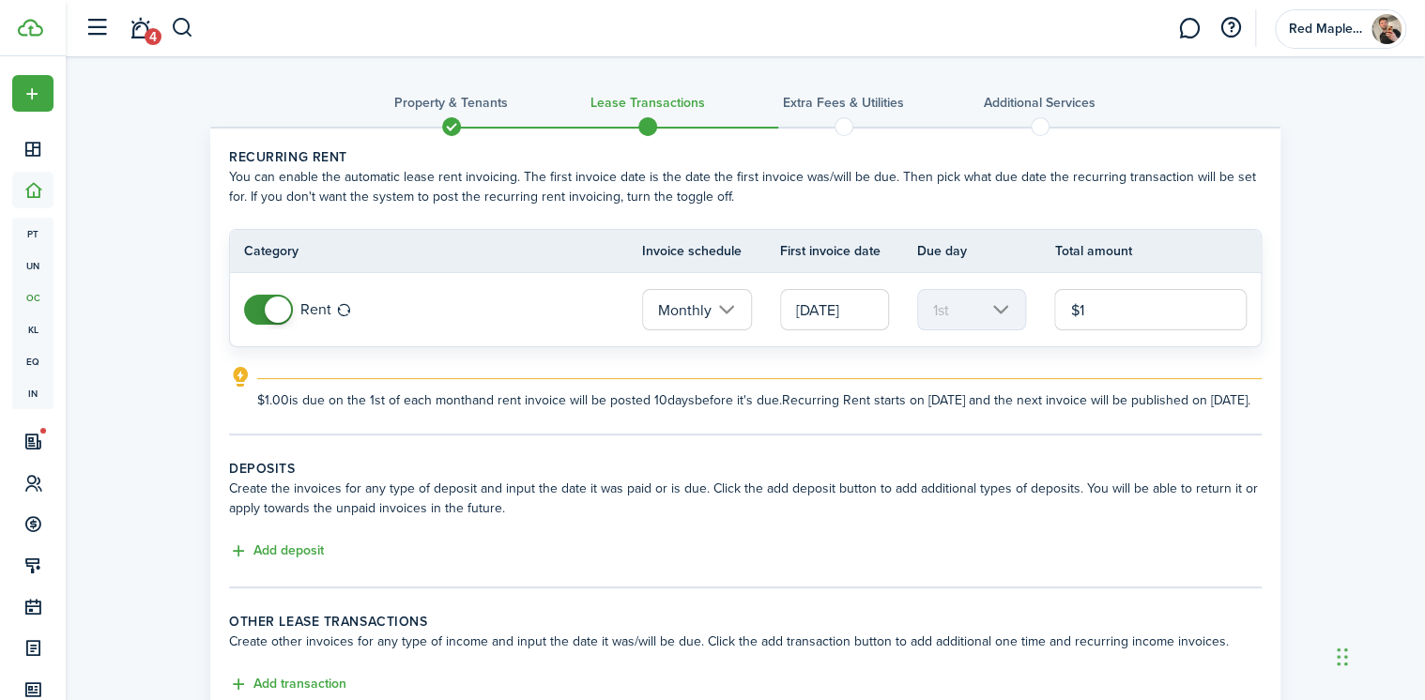
type input "$"
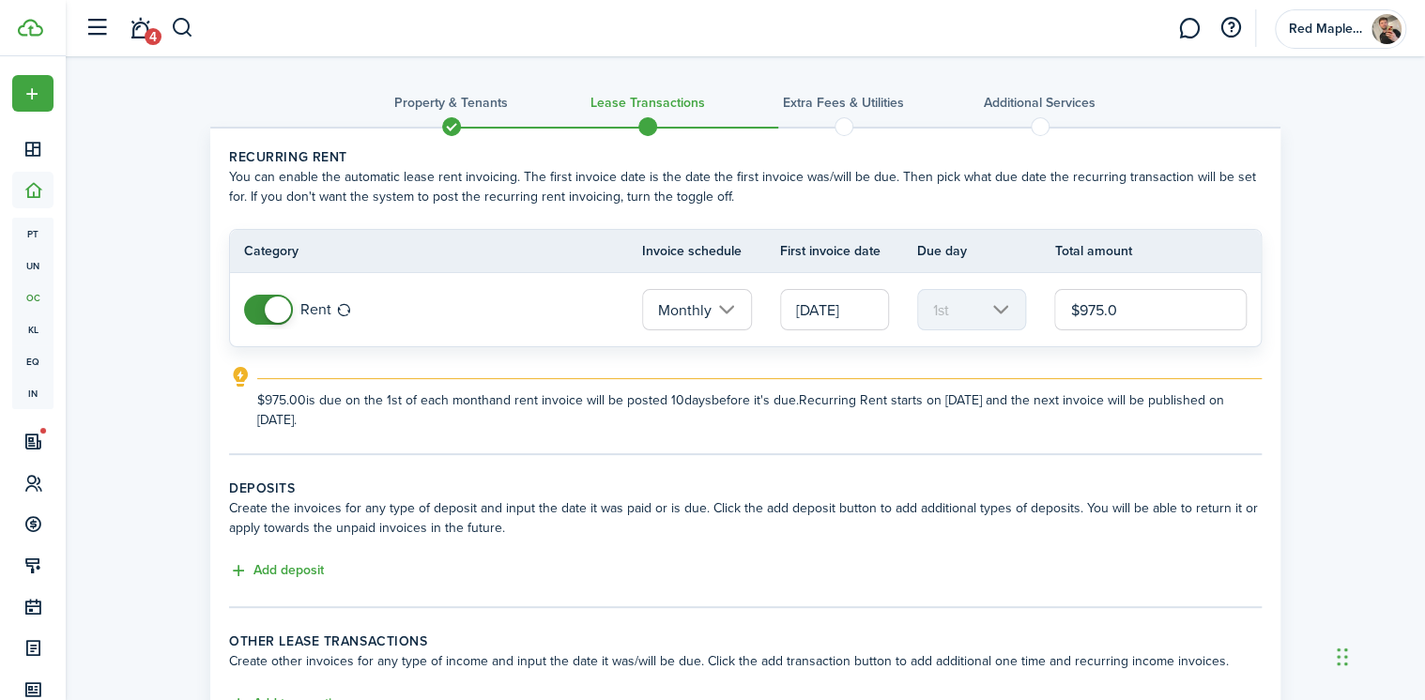
type input "$975.00"
click at [1044, 358] on lease-classic-rent "Recurring rent You can enable the automatic lease rent invoicing. The first inv…" at bounding box center [745, 288] width 1033 height 283
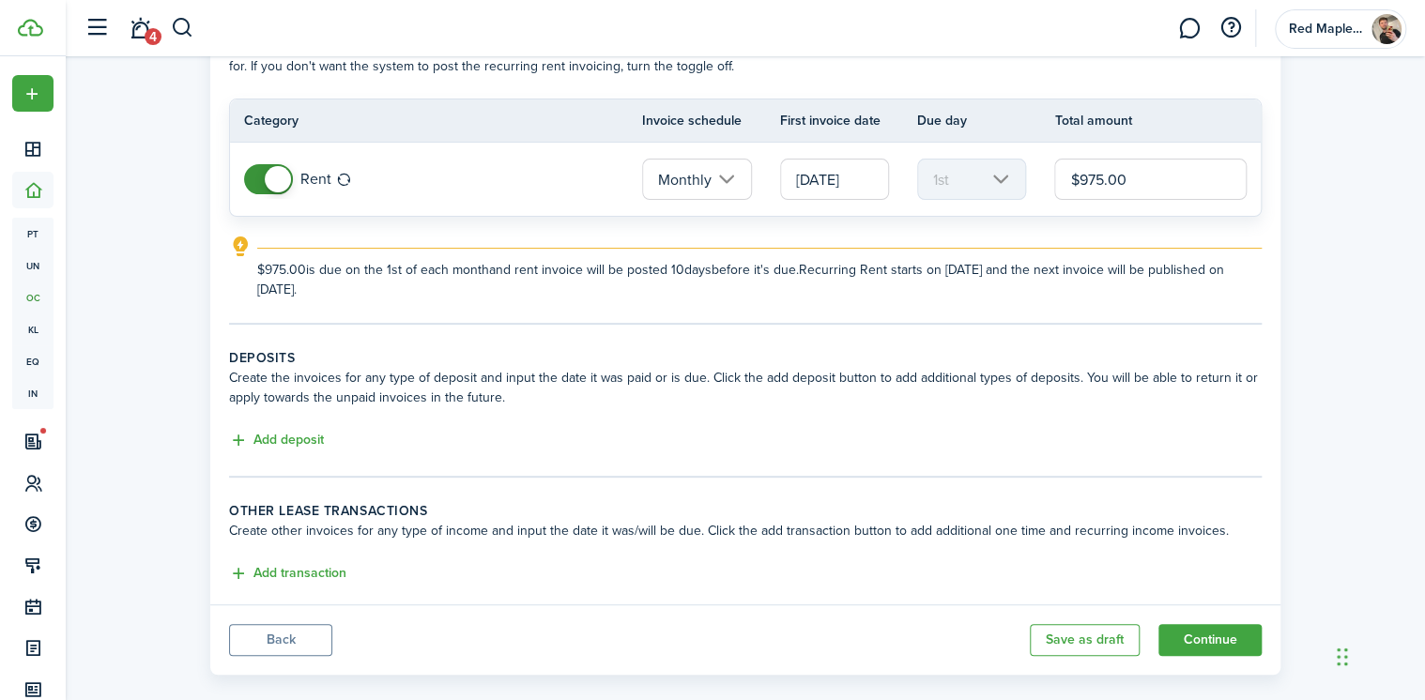
scroll to position [150, 0]
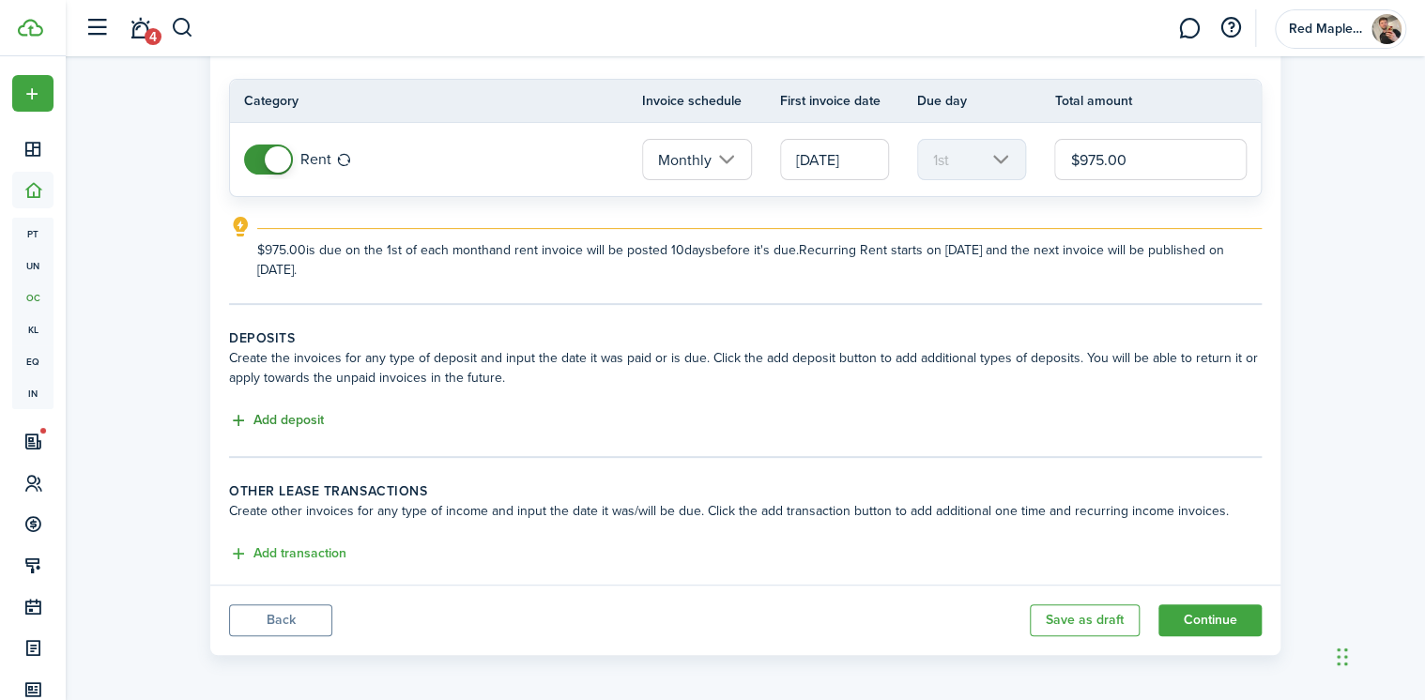
click at [300, 424] on button "Add deposit" at bounding box center [276, 421] width 95 height 22
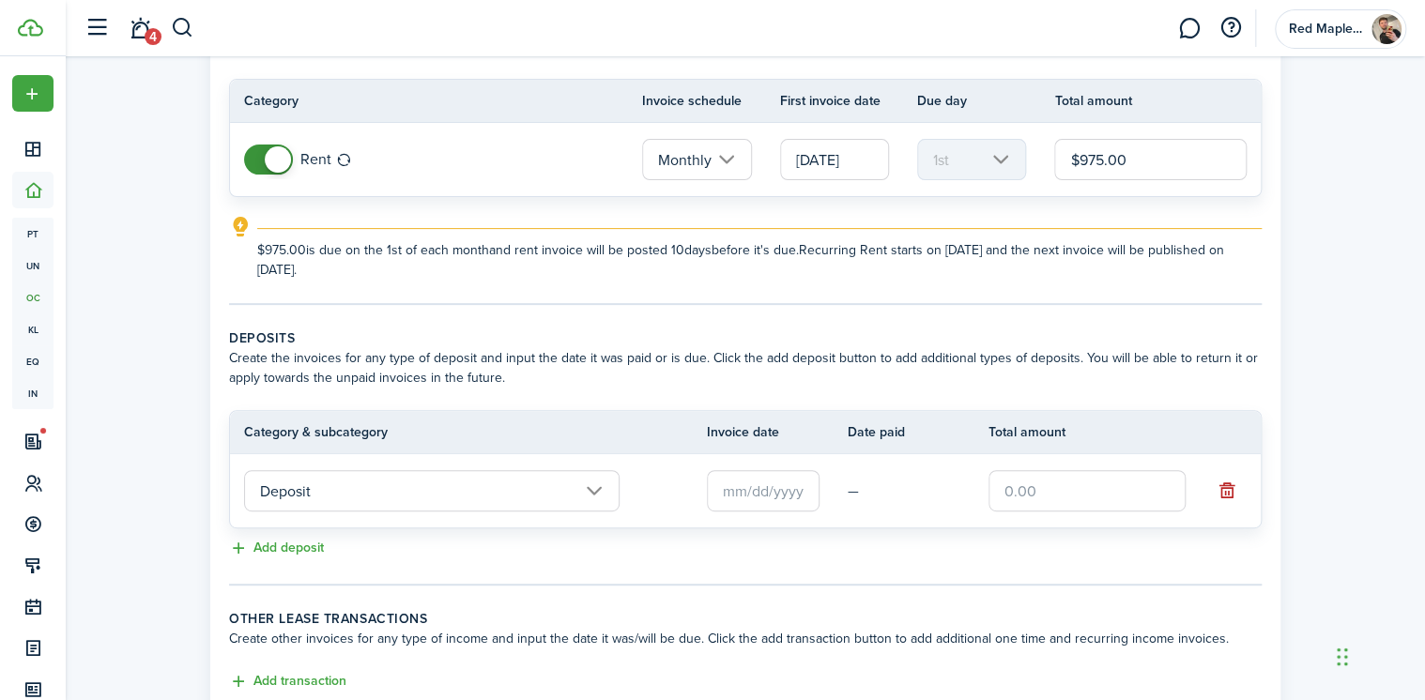
click at [534, 484] on input "Deposit" at bounding box center [432, 490] width 376 height 41
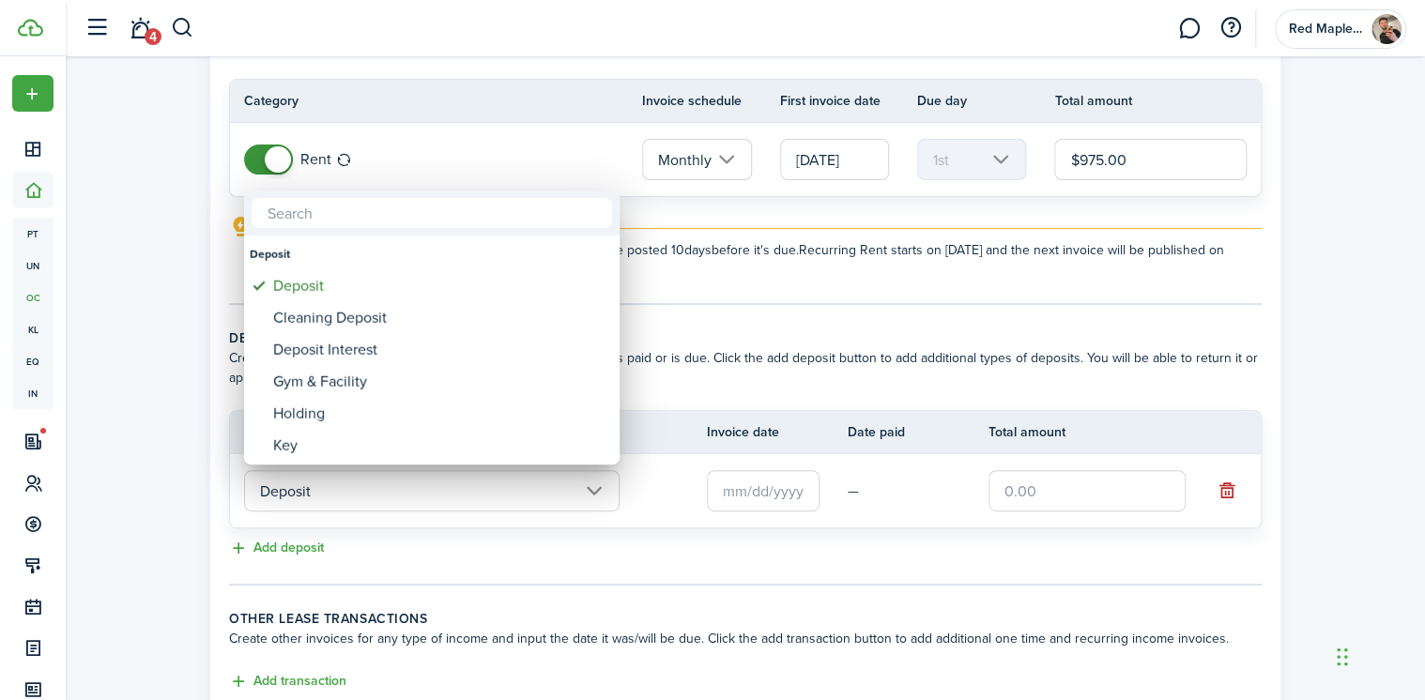
click at [645, 504] on div at bounding box center [713, 350] width 1726 height 1001
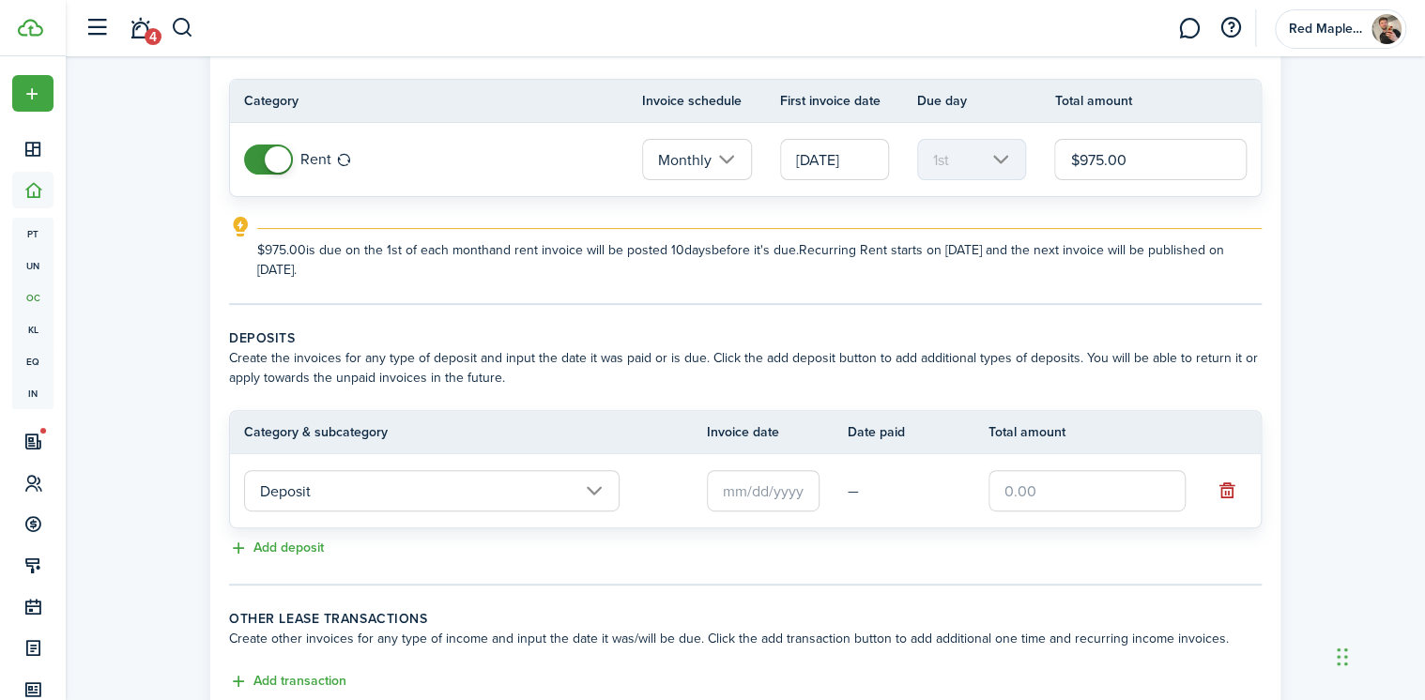
click at [518, 489] on input "Deposit" at bounding box center [432, 490] width 376 height 41
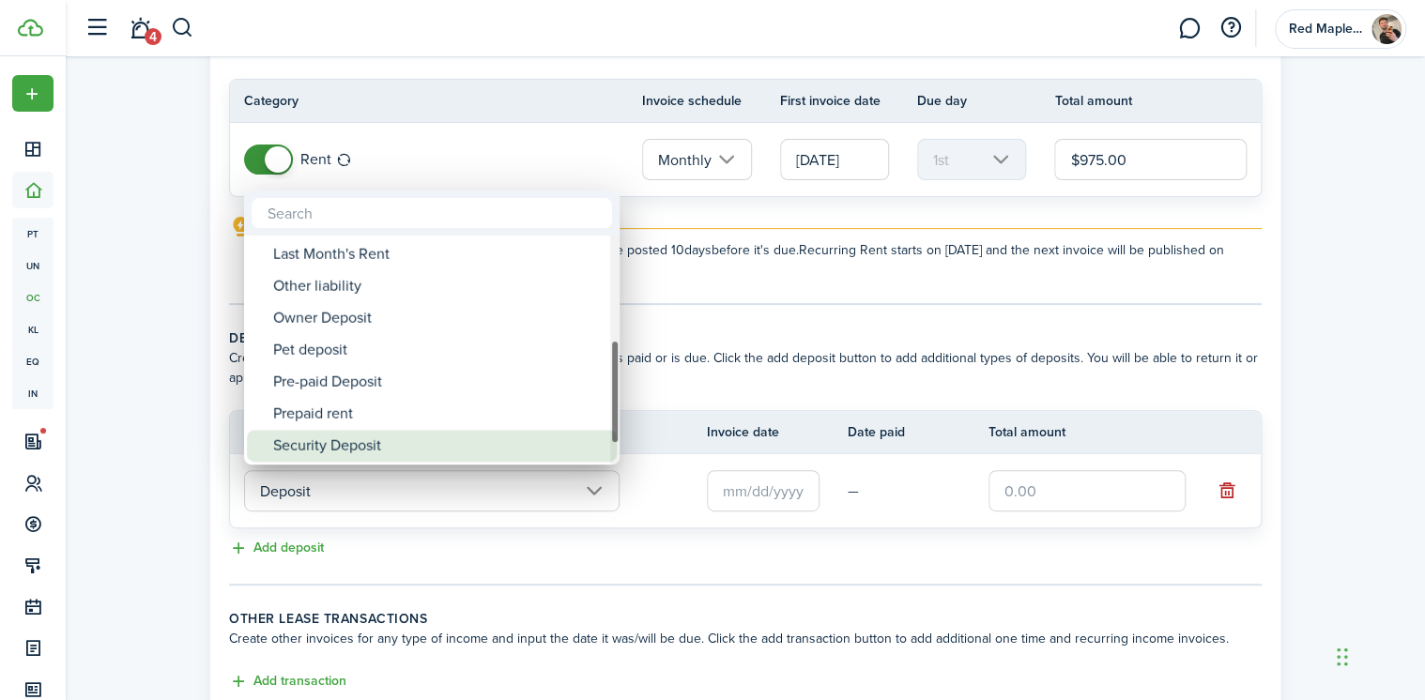
click at [467, 448] on div "Security Deposit" at bounding box center [439, 446] width 332 height 32
type input "Deposit / Security Deposit"
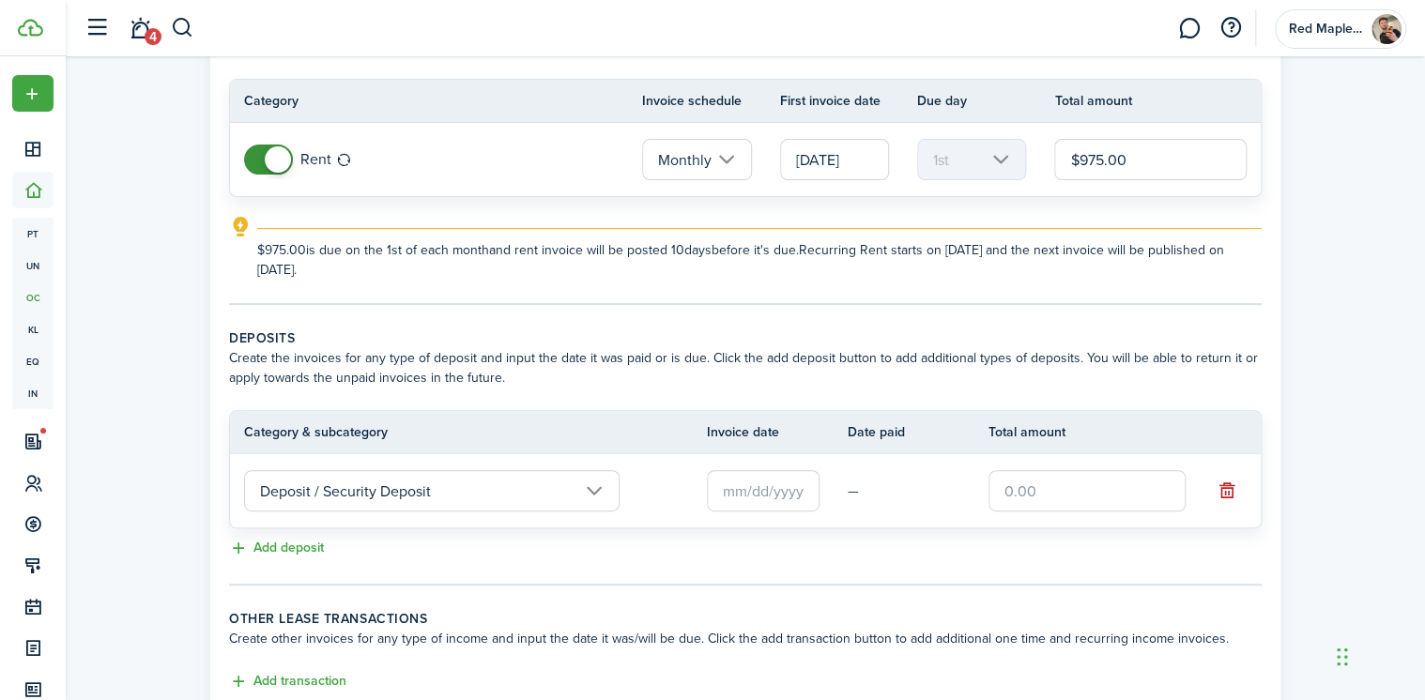
click at [776, 493] on input "text" at bounding box center [763, 490] width 113 height 41
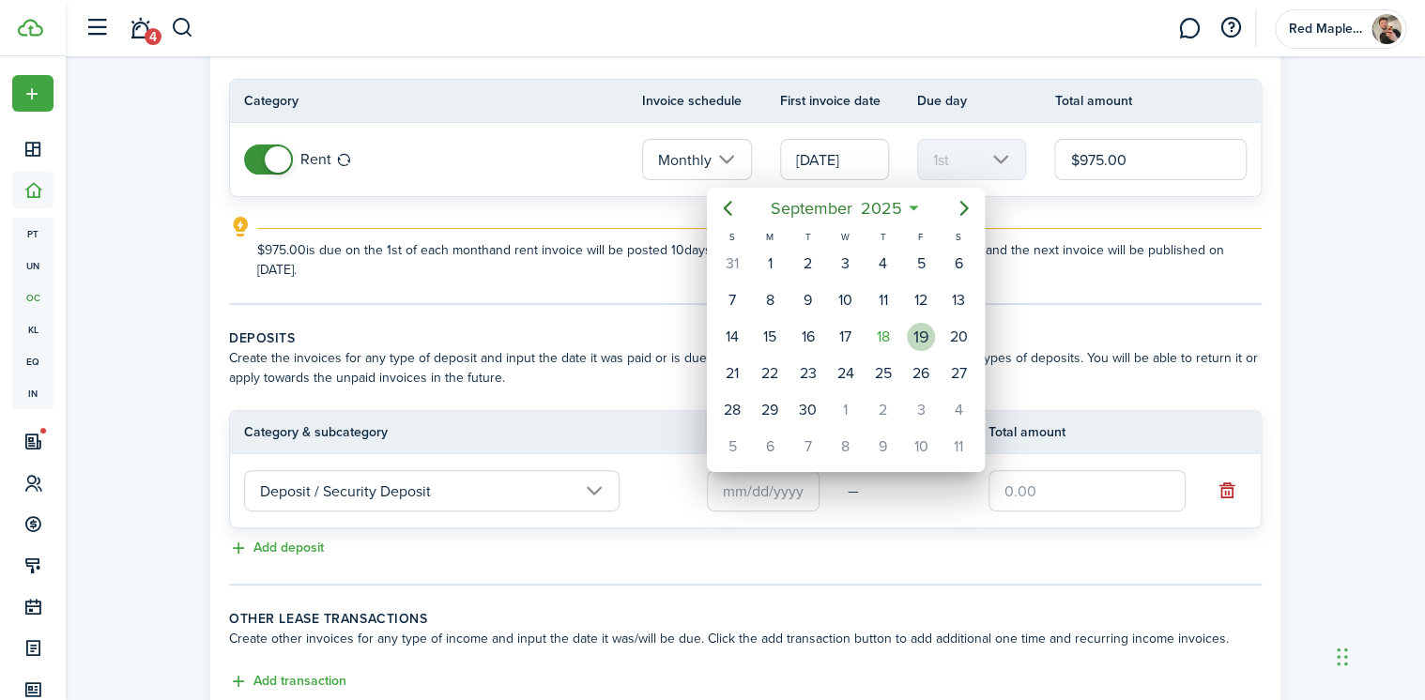
click at [913, 342] on div "19" at bounding box center [921, 337] width 28 height 28
type input "[DATE]"
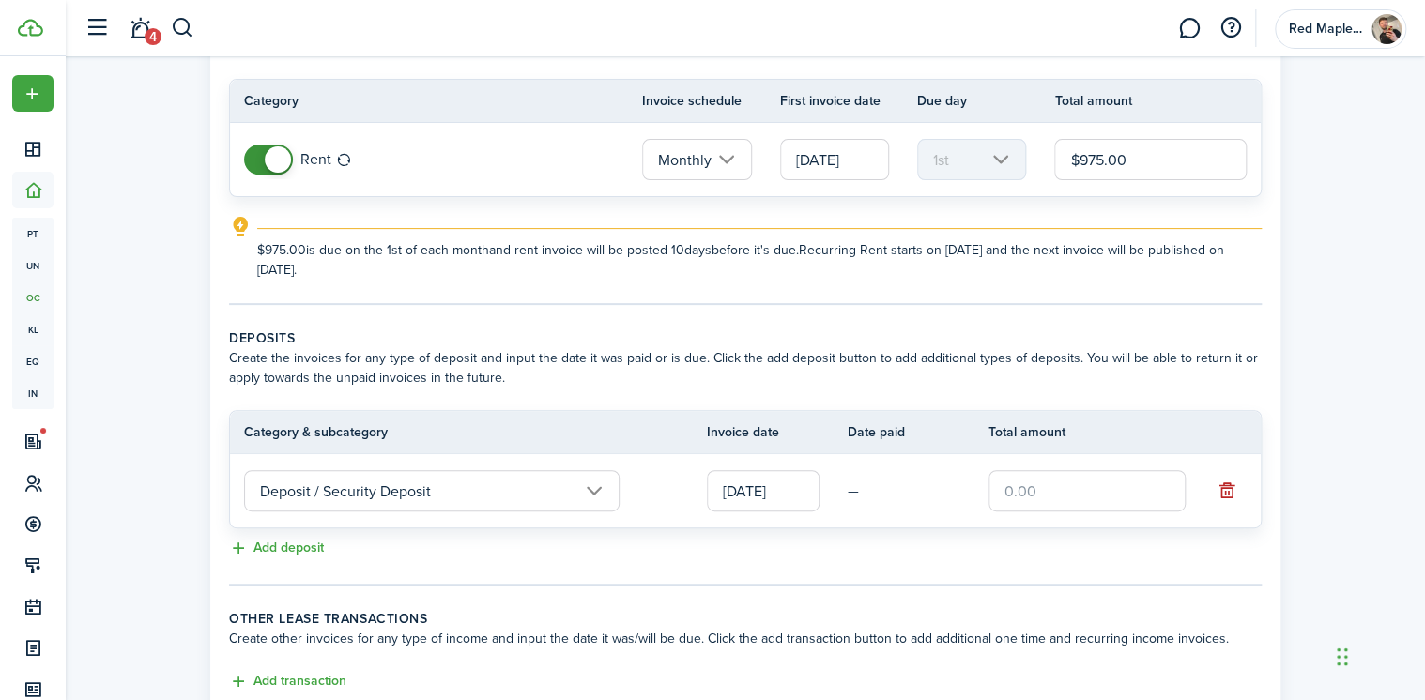
click at [1030, 494] on input "text" at bounding box center [1087, 490] width 197 height 41
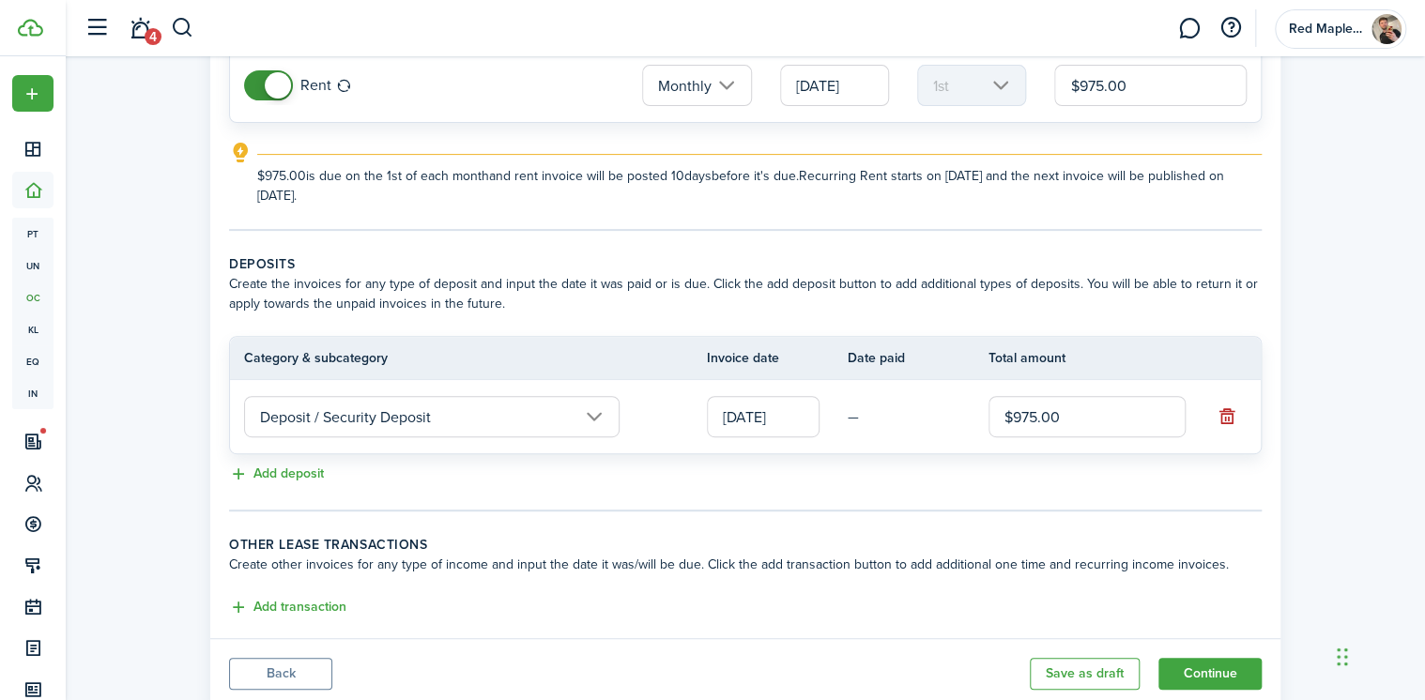
scroll to position [281, 0]
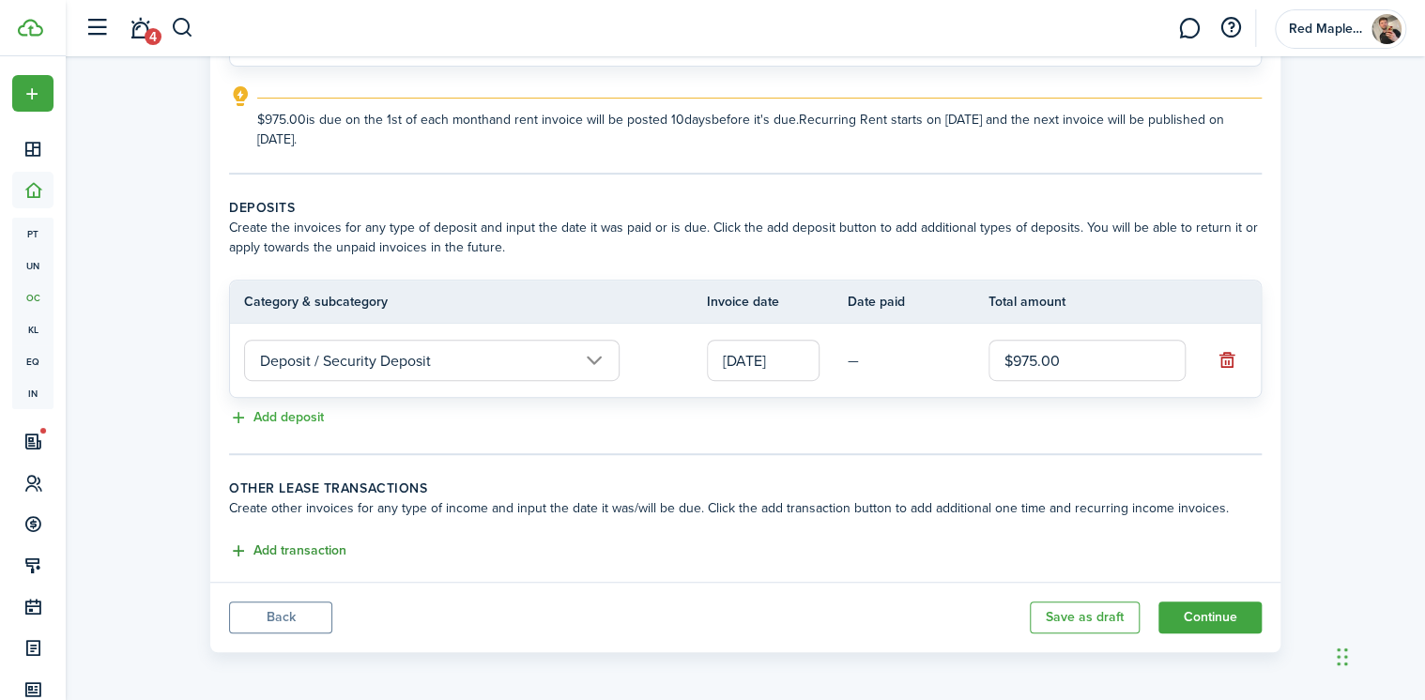
type input "$975.00"
click at [285, 547] on button "Add transaction" at bounding box center [287, 552] width 117 height 22
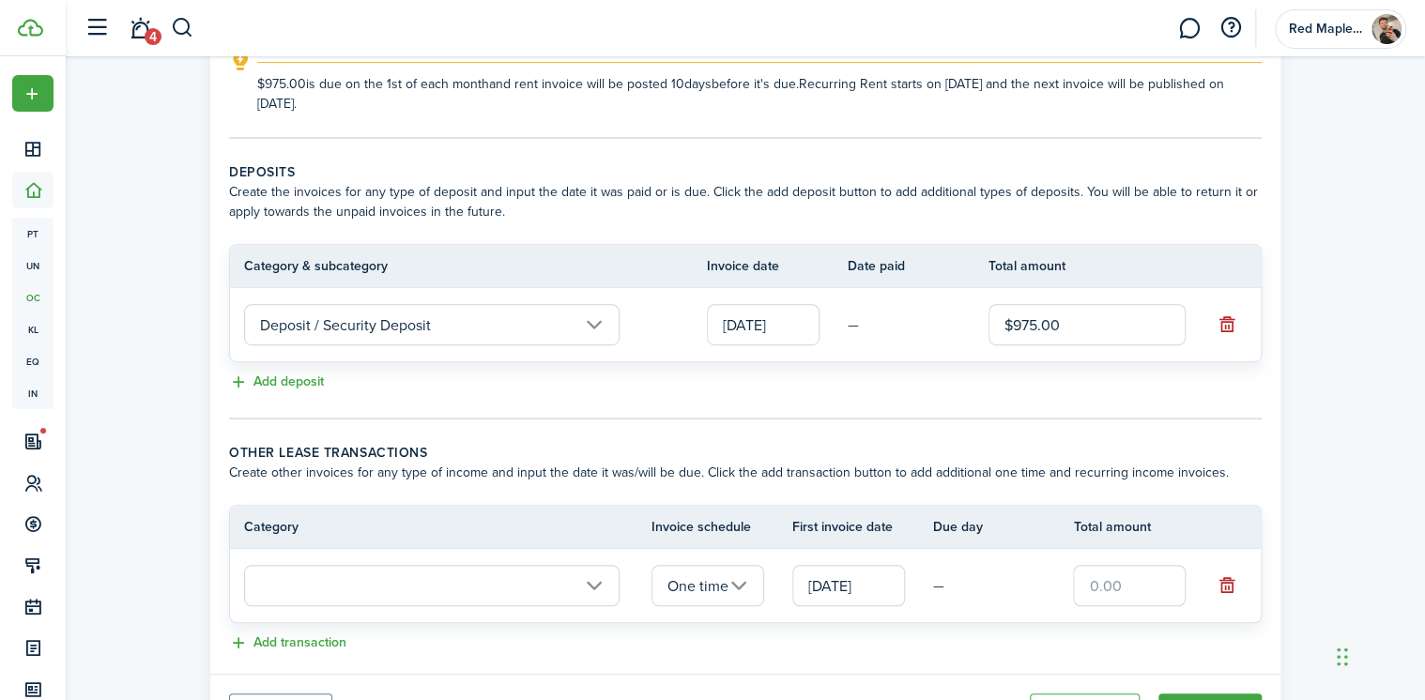
scroll to position [408, 0]
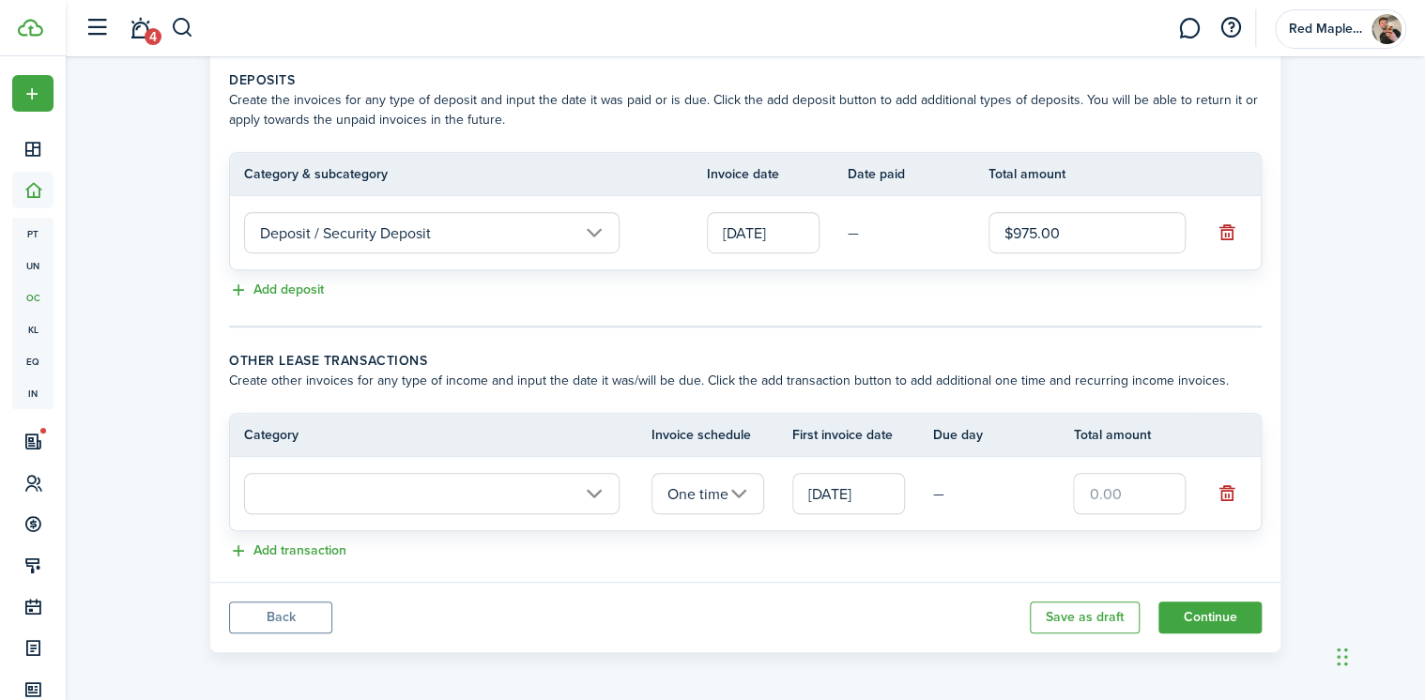
click at [539, 504] on input "text" at bounding box center [432, 493] width 376 height 41
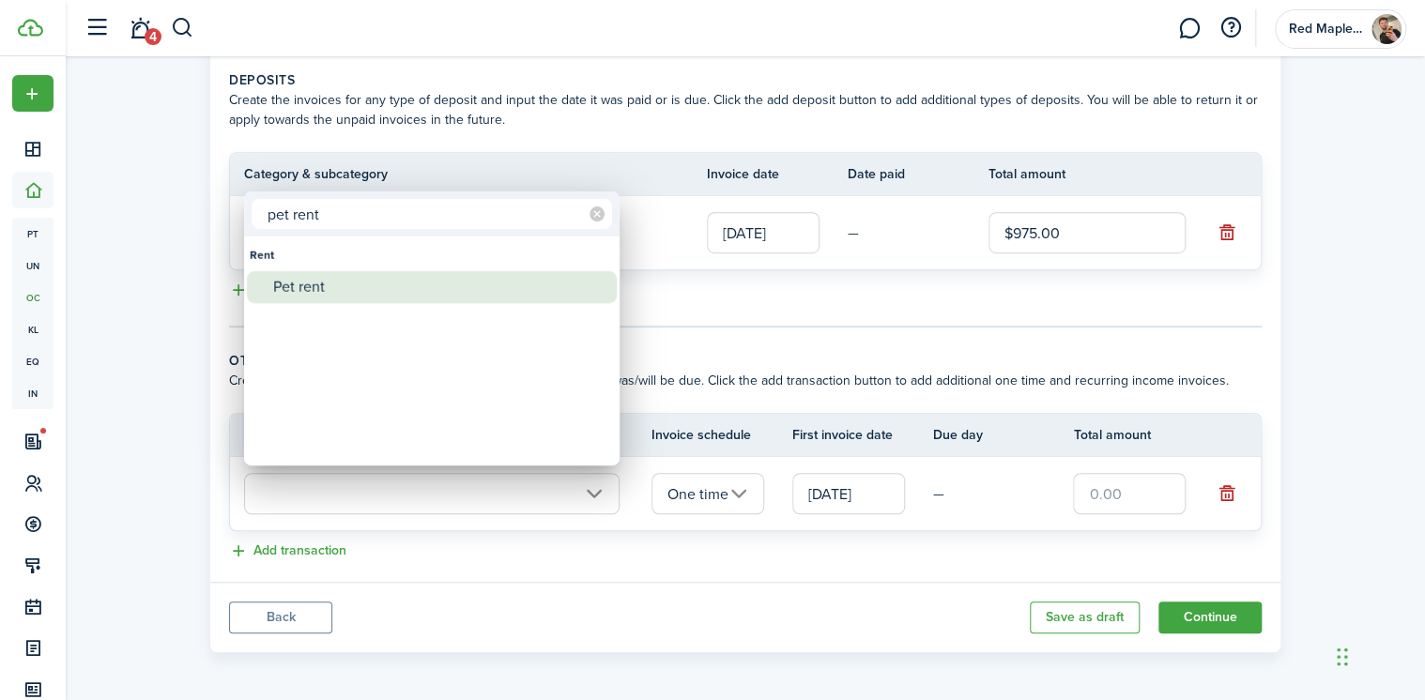
type input "pet rent"
click at [404, 273] on div "Pet rent" at bounding box center [439, 287] width 332 height 32
type input "Rent / Pet rent"
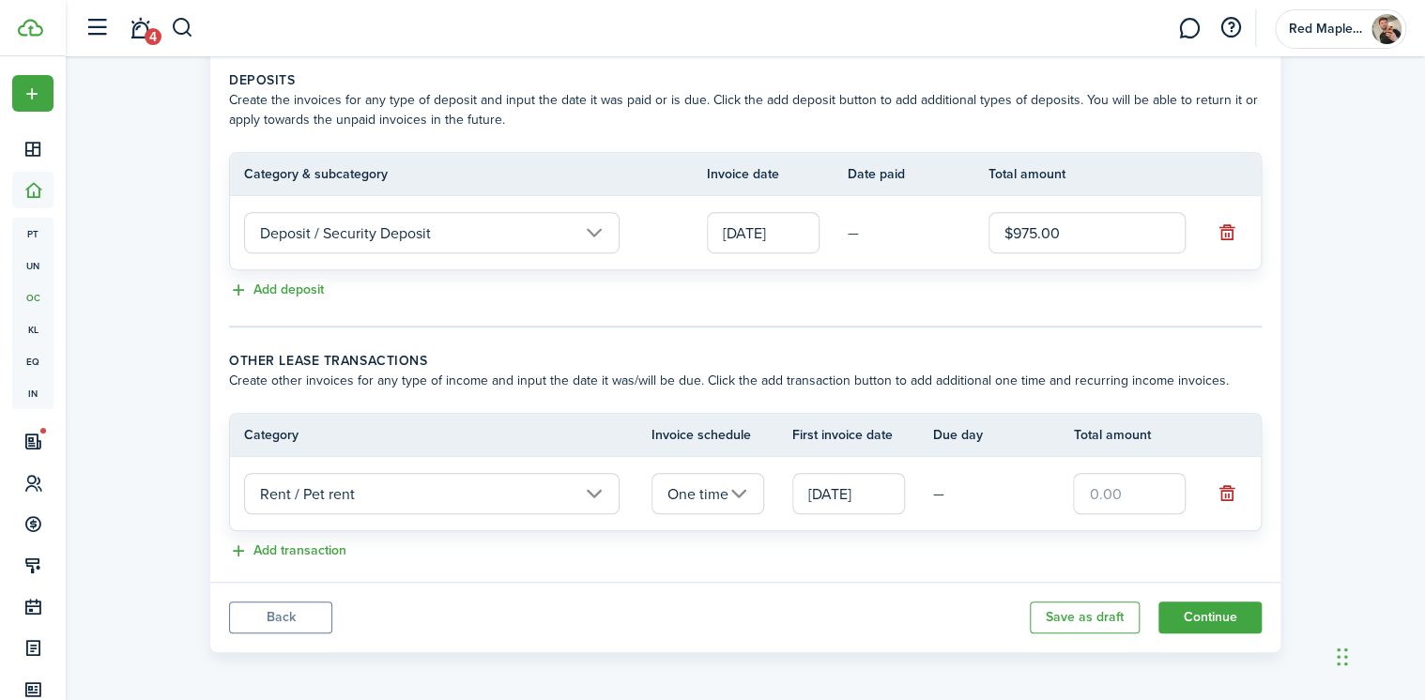
click at [1127, 499] on input "text" at bounding box center [1129, 493] width 113 height 41
click at [703, 493] on input "One time" at bounding box center [708, 493] width 113 height 41
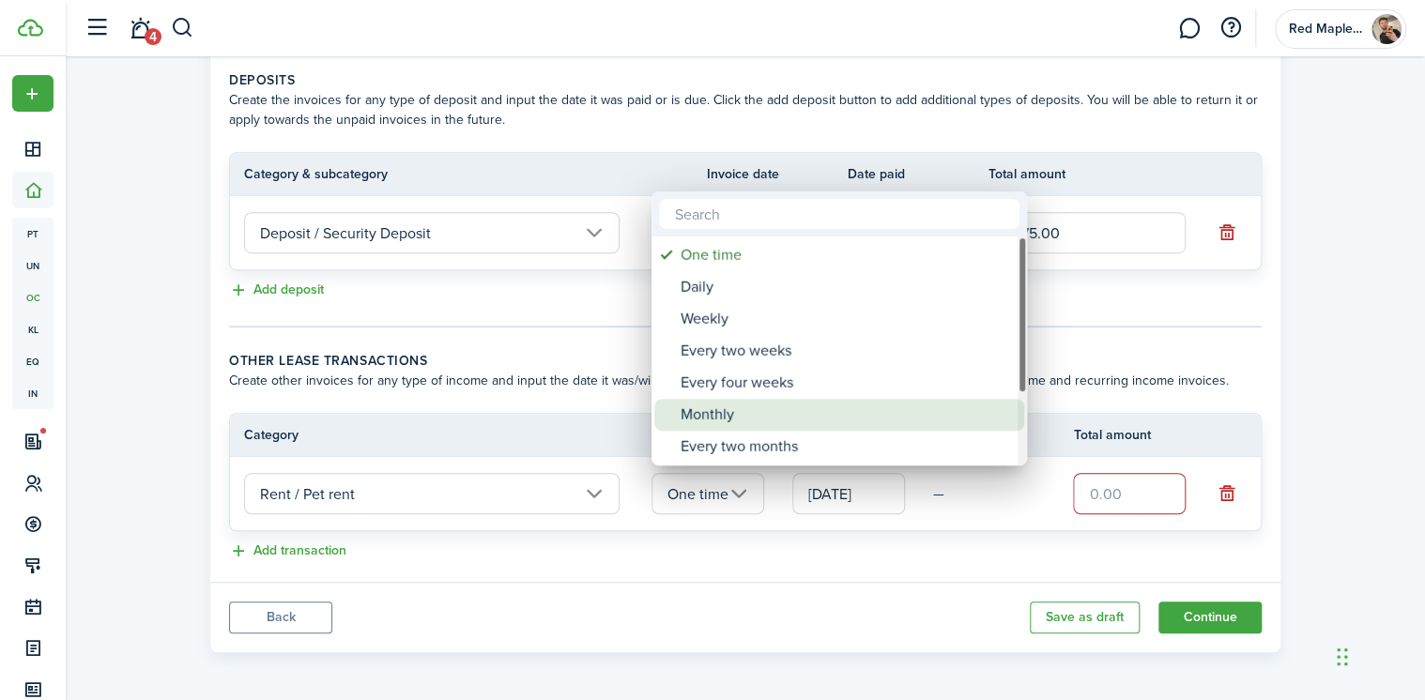
click at [755, 411] on div "Monthly" at bounding box center [847, 415] width 332 height 32
type input "Monthly"
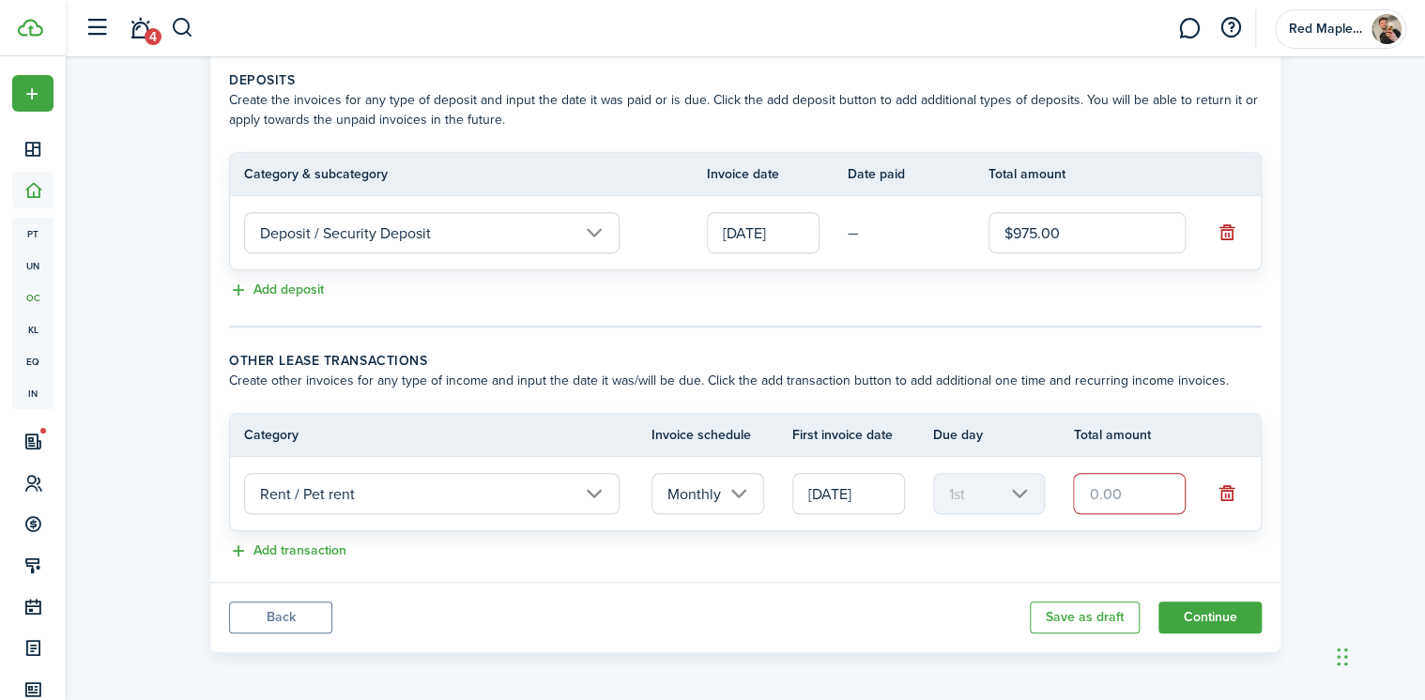
click at [1119, 496] on input "text" at bounding box center [1129, 493] width 113 height 41
type input "$70.00"
click at [1030, 522] on tr "Rent / Pet rent Monthly [DATE] 1st $70.00" at bounding box center [745, 493] width 1031 height 73
click at [294, 543] on button "Add transaction" at bounding box center [287, 552] width 117 height 22
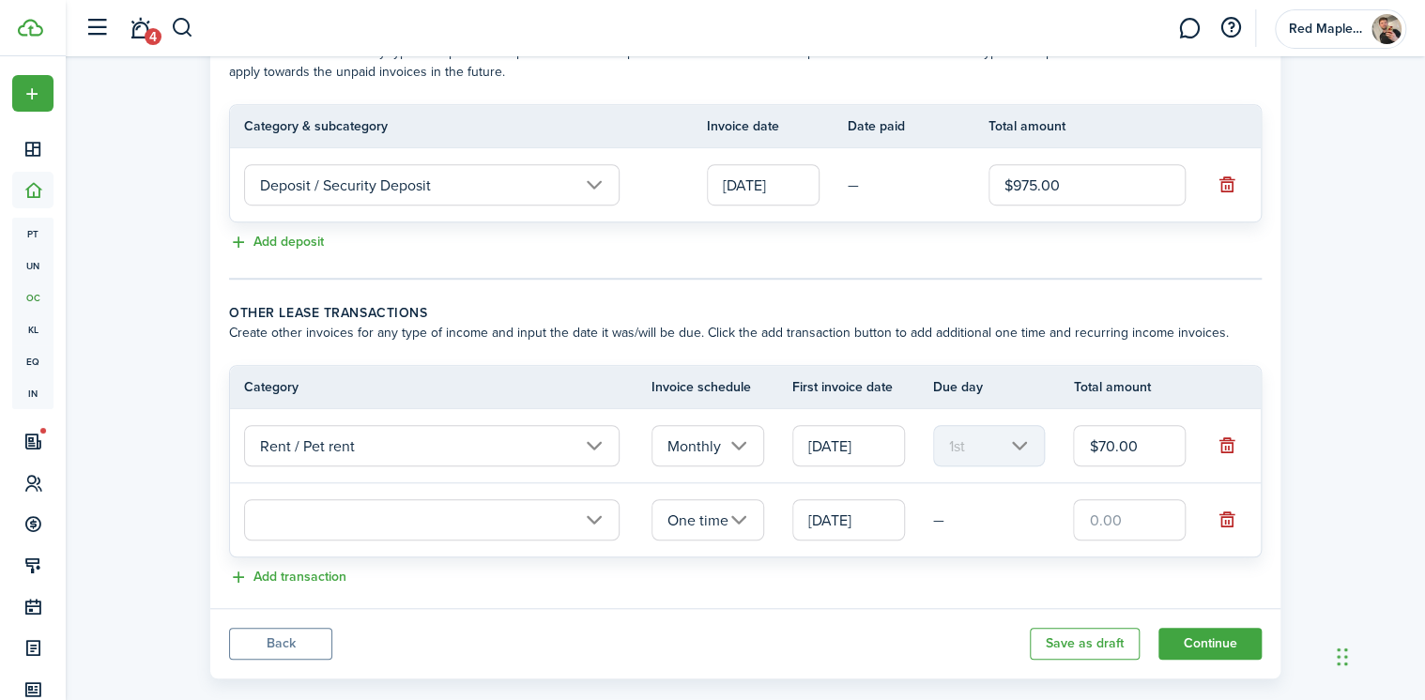
scroll to position [482, 0]
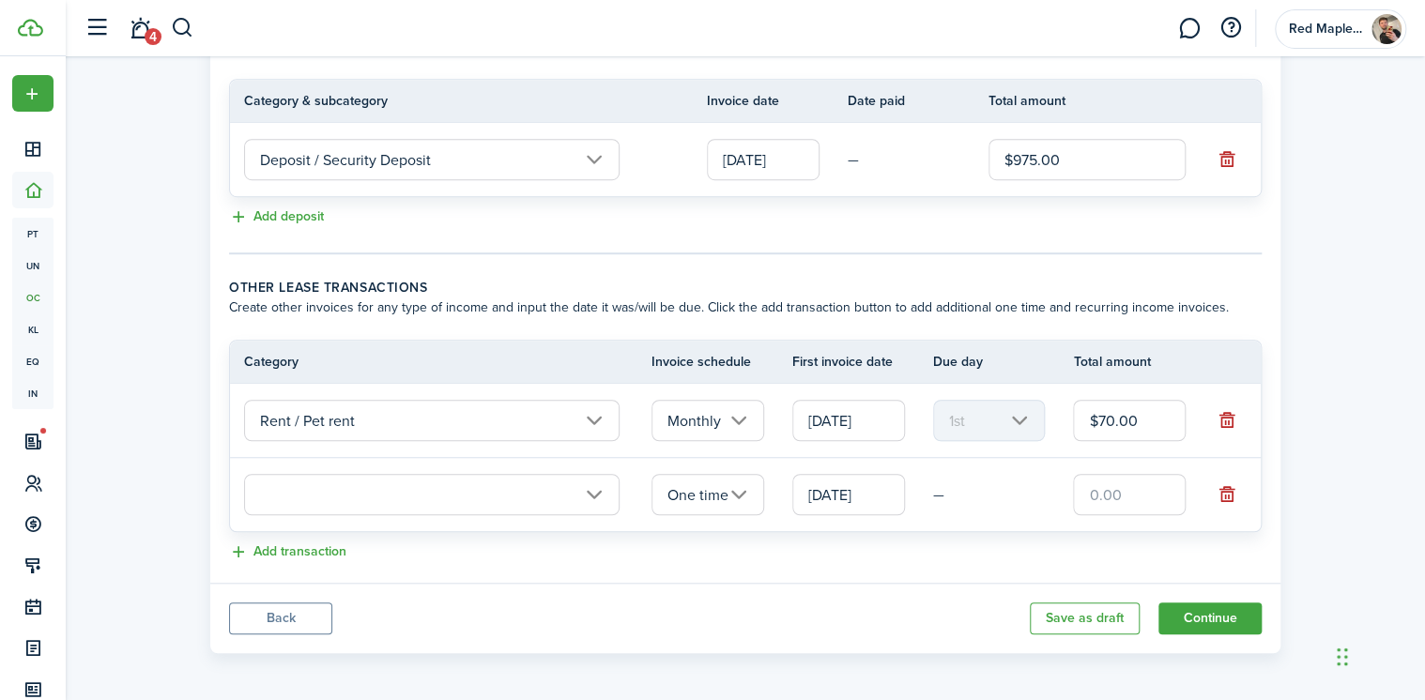
click at [591, 498] on input "text" at bounding box center [432, 494] width 376 height 41
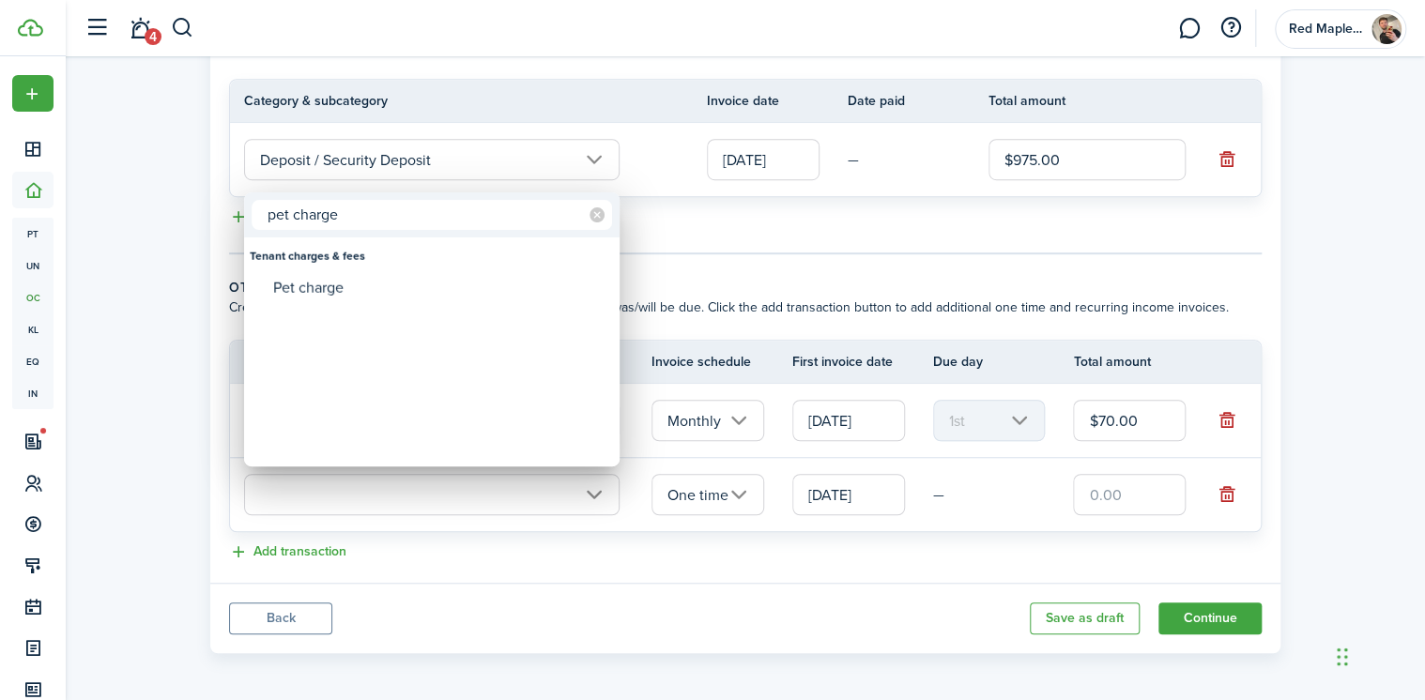
type input "pet charge"
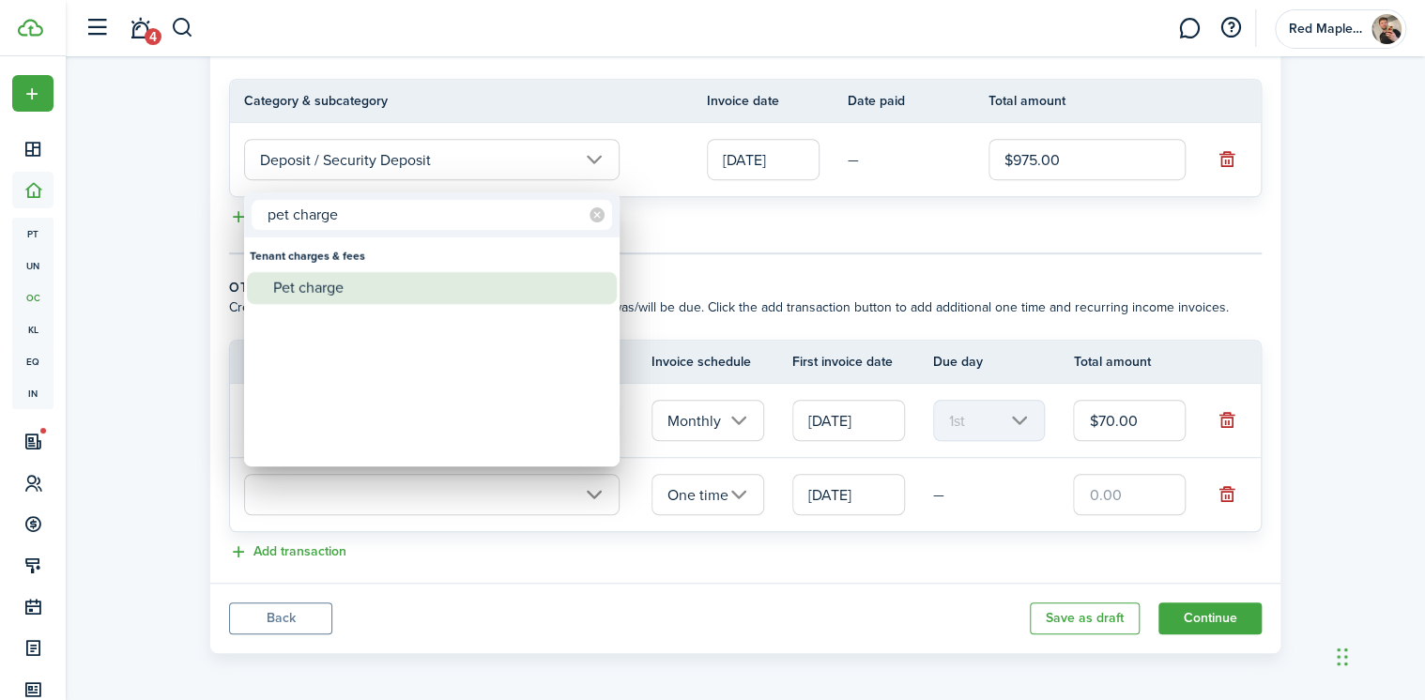
click at [379, 285] on div "Pet charge" at bounding box center [439, 288] width 332 height 32
type input "Tenant charges & fees / Pet charge"
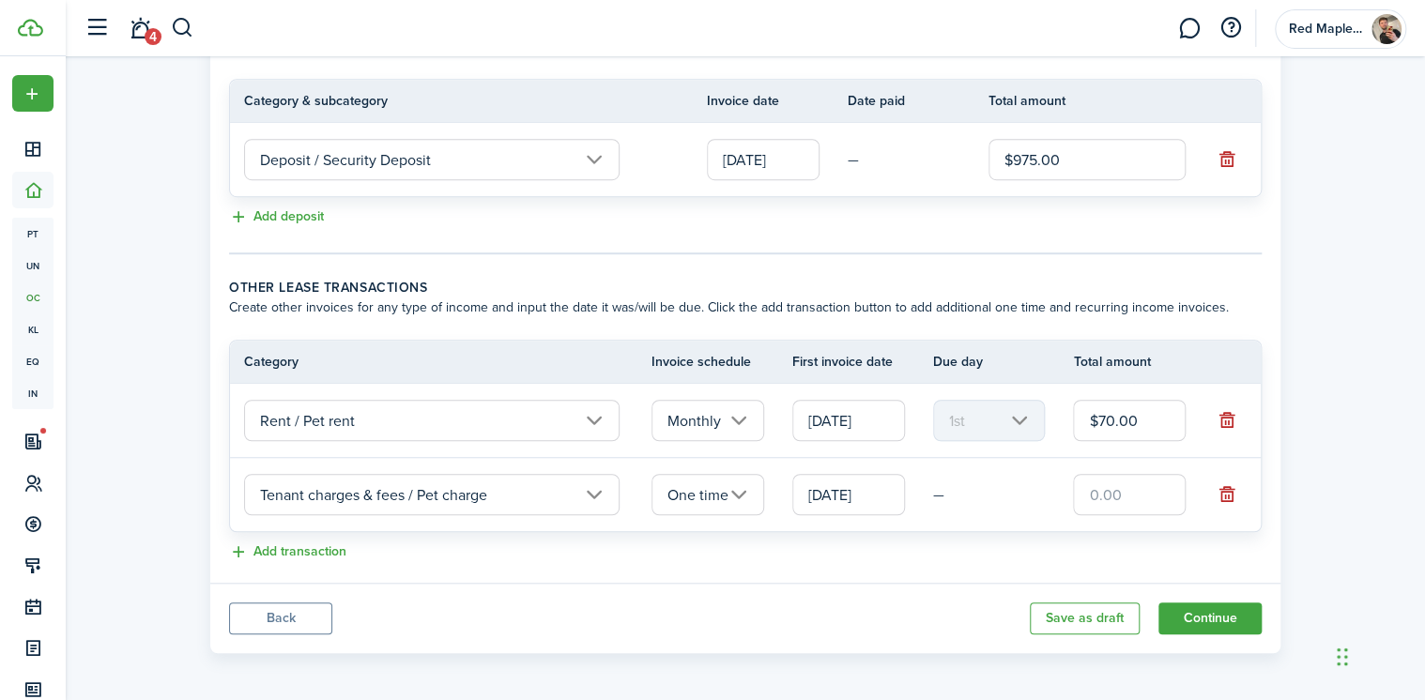
click at [699, 490] on input "One time" at bounding box center [708, 494] width 113 height 41
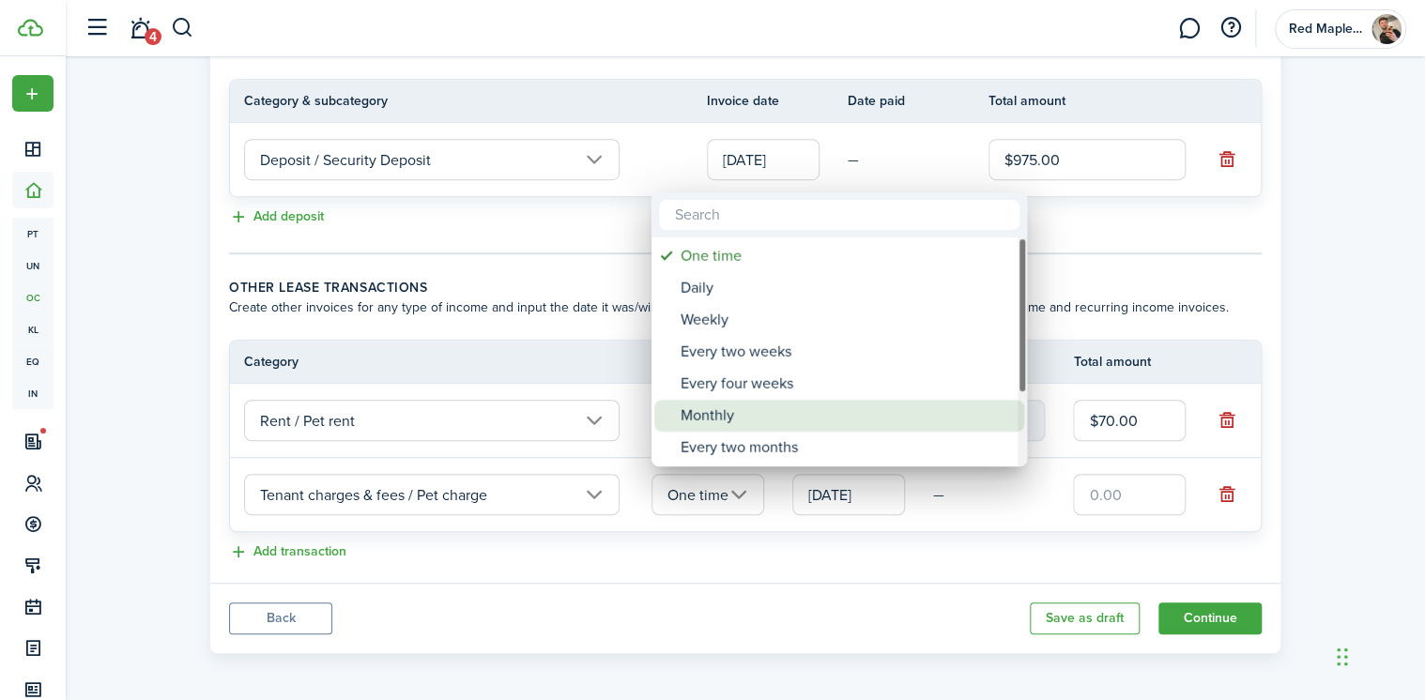
click at [755, 425] on div "Monthly" at bounding box center [847, 416] width 332 height 32
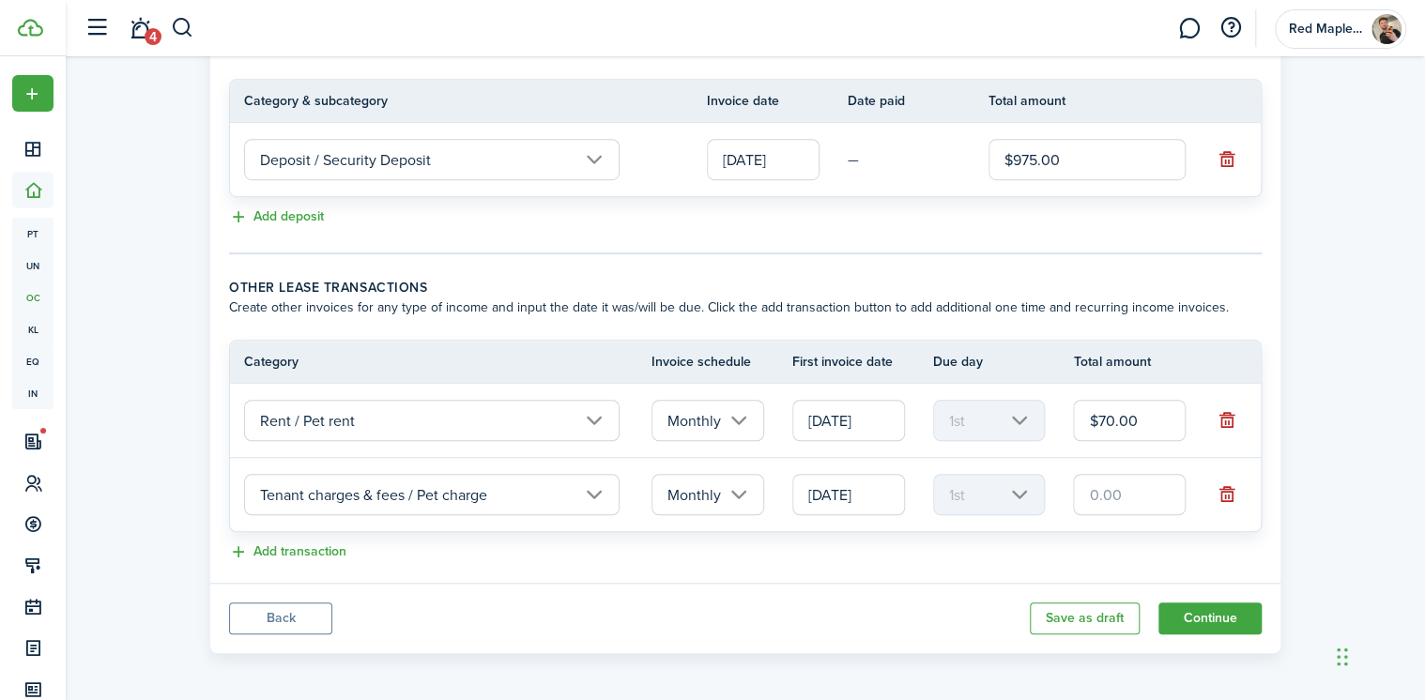
click at [715, 499] on input "Monthly" at bounding box center [708, 494] width 113 height 41
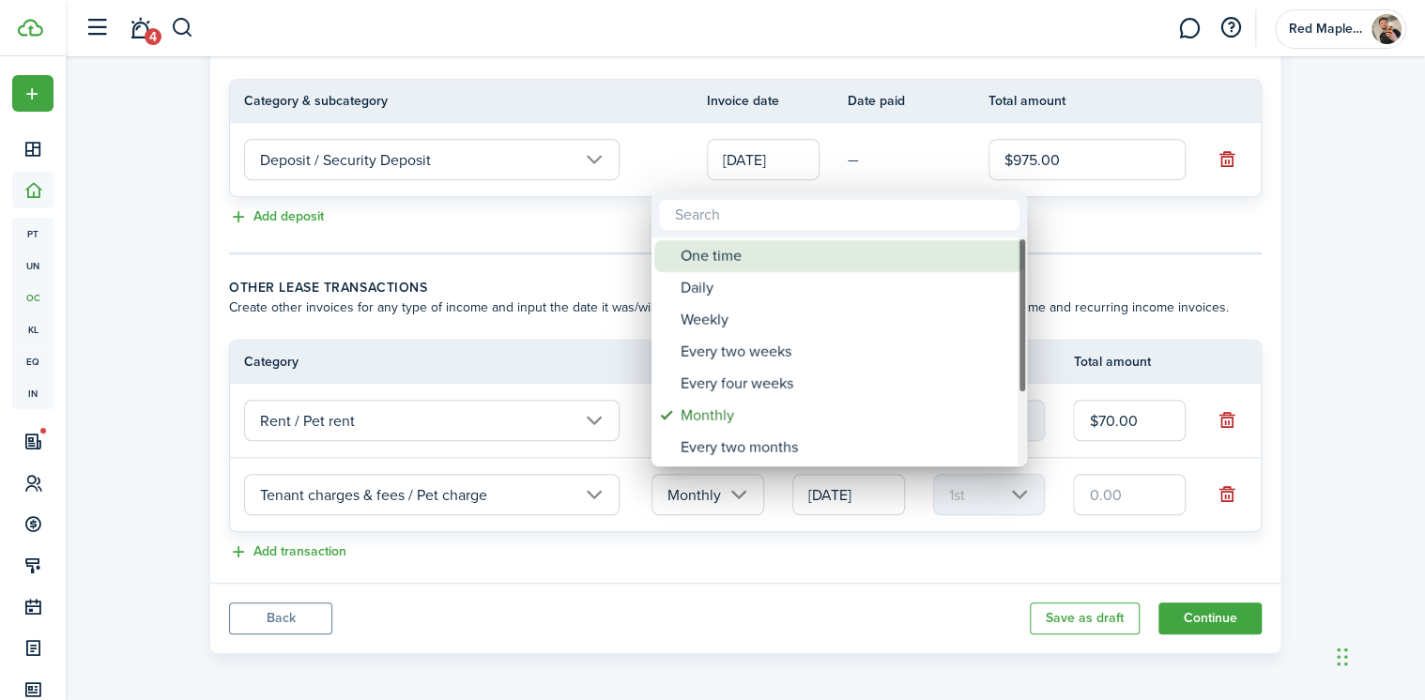
click at [759, 250] on div "One time" at bounding box center [847, 256] width 332 height 32
type input "One time"
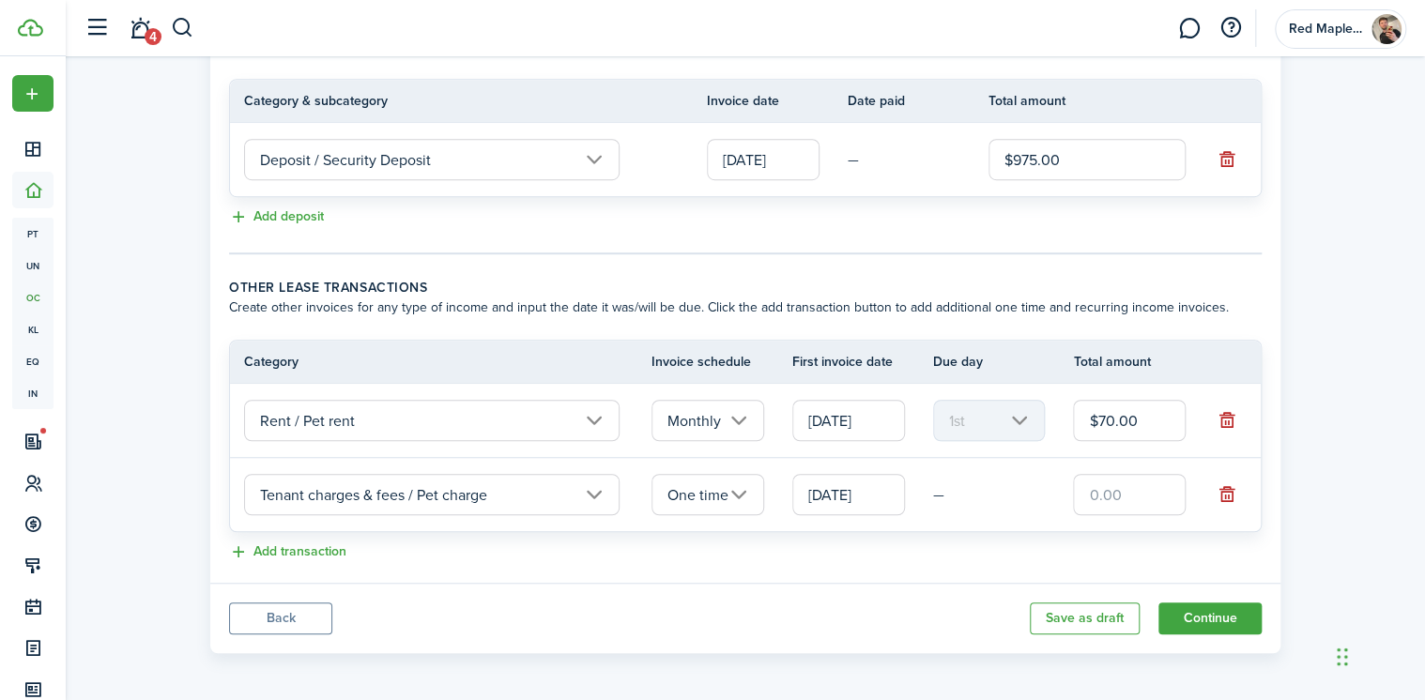
click at [1107, 501] on input "text" at bounding box center [1129, 494] width 113 height 41
type input "$250.00"
click at [980, 551] on div "Add transaction" at bounding box center [745, 553] width 1033 height 23
click at [1228, 622] on button "Continue" at bounding box center [1210, 619] width 103 height 32
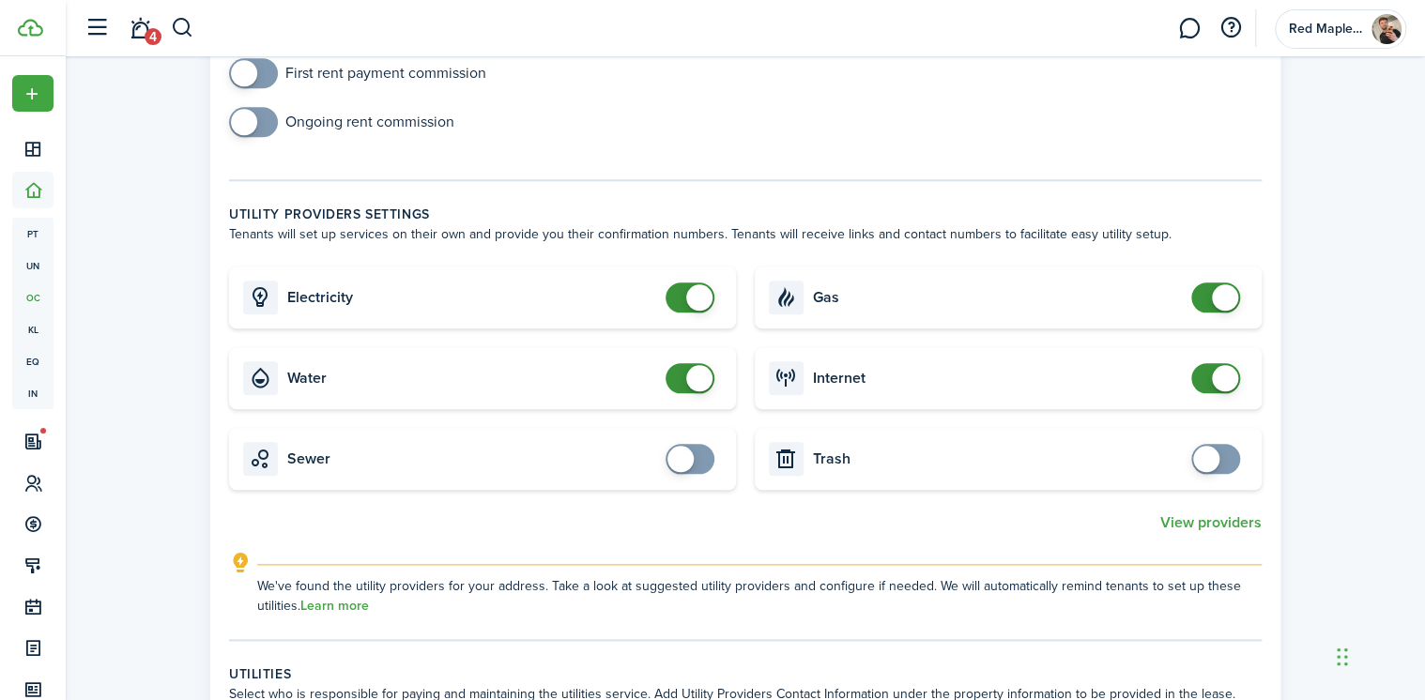
scroll to position [826, 0]
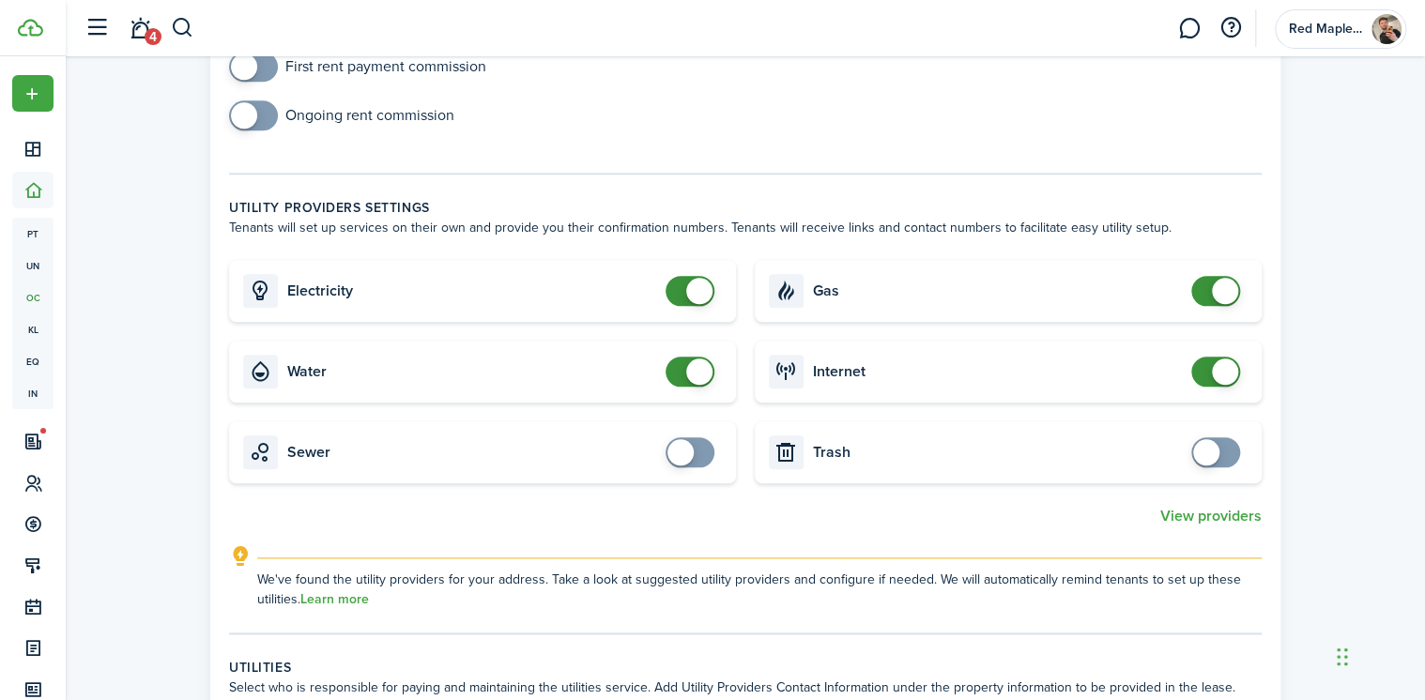
checkbox input "false"
click at [697, 290] on span at bounding box center [699, 291] width 26 height 26
checkbox input "false"
click at [695, 371] on span at bounding box center [699, 372] width 26 height 26
checkbox input "false"
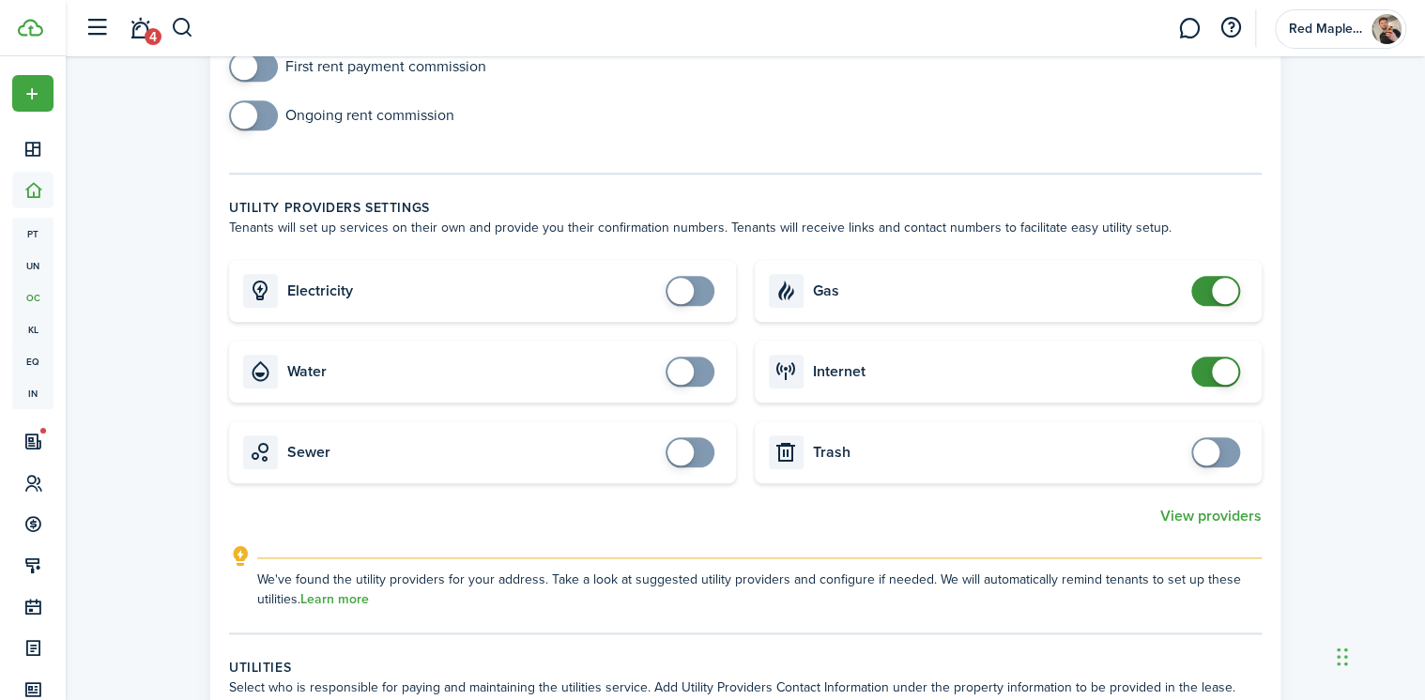
click at [1220, 290] on span at bounding box center [1225, 291] width 26 height 26
checkbox input "false"
click at [1215, 373] on span at bounding box center [1225, 372] width 26 height 26
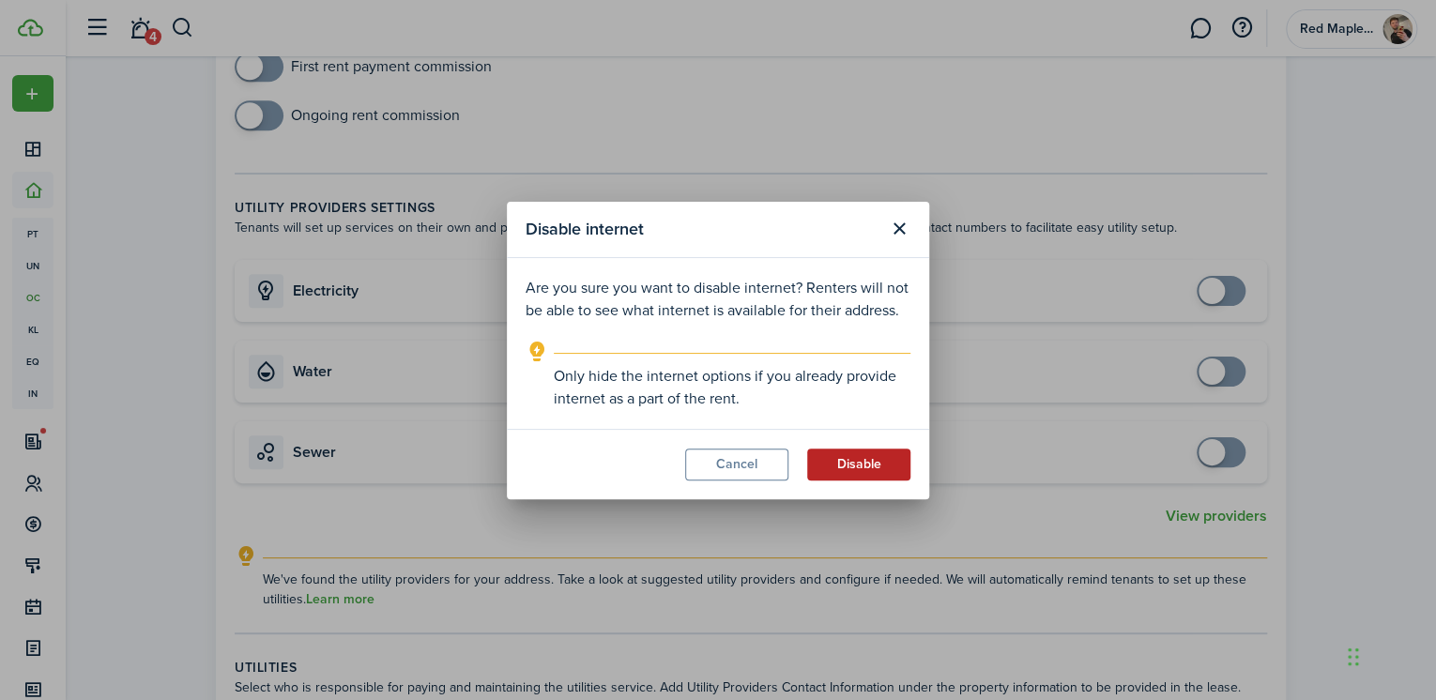
click at [842, 453] on button "Disable" at bounding box center [858, 465] width 103 height 32
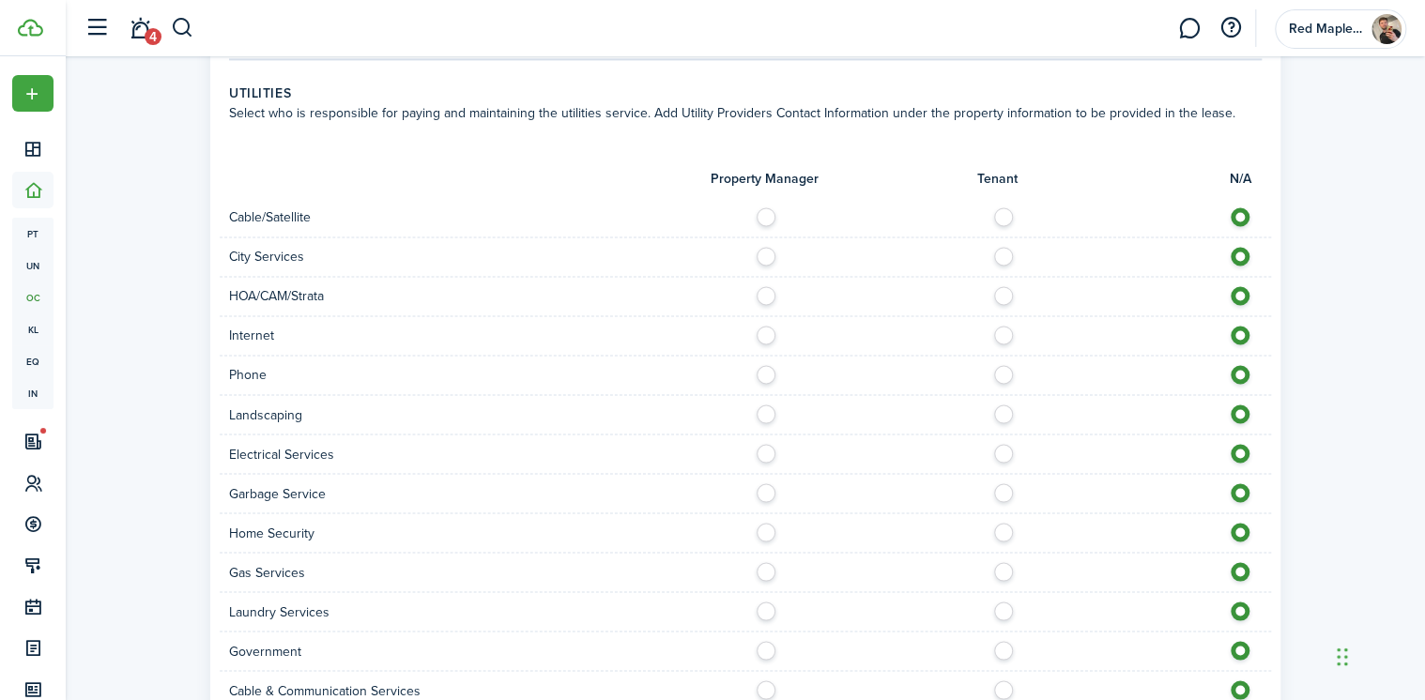
scroll to position [1427, 0]
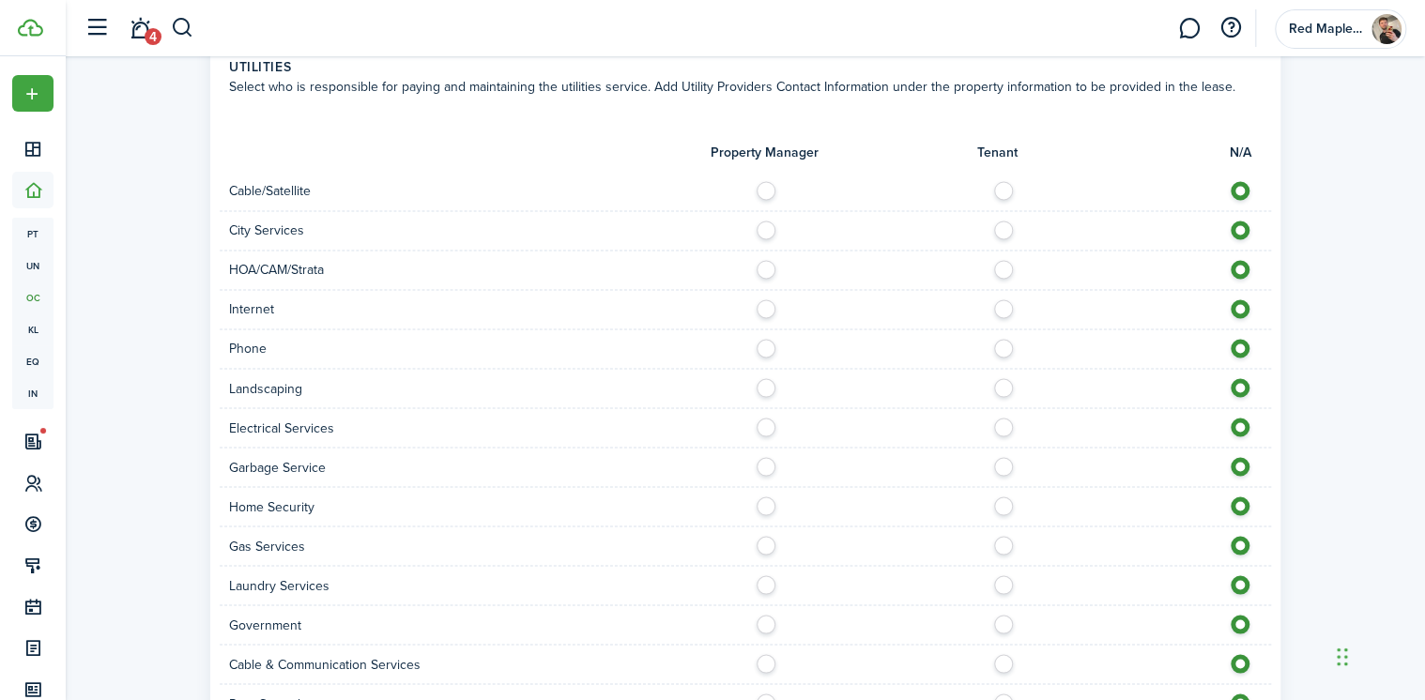
click at [1013, 181] on label at bounding box center [1008, 185] width 33 height 9
radio input "true"
click at [1000, 237] on div at bounding box center [1008, 231] width 526 height 20
click at [1001, 230] on label at bounding box center [1008, 225] width 33 height 9
radio input "true"
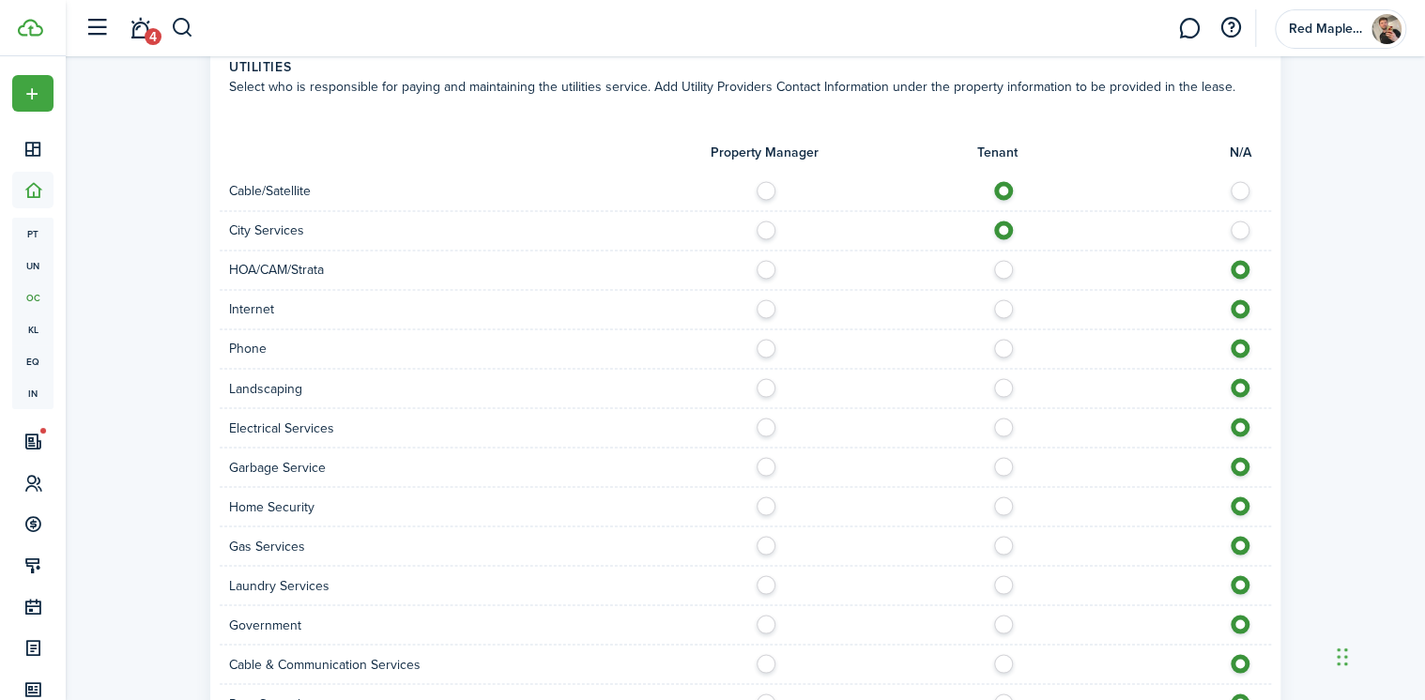
click at [999, 269] on label at bounding box center [1008, 264] width 33 height 9
radio input "true"
click at [1006, 309] on label at bounding box center [1008, 303] width 33 height 9
radio input "true"
click at [997, 348] on label at bounding box center [1008, 343] width 33 height 9
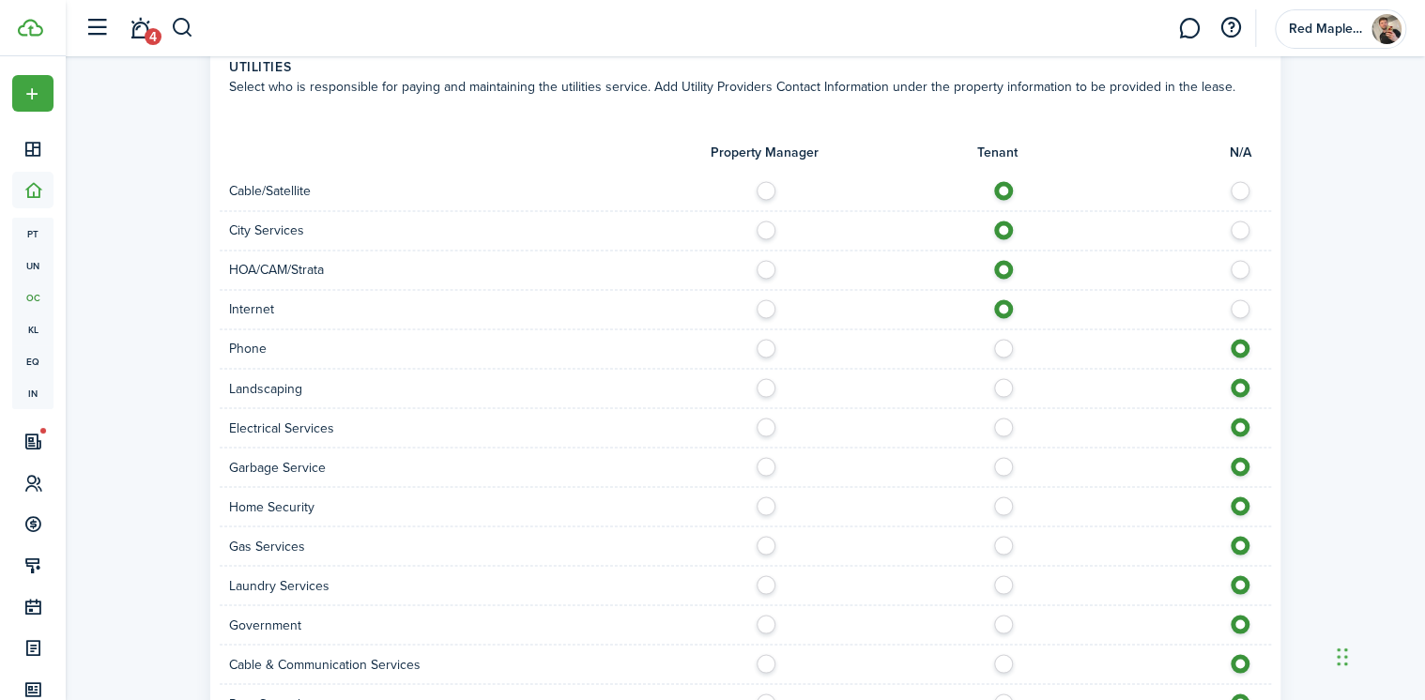
radio input "true"
click at [994, 388] on label at bounding box center [1008, 382] width 33 height 9
radio input "true"
click at [997, 433] on div at bounding box center [1008, 428] width 526 height 20
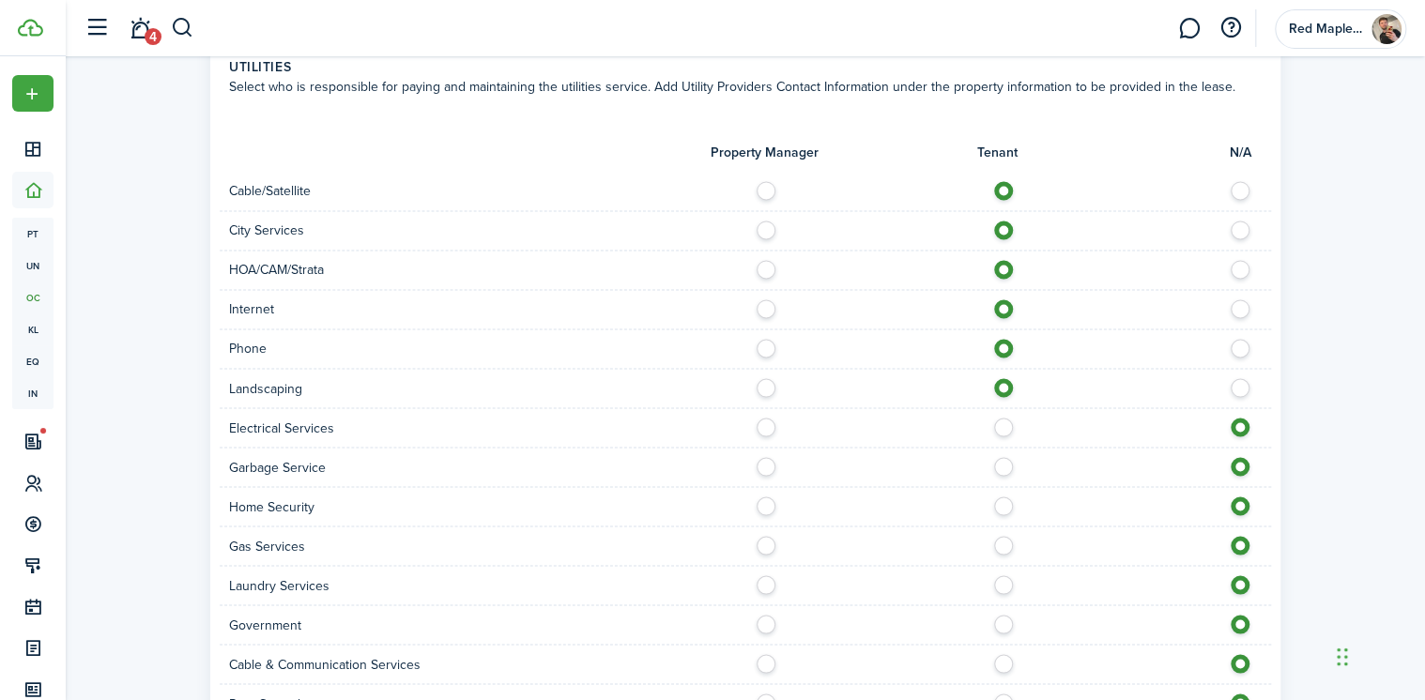
click at [1000, 430] on div at bounding box center [1008, 428] width 526 height 20
click at [1000, 427] on label at bounding box center [1008, 422] width 33 height 9
radio input "true"
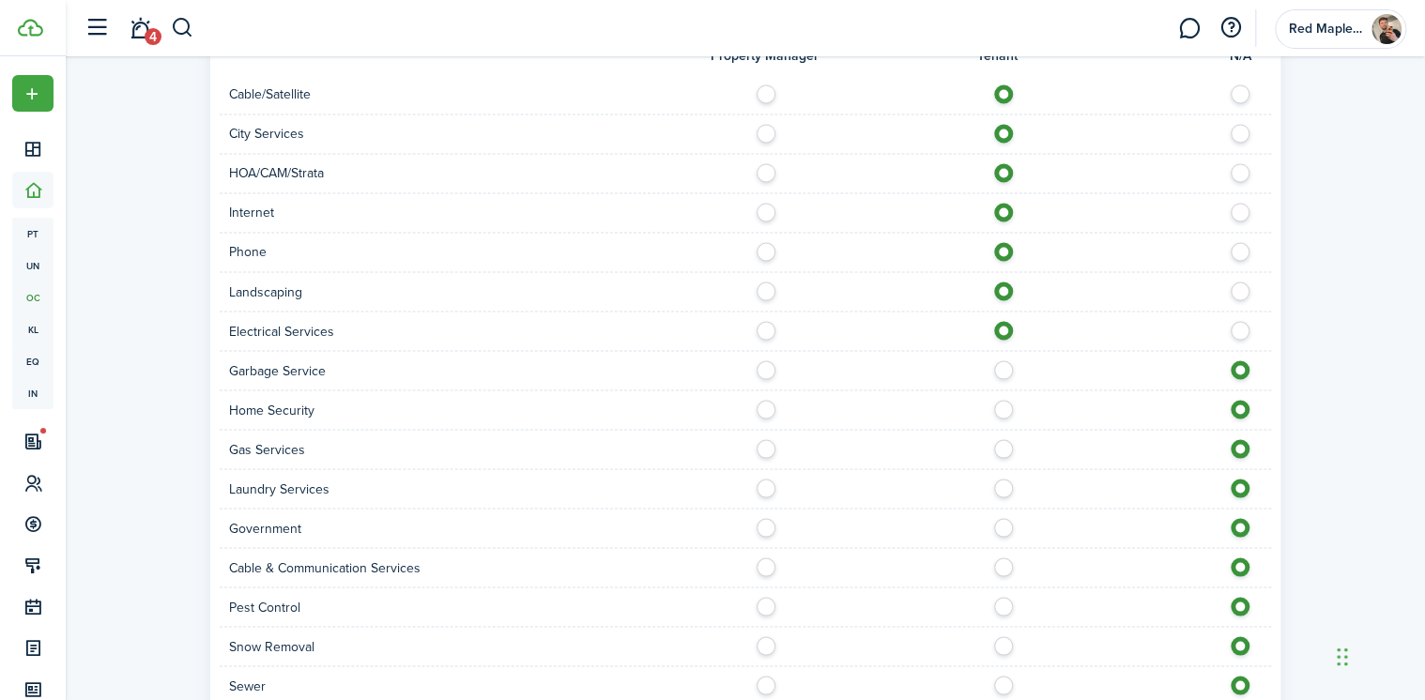
scroll to position [1652, 0]
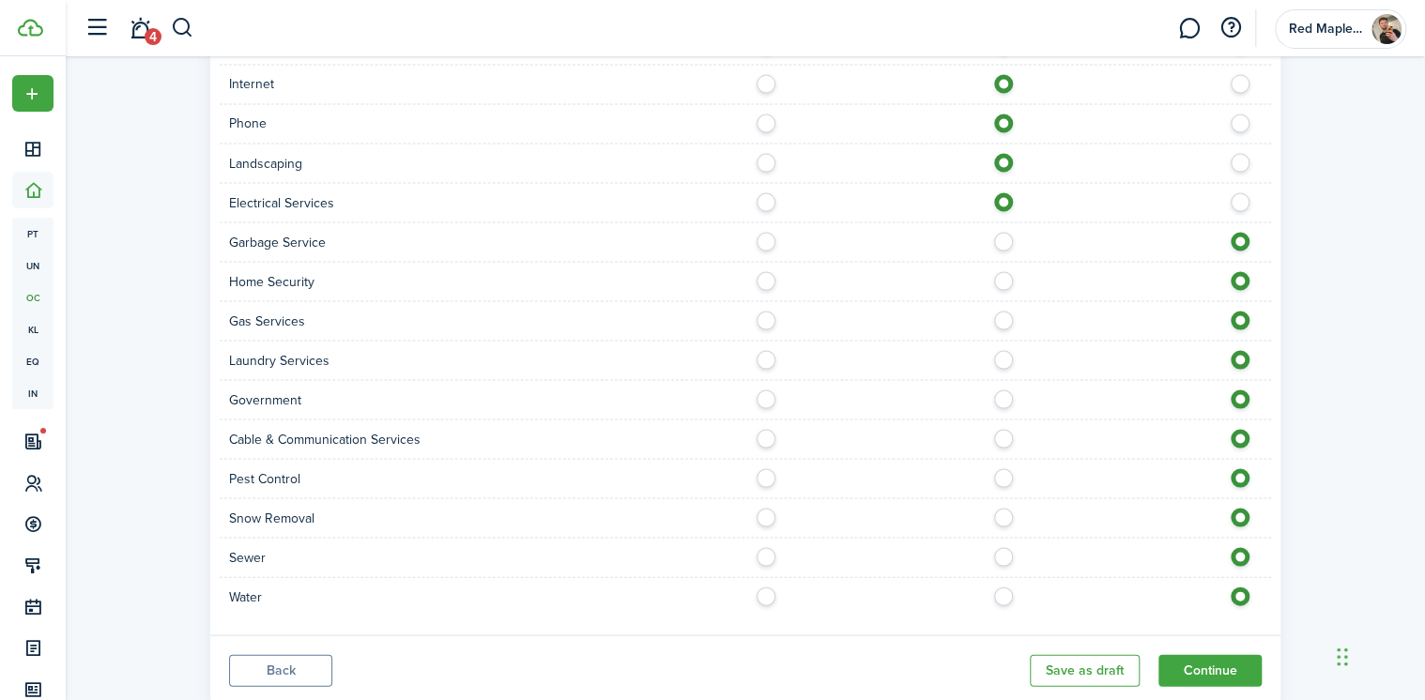
click at [1001, 227] on div "Garbage Service" at bounding box center [746, 242] width 1052 height 39
click at [999, 250] on div "Garbage Service" at bounding box center [746, 242] width 1052 height 39
click at [999, 241] on label at bounding box center [1008, 236] width 33 height 9
radio input "true"
click at [999, 288] on div "Home Security" at bounding box center [746, 281] width 1052 height 39
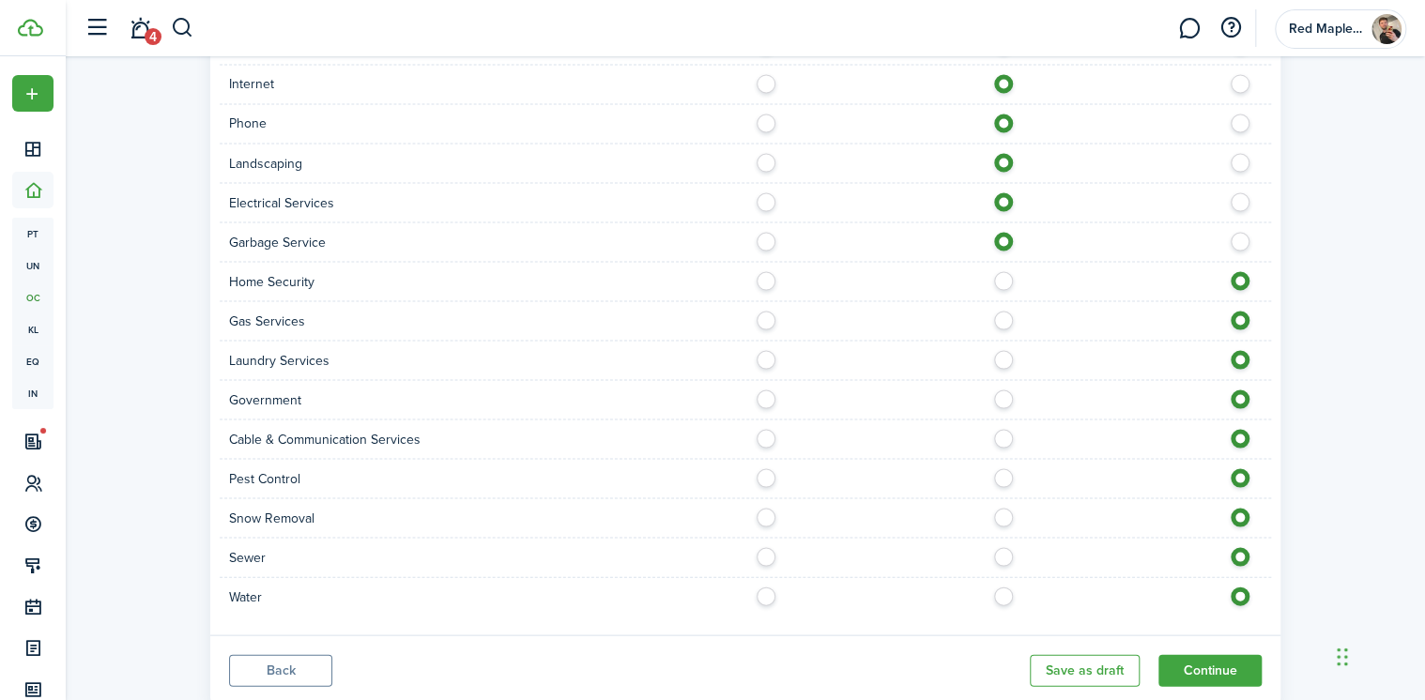
click at [1003, 281] on label at bounding box center [1008, 275] width 33 height 9
radio input "true"
click at [1003, 320] on label at bounding box center [1008, 315] width 33 height 9
radio input "true"
click at [1005, 353] on label at bounding box center [1008, 354] width 33 height 9
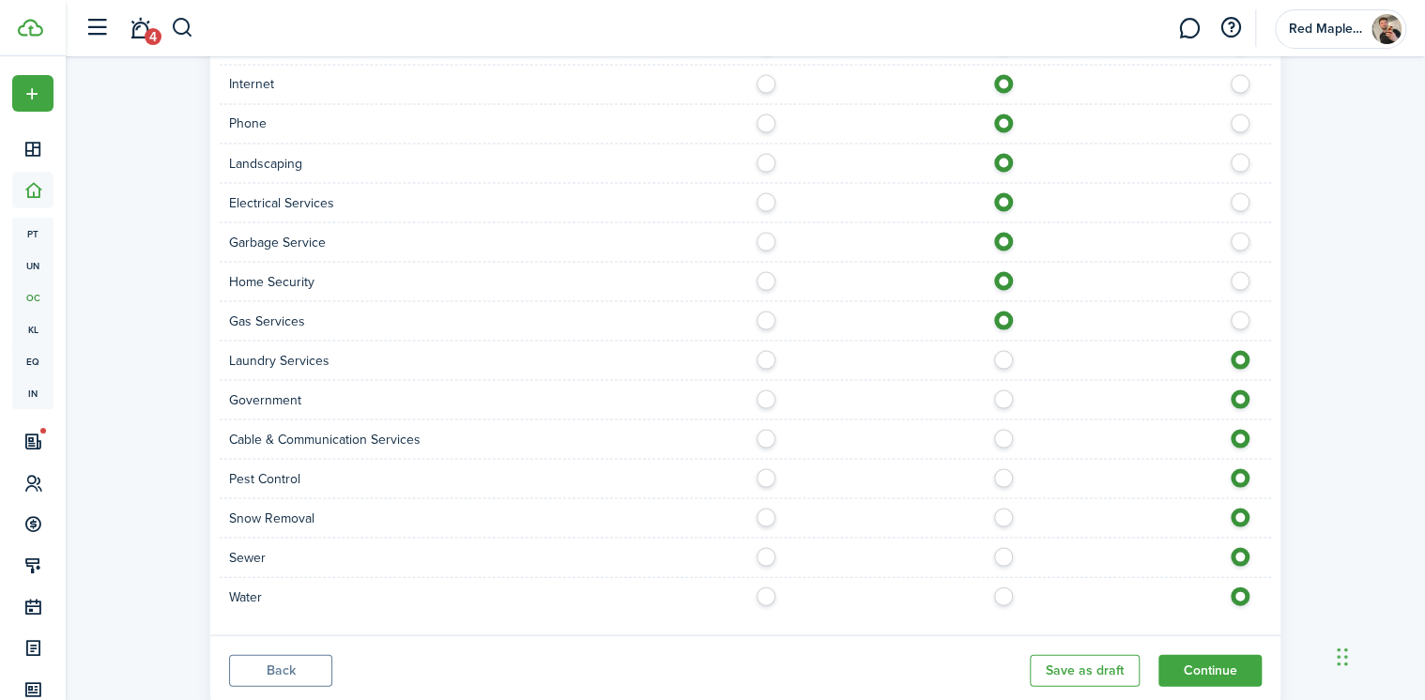
radio input "true"
click at [1002, 399] on label at bounding box center [1008, 394] width 33 height 9
radio input "true"
click at [1001, 431] on label at bounding box center [1008, 433] width 33 height 9
radio input "true"
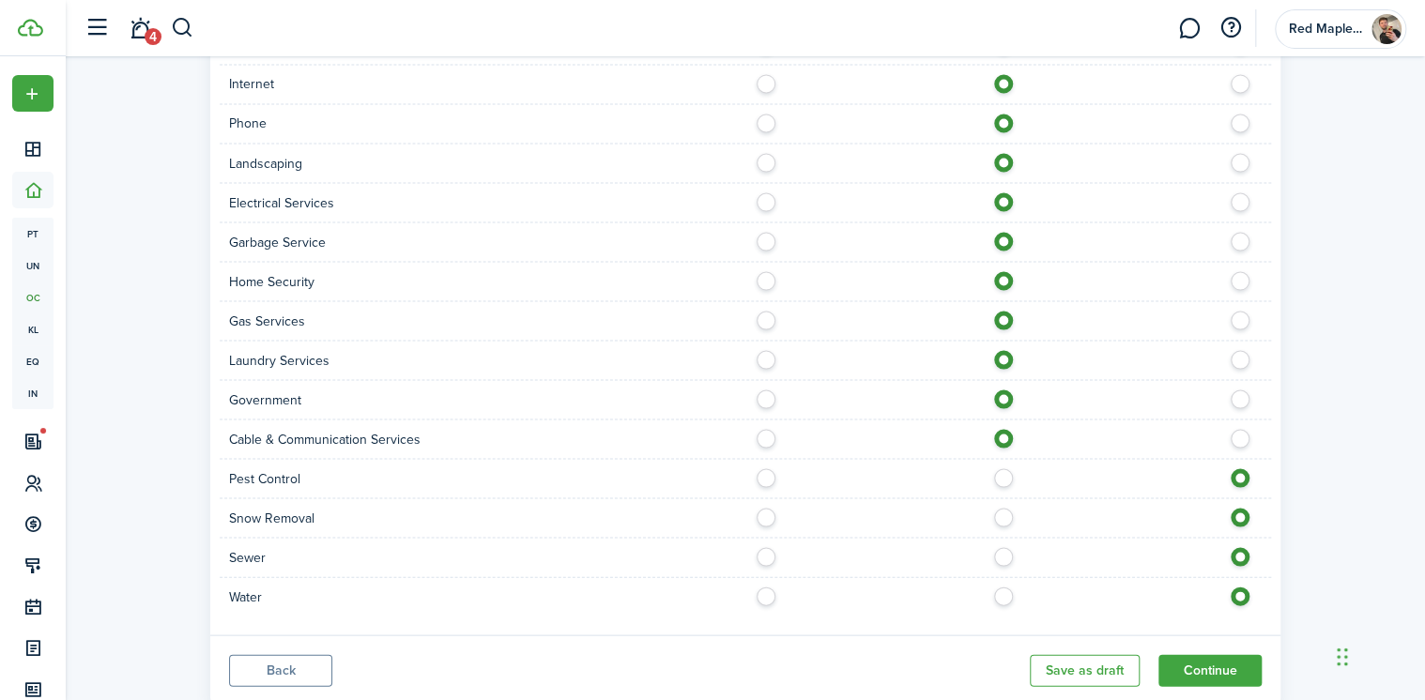
drag, startPoint x: 1004, startPoint y: 460, endPoint x: 999, endPoint y: 496, distance: 36.0
click at [1003, 468] on div "Pest Control" at bounding box center [746, 478] width 1052 height 39
click at [998, 499] on div "Snow Removal" at bounding box center [746, 518] width 1052 height 39
click at [1002, 476] on label at bounding box center [1008, 472] width 33 height 9
radio input "true"
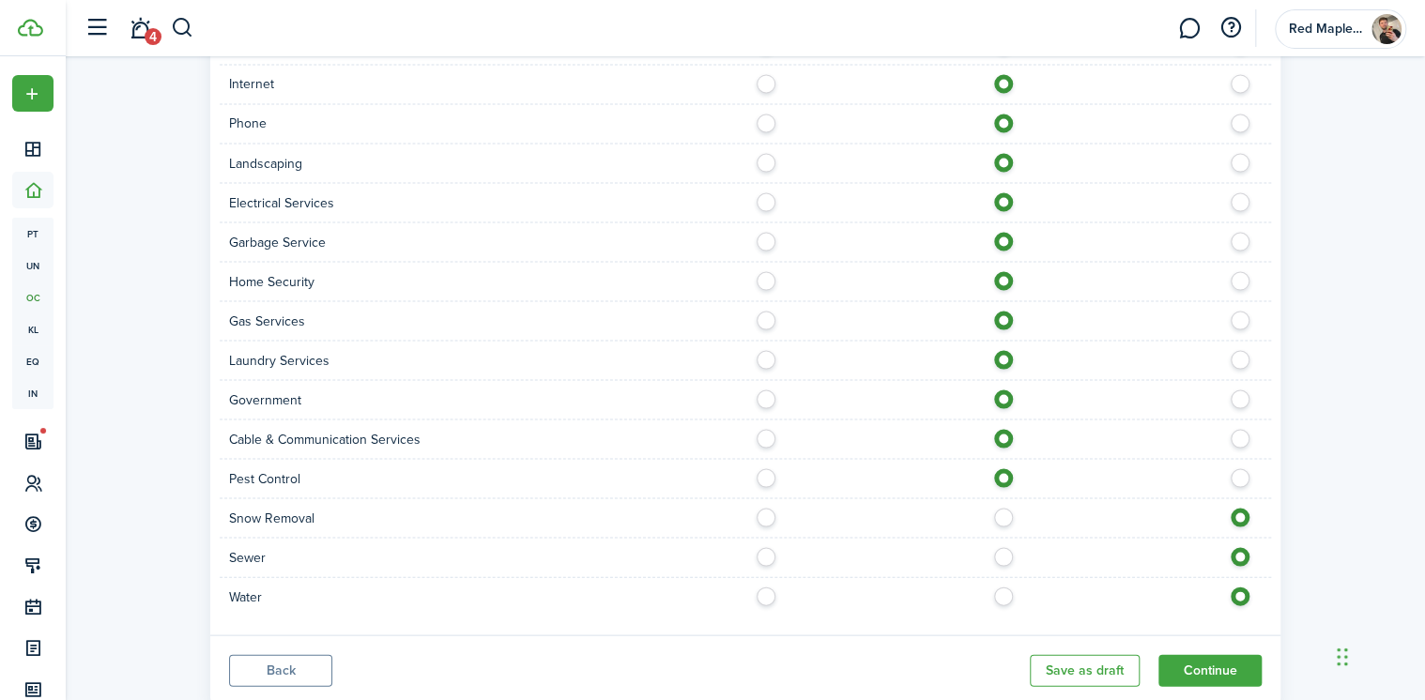
click at [1003, 508] on label at bounding box center [1008, 512] width 33 height 9
radio input "true"
click at [1000, 534] on form "Property Manager Tenant N/A Cable/Satellite City Services HOA/CAM/Strata Intern…" at bounding box center [745, 255] width 1033 height 722
drag, startPoint x: 1001, startPoint y: 538, endPoint x: 1003, endPoint y: 552, distance: 14.2
click at [1003, 547] on label at bounding box center [1008, 551] width 33 height 9
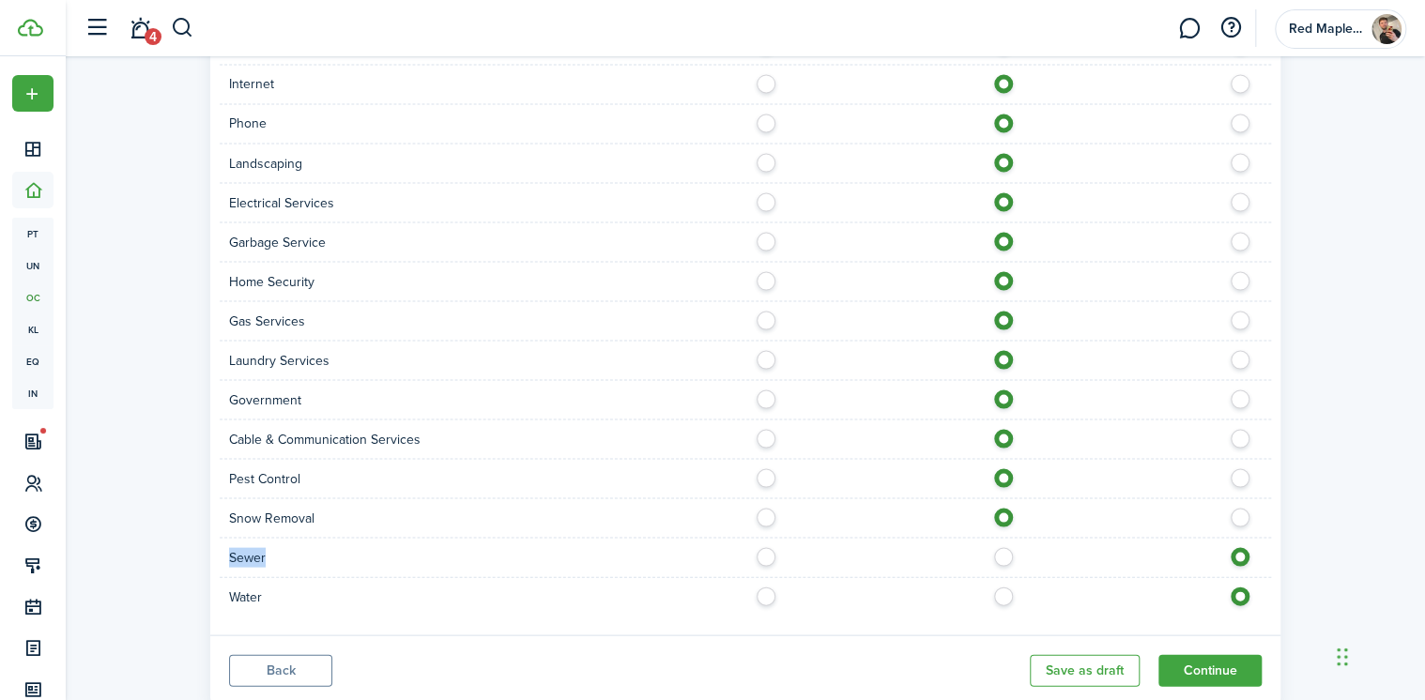
radio input "true"
click at [1003, 552] on label at bounding box center [1008, 551] width 33 height 9
click at [1005, 590] on label at bounding box center [1008, 591] width 33 height 9
radio input "true"
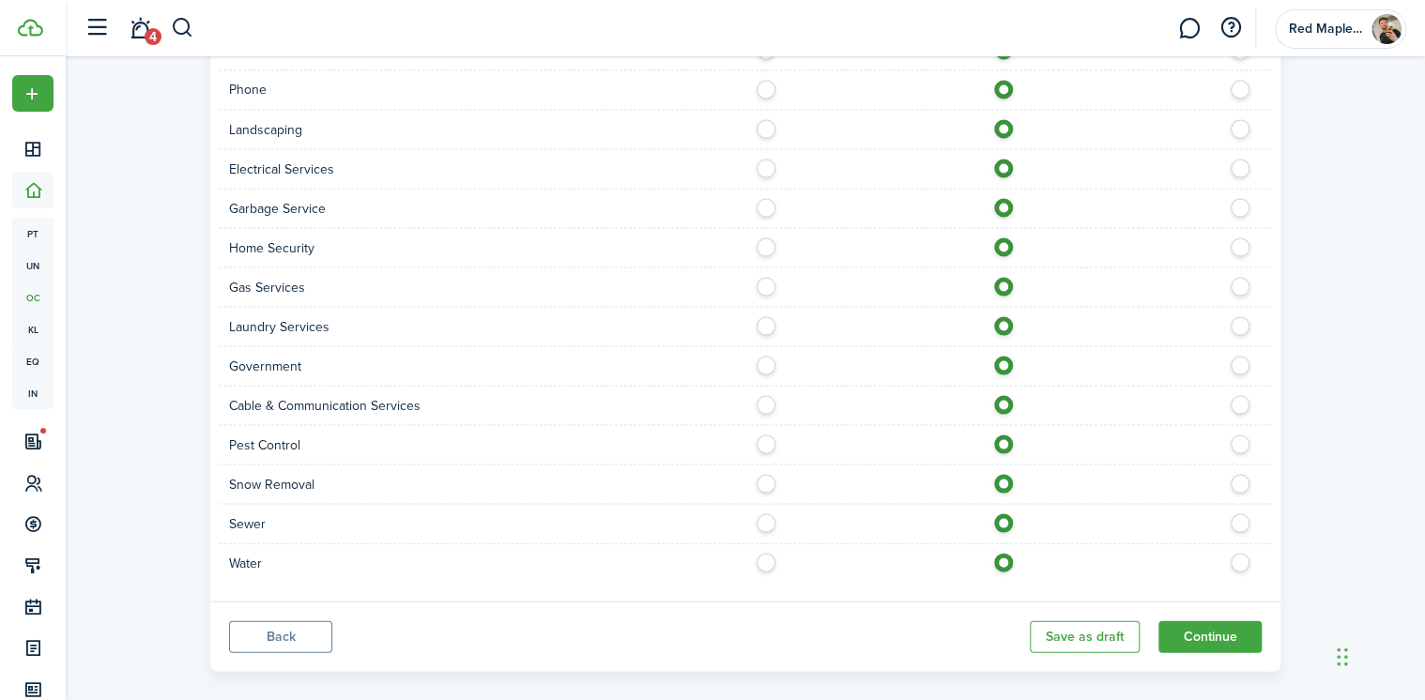
scroll to position [1704, 0]
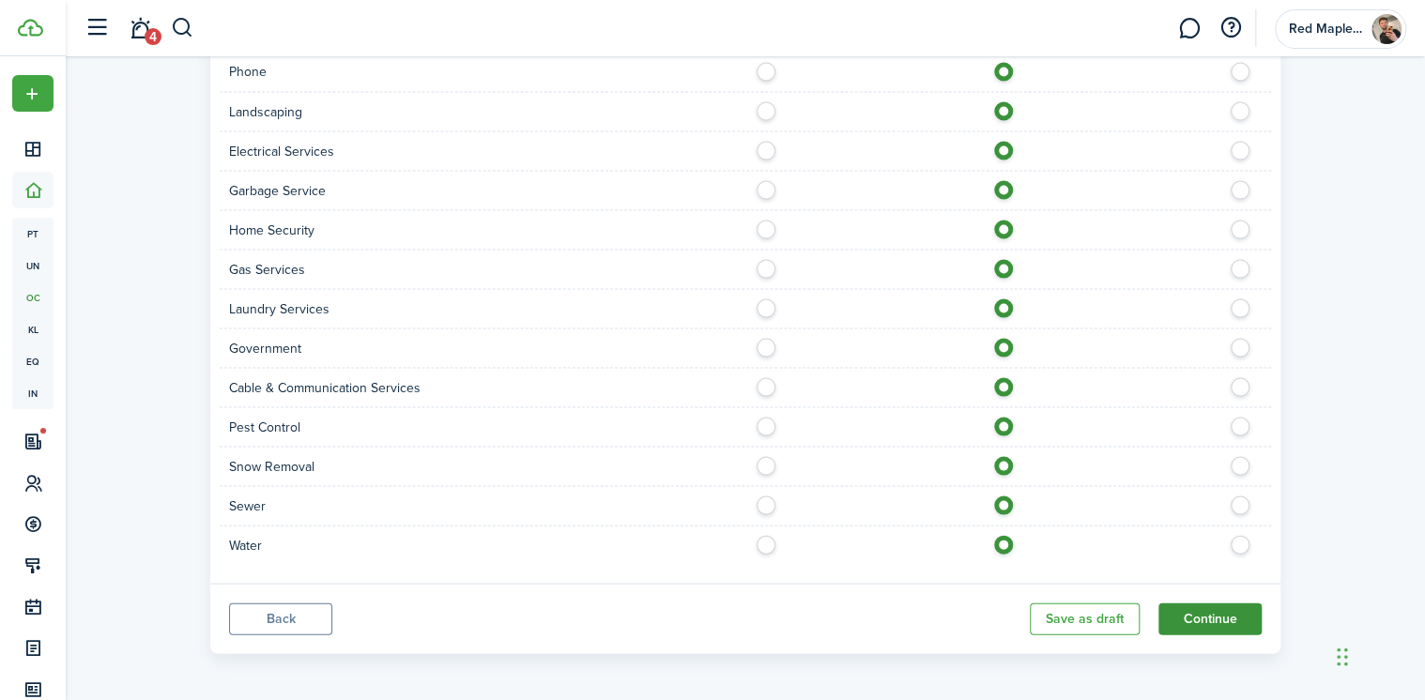
click at [1215, 625] on button "Continue" at bounding box center [1210, 619] width 103 height 32
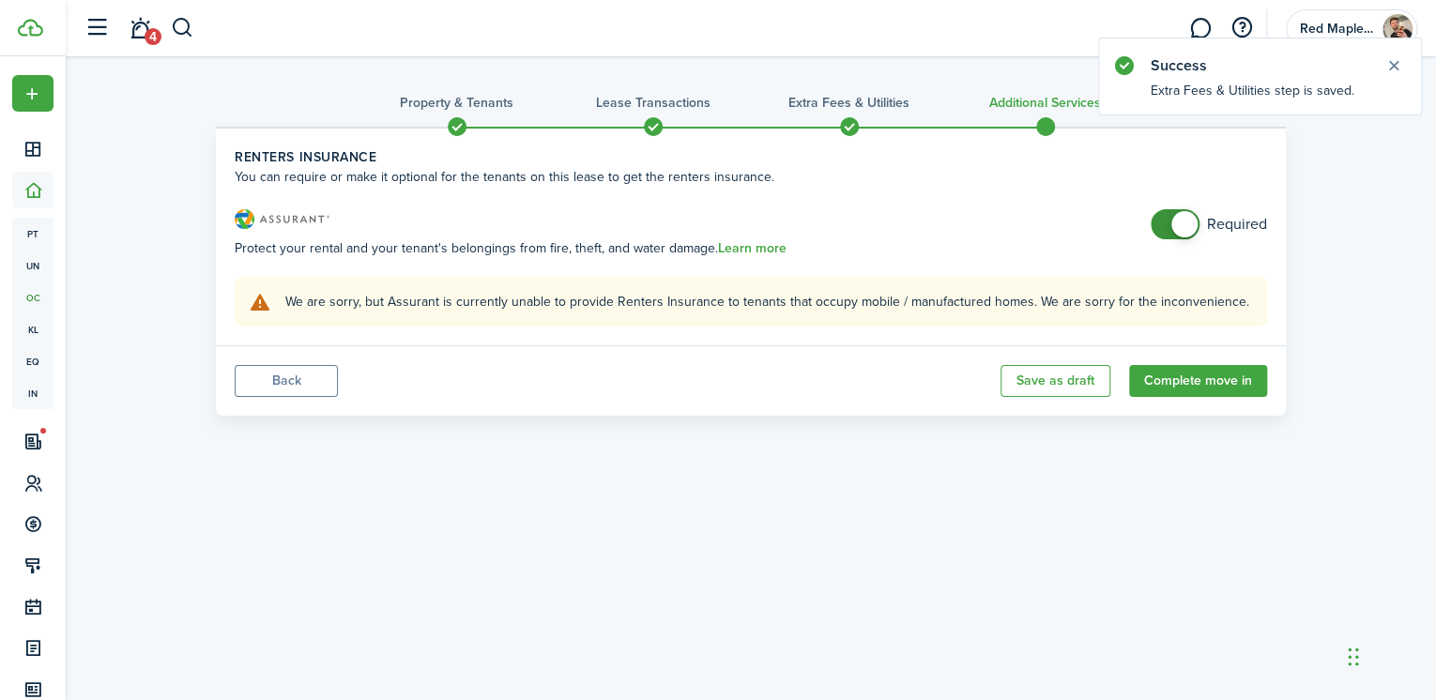
checkbox input "false"
click at [1172, 223] on span at bounding box center [1175, 224] width 19 height 30
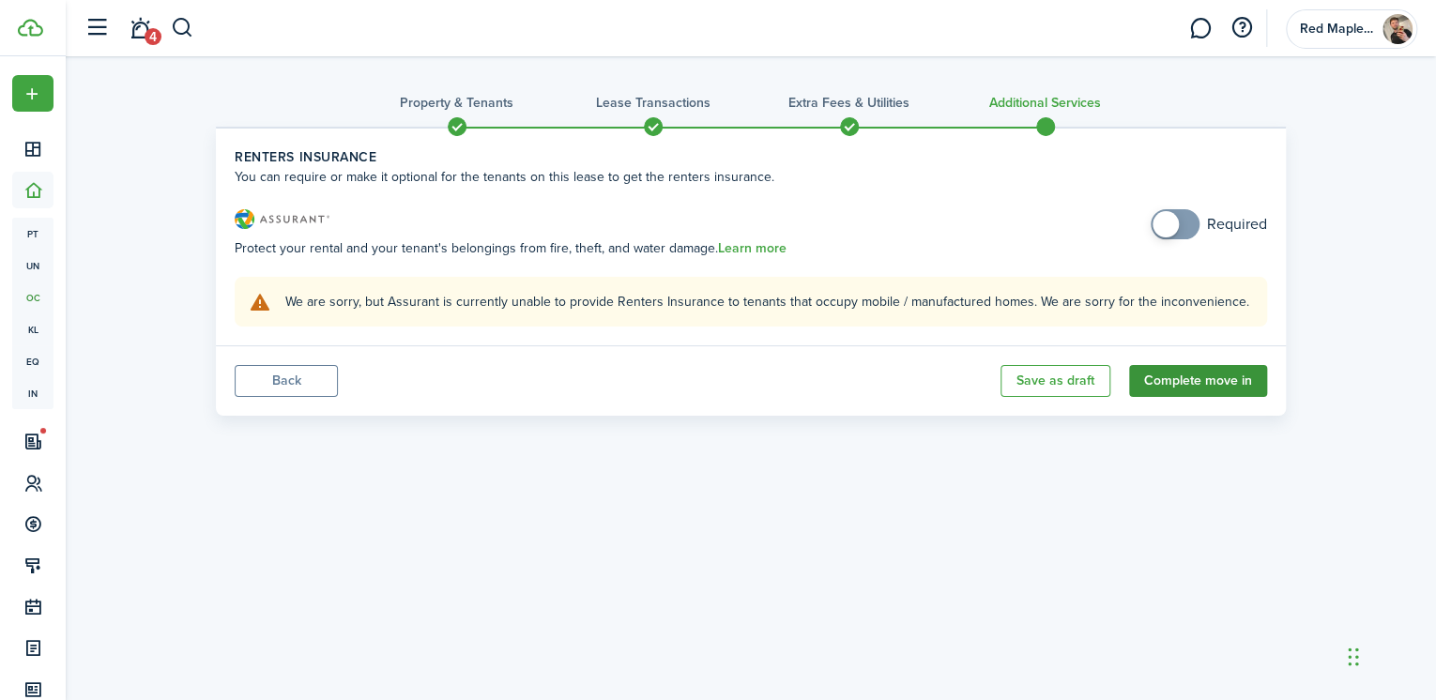
click at [1172, 368] on button "Complete move in" at bounding box center [1198, 381] width 138 height 32
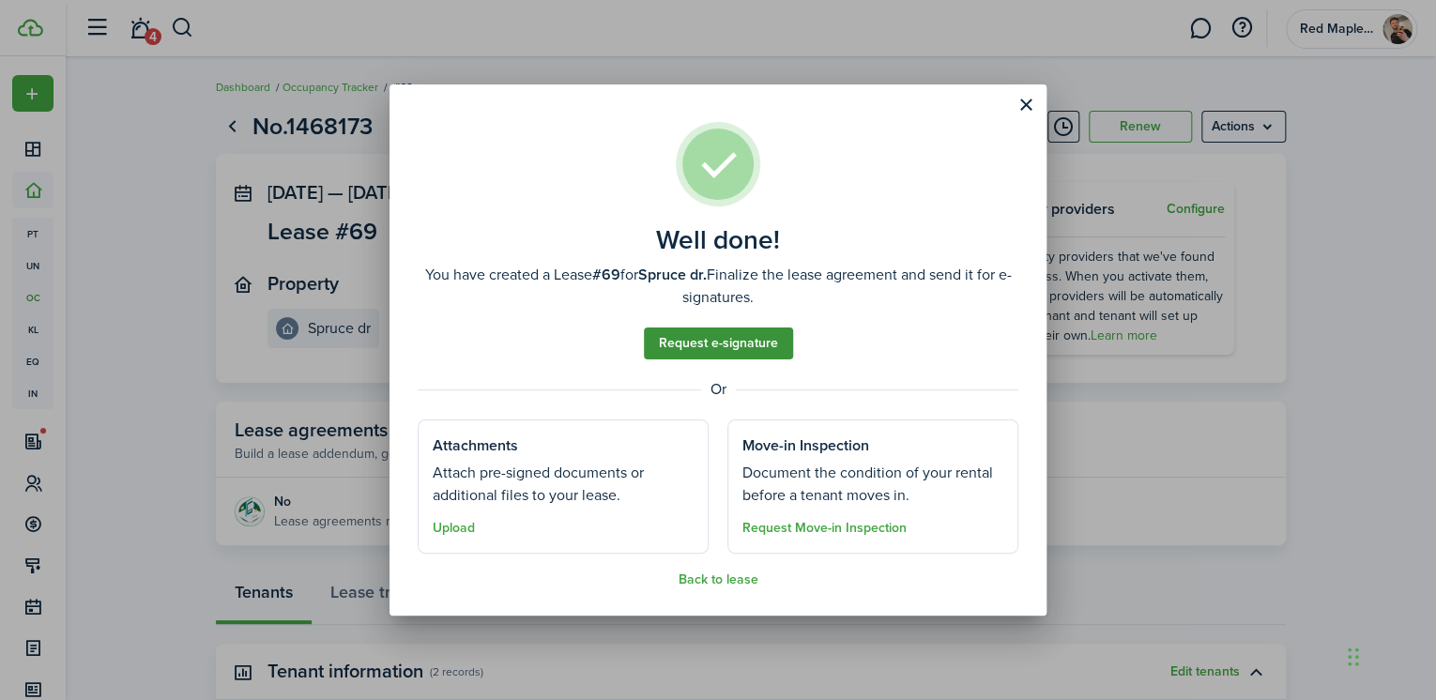
click at [721, 338] on link "Request e-signature" at bounding box center [718, 344] width 149 height 32
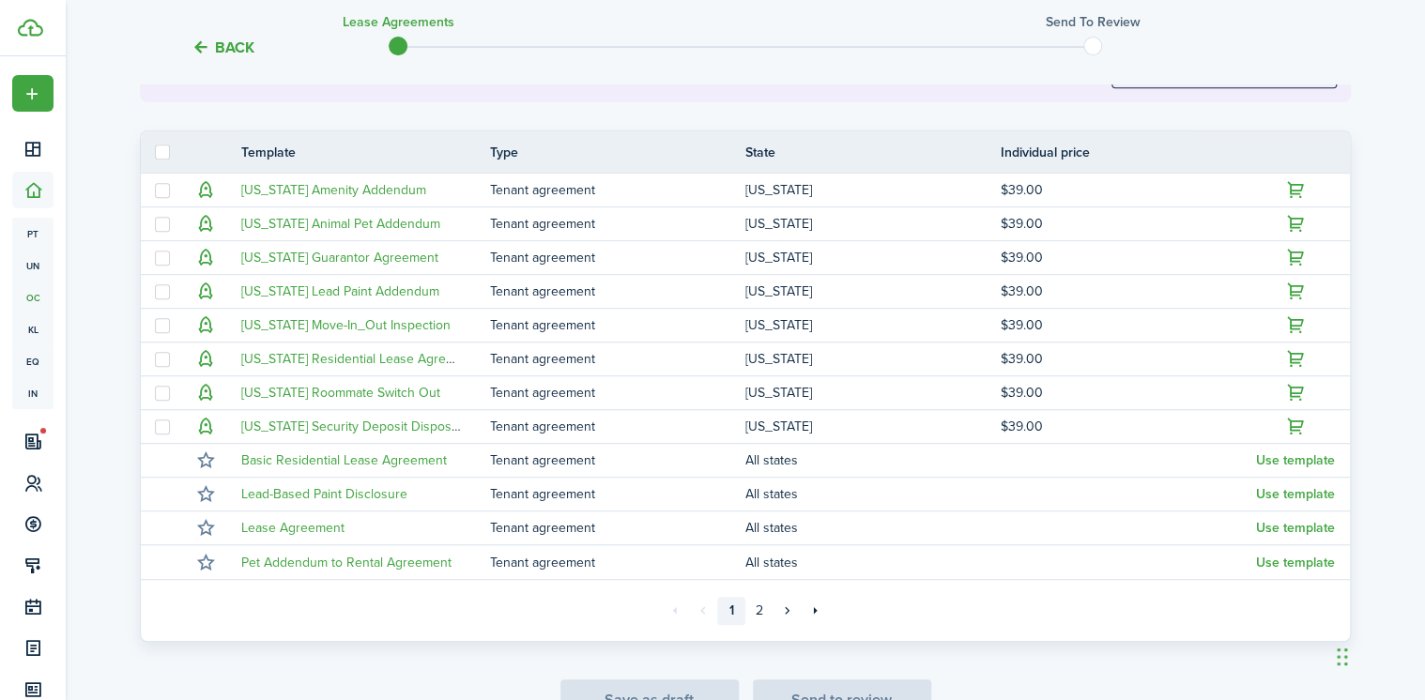
scroll to position [150, 0]
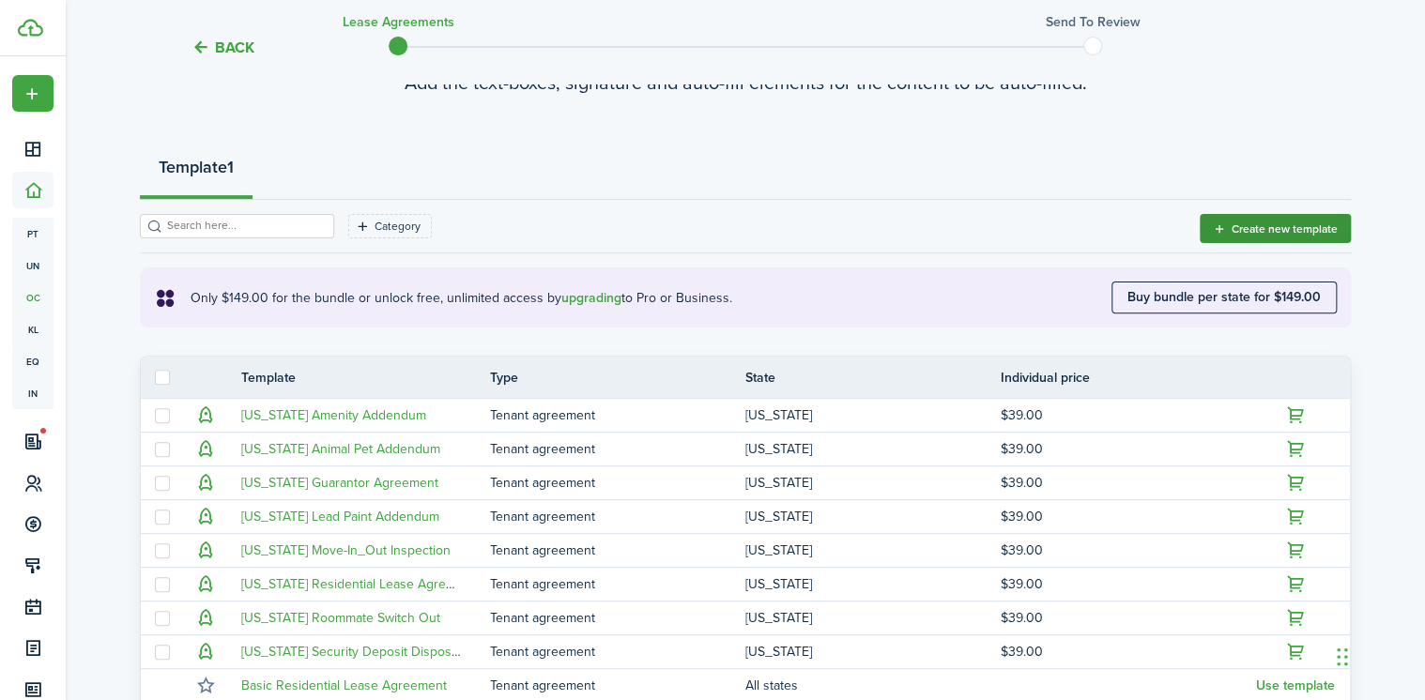
click at [1266, 238] on button "Create new template" at bounding box center [1275, 228] width 151 height 29
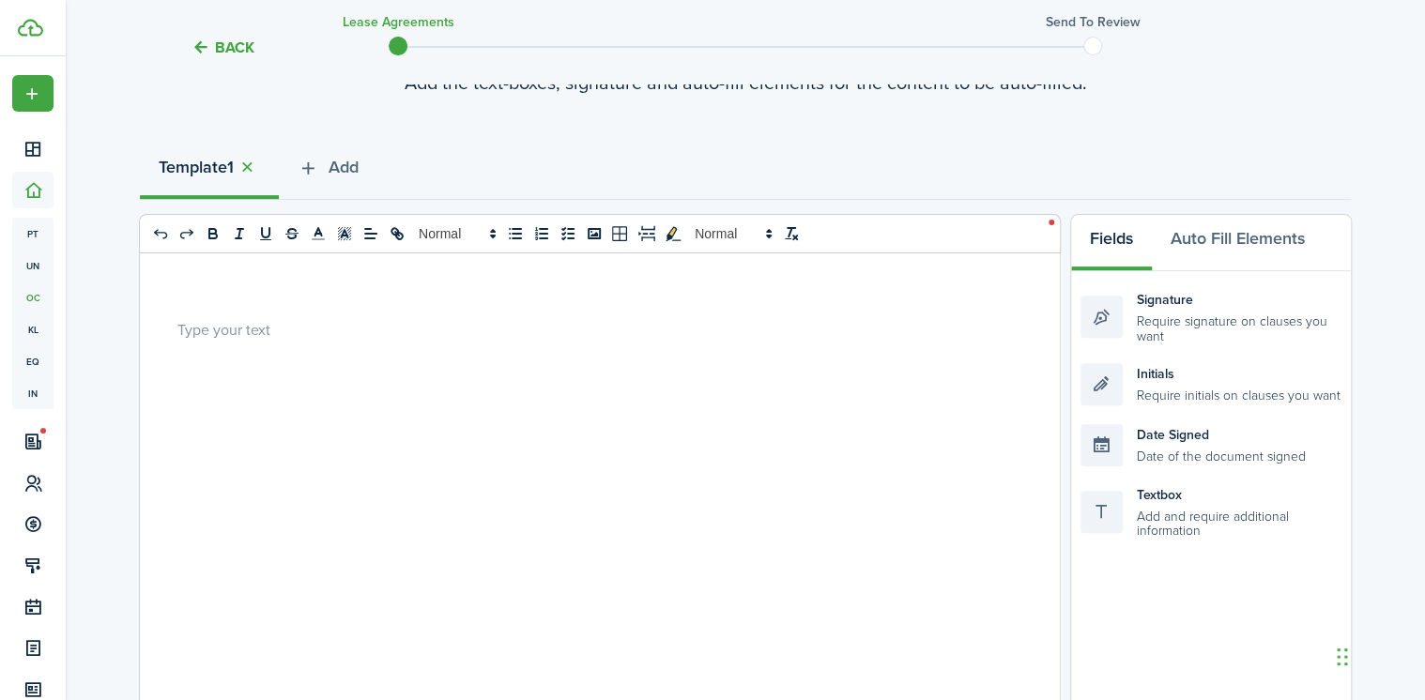
click at [274, 320] on p at bounding box center [592, 329] width 831 height 20
paste div
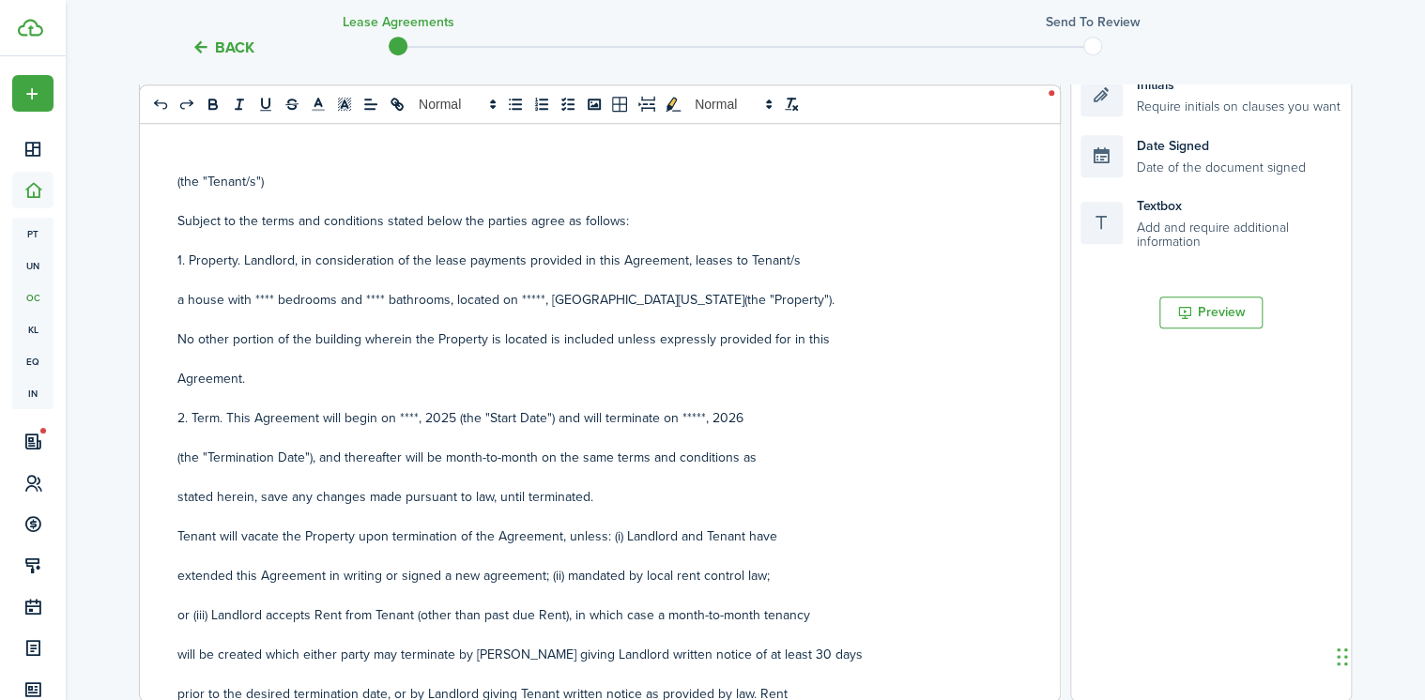
scroll to position [0, 0]
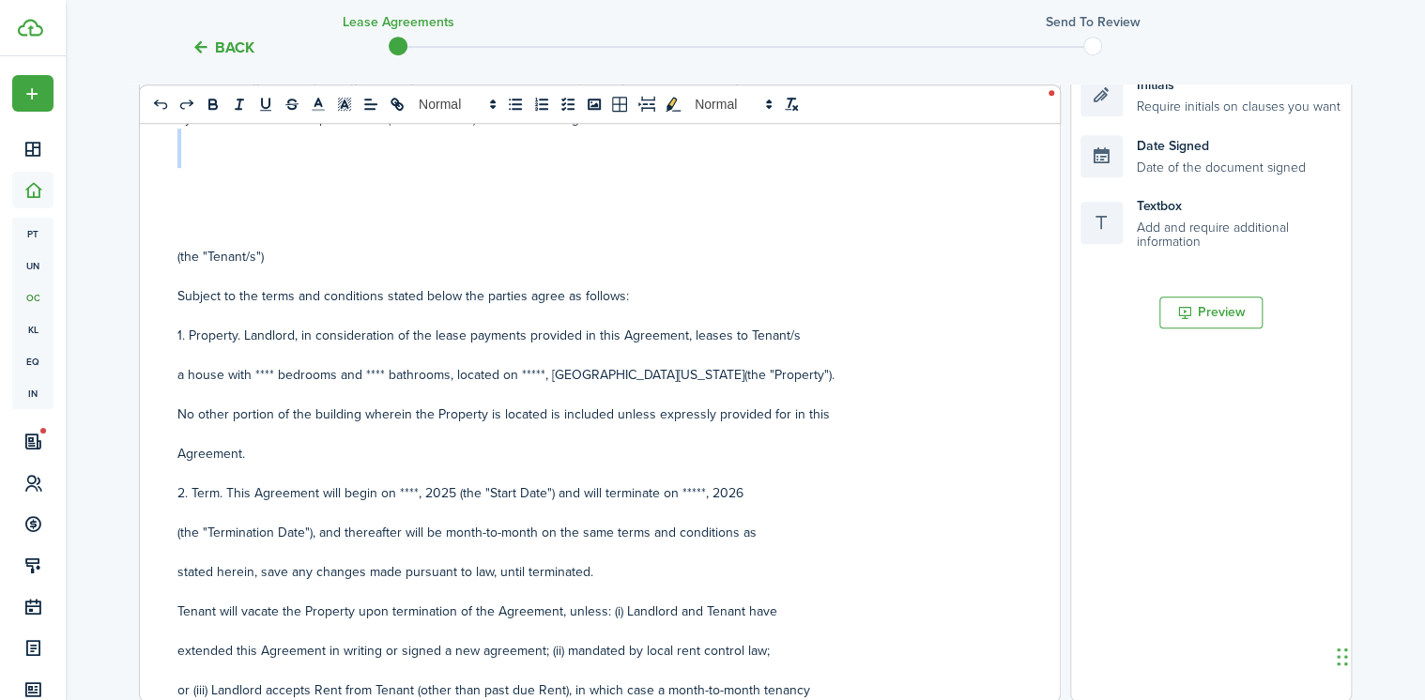
click at [297, 154] on div "RESIDENTIAL LEASE AGREEMENT This Lease Agreement (the "Agreement") is made and …" at bounding box center [593, 332] width 906 height 737
click at [207, 179] on p at bounding box center [592, 178] width 831 height 20
click at [192, 161] on p at bounding box center [592, 158] width 831 height 20
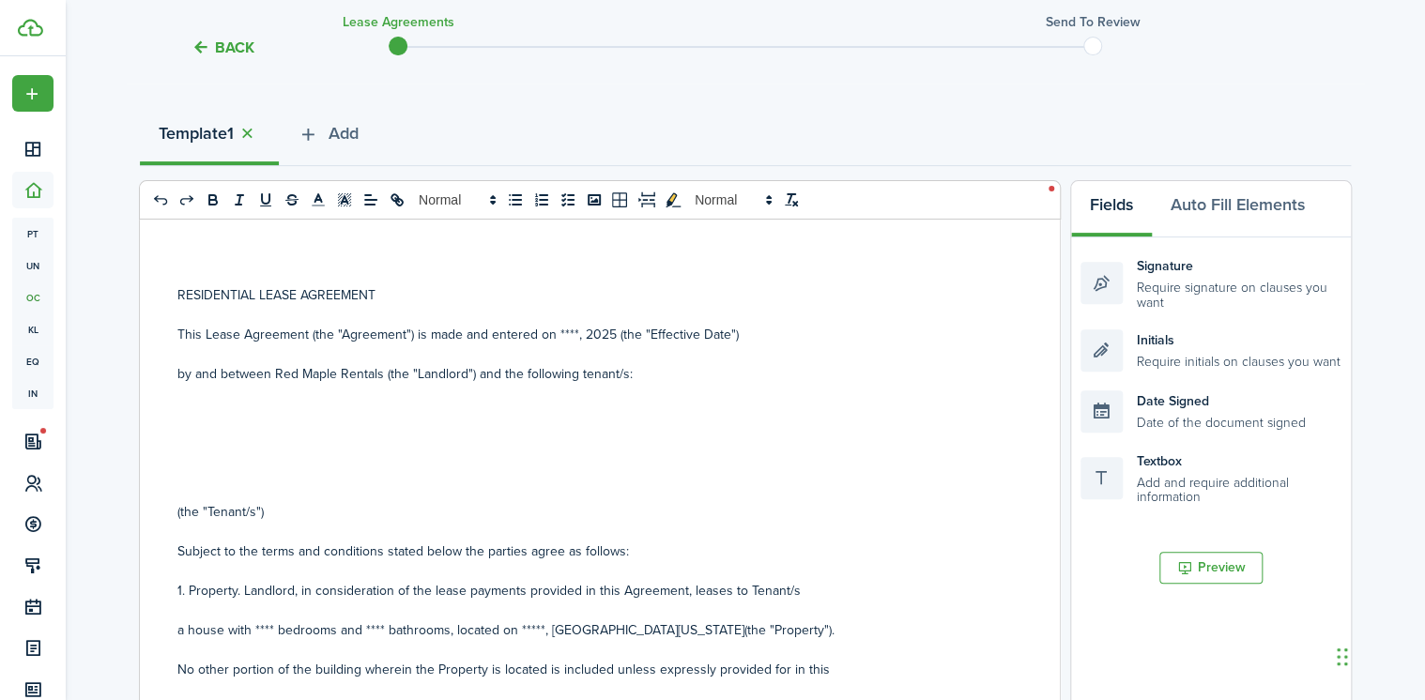
scroll to position [183, 0]
drag, startPoint x: 571, startPoint y: 332, endPoint x: 554, endPoint y: 329, distance: 17.3
click at [555, 334] on p "This Lease Agreement (the "Agreement") is made and entered on ****, 2025 (the "…" at bounding box center [592, 336] width 831 height 20
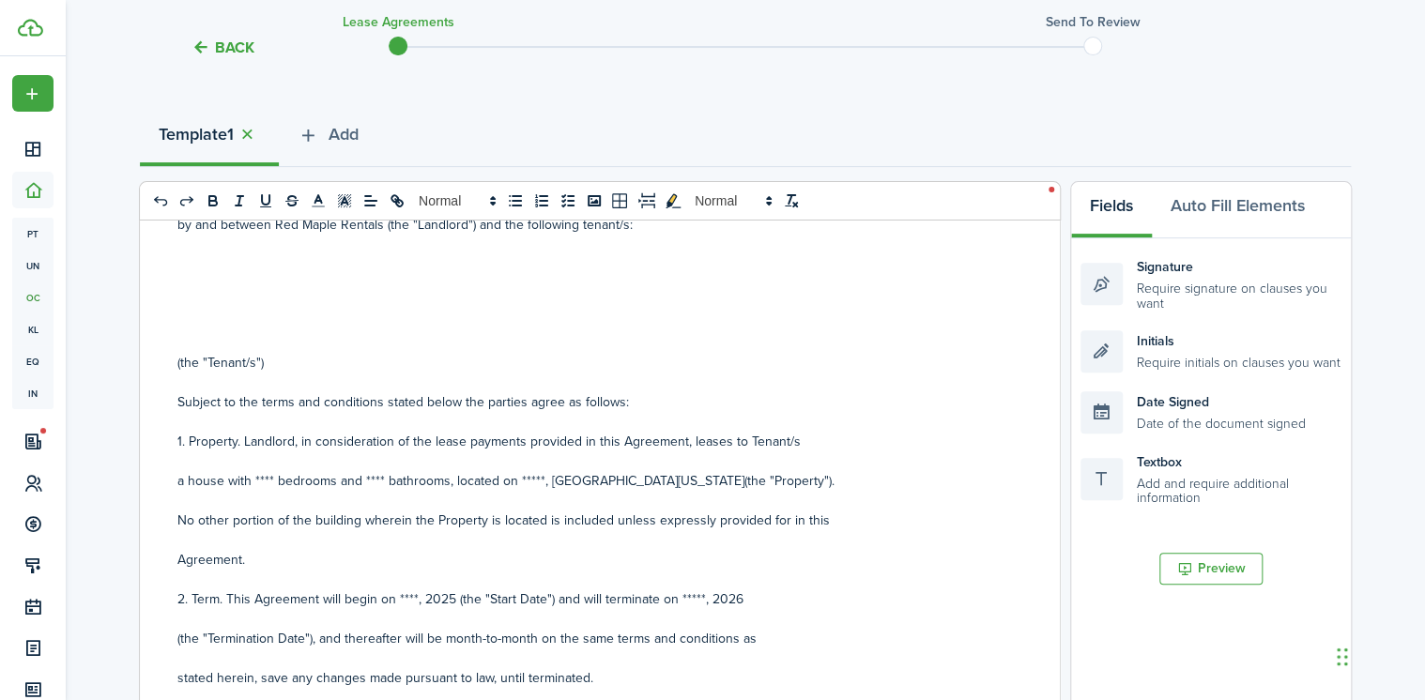
scroll to position [0, 0]
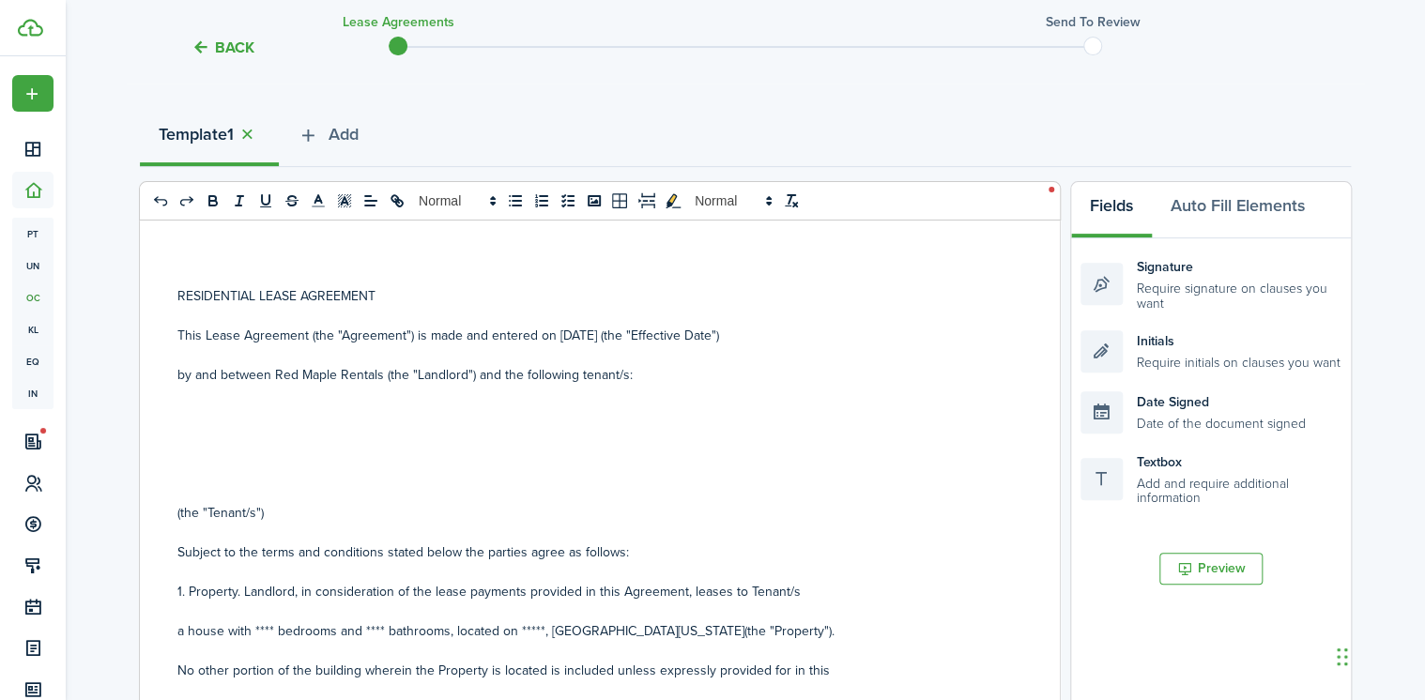
click at [205, 450] on p at bounding box center [592, 454] width 831 height 20
click at [203, 435] on p at bounding box center [592, 434] width 831 height 20
drag, startPoint x: 211, startPoint y: 431, endPoint x: 267, endPoint y: 438, distance: 55.8
click at [267, 438] on p "[PERSON_NAME] and [PERSON_NAME]" at bounding box center [592, 434] width 831 height 20
copy p "Sovereign"
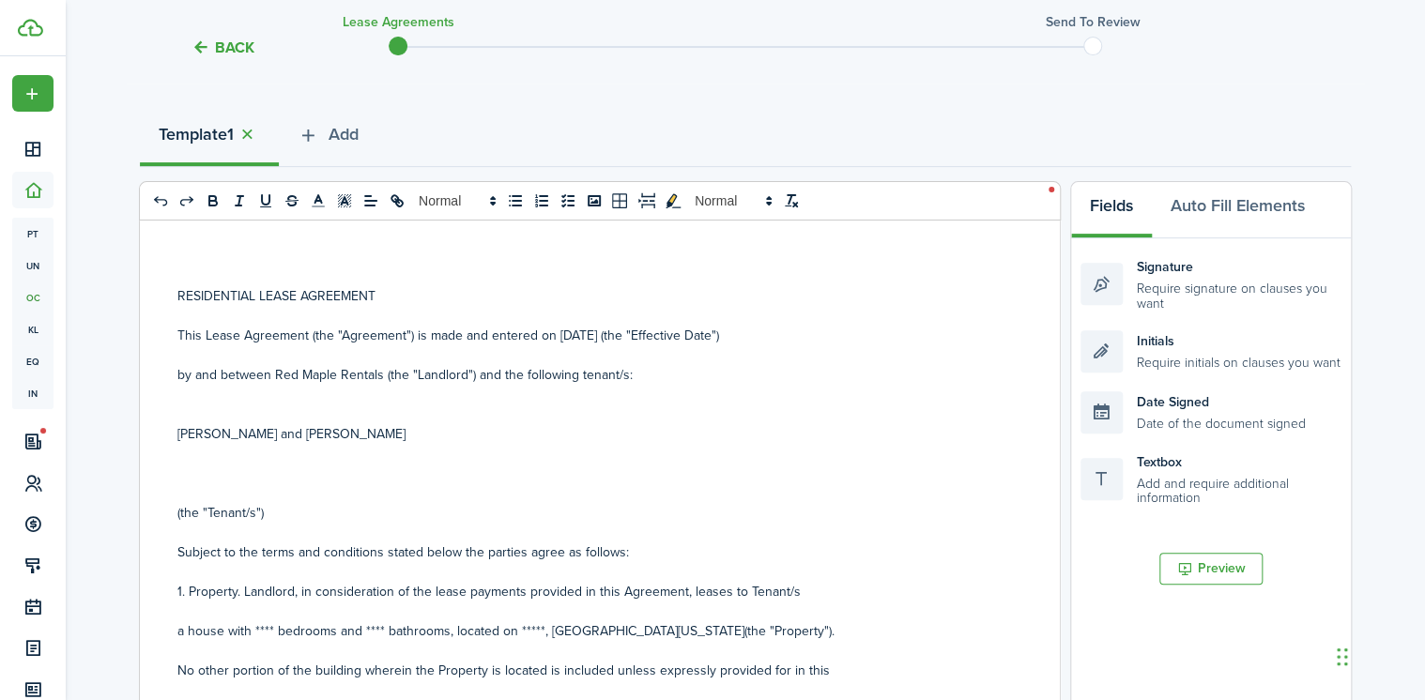
click at [402, 442] on p "[PERSON_NAME] and [PERSON_NAME]" at bounding box center [592, 434] width 831 height 20
click at [342, 438] on p "[PERSON_NAME] and [PERSON_NAME]" at bounding box center [592, 434] width 831 height 20
click at [199, 474] on p at bounding box center [592, 474] width 831 height 20
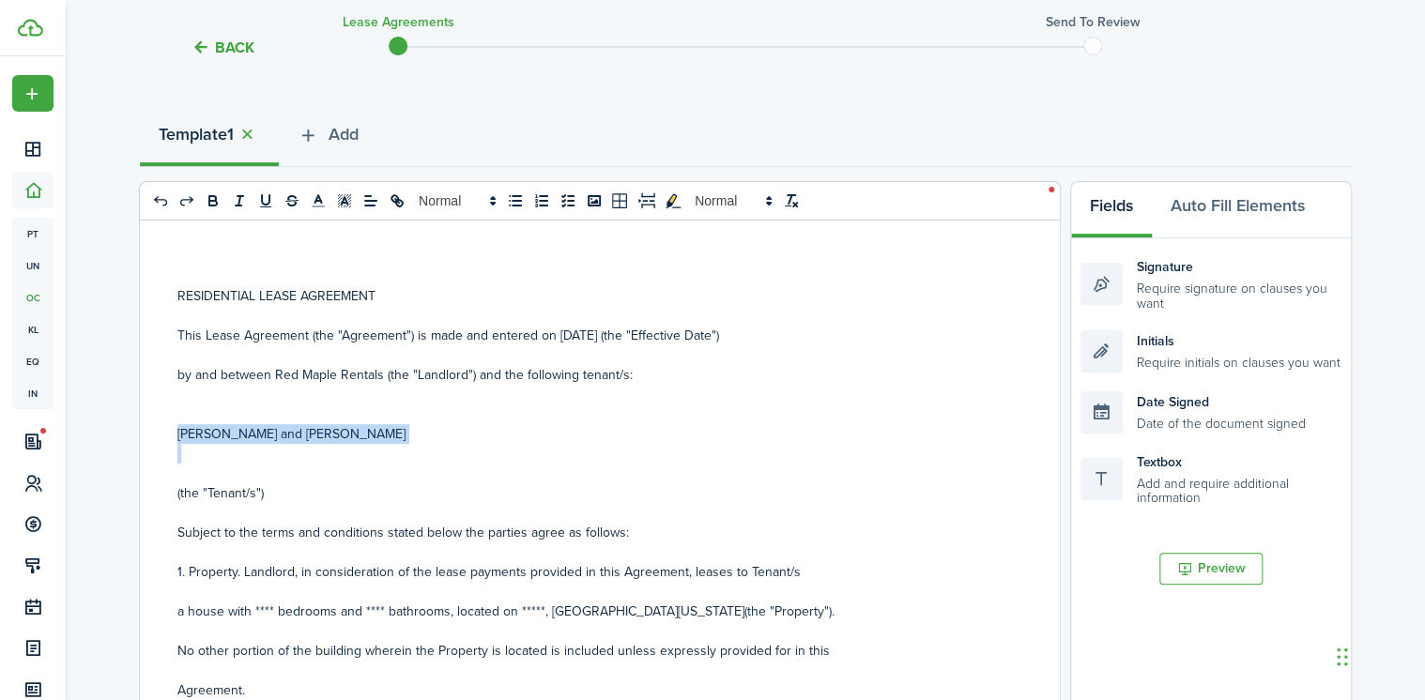
drag, startPoint x: 173, startPoint y: 440, endPoint x: 471, endPoint y: 443, distance: 298.6
click at [471, 443] on div "RESIDENTIAL LEASE AGREEMENT This Lease Agreement (the "Agreement") is made and …" at bounding box center [593, 589] width 906 height 737
copy p "[PERSON_NAME] and [PERSON_NAME]"
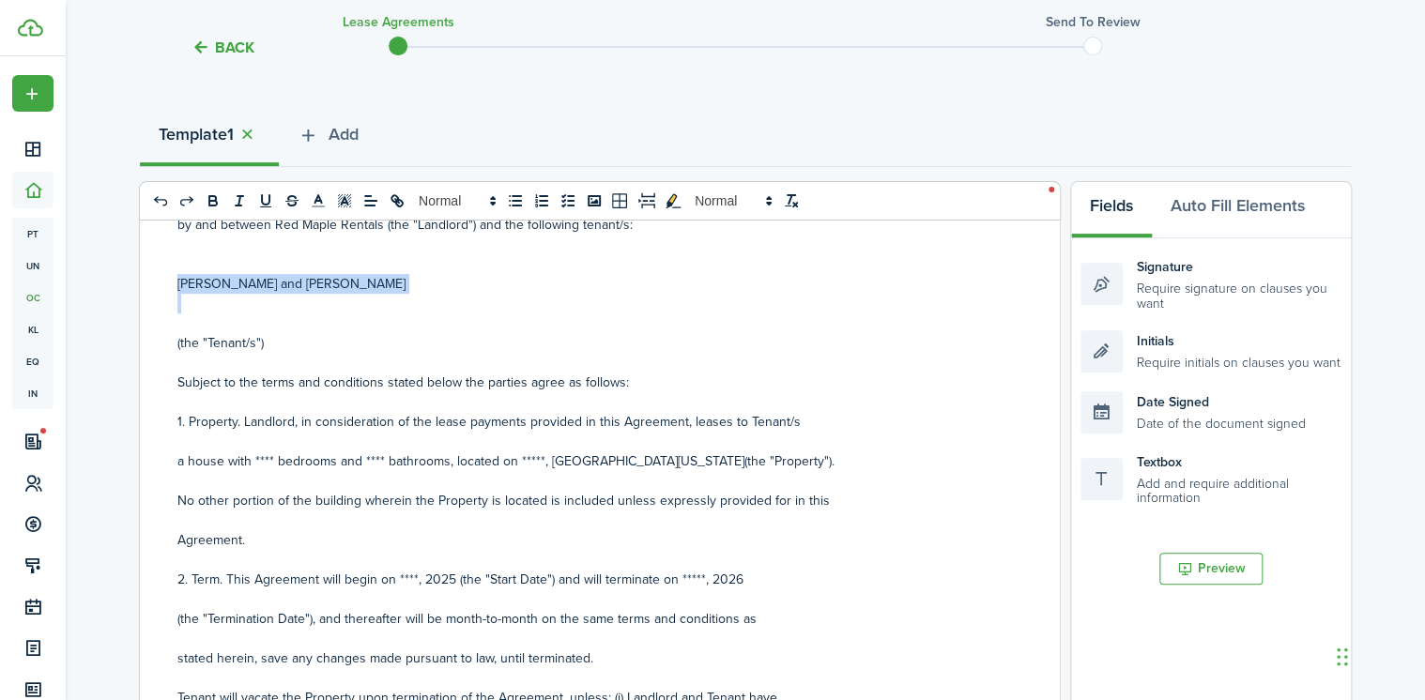
scroll to position [225, 0]
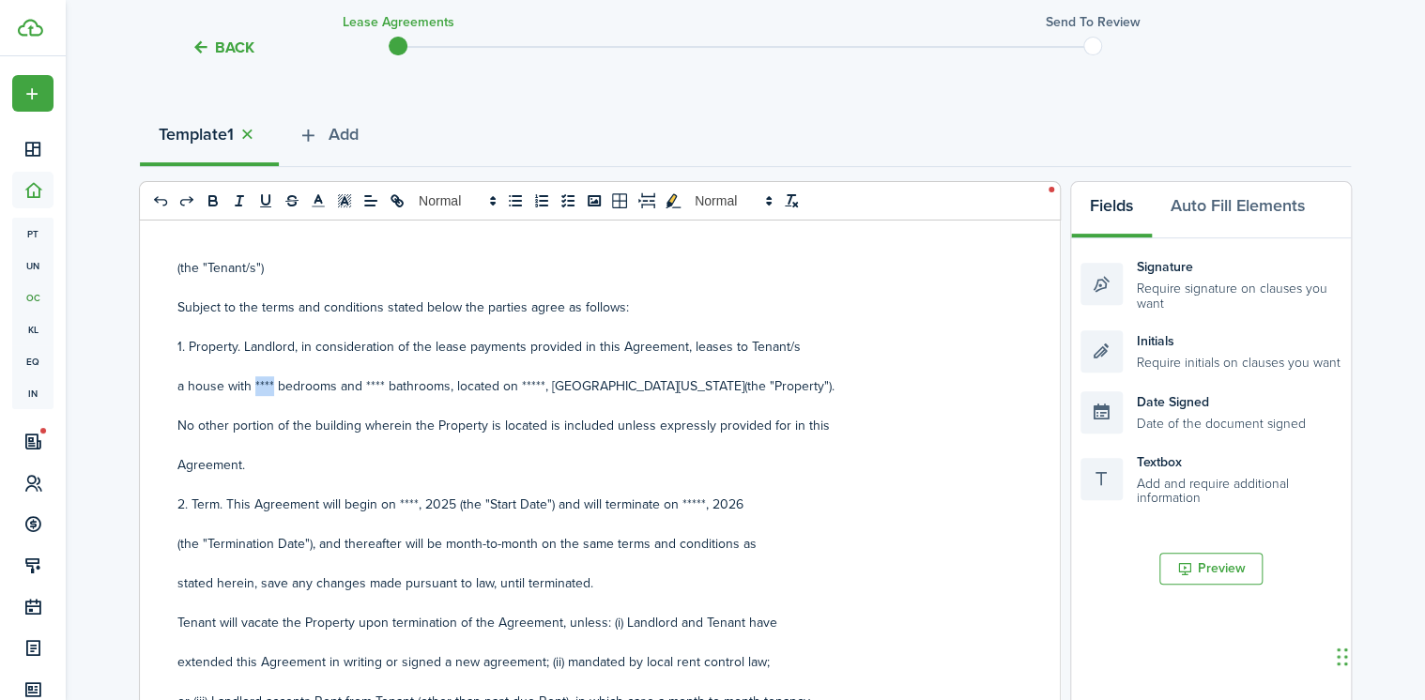
drag, startPoint x: 269, startPoint y: 387, endPoint x: 252, endPoint y: 384, distance: 18.1
click at [252, 384] on p "a house with **** bedrooms and **** bathrooms, located on *****, [GEOGRAPHIC_DA…" at bounding box center [592, 386] width 831 height 20
drag, startPoint x: 369, startPoint y: 384, endPoint x: 351, endPoint y: 384, distance: 17.8
click at [351, 384] on p "a house with 3 bedrooms and **** bathrooms, located on *****, [GEOGRAPHIC_DATA]…" at bounding box center [592, 386] width 831 height 20
drag, startPoint x: 508, startPoint y: 384, endPoint x: 484, endPoint y: 392, distance: 24.6
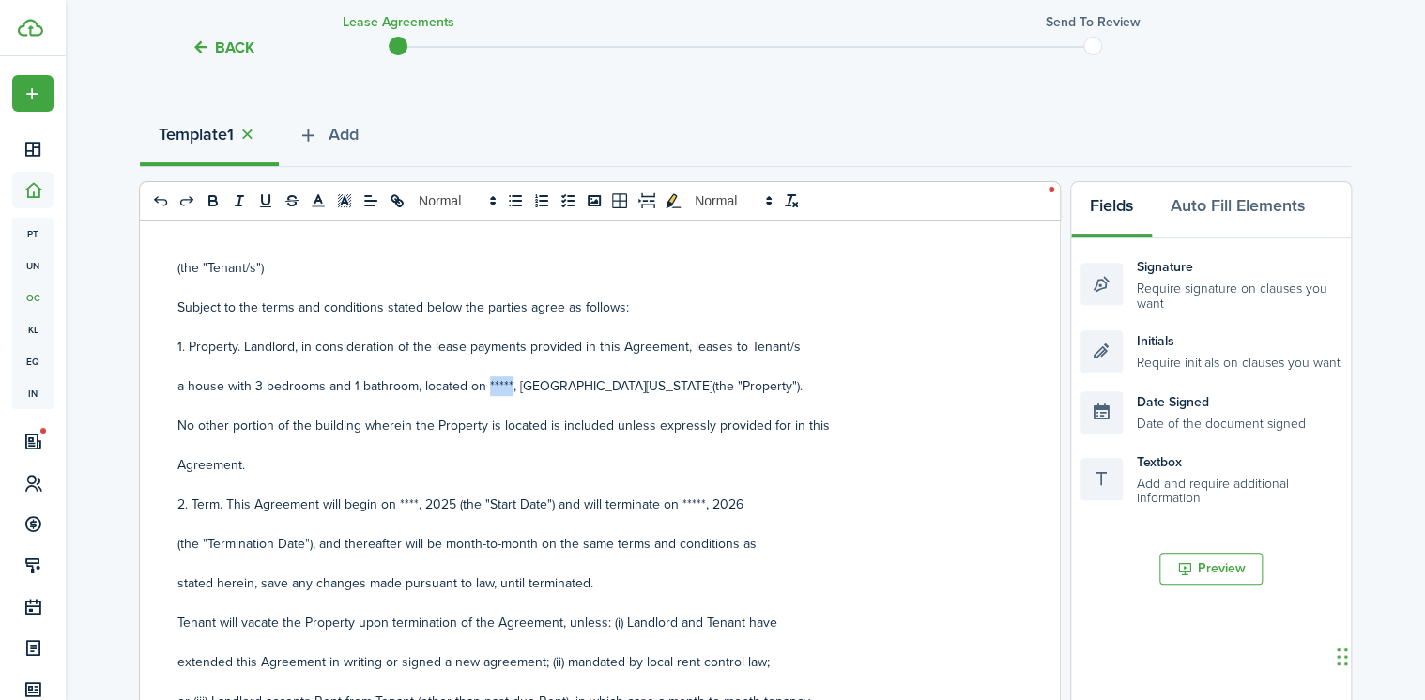
click at [484, 392] on p "a house with 3 bedrooms and 1 bathroom, located on *****, [GEOGRAPHIC_DATA][US_…" at bounding box center [592, 386] width 831 height 20
click at [764, 391] on p "a house with 3 bedrooms and 1 bathroom, located on [STREET_ADDRESS][US_STATE](t…" at bounding box center [592, 386] width 831 height 20
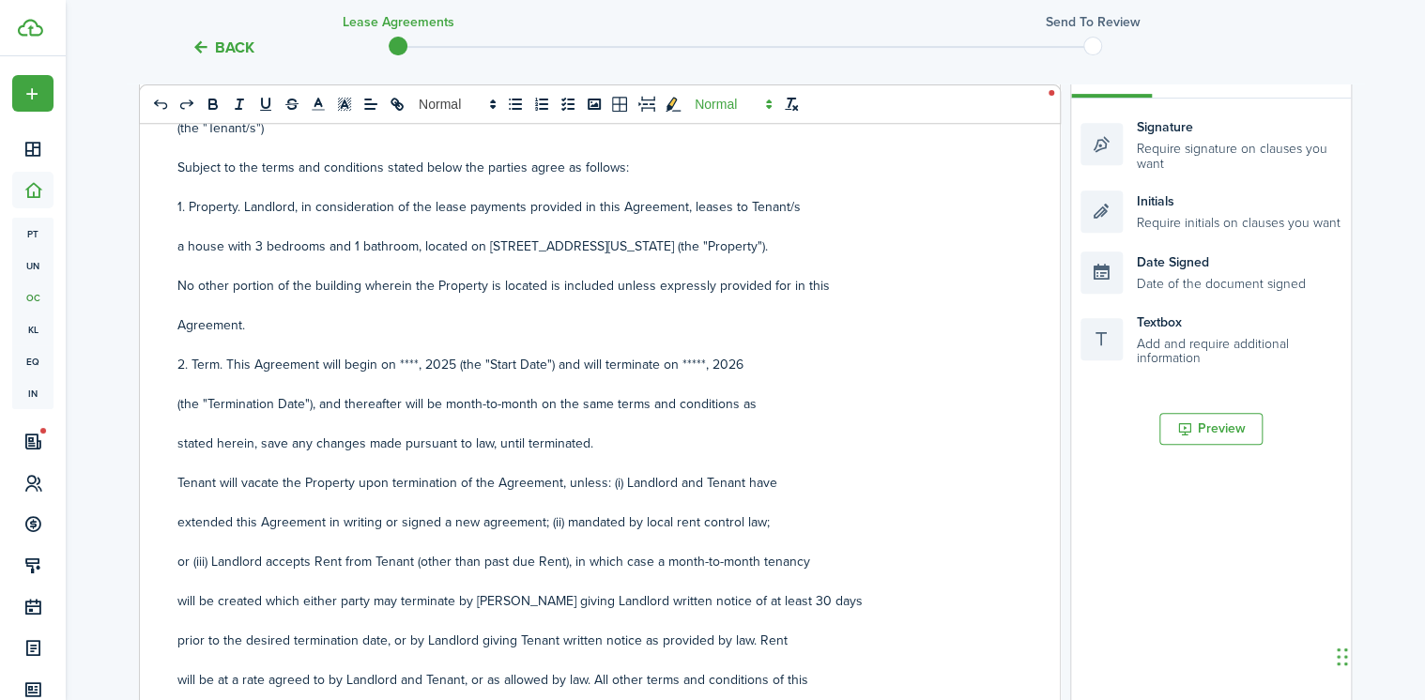
scroll to position [333, 0]
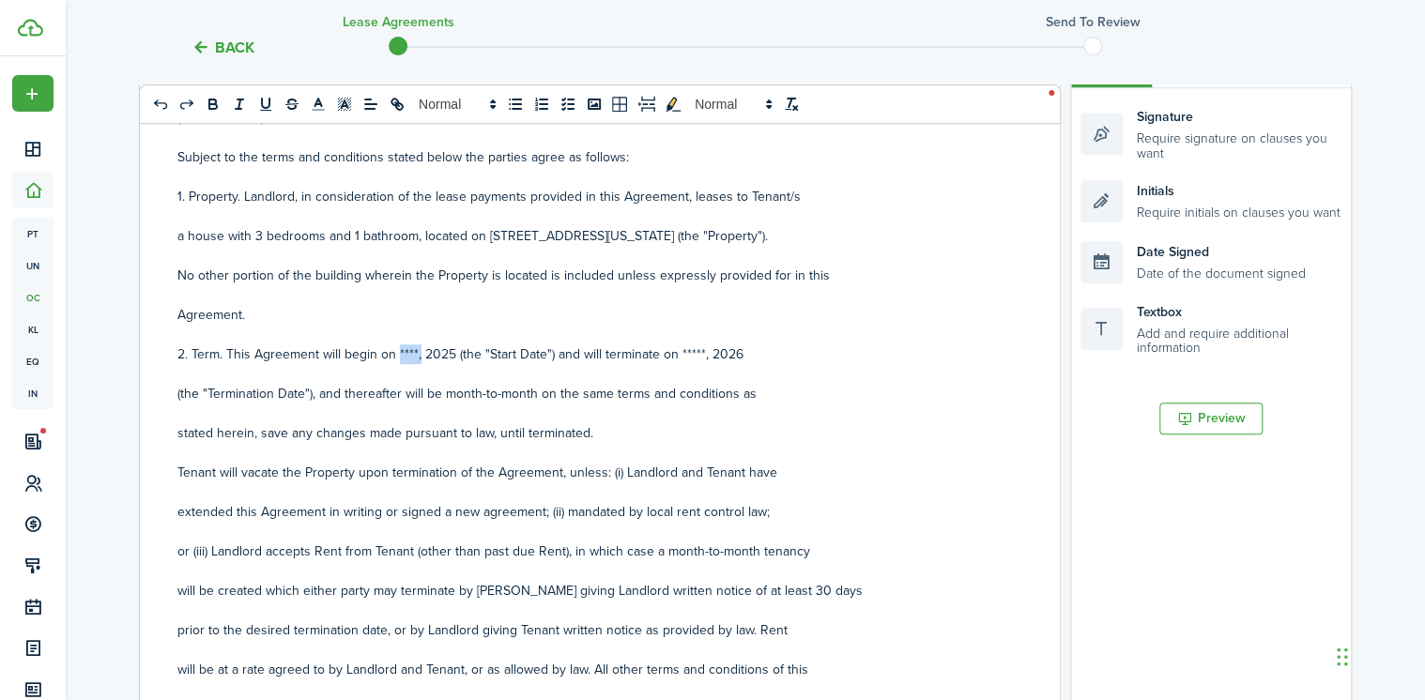
drag, startPoint x: 417, startPoint y: 348, endPoint x: 396, endPoint y: 353, distance: 21.2
click at [396, 353] on p "2. Term. This Agreement will begin on ****, 2025 (the "Start Date") and will te…" at bounding box center [592, 355] width 831 height 20
click at [472, 365] on p at bounding box center [592, 374] width 831 height 20
drag, startPoint x: 745, startPoint y: 354, endPoint x: 723, endPoint y: 348, distance: 22.3
click at [723, 348] on p "2. Term. This Agreement will begin on [DATE] (the "Start Date") and will termin…" at bounding box center [592, 355] width 831 height 20
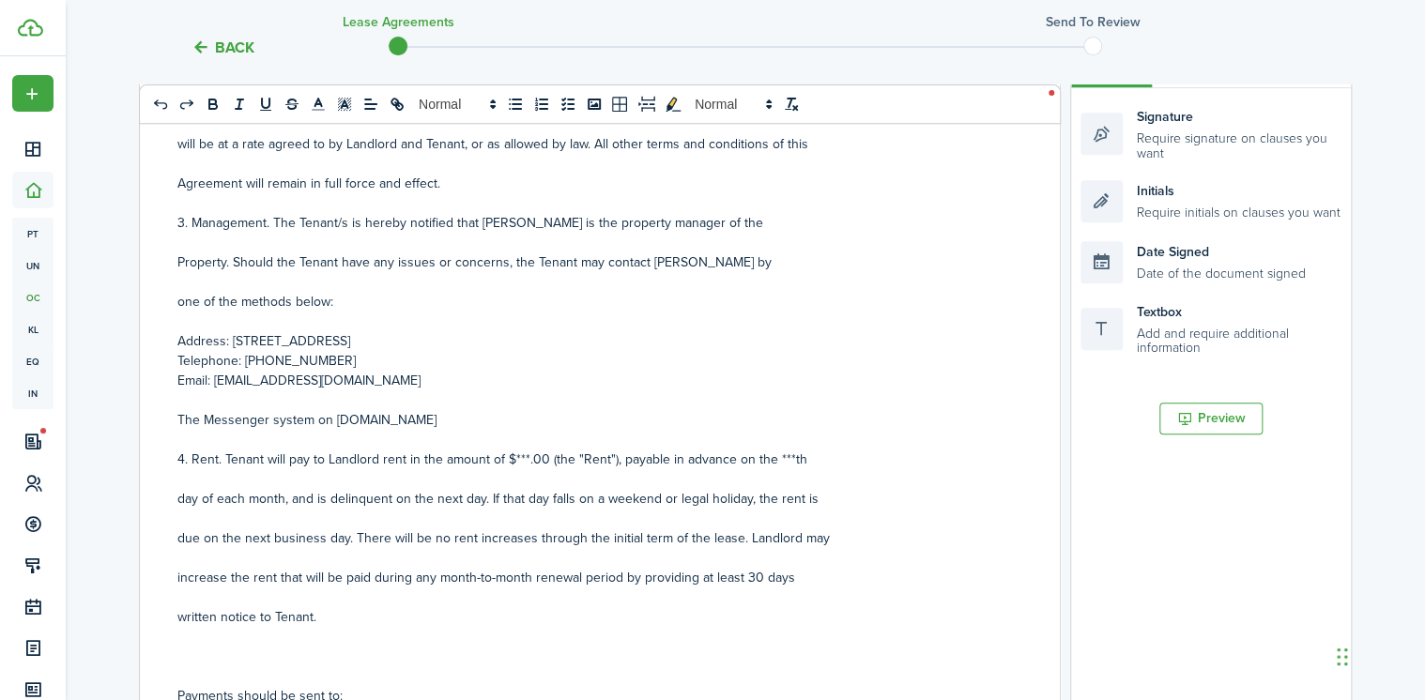
scroll to position [826, 0]
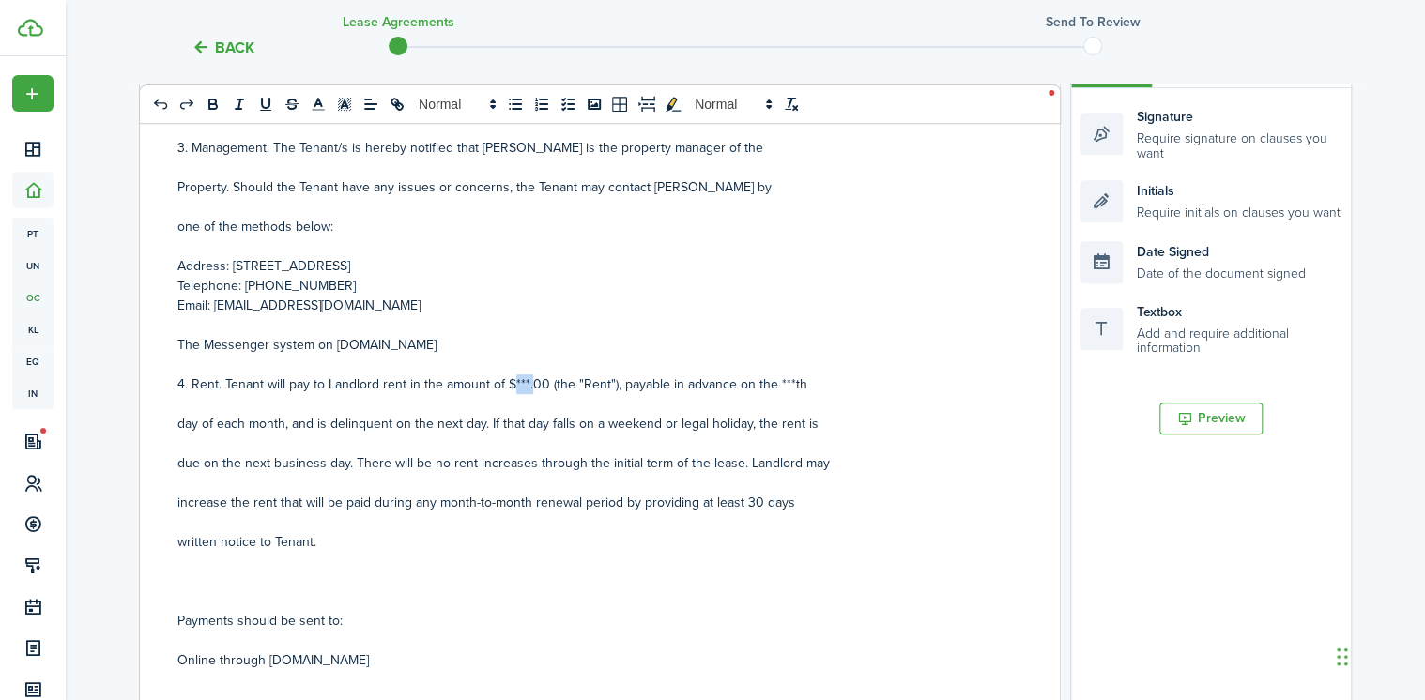
drag, startPoint x: 530, startPoint y: 376, endPoint x: 509, endPoint y: 382, distance: 21.7
click at [509, 382] on p "4. Rent. Tenant will pay to Landlord rent in the amount of $***.00 (the "Rent")…" at bounding box center [592, 385] width 831 height 20
drag, startPoint x: 807, startPoint y: 382, endPoint x: 781, endPoint y: 380, distance: 26.4
click at [781, 380] on p "4. Rent. Tenant will pay to Landlord rent in the amount of $975.00 (the "Rent")…" at bounding box center [592, 385] width 831 height 20
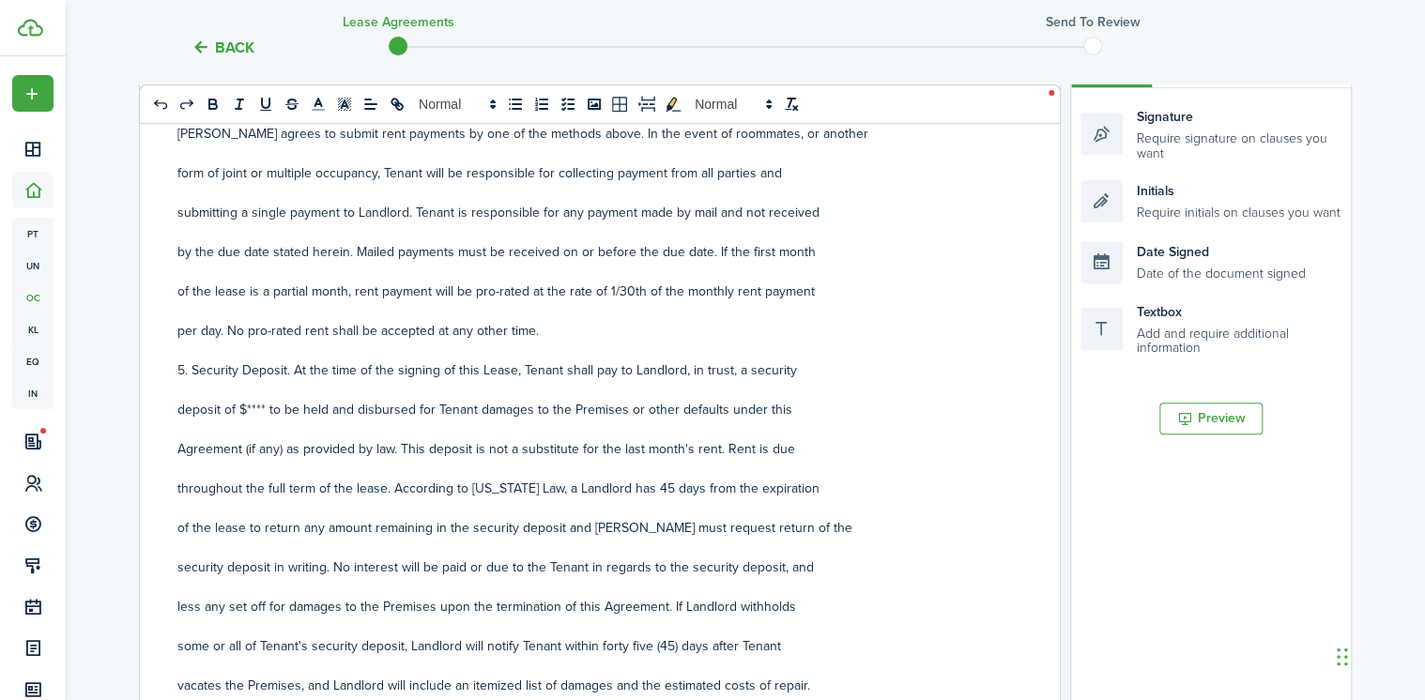
scroll to position [1652, 0]
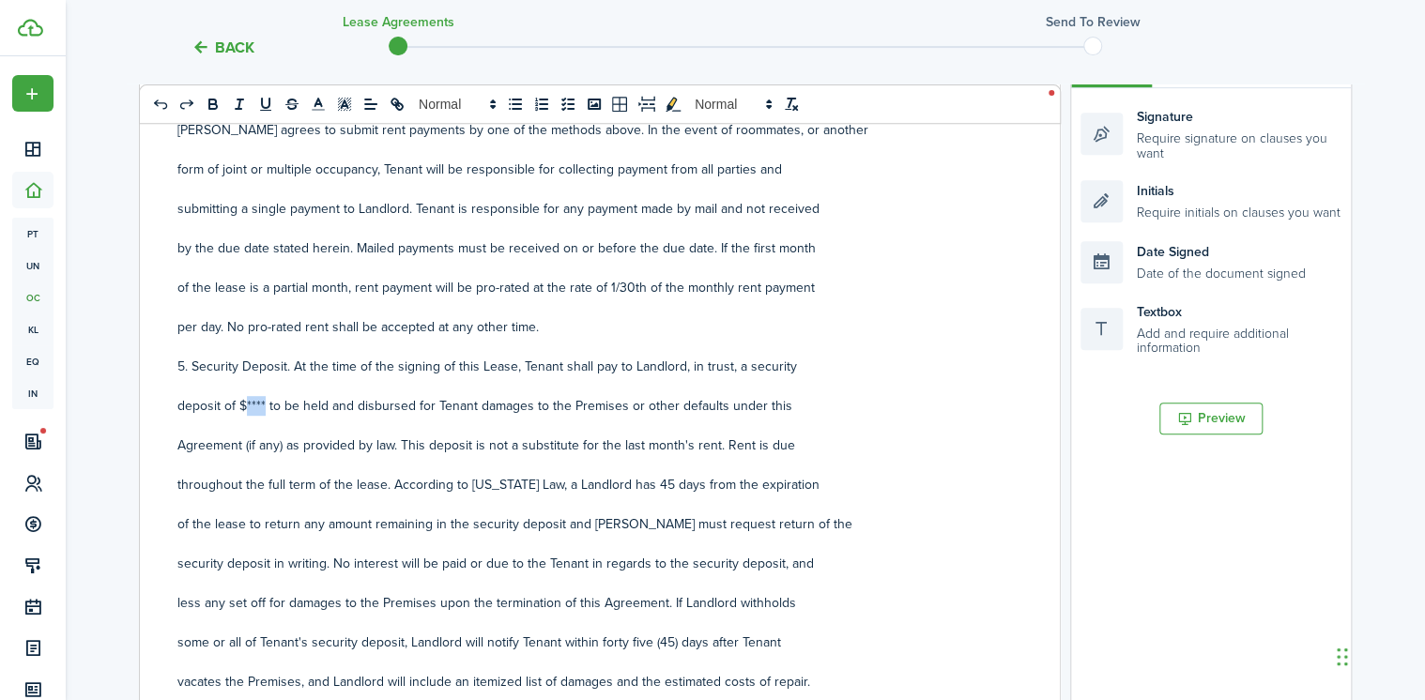
drag, startPoint x: 263, startPoint y: 401, endPoint x: 248, endPoint y: 406, distance: 15.7
click at [248, 406] on p "deposit of $**** to be held and disbursed for Tenant damages to the Premises or…" at bounding box center [592, 406] width 831 height 20
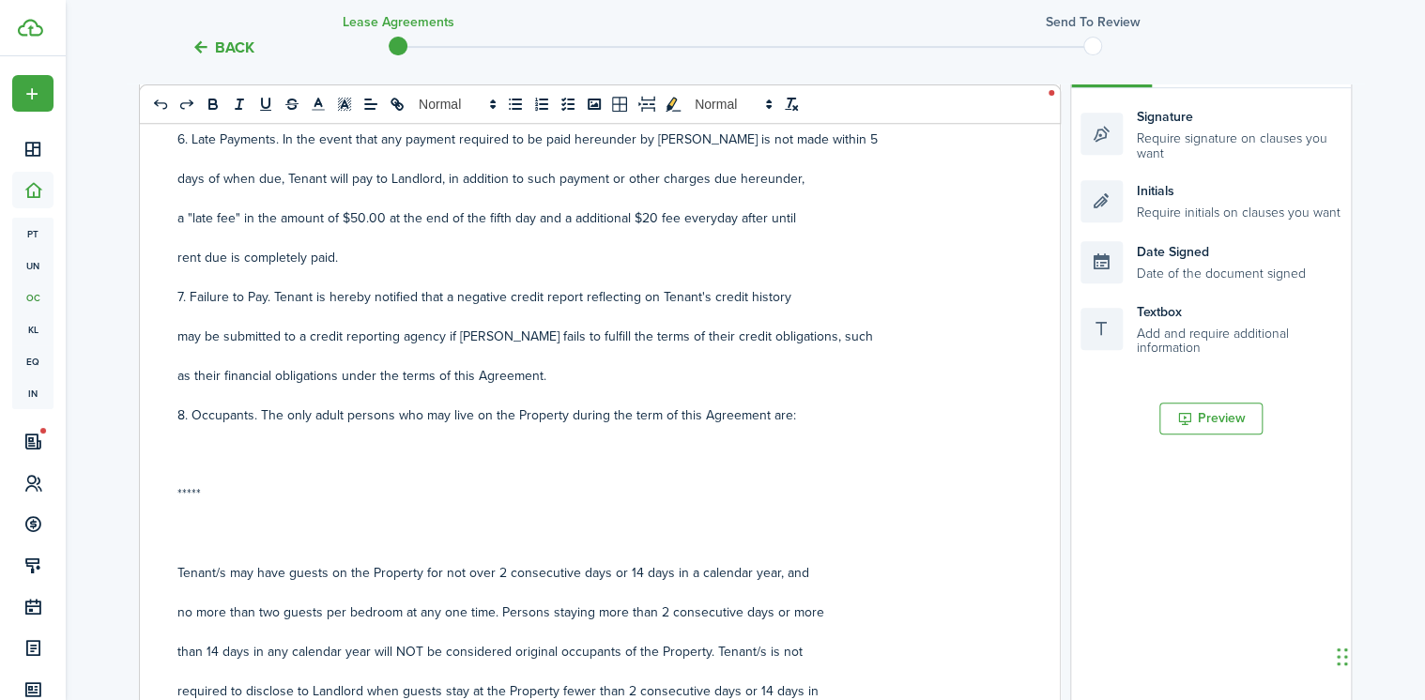
scroll to position [2479, 0]
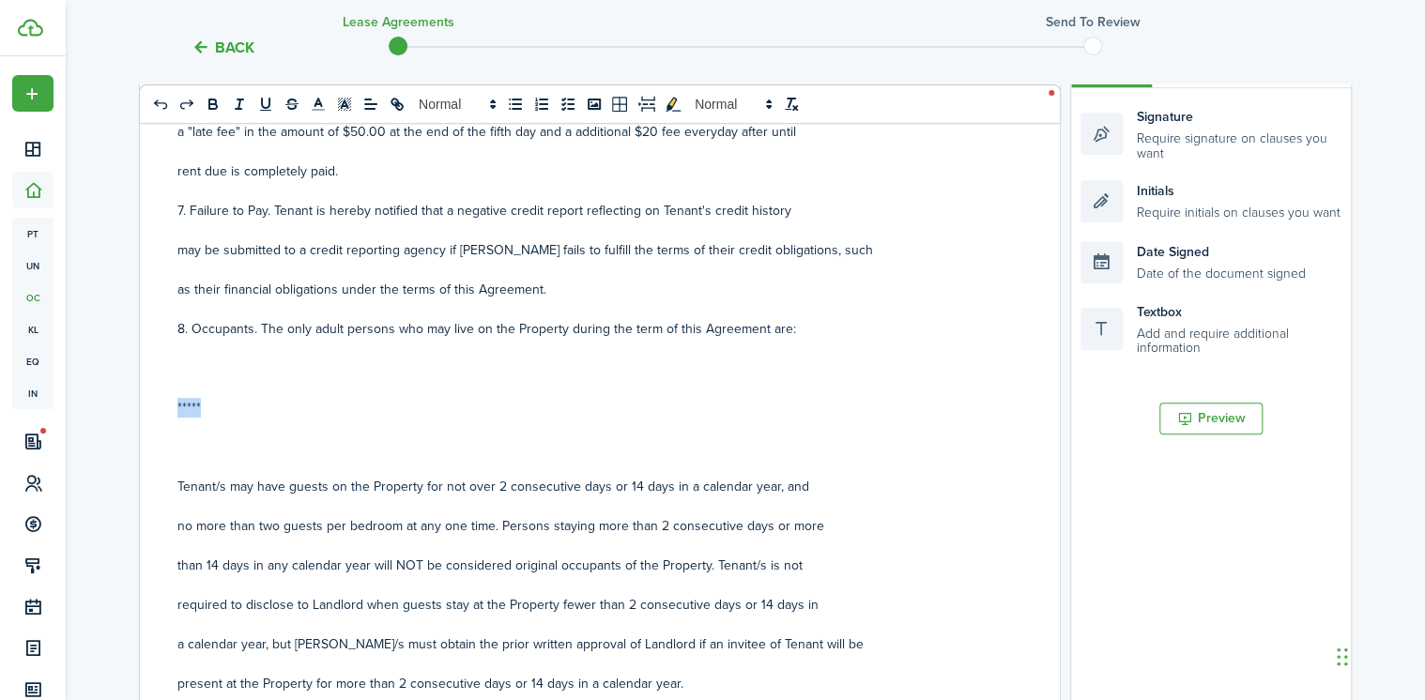
drag, startPoint x: 208, startPoint y: 406, endPoint x: 171, endPoint y: 400, distance: 38.0
click at [171, 400] on div "RESIDENTIAL LEASE AGREEMENT This Lease Agreement (the "Agreement") is made and …" at bounding box center [593, 438] width 906 height 737
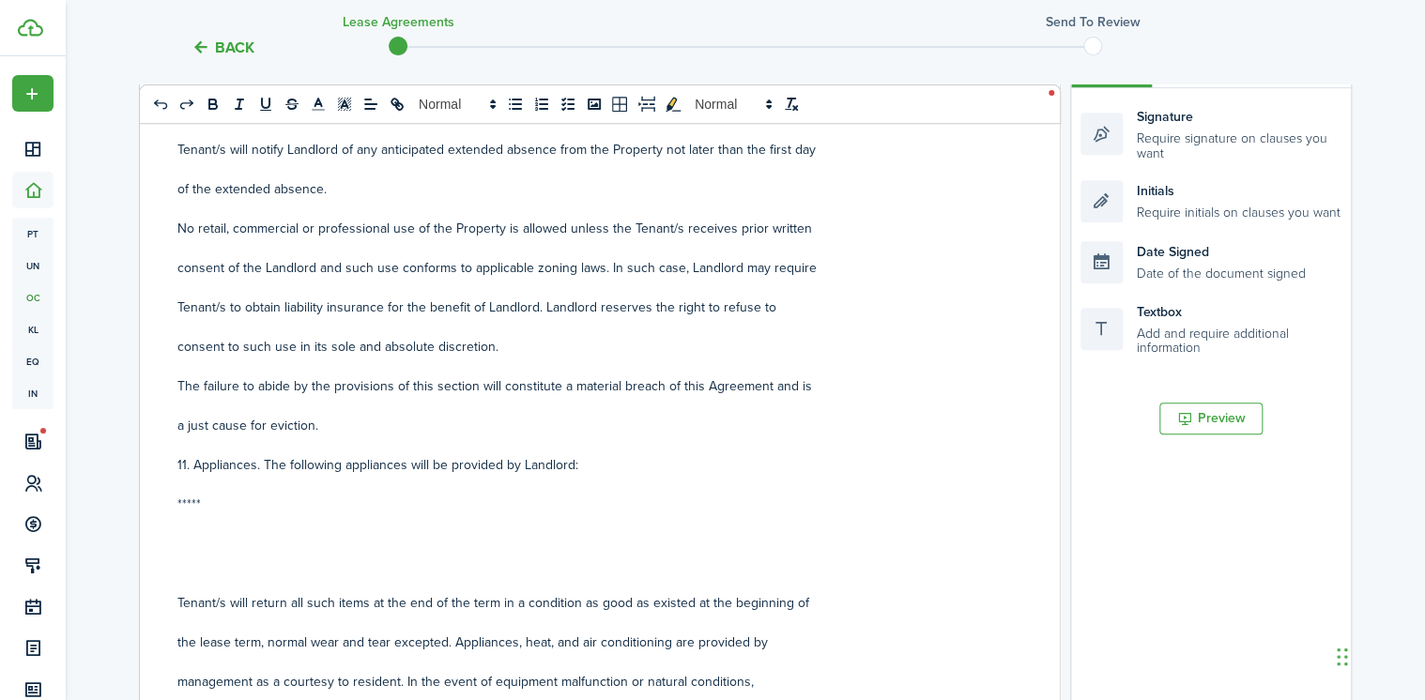
scroll to position [3305, 0]
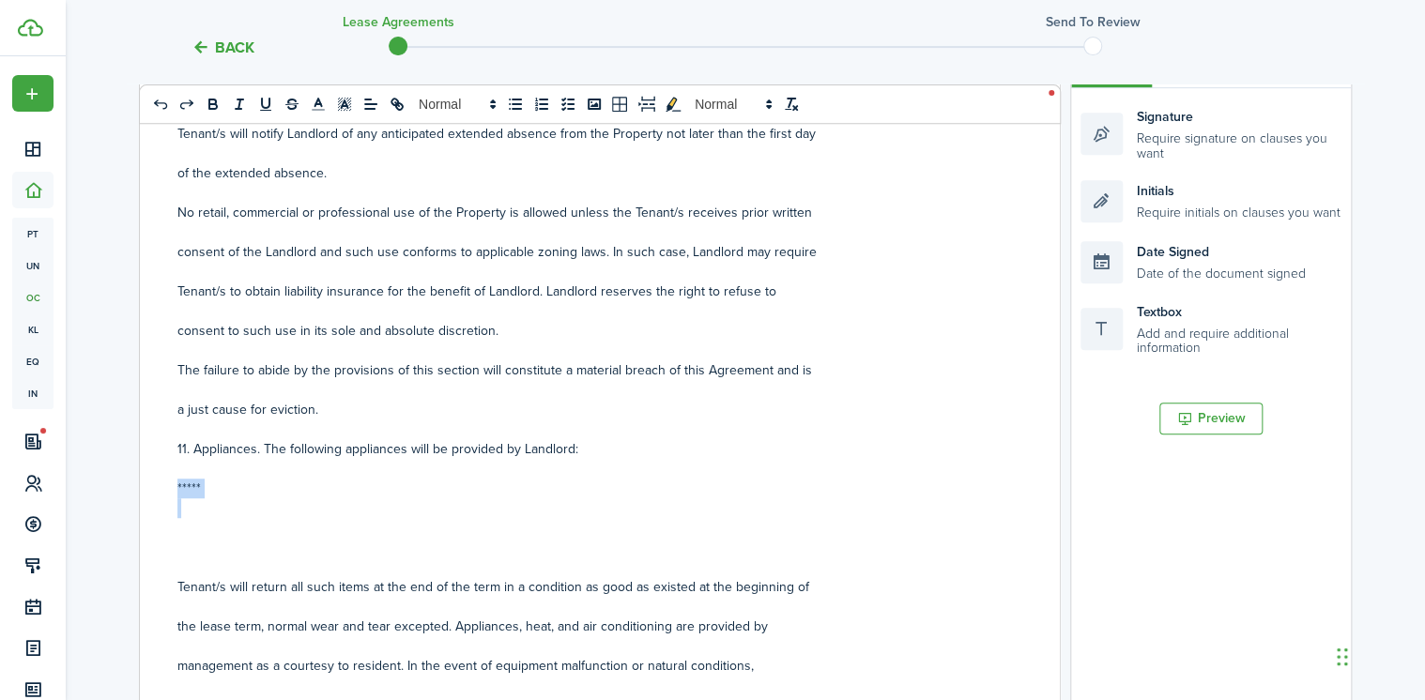
drag, startPoint x: 221, startPoint y: 499, endPoint x: 167, endPoint y: 490, distance: 54.2
click at [167, 490] on div "RESIDENTIAL LEASE AGREEMENT This Lease Agreement (the "Agreement") is made and …" at bounding box center [593, 438] width 906 height 737
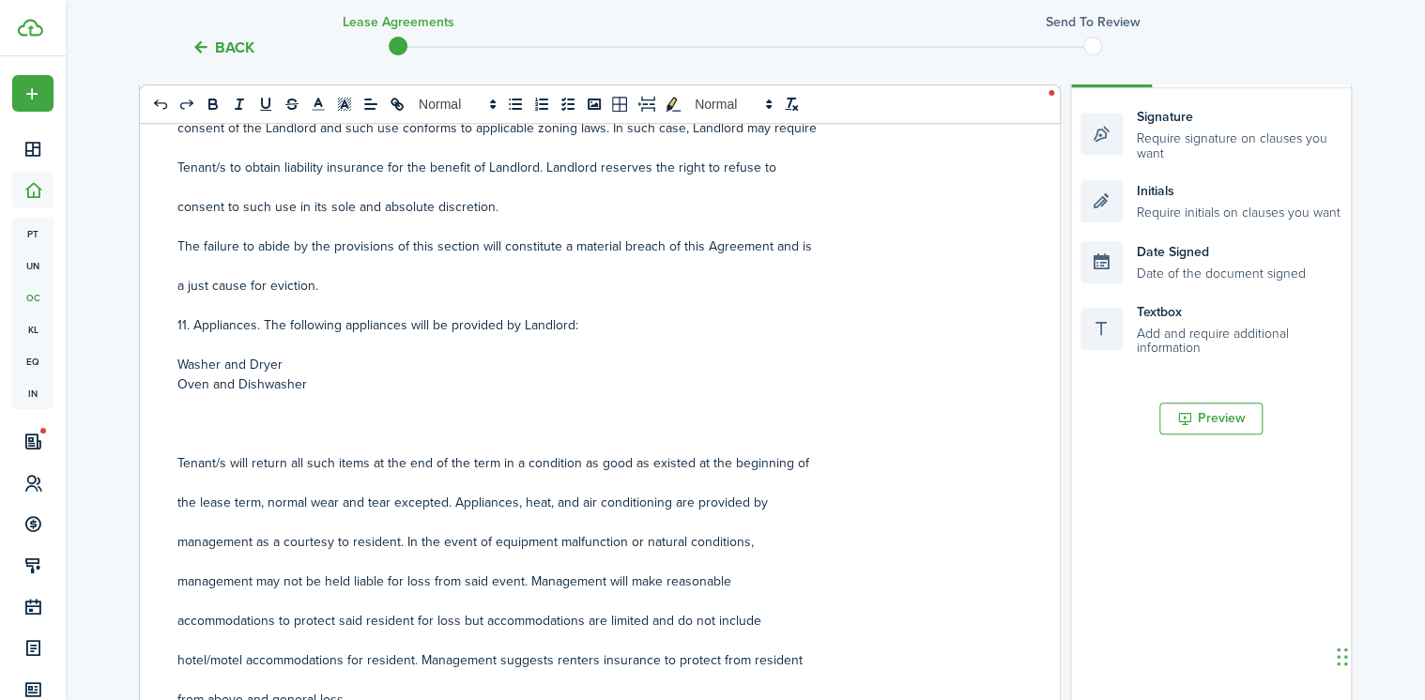
scroll to position [3455, 0]
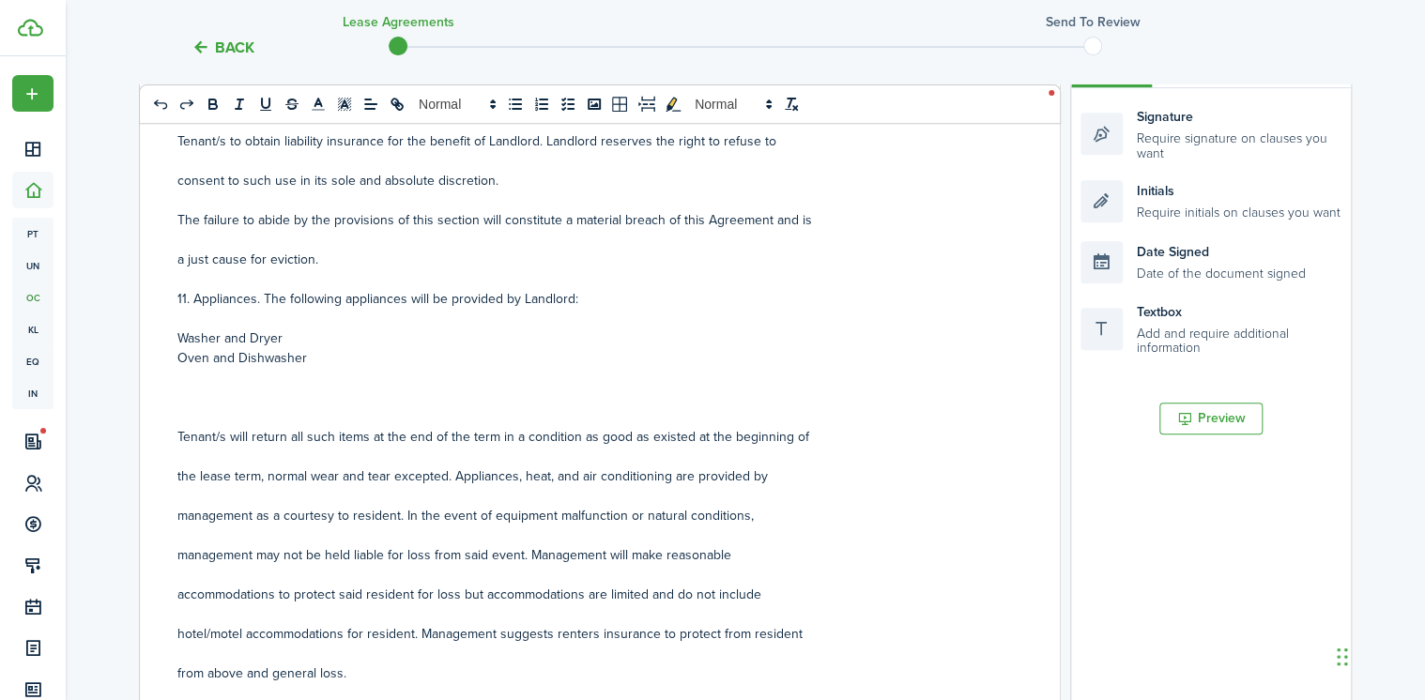
click at [234, 360] on p "Oven and Dishwasher" at bounding box center [592, 358] width 831 height 20
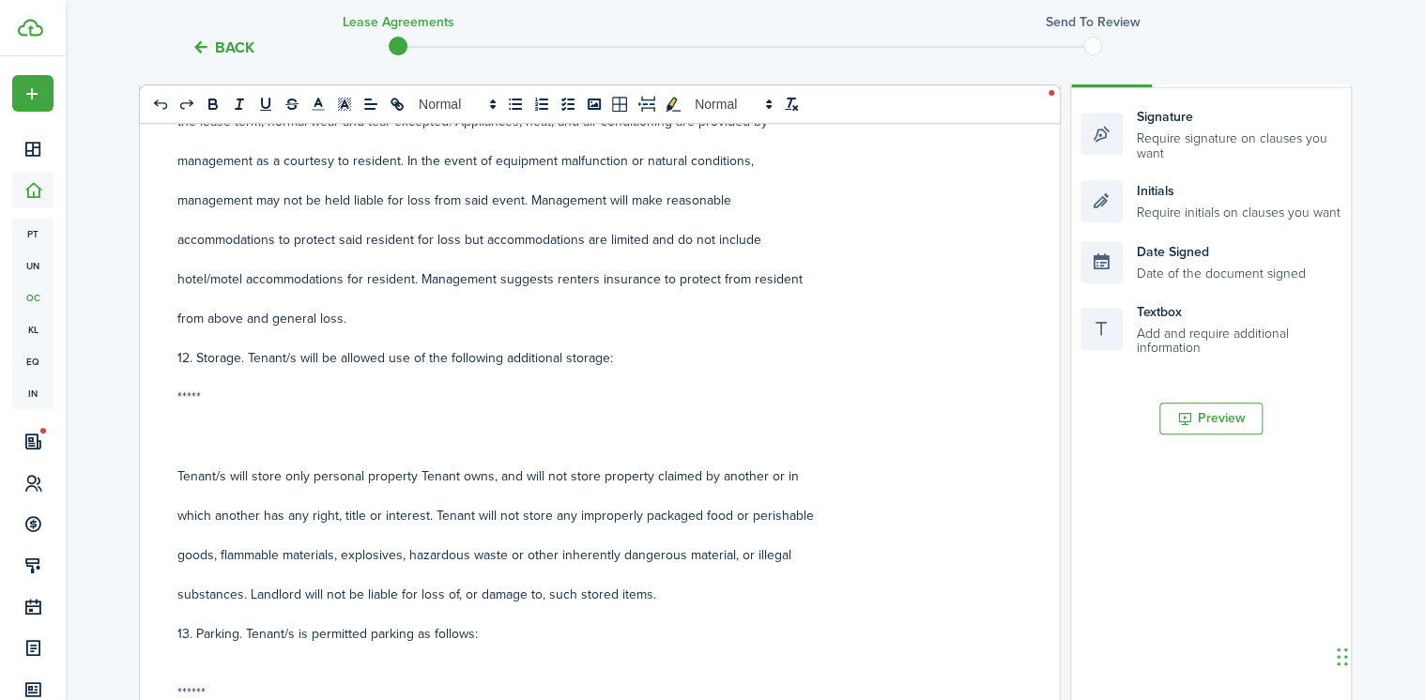
scroll to position [3831, 0]
drag, startPoint x: 203, startPoint y: 392, endPoint x: 175, endPoint y: 402, distance: 29.7
click at [175, 402] on div "RESIDENTIAL LEASE AGREEMENT This Lease Agreement (the "Agreement") is made and …" at bounding box center [593, 438] width 906 height 737
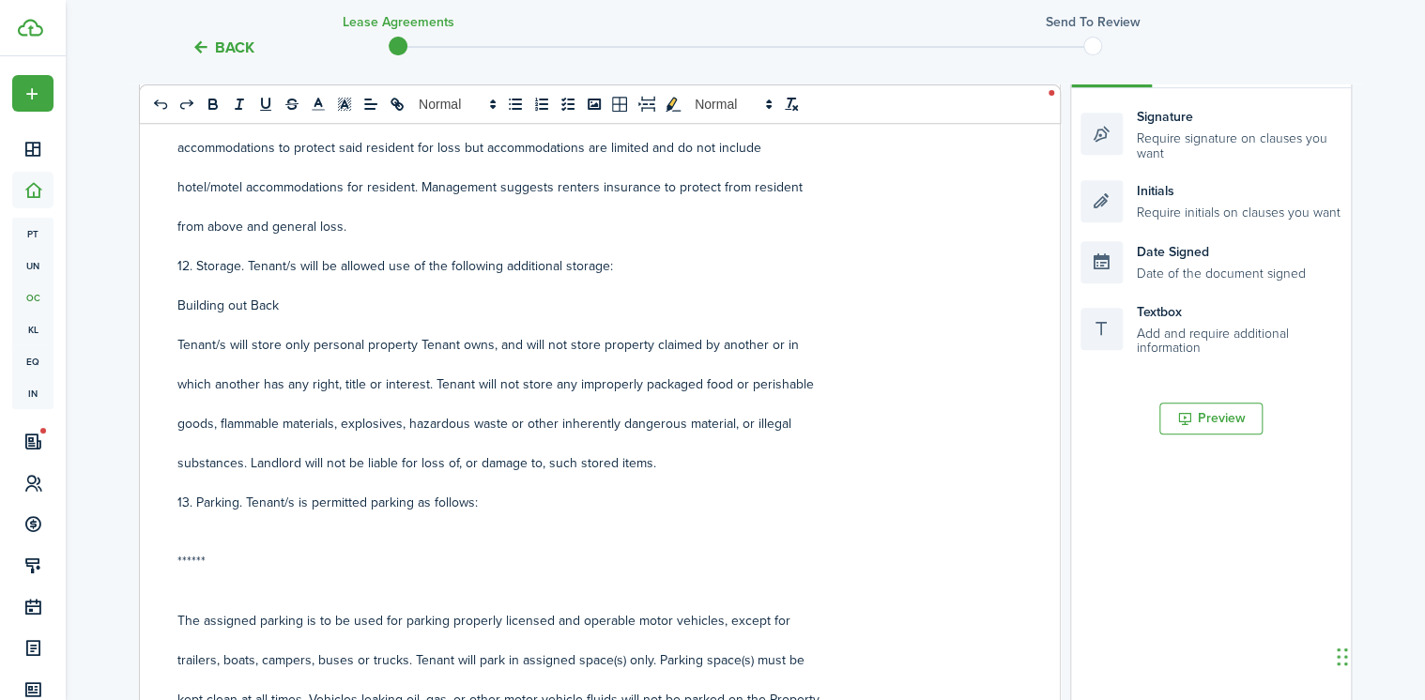
scroll to position [4056, 0]
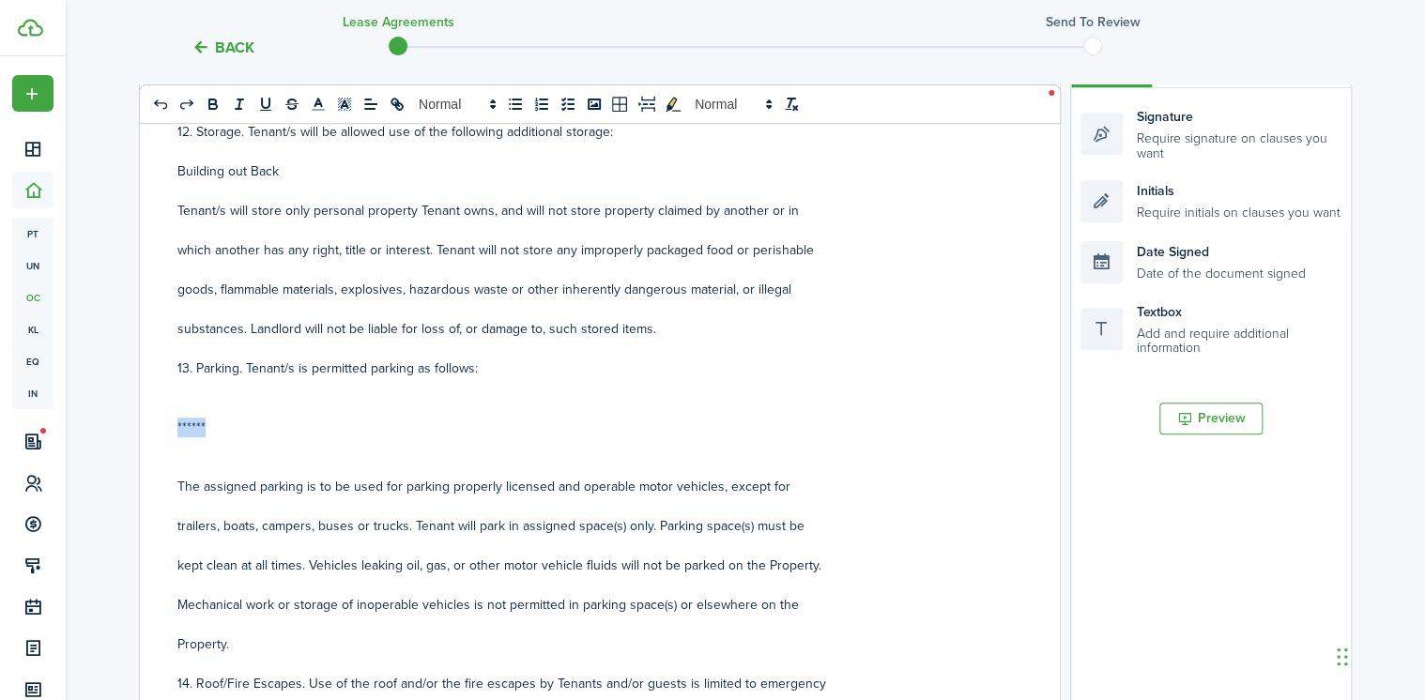
drag, startPoint x: 216, startPoint y: 432, endPoint x: 163, endPoint y: 433, distance: 52.6
click at [163, 433] on div "RESIDENTIAL LEASE AGREEMENT This Lease Agreement (the "Agreement") is made and …" at bounding box center [593, 438] width 906 height 737
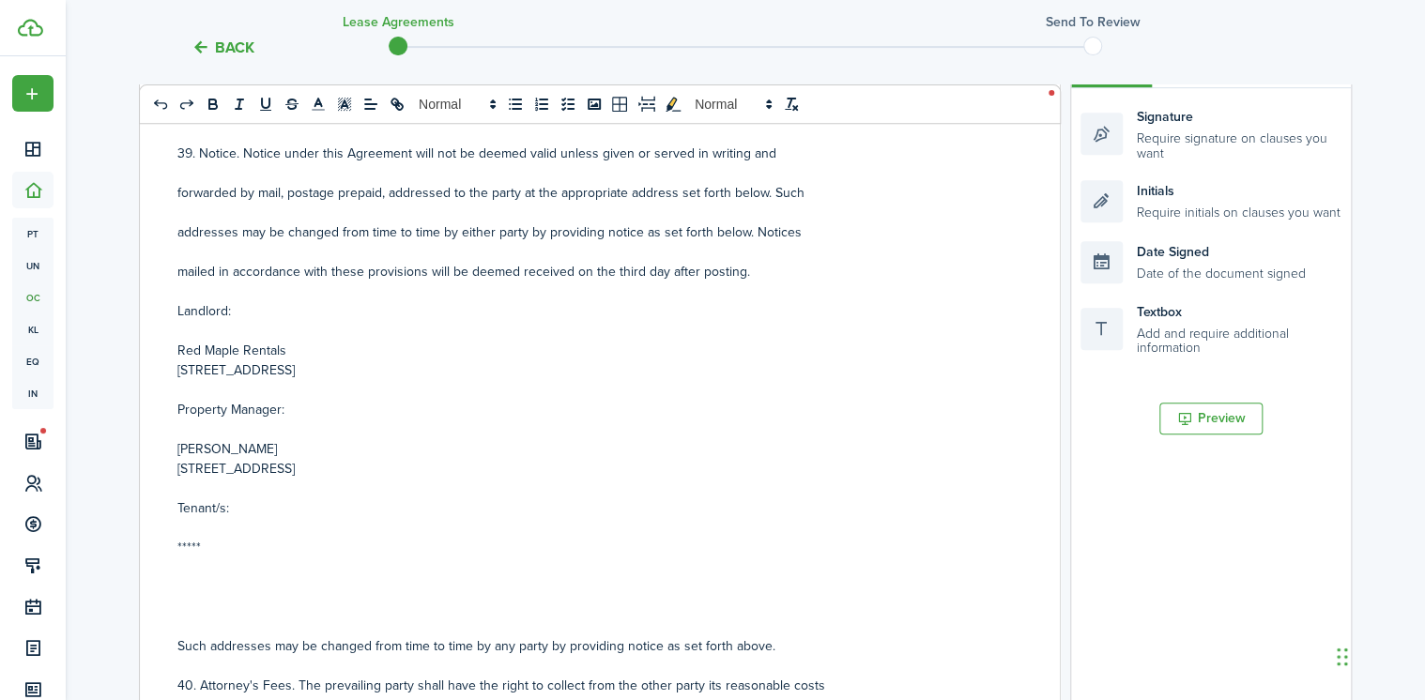
scroll to position [10571, 0]
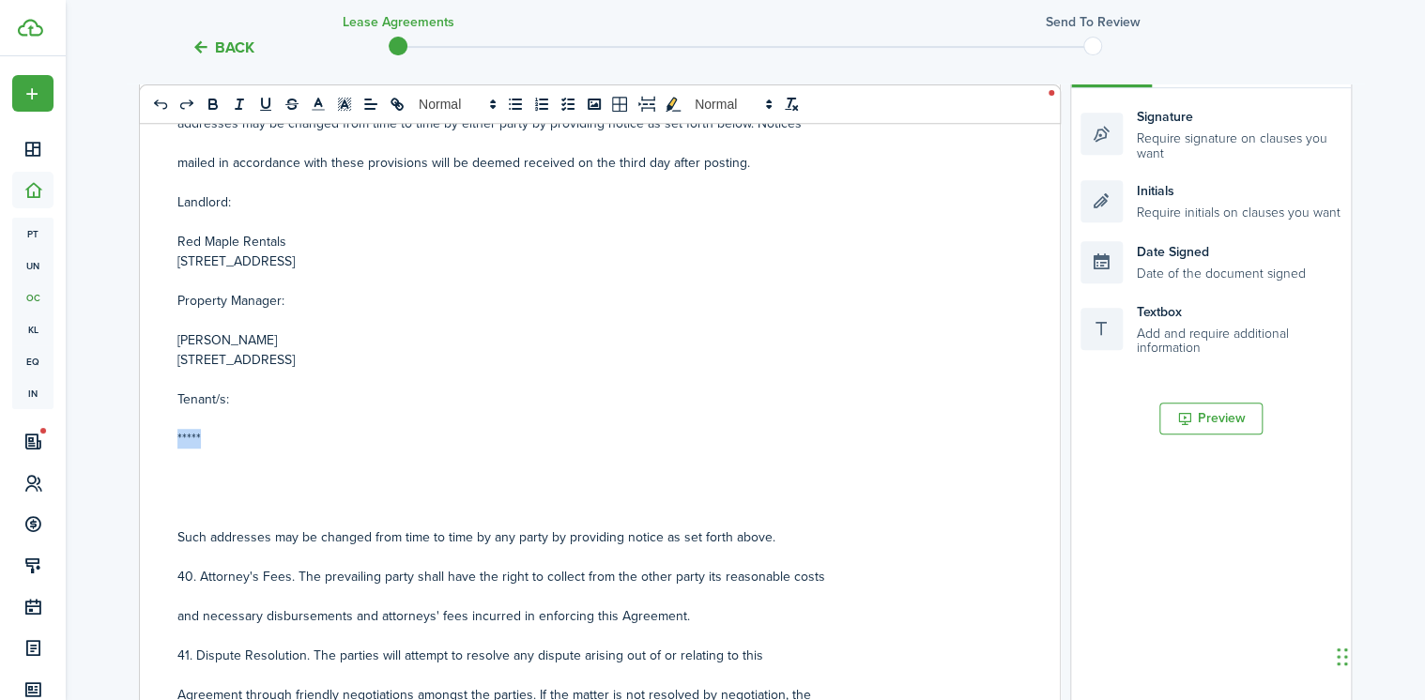
drag, startPoint x: 197, startPoint y: 440, endPoint x: 171, endPoint y: 439, distance: 26.3
click at [171, 439] on div "RESIDENTIAL LEASE AGREEMENT This Lease Agreement (the "Agreement") is made and …" at bounding box center [593, 438] width 906 height 737
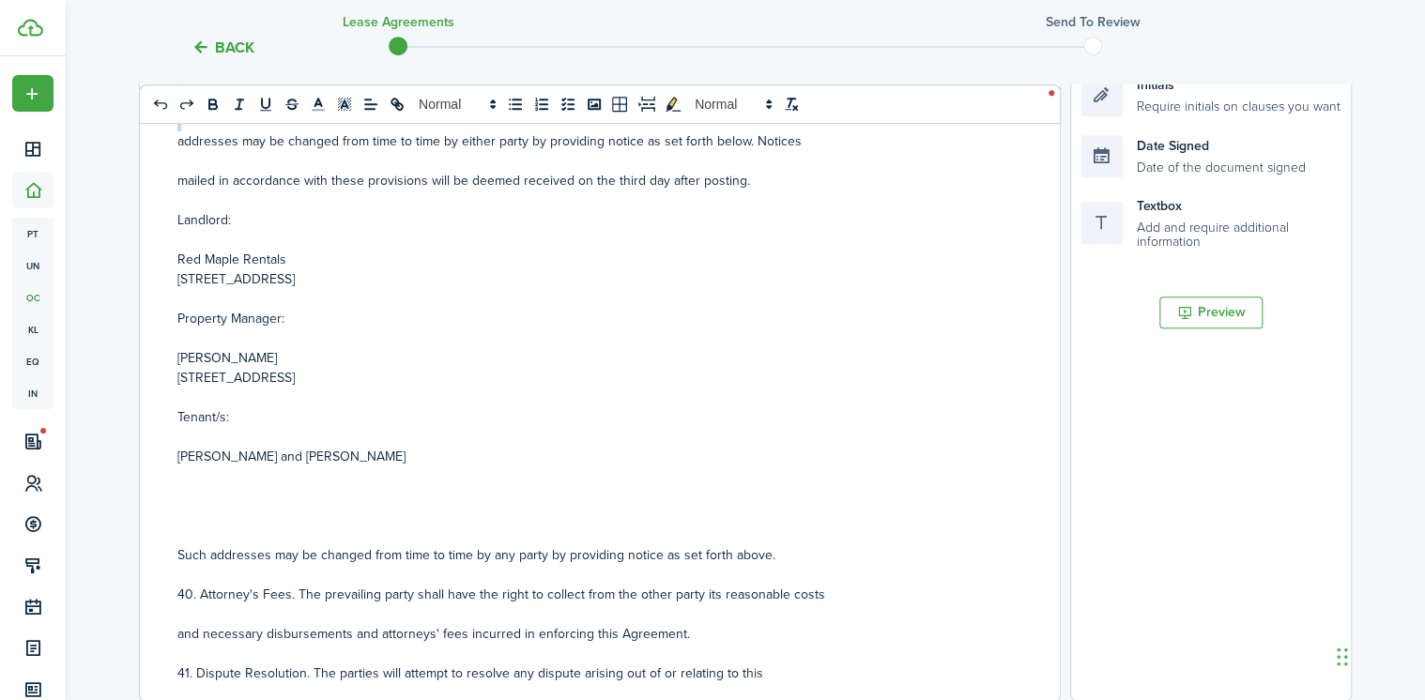
scroll to position [10278, 0]
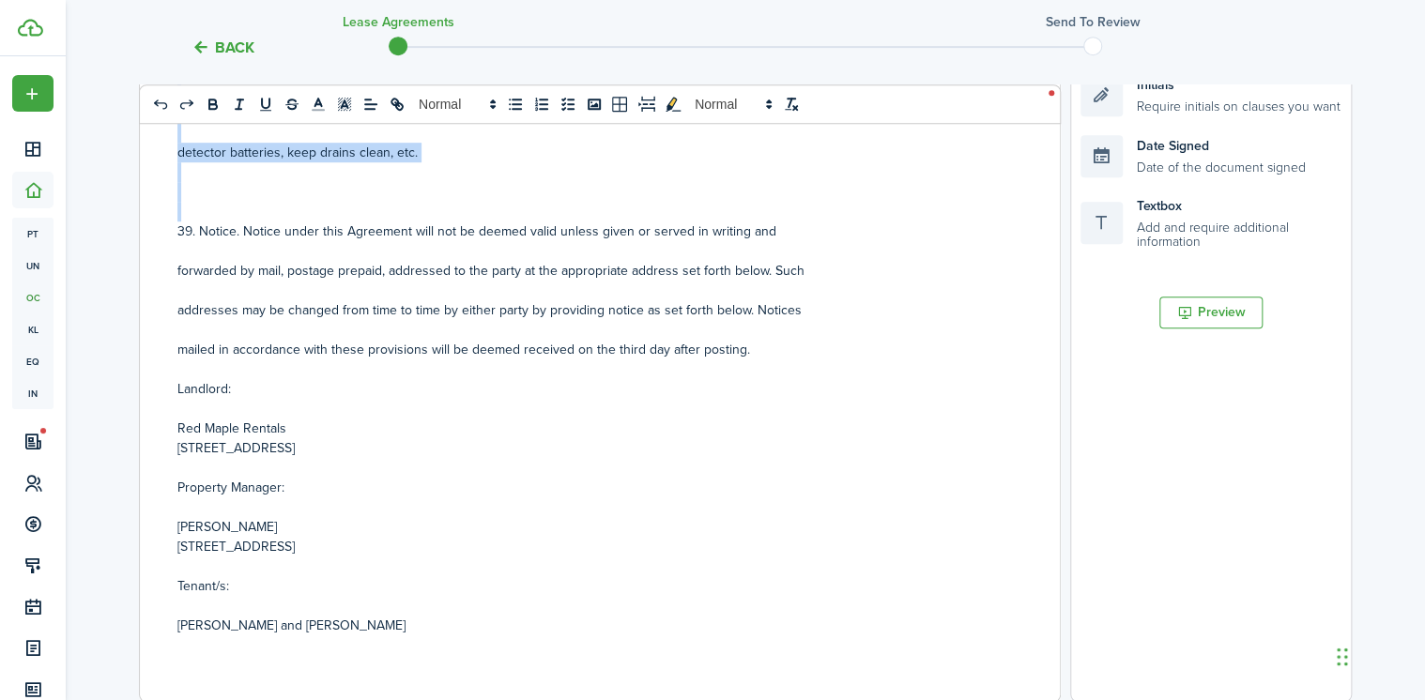
drag, startPoint x: 195, startPoint y: 315, endPoint x: 394, endPoint y: 203, distance: 228.3
click at [394, 203] on div "RESIDENTIAL LEASE AGREEMENT This Lease Agreement (the "Agreement") is made and …" at bounding box center [593, 332] width 906 height 737
click at [207, 102] on icon "bold" at bounding box center [213, 104] width 17 height 17
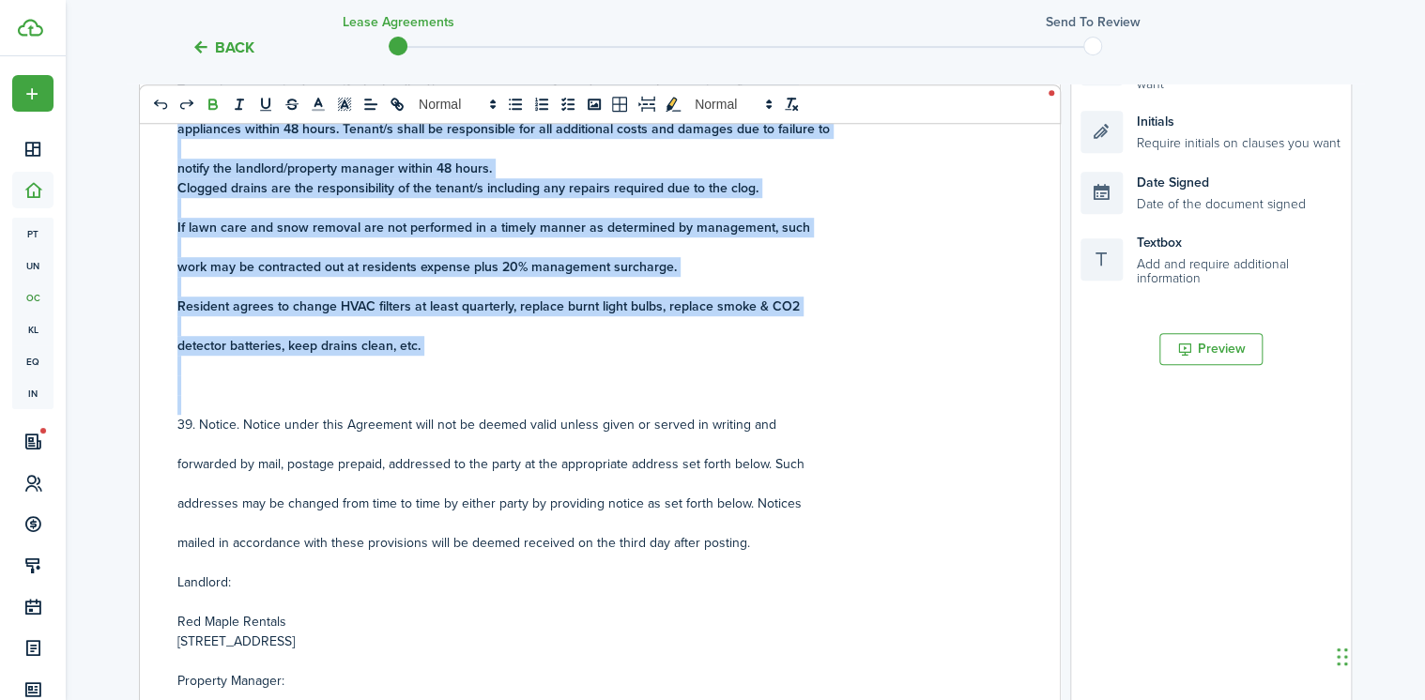
click at [435, 376] on p at bounding box center [592, 386] width 831 height 20
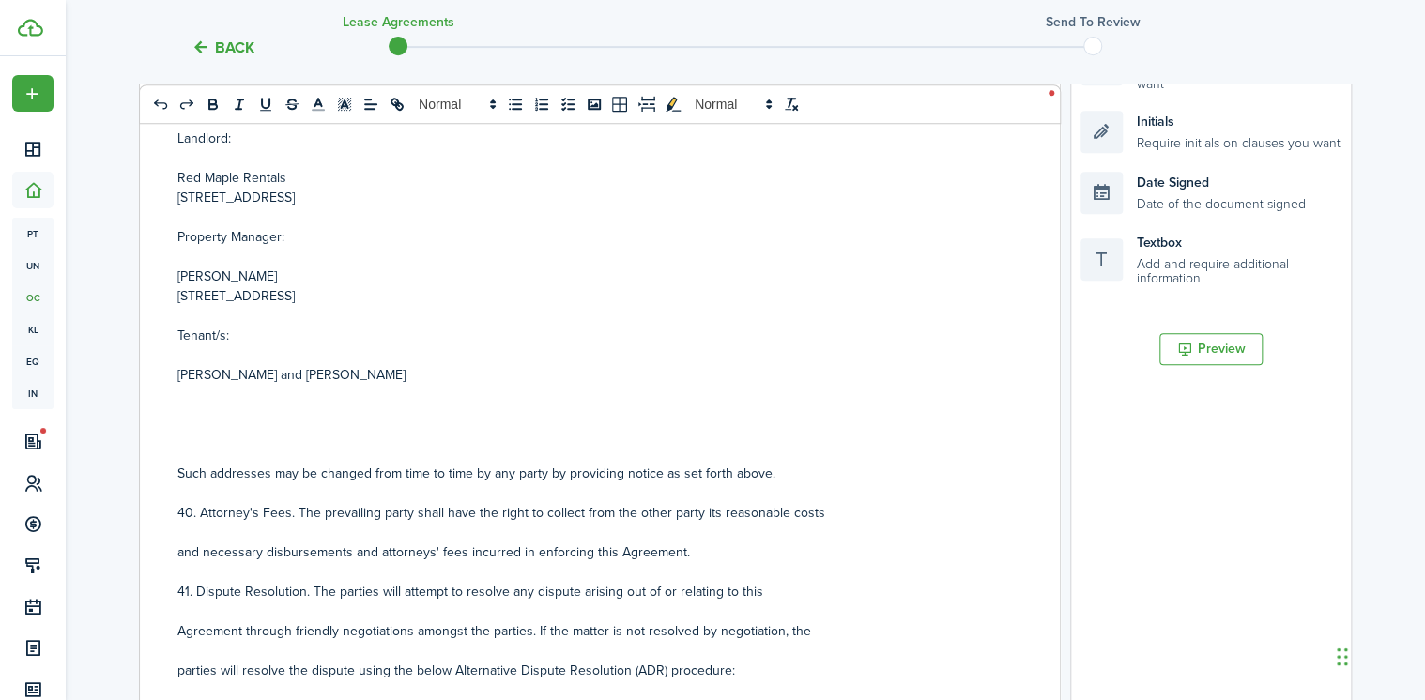
scroll to position [10572, 0]
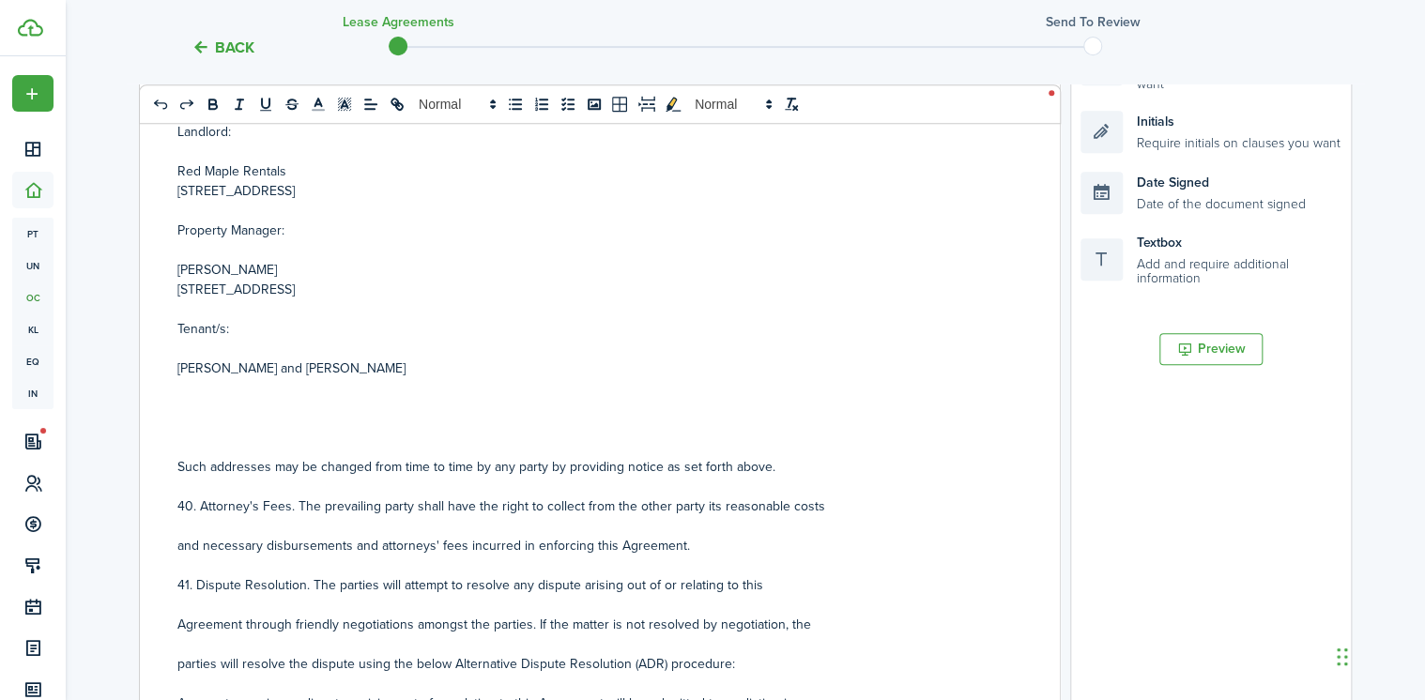
click at [267, 398] on p at bounding box center [592, 408] width 831 height 20
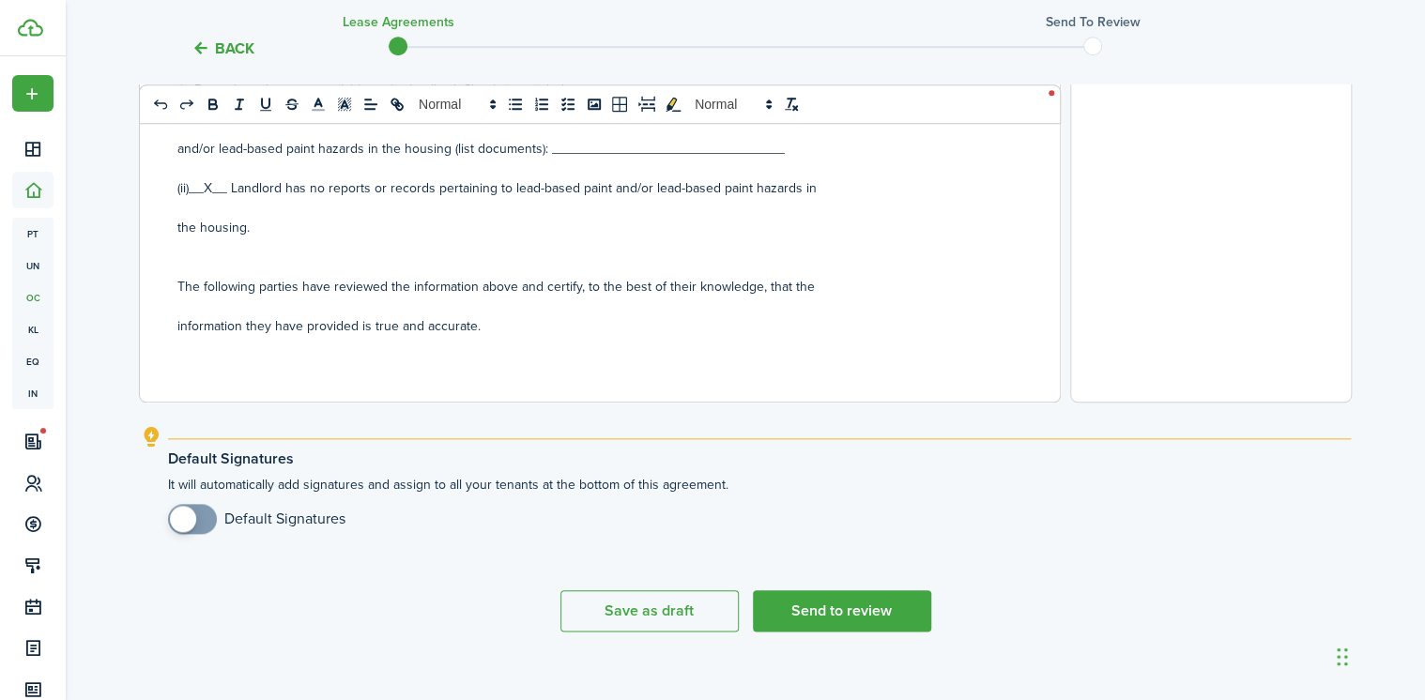
scroll to position [759, 0]
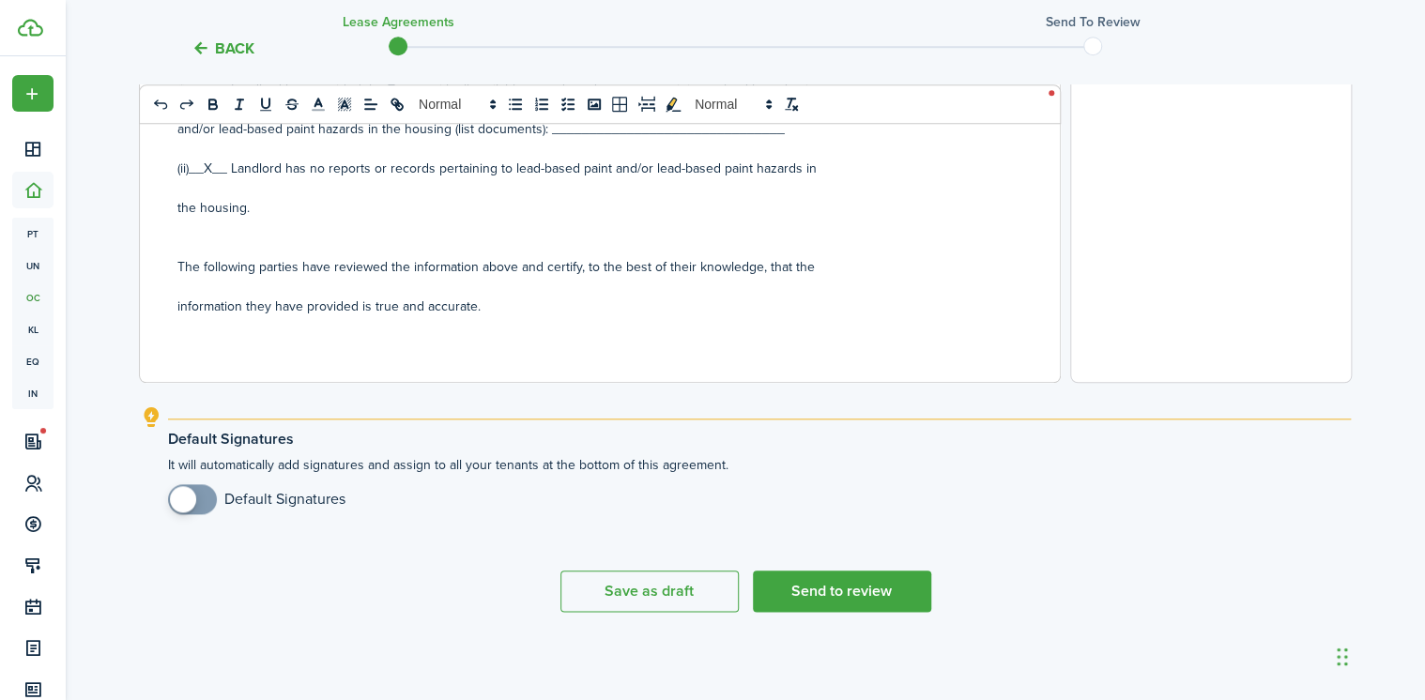
checkbox input "true"
click at [202, 504] on span at bounding box center [192, 499] width 19 height 30
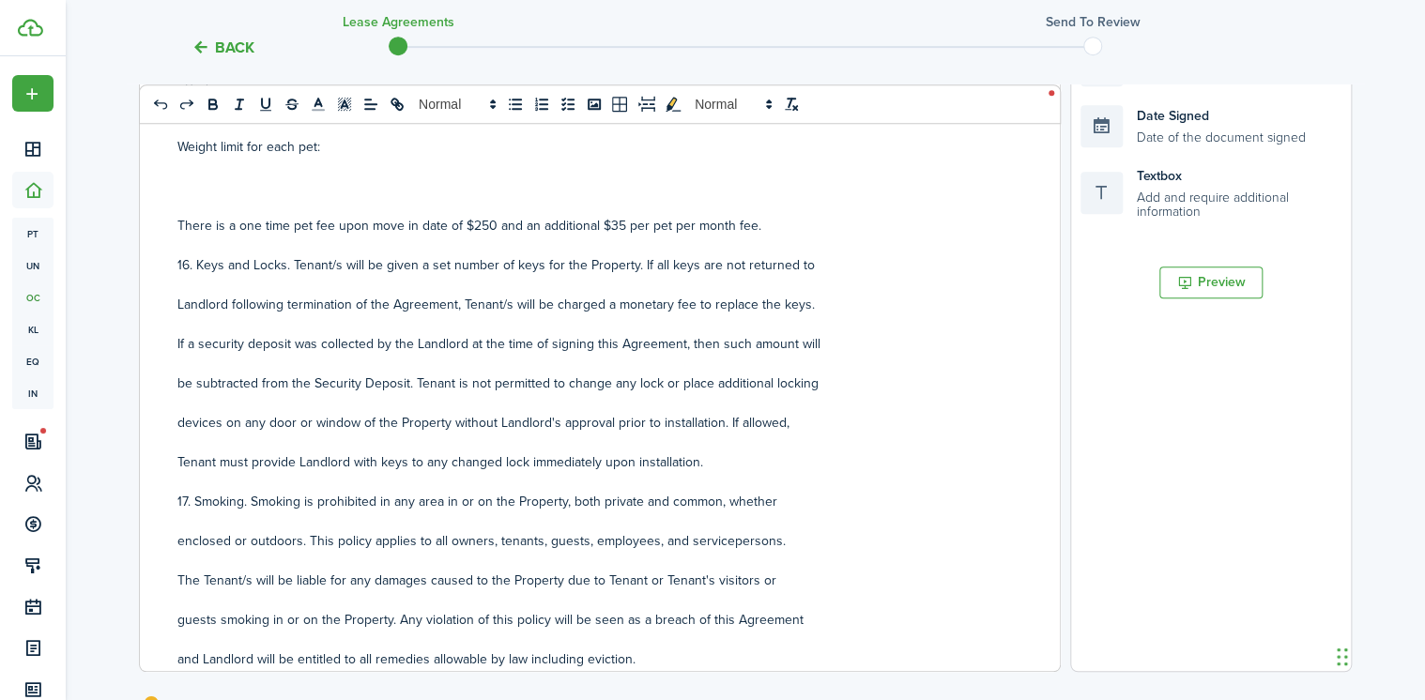
scroll to position [4807, 0]
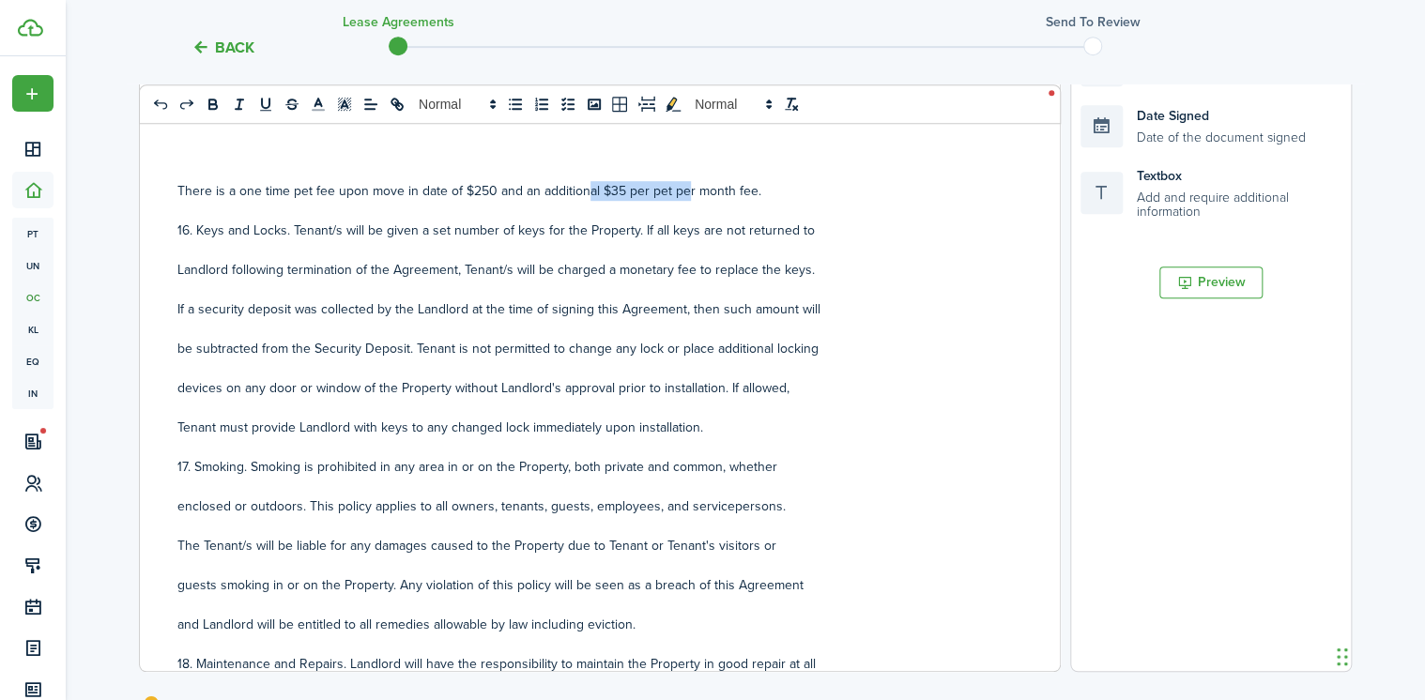
drag, startPoint x: 588, startPoint y: 197, endPoint x: 685, endPoint y: 195, distance: 97.7
click at [685, 195] on p "There is a one time pet fee upon move in date of $250 and an additional $35 per…" at bounding box center [592, 191] width 831 height 20
click at [544, 222] on p "16. Keys and Locks. Tenant/s will be given a set number of keys for the Propert…" at bounding box center [592, 231] width 831 height 20
drag, startPoint x: 465, startPoint y: 201, endPoint x: 533, endPoint y: 192, distance: 69.2
click at [533, 192] on div "RESIDENTIAL LEASE AGREEMENT This Lease Agreement (the "Agreement") is made and …" at bounding box center [593, 302] width 906 height 737
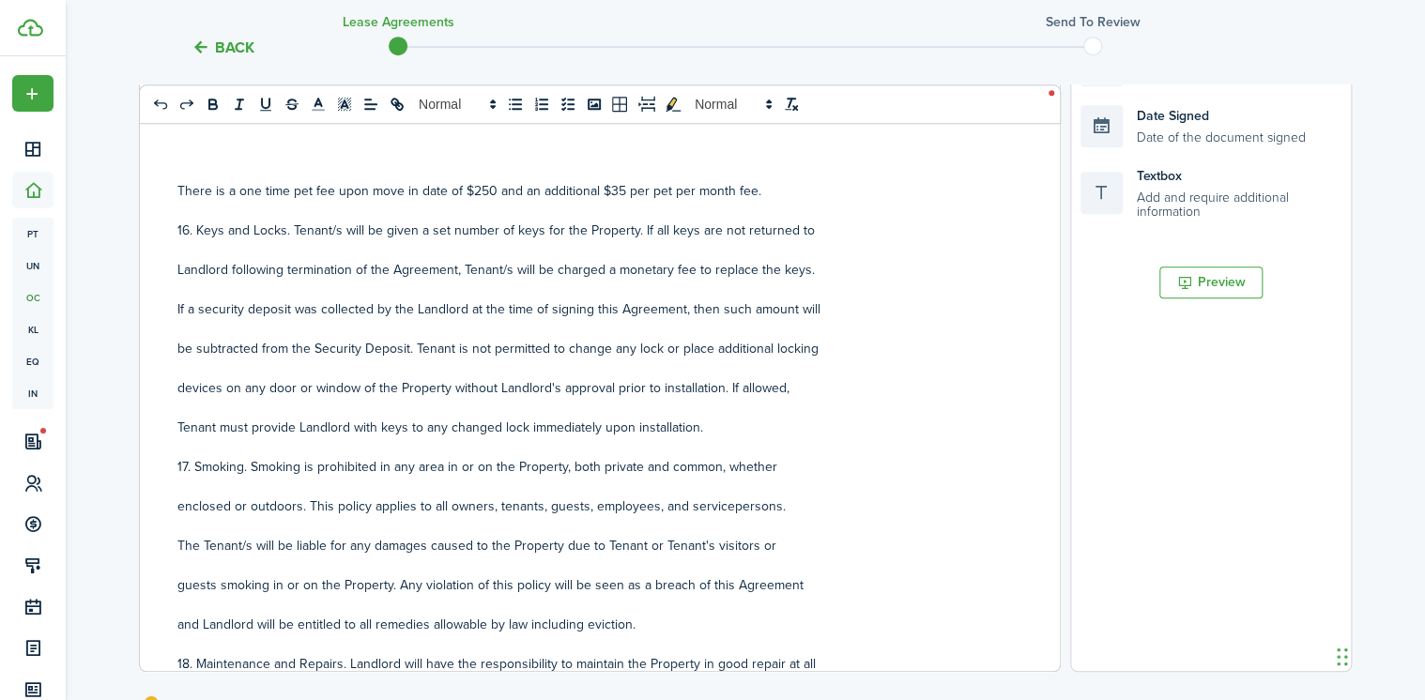
click at [538, 241] on p at bounding box center [592, 250] width 831 height 20
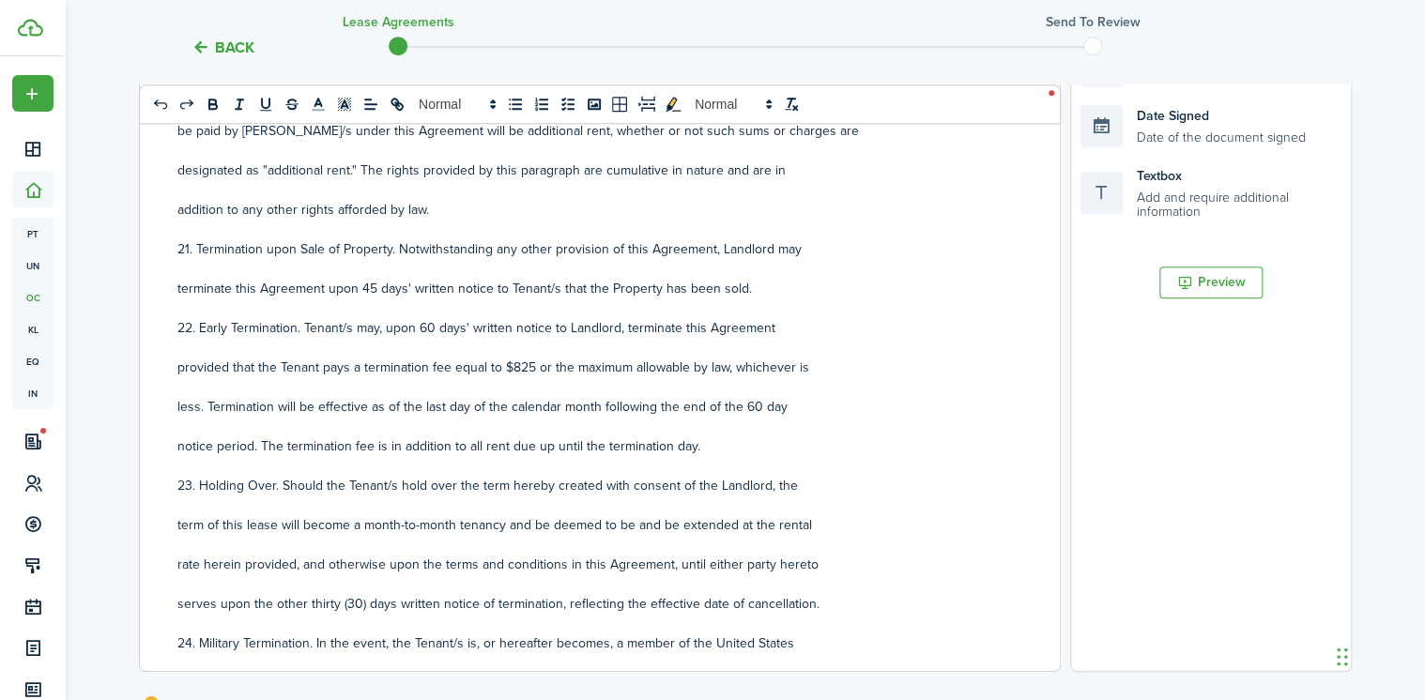
scroll to position [6234, 0]
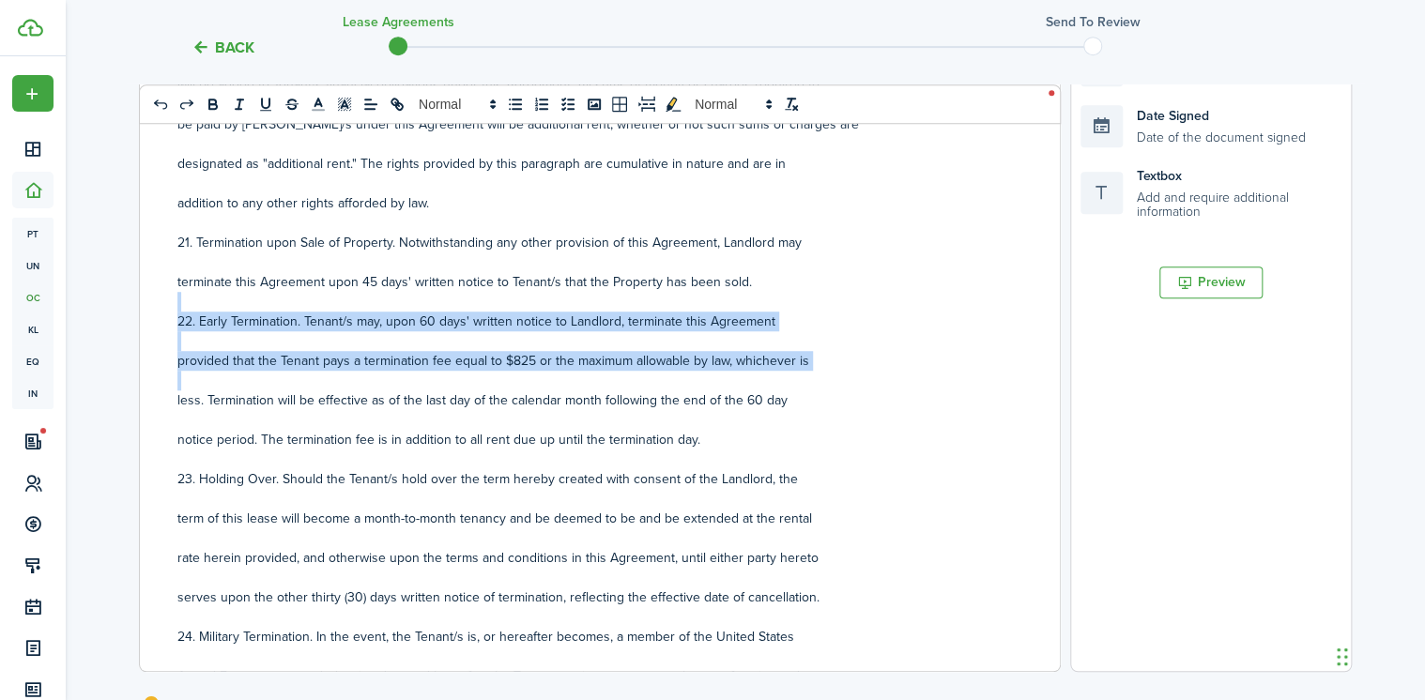
drag, startPoint x: 233, startPoint y: 303, endPoint x: 792, endPoint y: 378, distance: 564.6
click at [792, 378] on div "RESIDENTIAL LEASE AGREEMENT This Lease Agreement (the "Agreement") is made and …" at bounding box center [593, 302] width 906 height 737
click at [531, 361] on p "provided that the Tenant pays a termination fee equal to $825 or the maximum al…" at bounding box center [592, 361] width 831 height 20
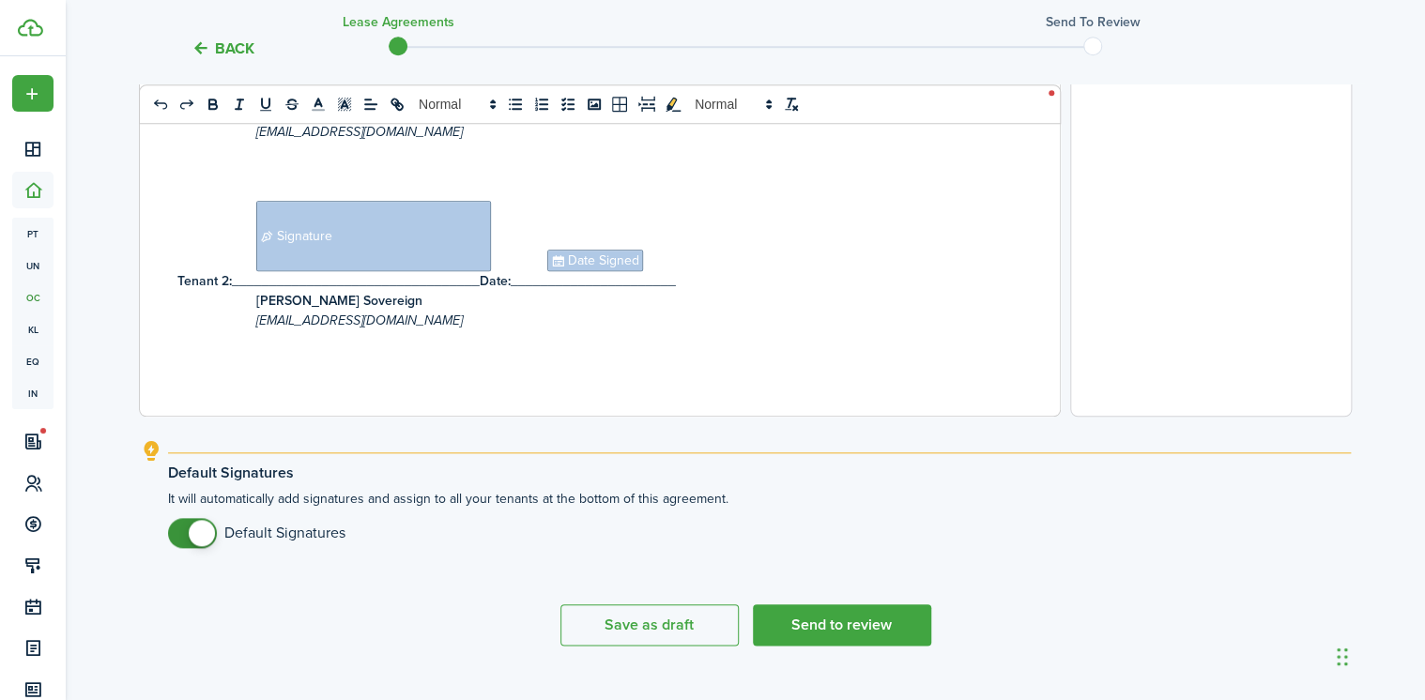
scroll to position [759, 0]
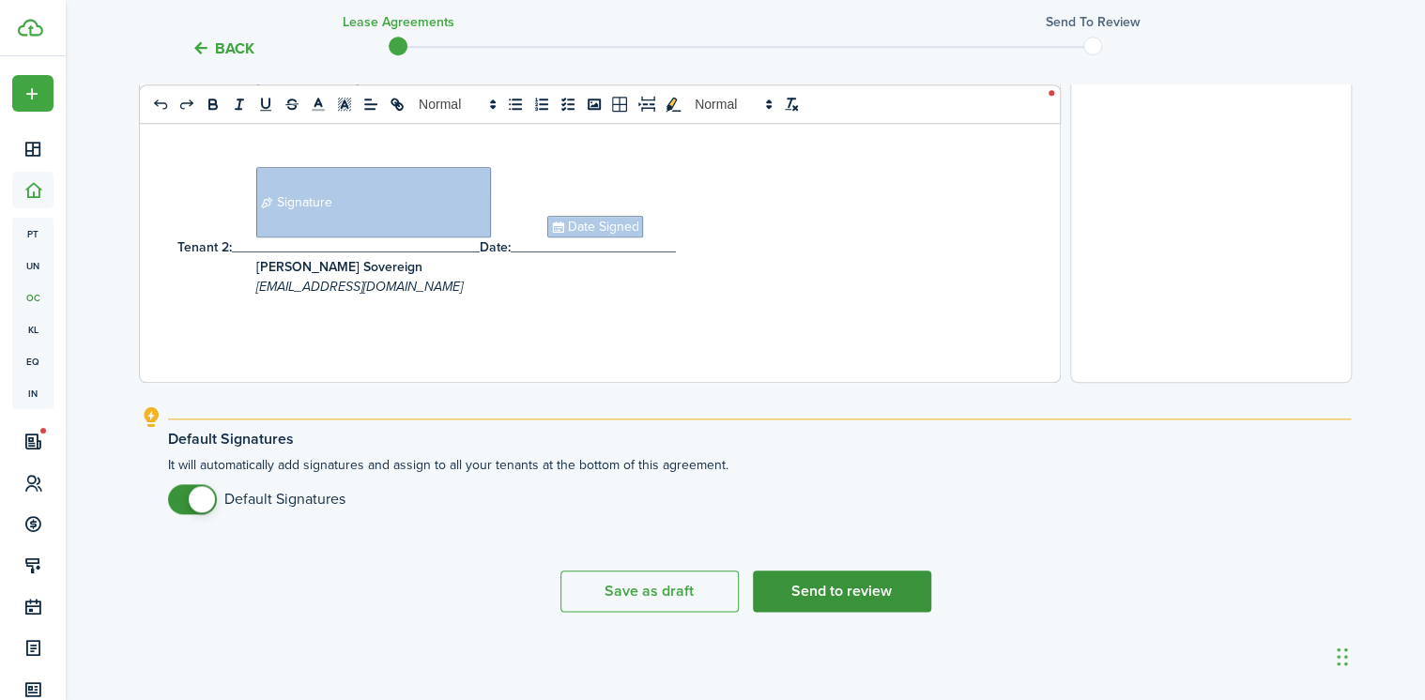
click at [865, 596] on button "Send to review" at bounding box center [842, 591] width 178 height 41
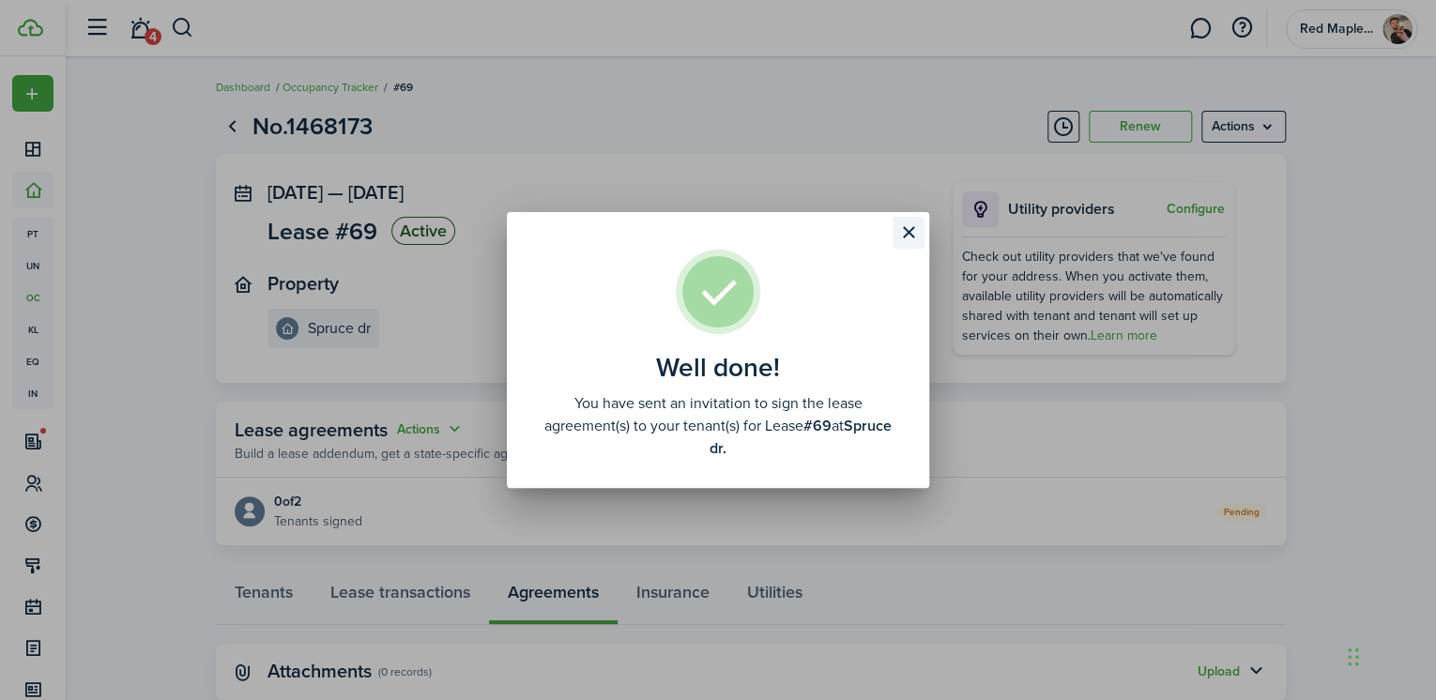
click at [908, 229] on button "Close modal" at bounding box center [909, 233] width 32 height 32
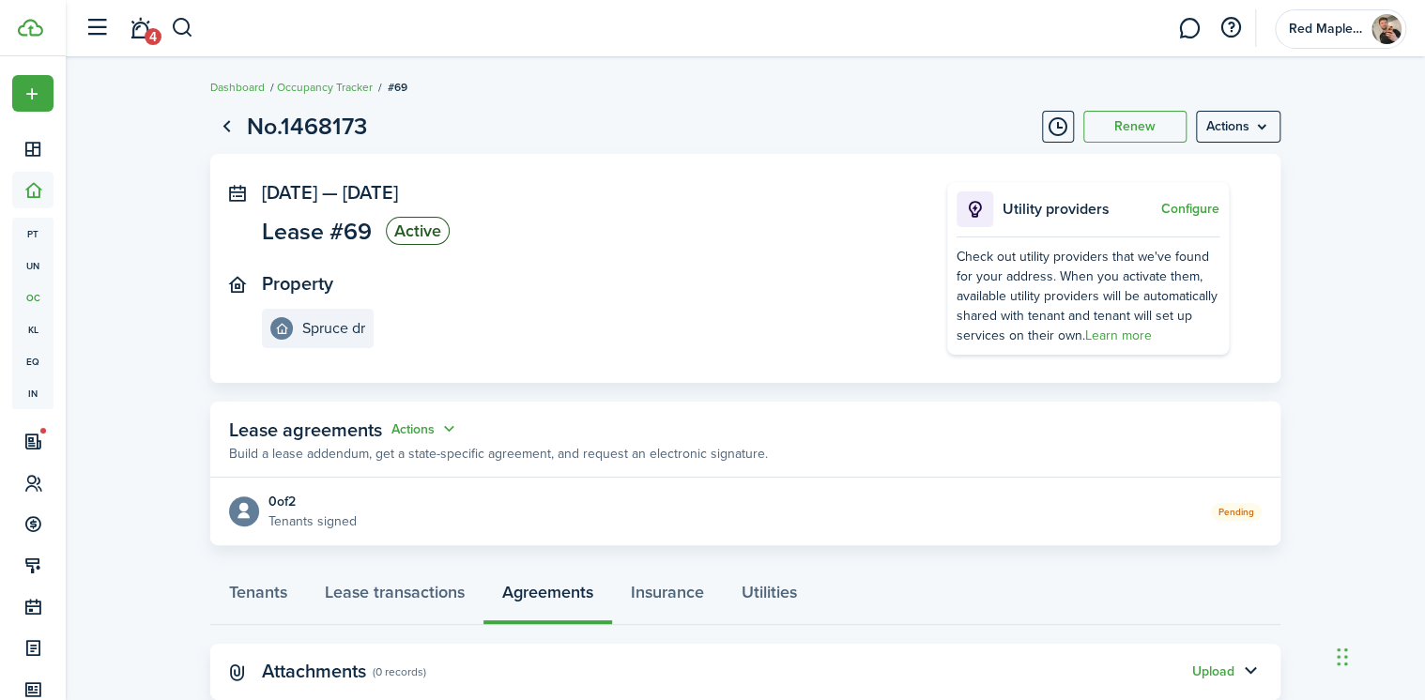
scroll to position [51, 0]
